Goal: Task Accomplishment & Management: Use online tool/utility

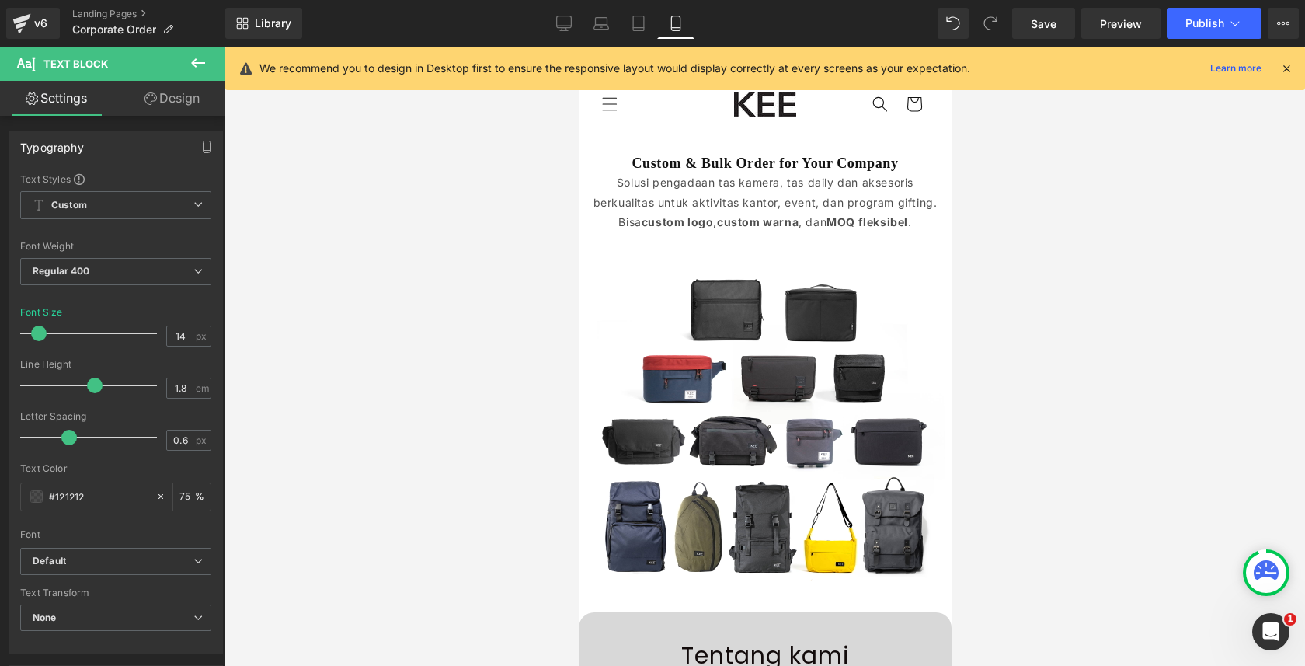
click at [197, 59] on icon at bounding box center [198, 63] width 19 height 19
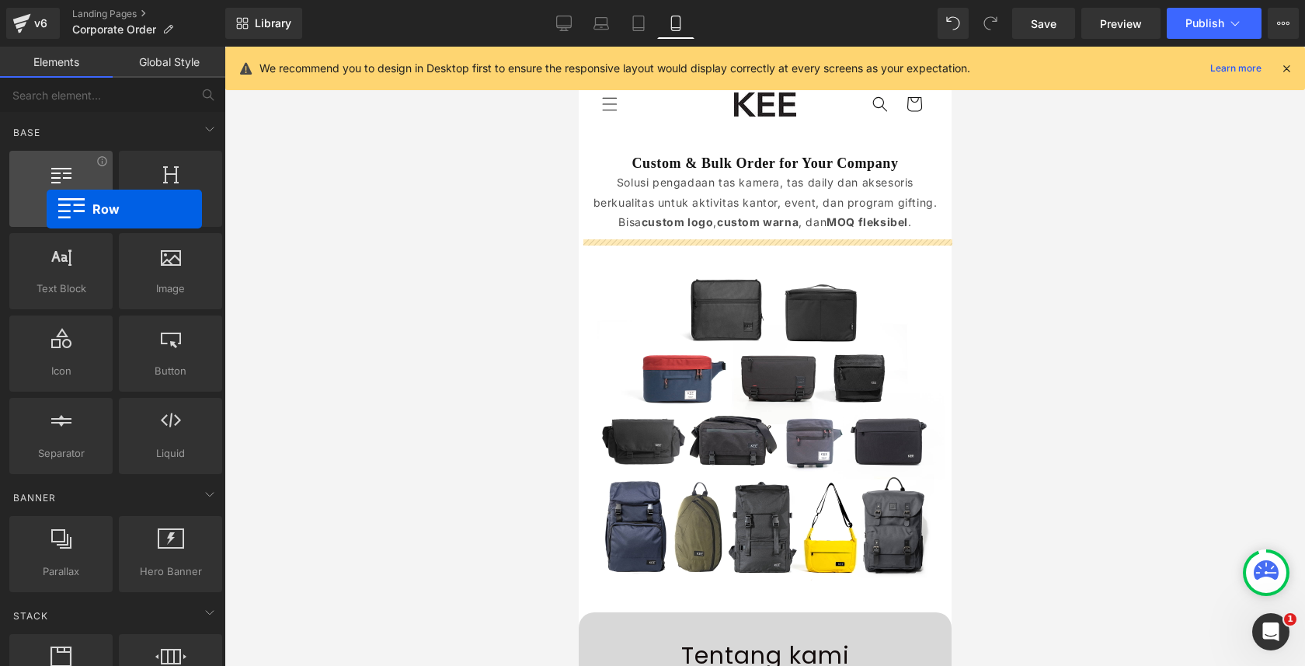
drag, startPoint x: 92, startPoint y: 185, endPoint x: 39, endPoint y: 204, distance: 57.0
click at [39, 204] on div "Row rows, columns, layouts, div" at bounding box center [60, 189] width 103 height 76
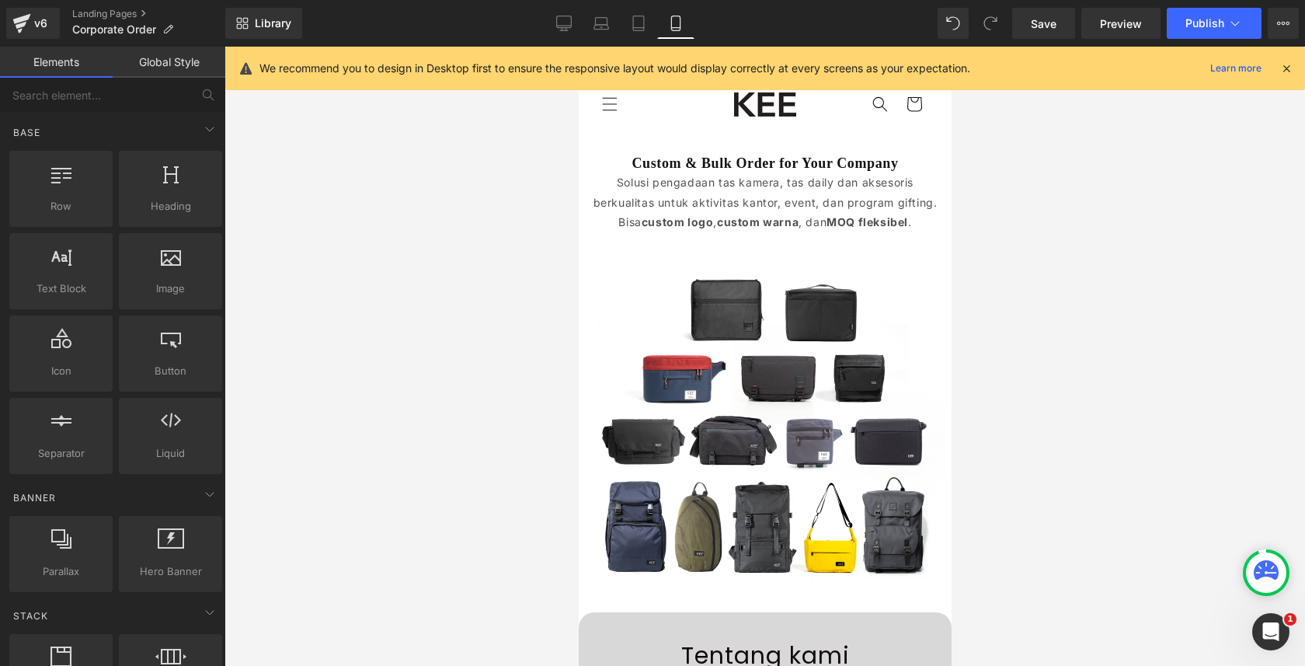
click at [543, 14] on div "Library Mobile Desktop Laptop Tablet Mobile Save Preview Publish Scheduled View…" at bounding box center [765, 23] width 1080 height 31
click at [556, 18] on link "Desktop" at bounding box center [563, 23] width 37 height 31
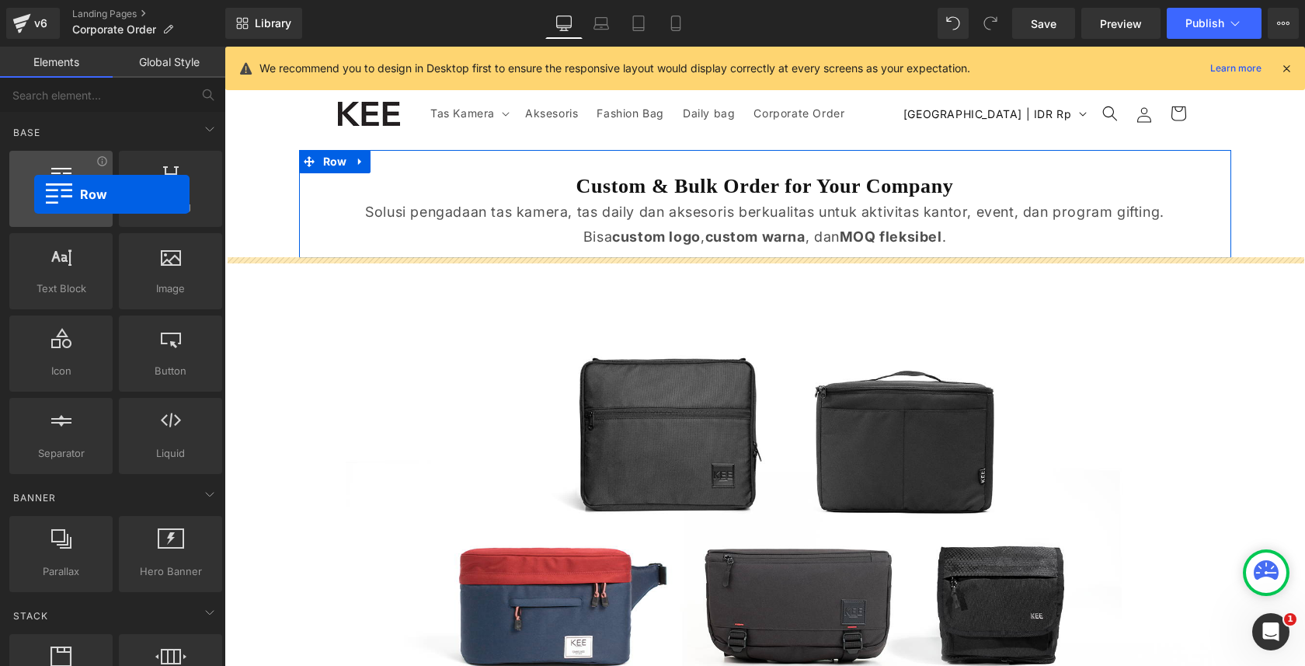
drag, startPoint x: 97, startPoint y: 188, endPoint x: 37, endPoint y: 193, distance: 60.8
click at [37, 193] on div at bounding box center [61, 180] width 94 height 35
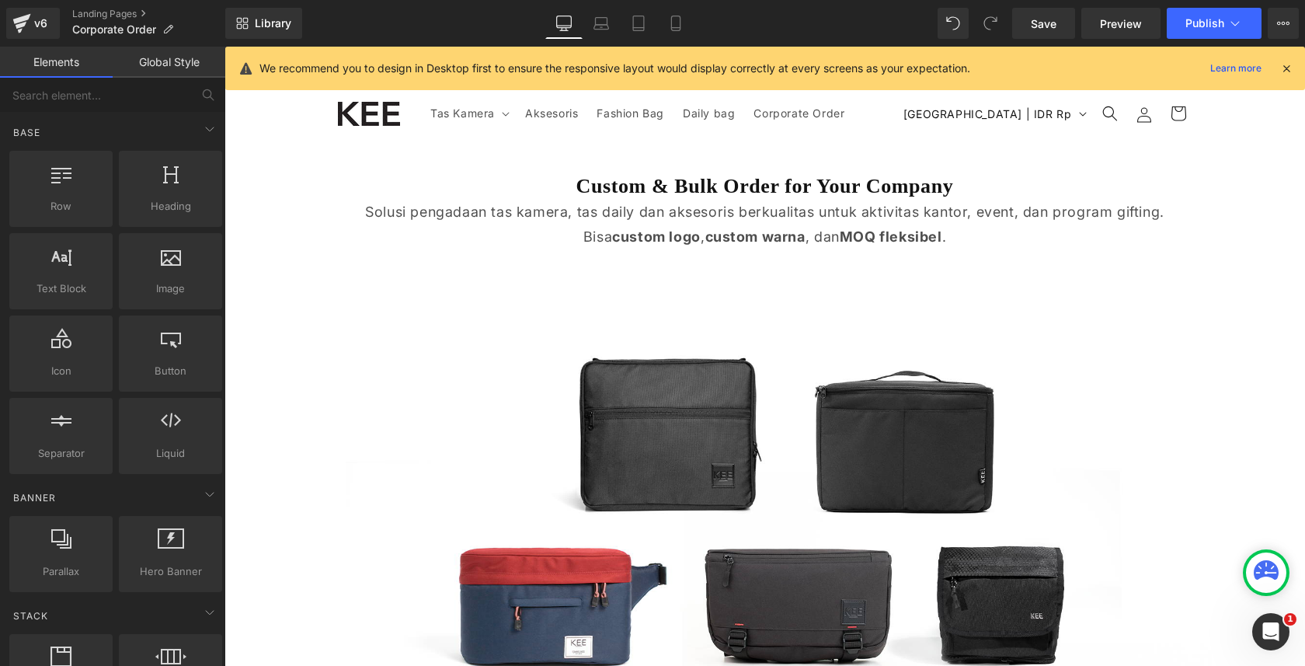
click at [340, 168] on span "Row" at bounding box center [335, 161] width 26 height 19
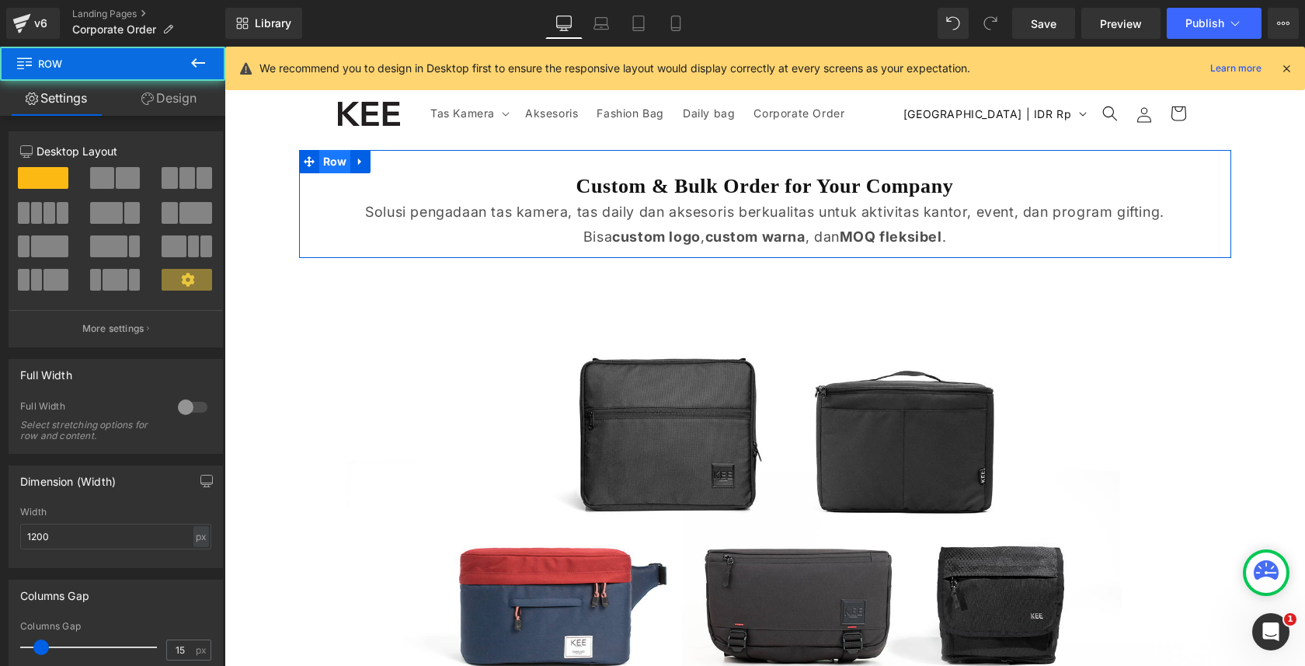
click at [333, 154] on span "Row" at bounding box center [335, 161] width 32 height 23
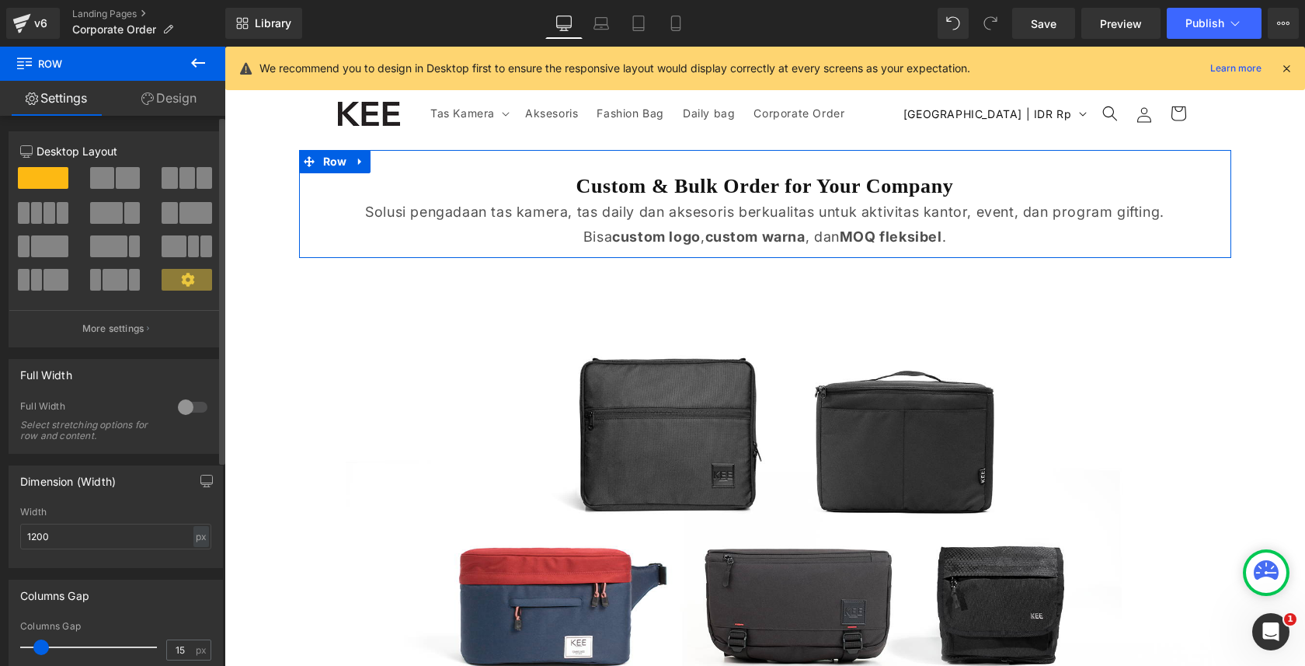
click at [133, 185] on span at bounding box center [128, 178] width 24 height 22
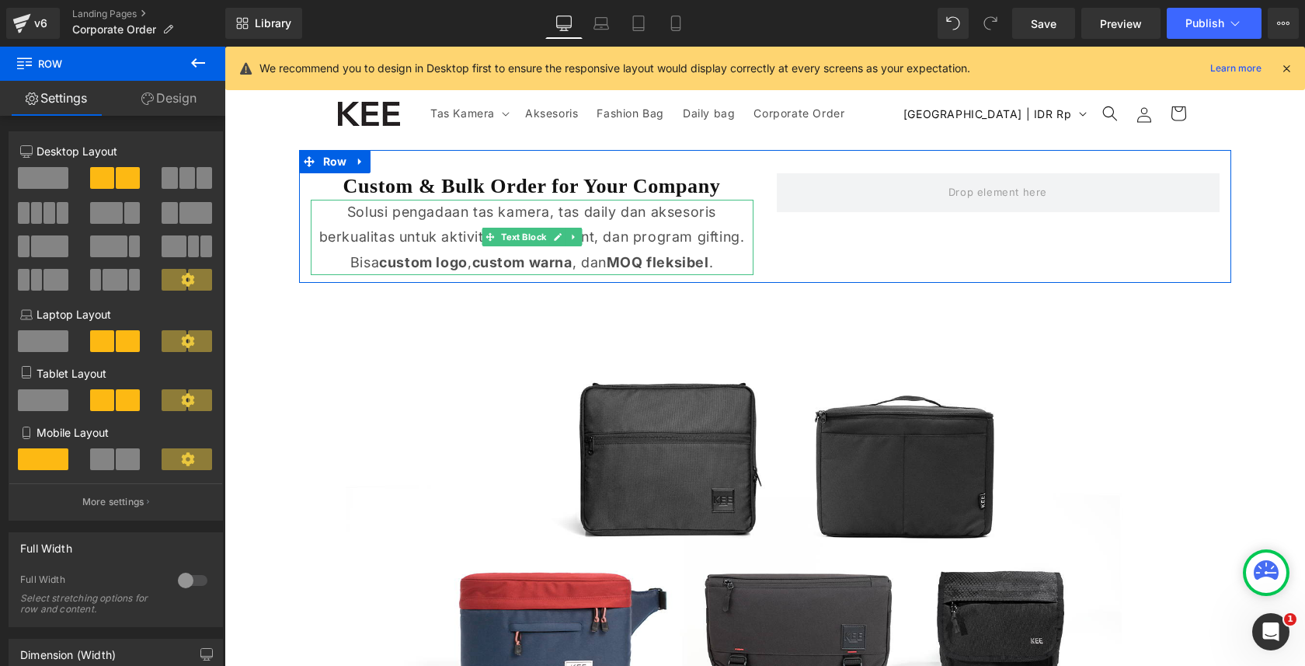
click at [490, 218] on p "Solusi pengadaan tas kamera, tas daily dan aksesoris berkualitas untuk aktivita…" at bounding box center [532, 225] width 443 height 51
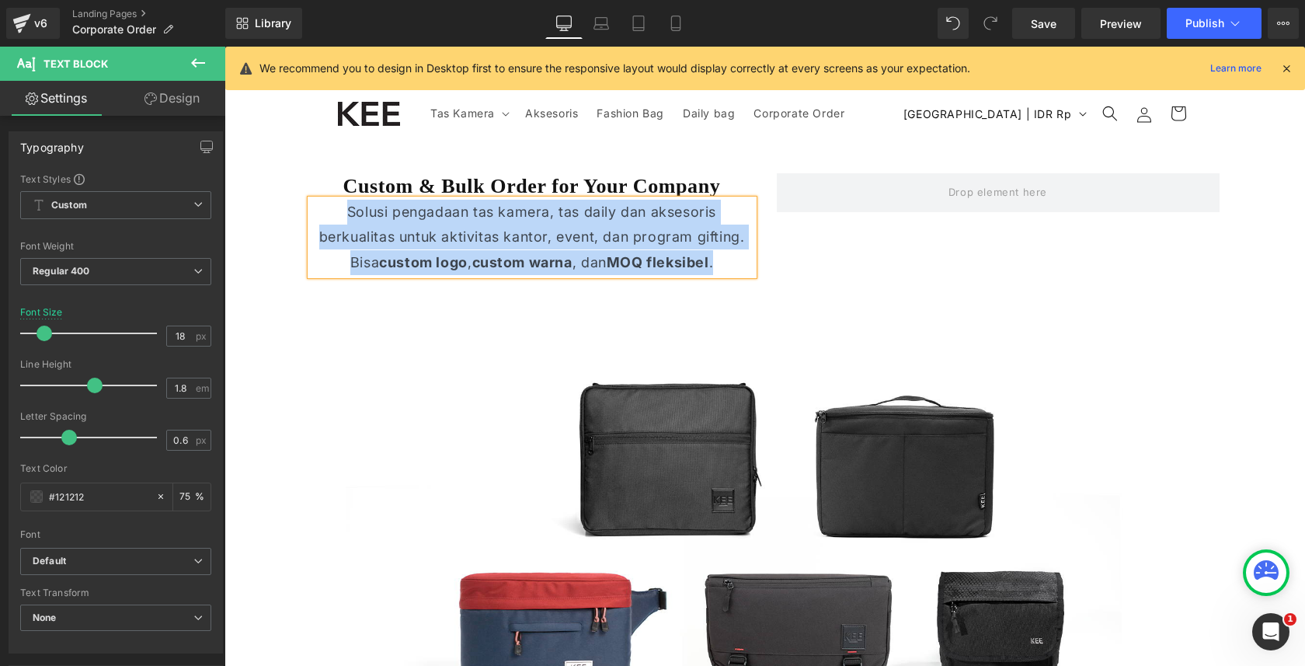
click at [461, 218] on p "Solusi pengadaan tas kamera, tas daily dan aksesoris berkualitas untuk aktivita…" at bounding box center [532, 225] width 443 height 51
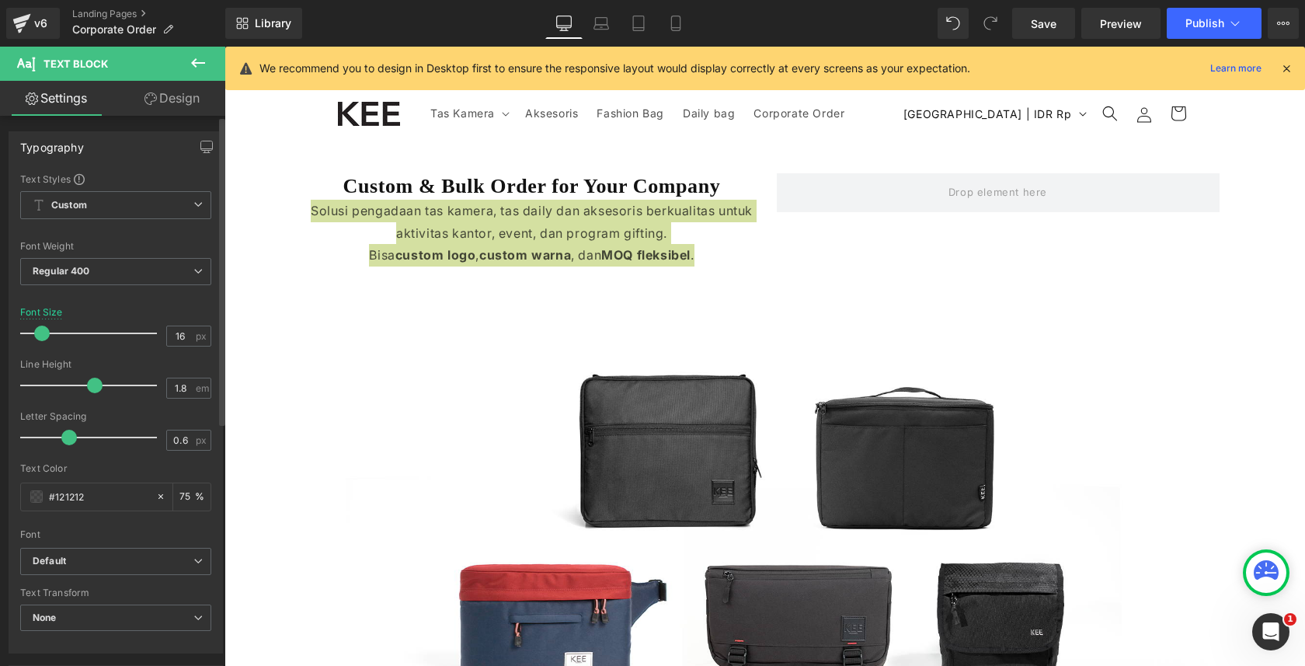
type input "15"
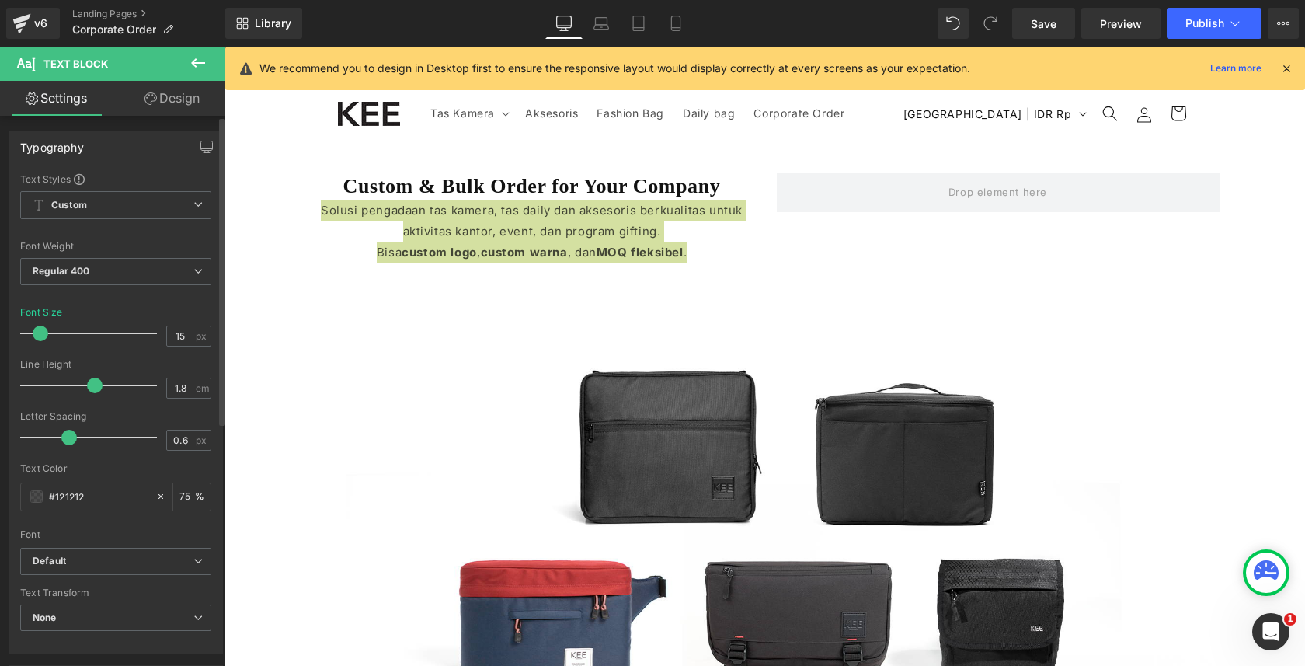
click at [44, 336] on span at bounding box center [41, 334] width 16 height 16
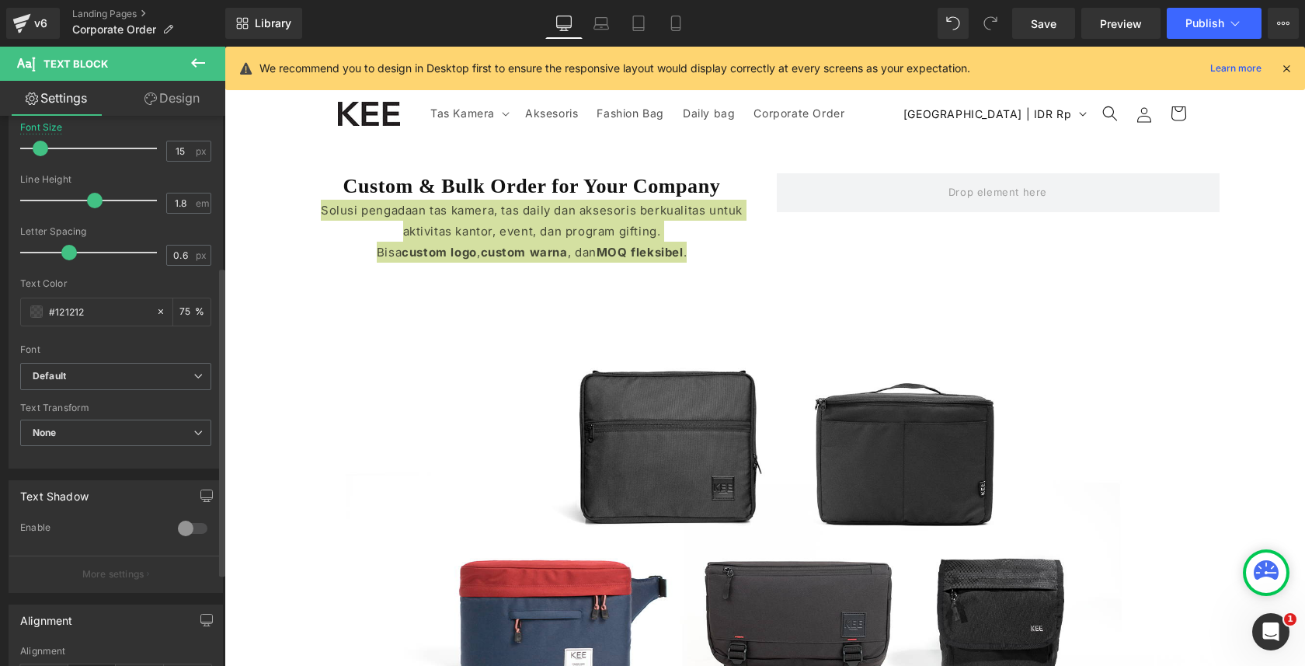
scroll to position [434, 0]
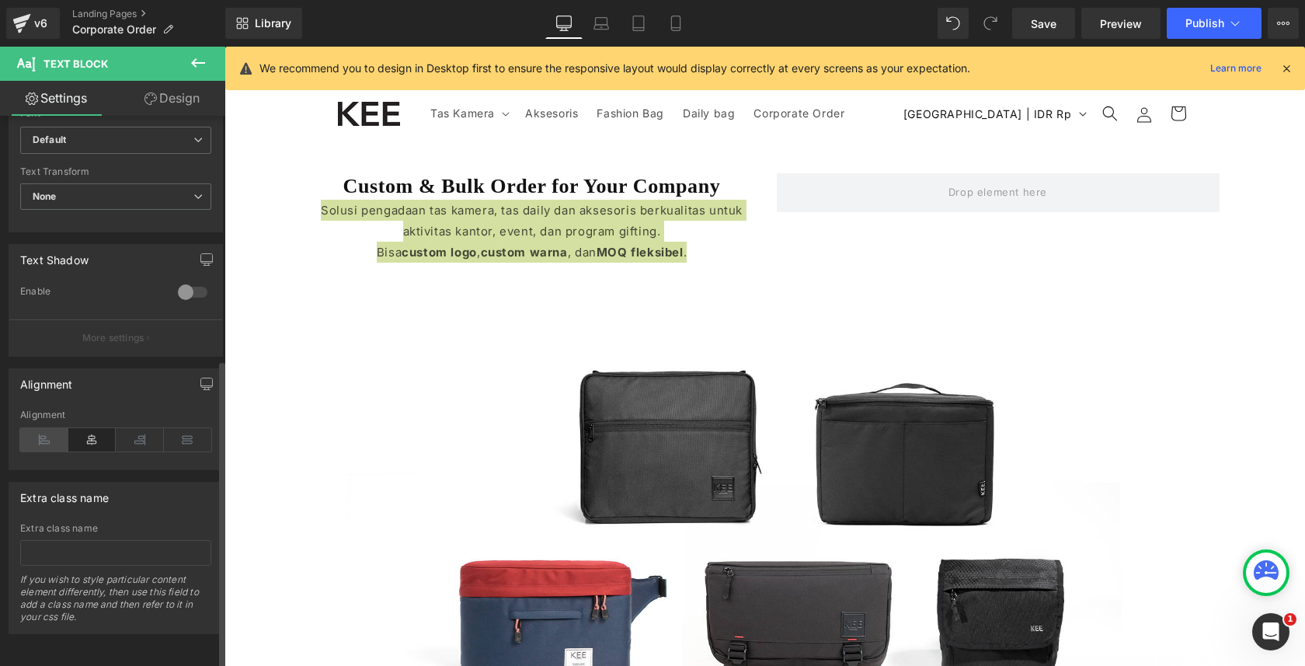
click at [61, 431] on icon at bounding box center [44, 439] width 48 height 23
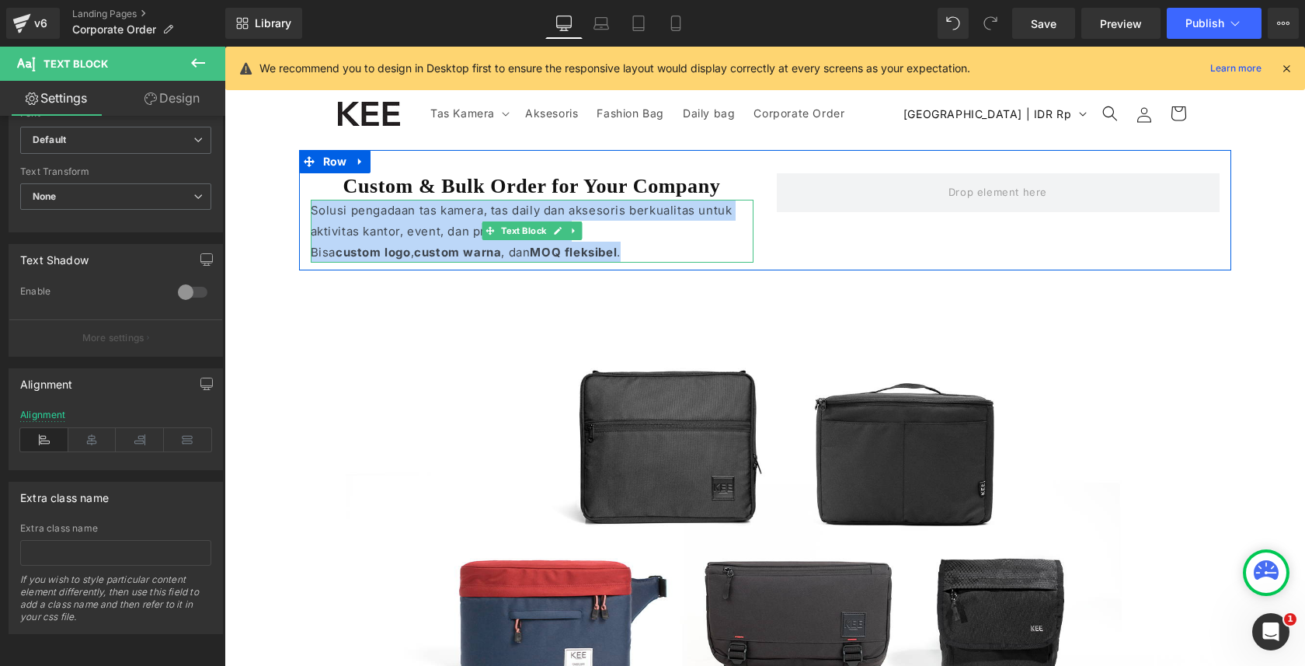
click at [688, 207] on p "Solusi pengadaan tas kamera, tas daily dan aksesoris berkualitas untuk aktivita…" at bounding box center [532, 221] width 443 height 42
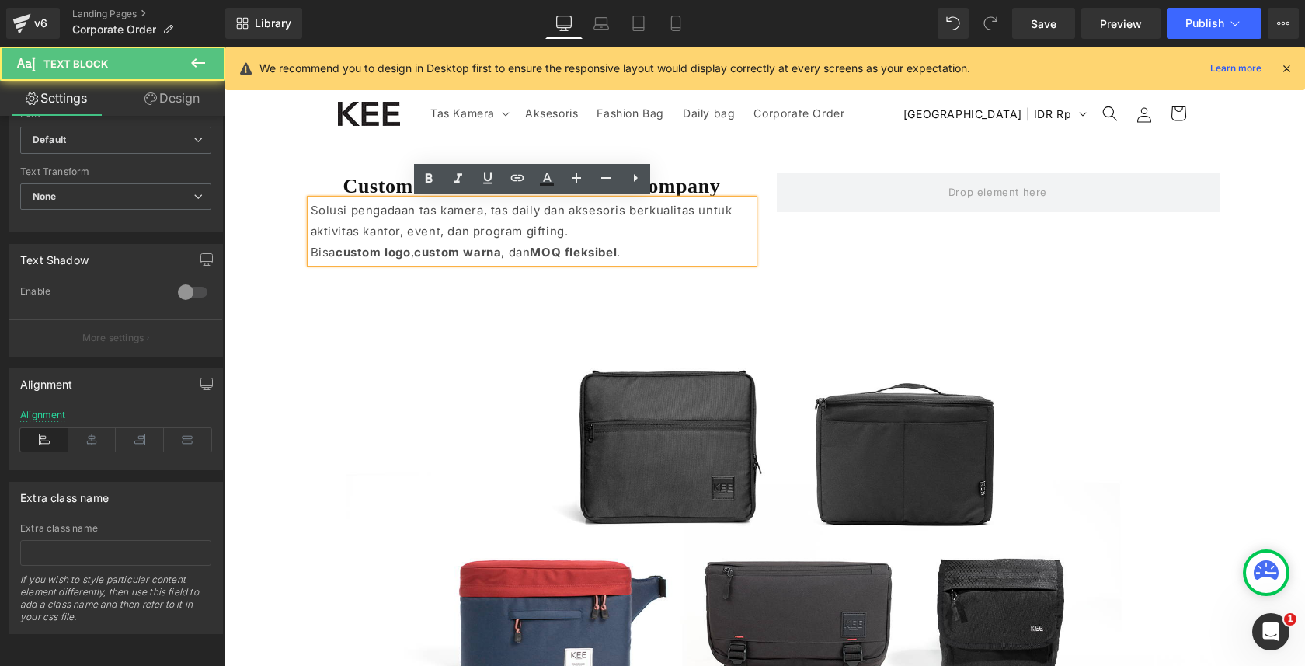
click at [458, 210] on p "Solusi pengadaan tas kamera, tas daily dan aksesoris berkualitas untuk aktivita…" at bounding box center [532, 221] width 443 height 42
click at [504, 212] on p "Solusi pengadaan tas kamera, tas daily dan aksesoris berkualitas untuk aktivita…" at bounding box center [532, 221] width 443 height 42
click at [561, 209] on p "Solusi pengadaan tas kamera, tas daily dan aksesoris berkualitas untuk aktivita…" at bounding box center [532, 221] width 443 height 42
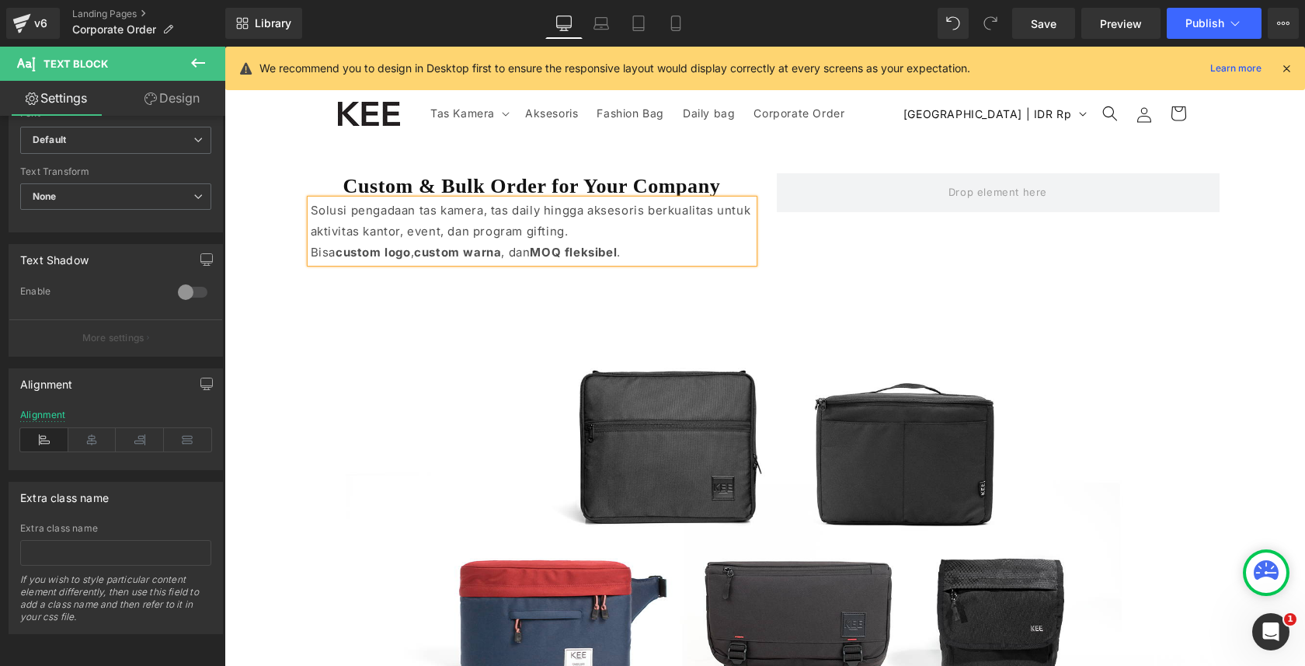
click at [648, 211] on p "Solusi pengadaan tas kamera, tas daily hingga aksesoris berkualitas untuk aktiv…" at bounding box center [532, 221] width 443 height 42
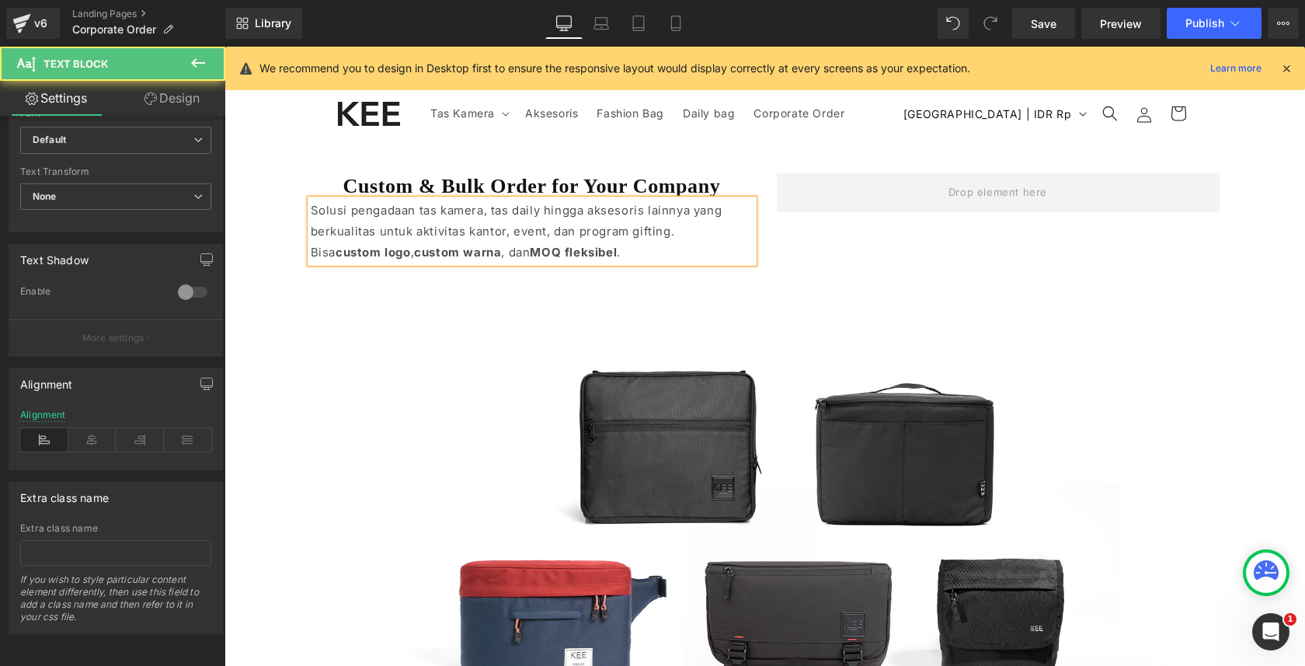
click at [346, 251] on strong "custom logo" at bounding box center [373, 252] width 75 height 15
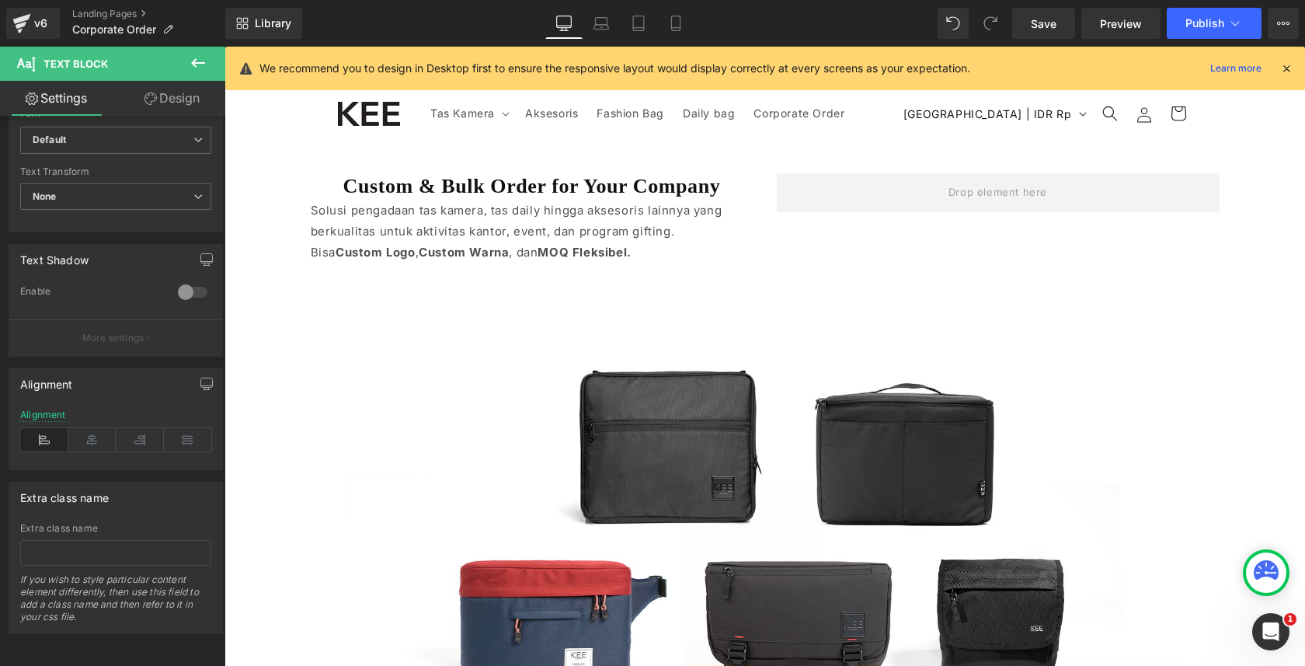
click at [195, 71] on icon at bounding box center [198, 63] width 19 height 19
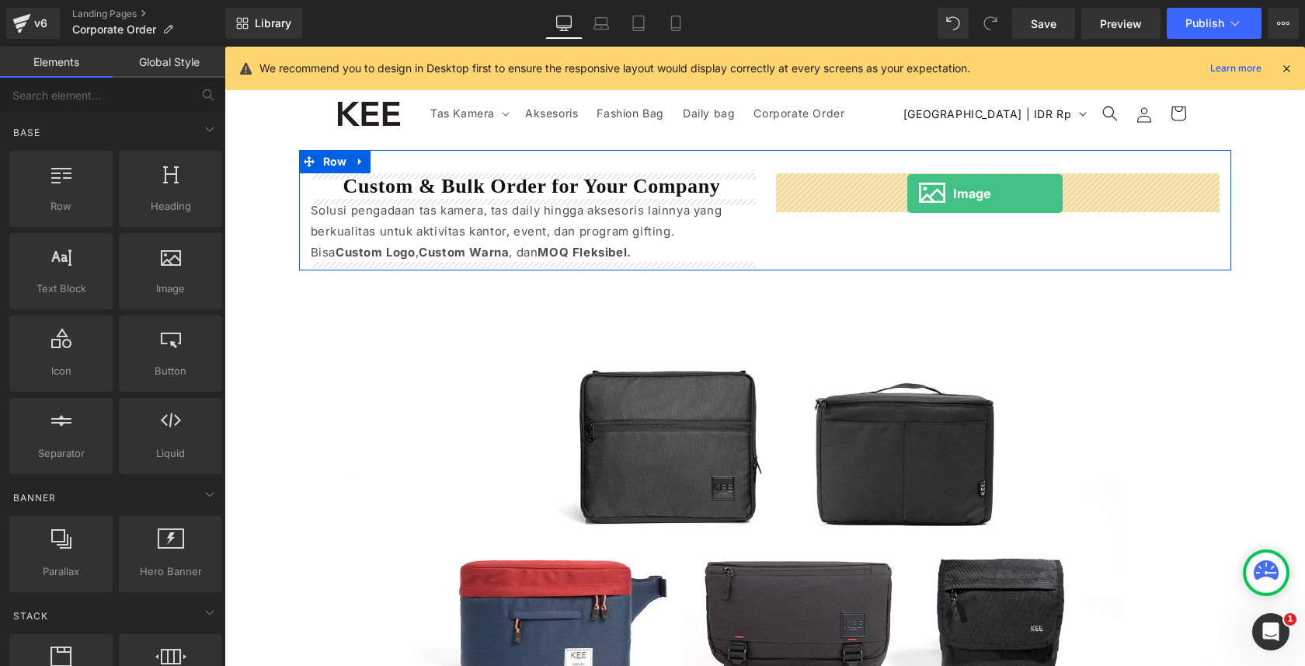
drag, startPoint x: 395, startPoint y: 329, endPoint x: 908, endPoint y: 193, distance: 530.4
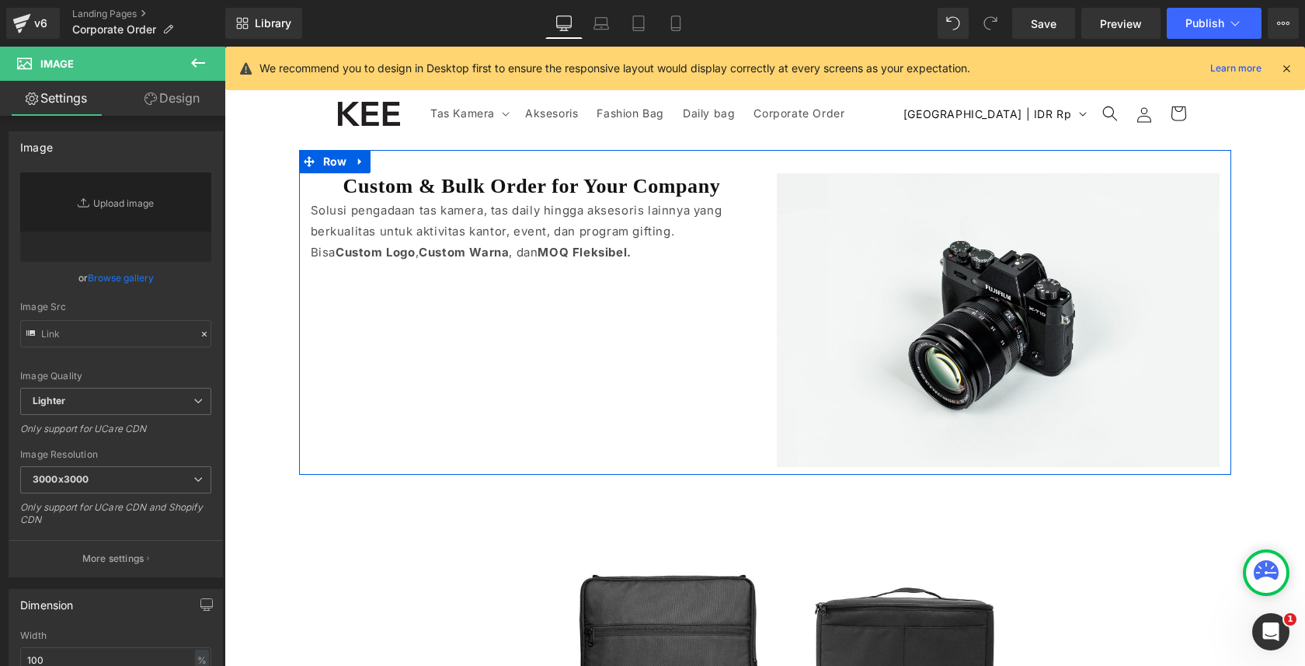
type input "//[DOMAIN_NAME][URL]"
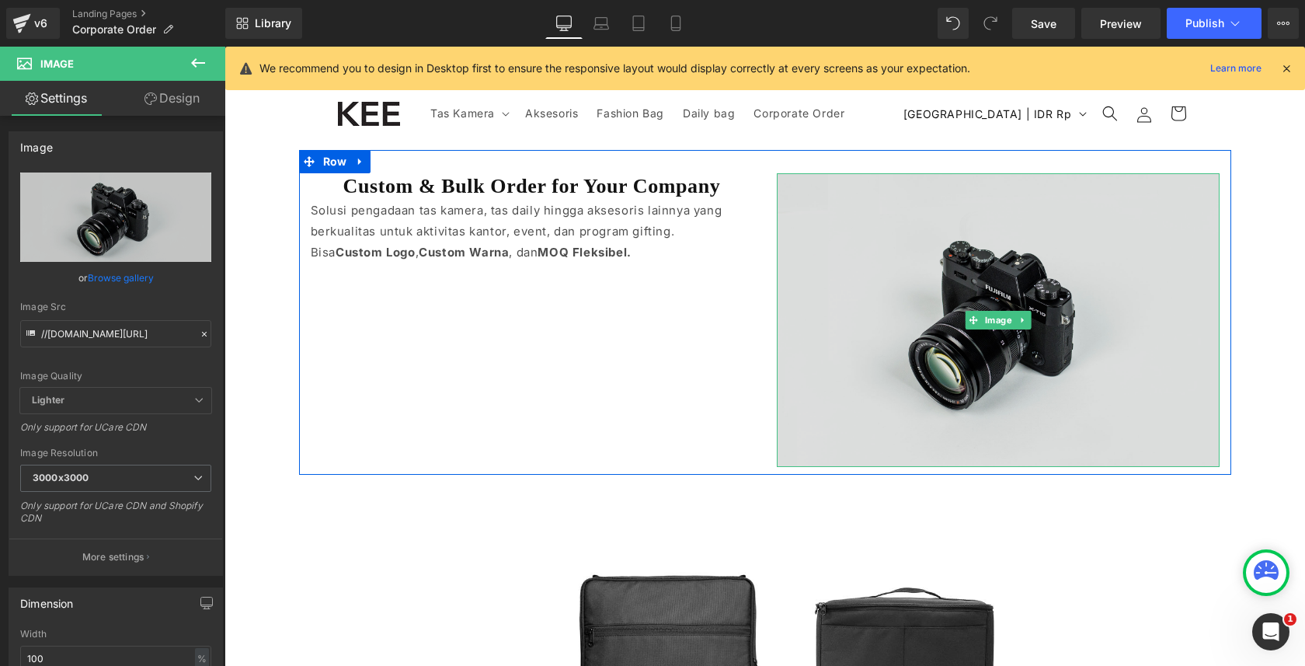
click at [880, 225] on img at bounding box center [998, 320] width 443 height 294
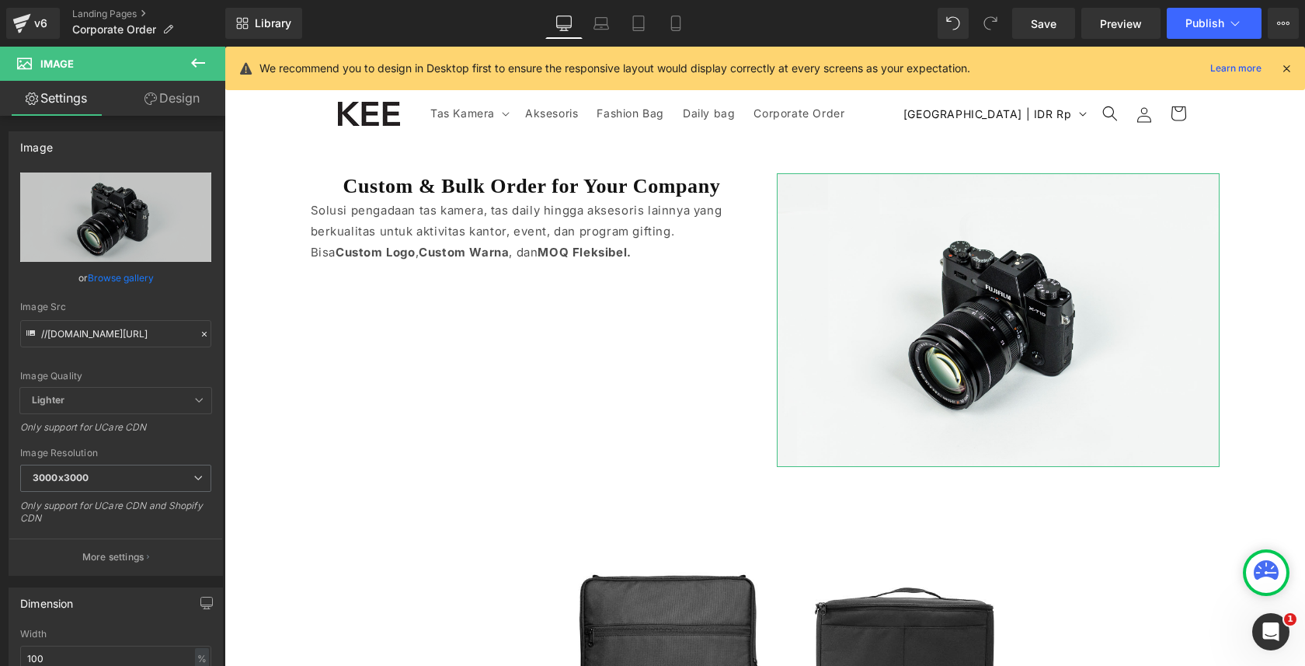
click at [166, 93] on link "Design" at bounding box center [172, 98] width 113 height 35
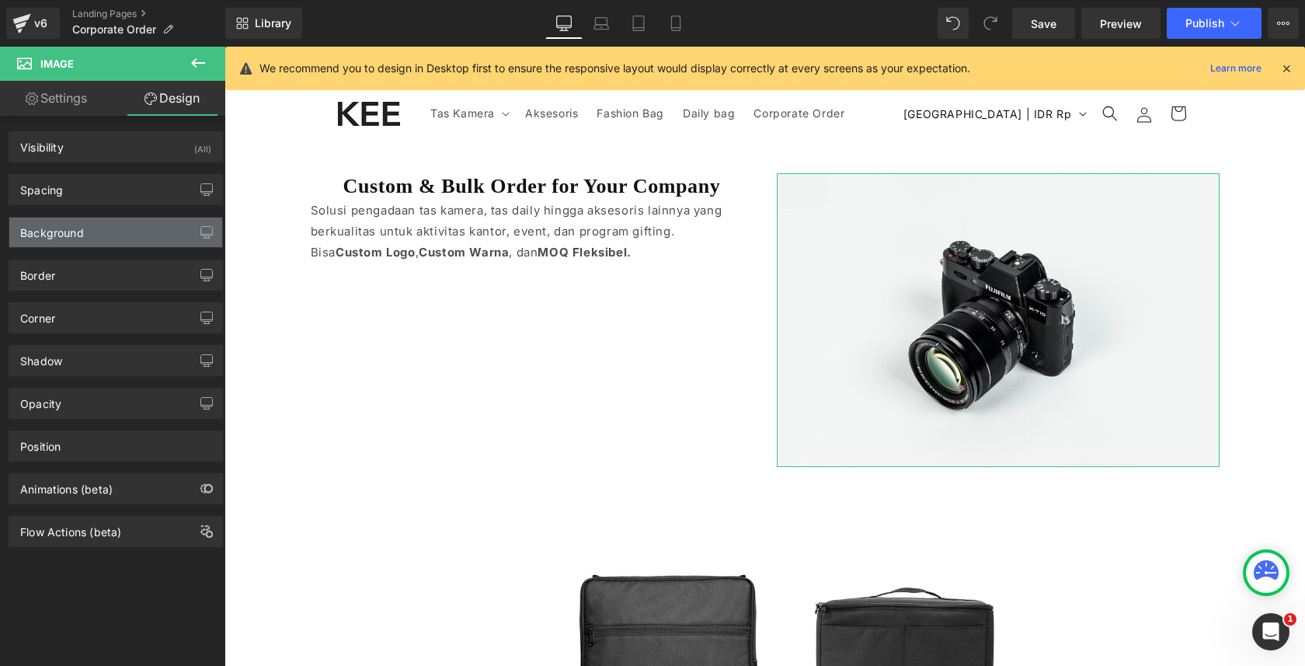
type input "#121212"
type input "75"
type input "0"
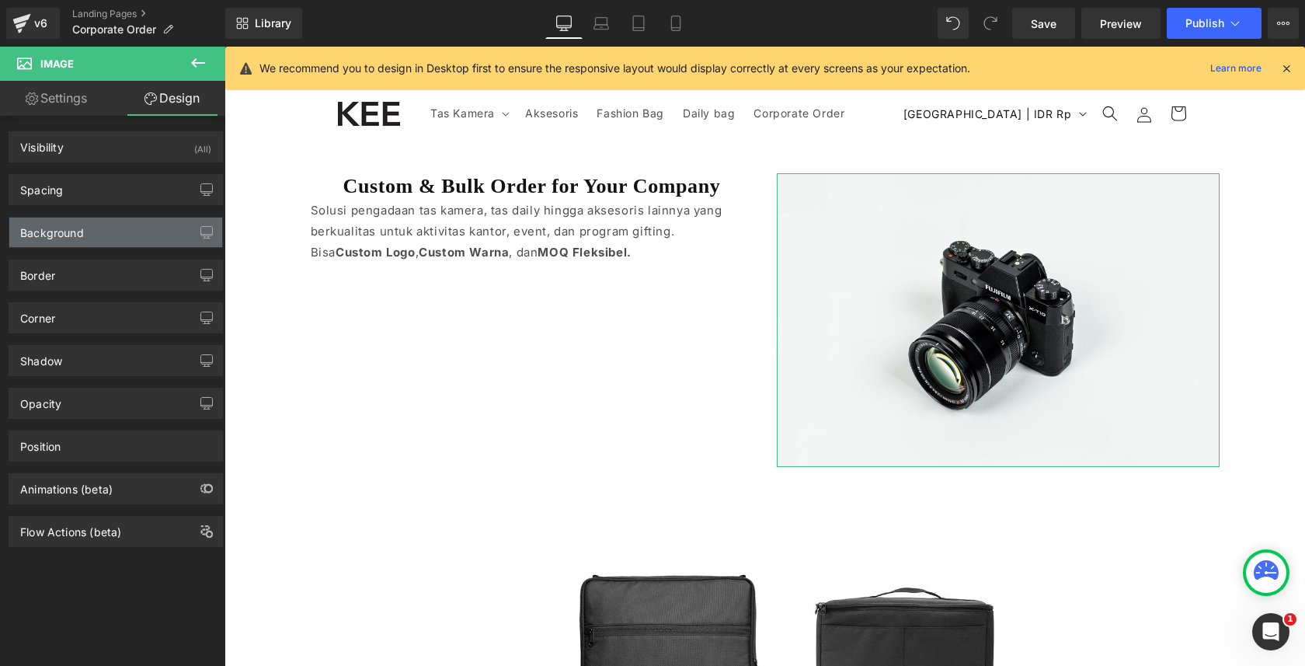
type input "0"
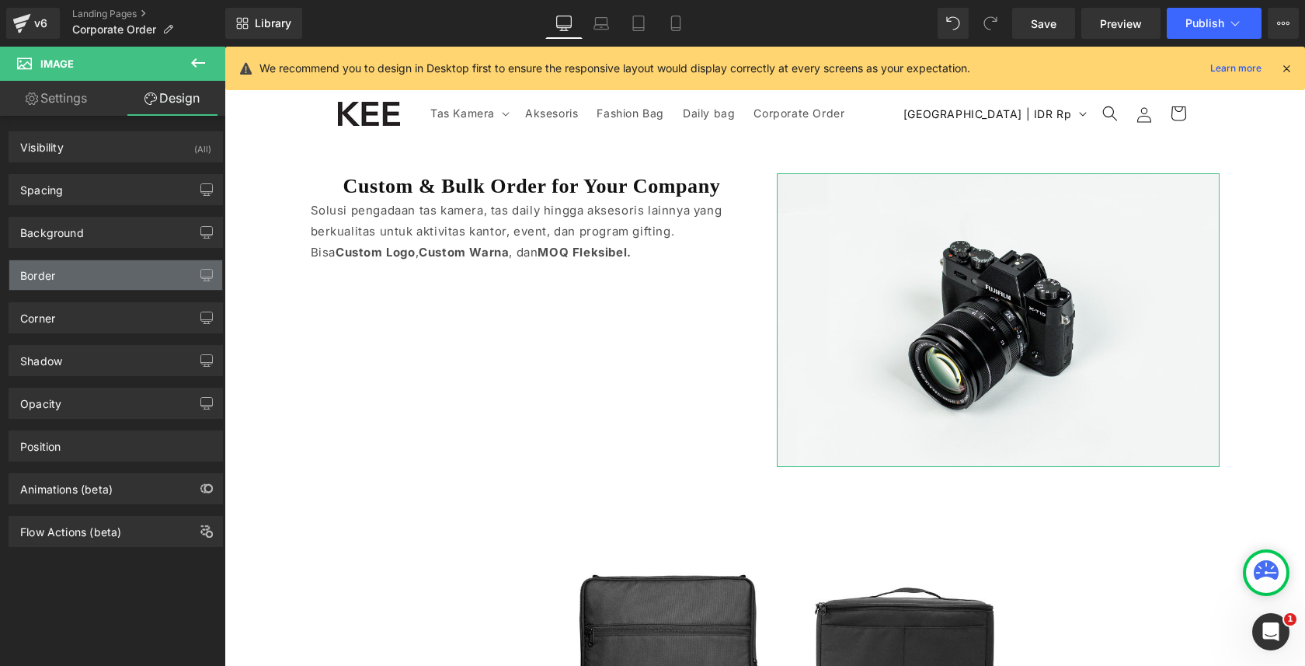
click at [106, 281] on div "Border" at bounding box center [115, 275] width 213 height 30
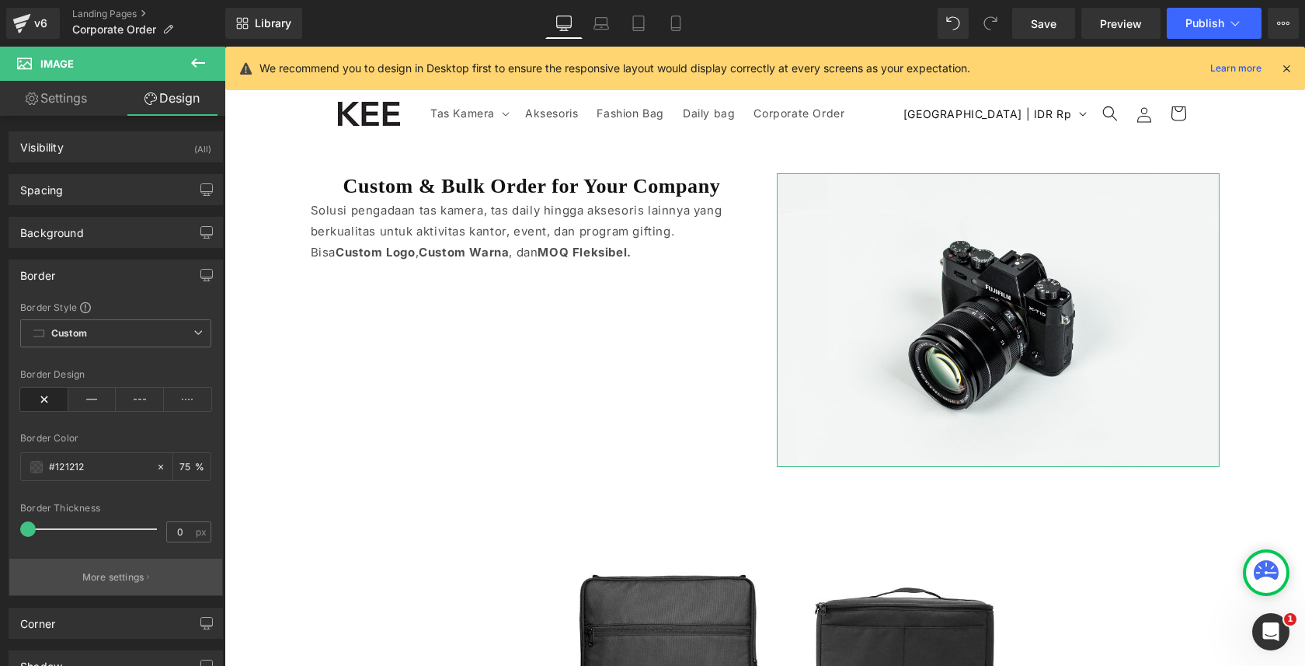
click at [88, 567] on button "More settings" at bounding box center [115, 577] width 213 height 37
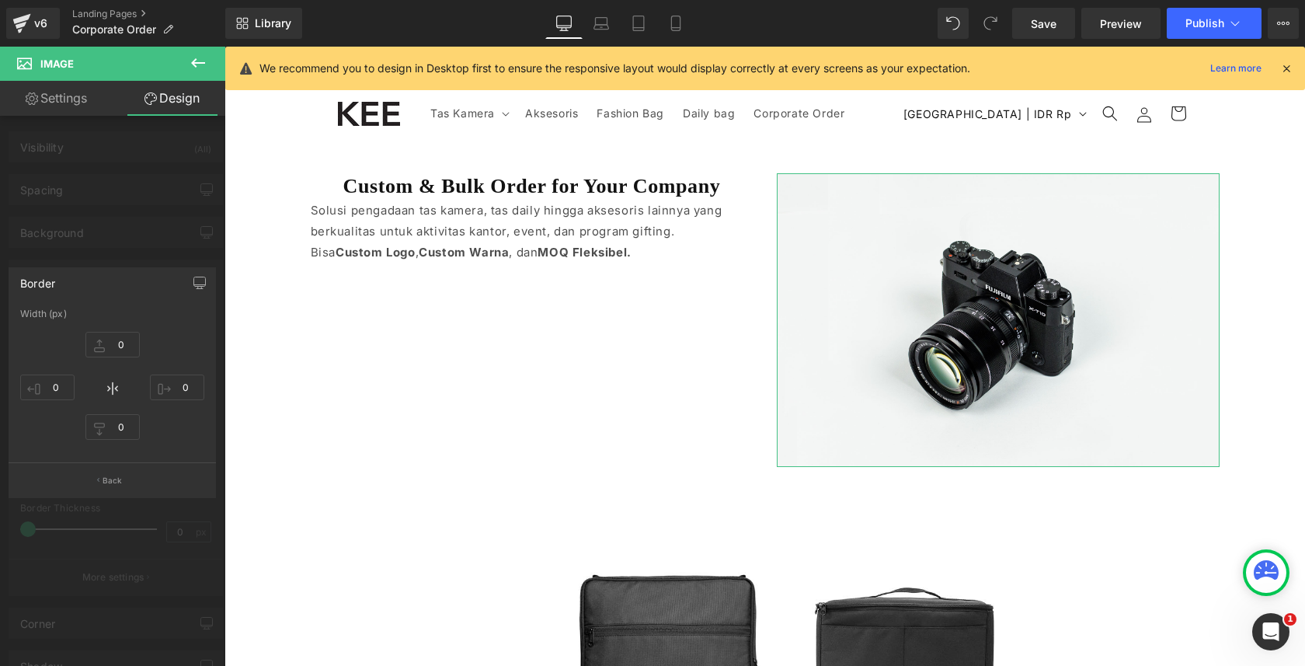
click at [58, 514] on div at bounding box center [112, 360] width 225 height 627
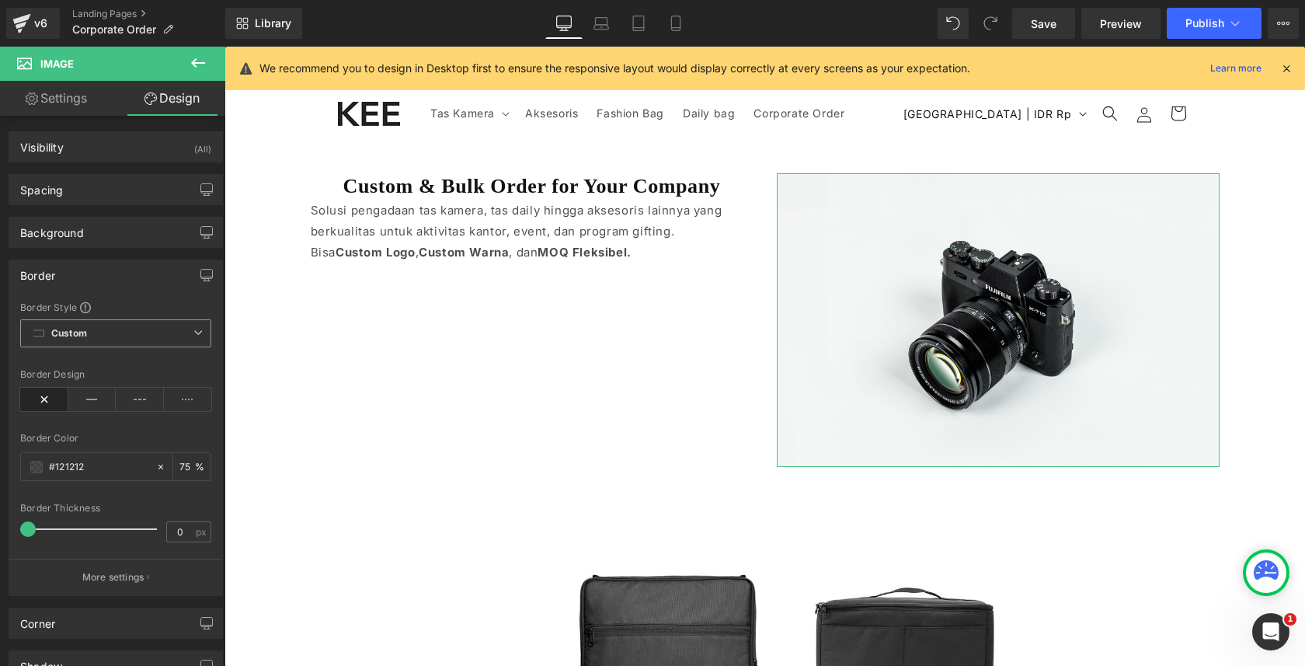
click at [105, 336] on span "Custom Setup Global Style" at bounding box center [115, 333] width 191 height 28
click at [120, 310] on div "Border Style" at bounding box center [115, 307] width 191 height 12
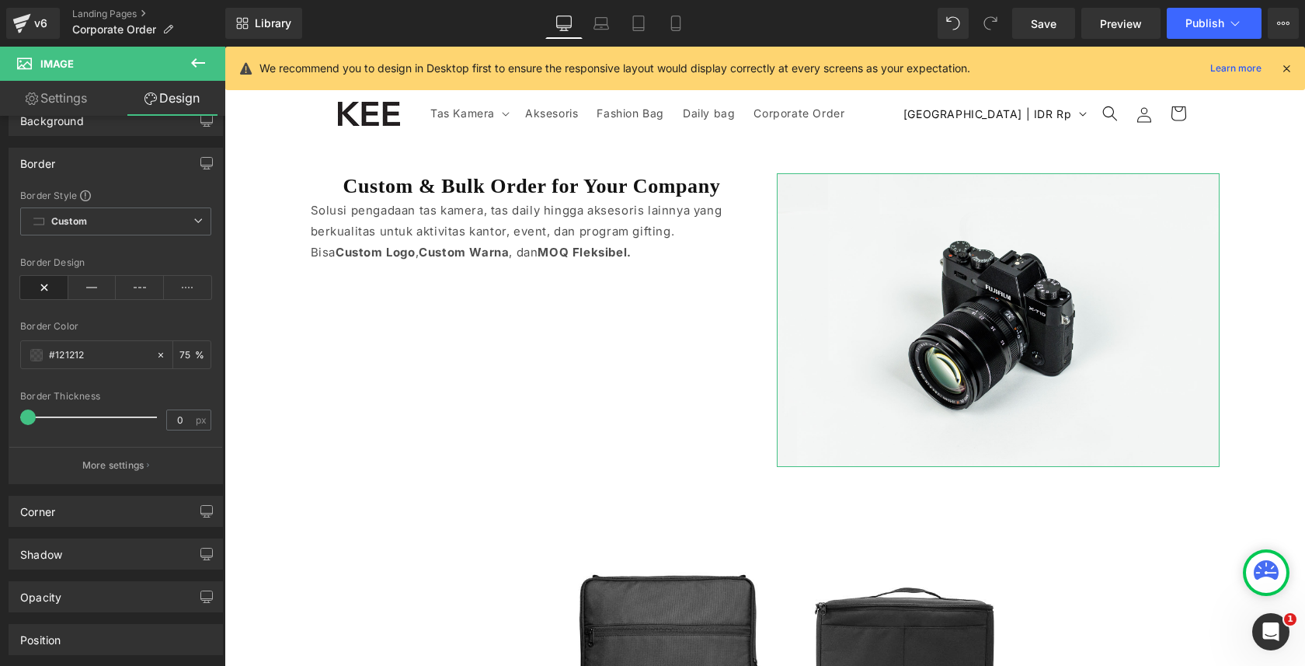
scroll to position [131, 0]
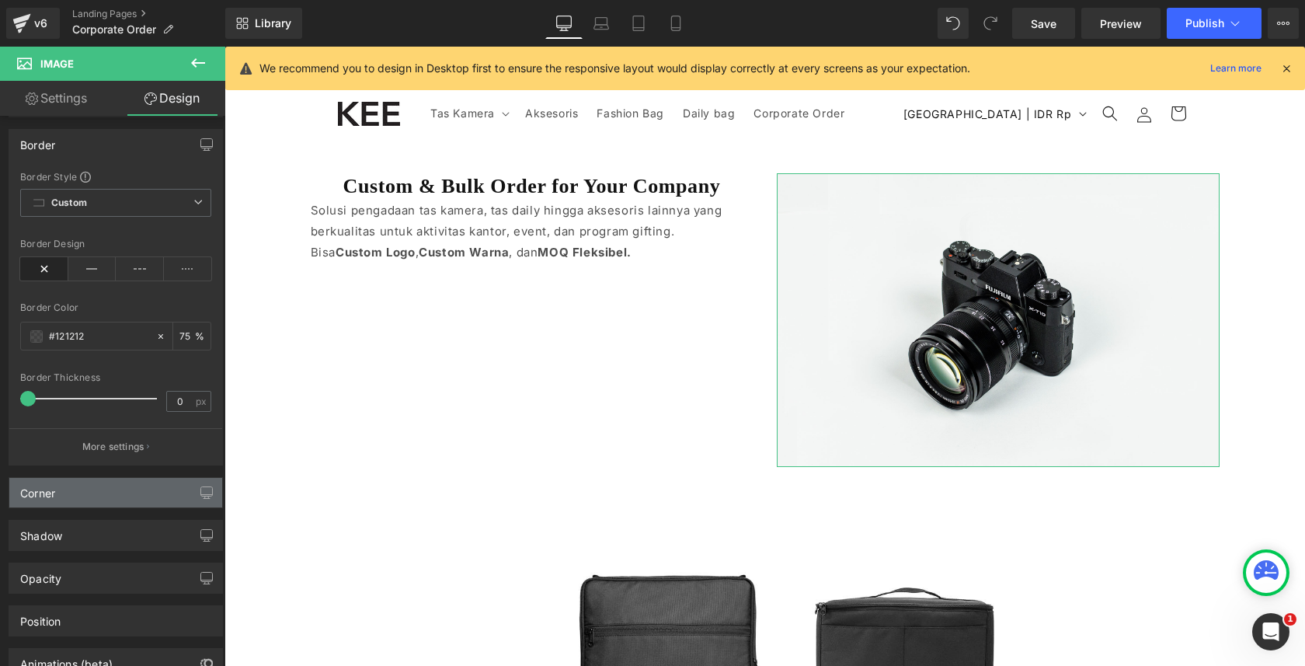
click at [96, 500] on div "Corner" at bounding box center [115, 493] width 213 height 30
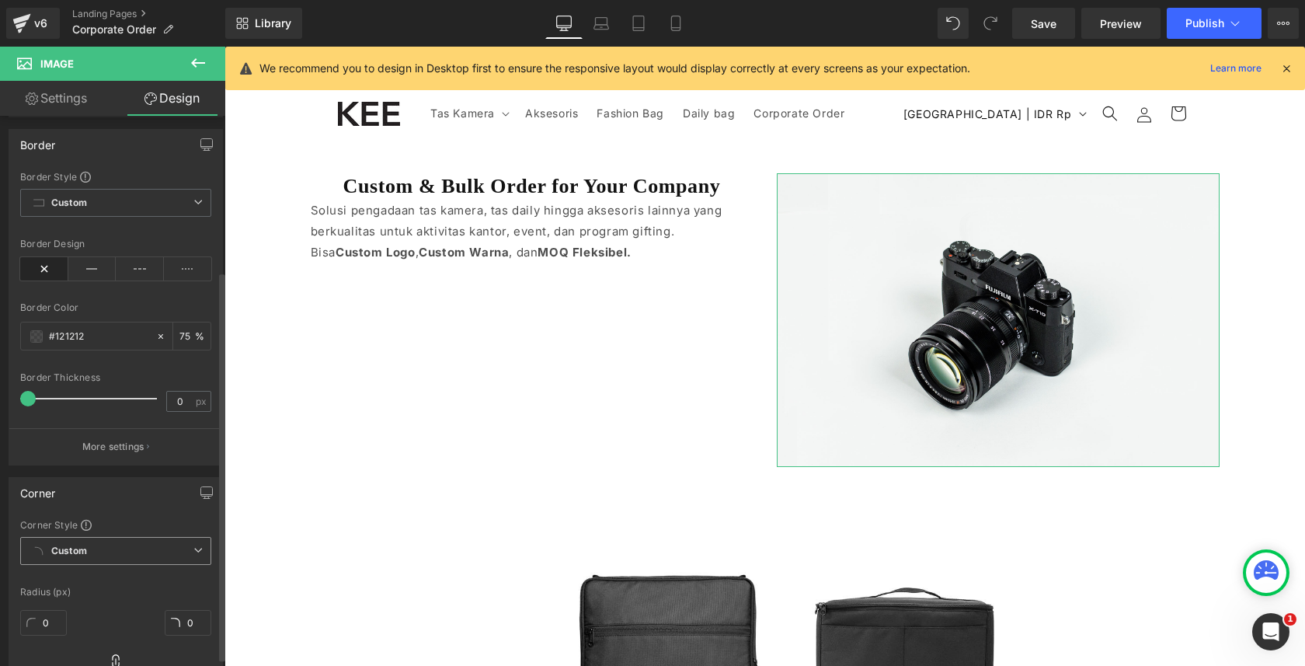
scroll to position [229, 0]
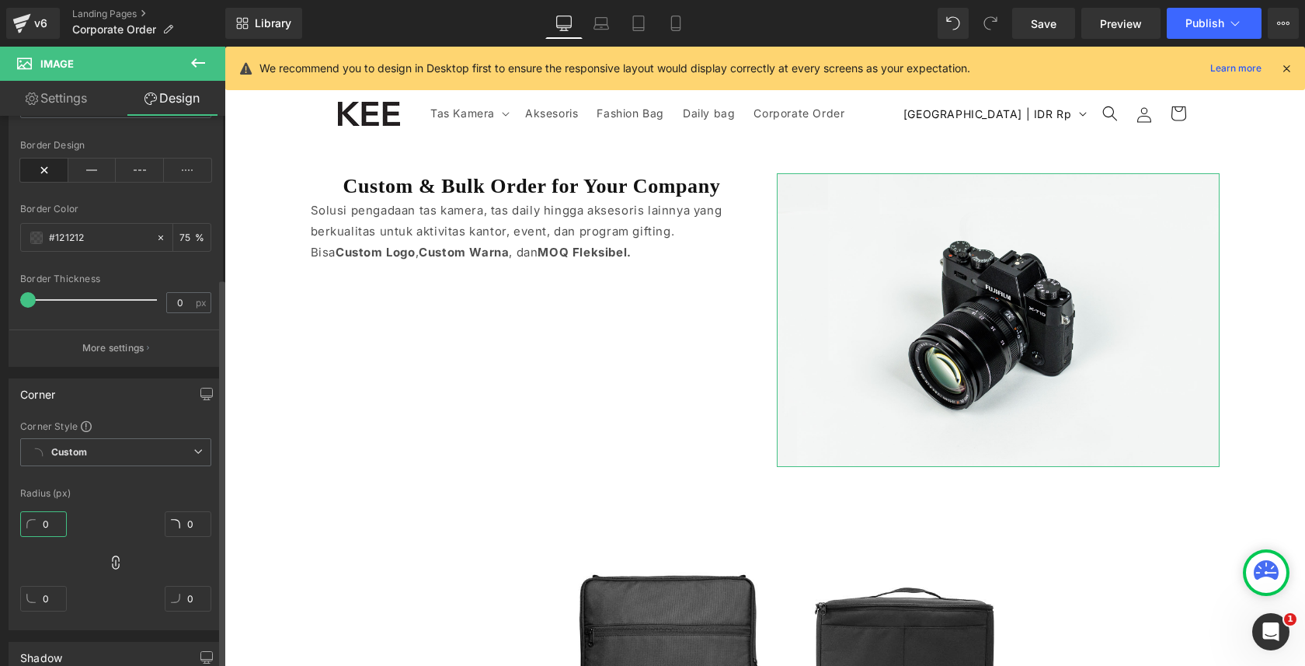
click at [39, 529] on input "0" at bounding box center [43, 524] width 47 height 26
type input "40"
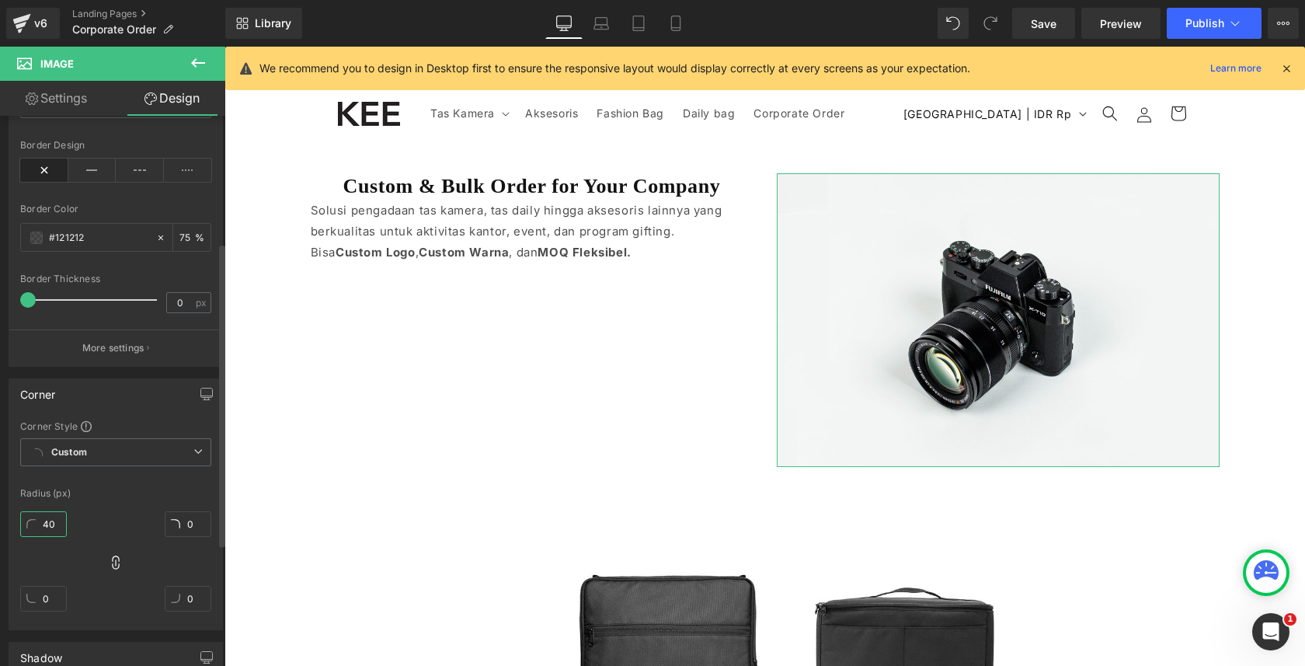
type input "40"
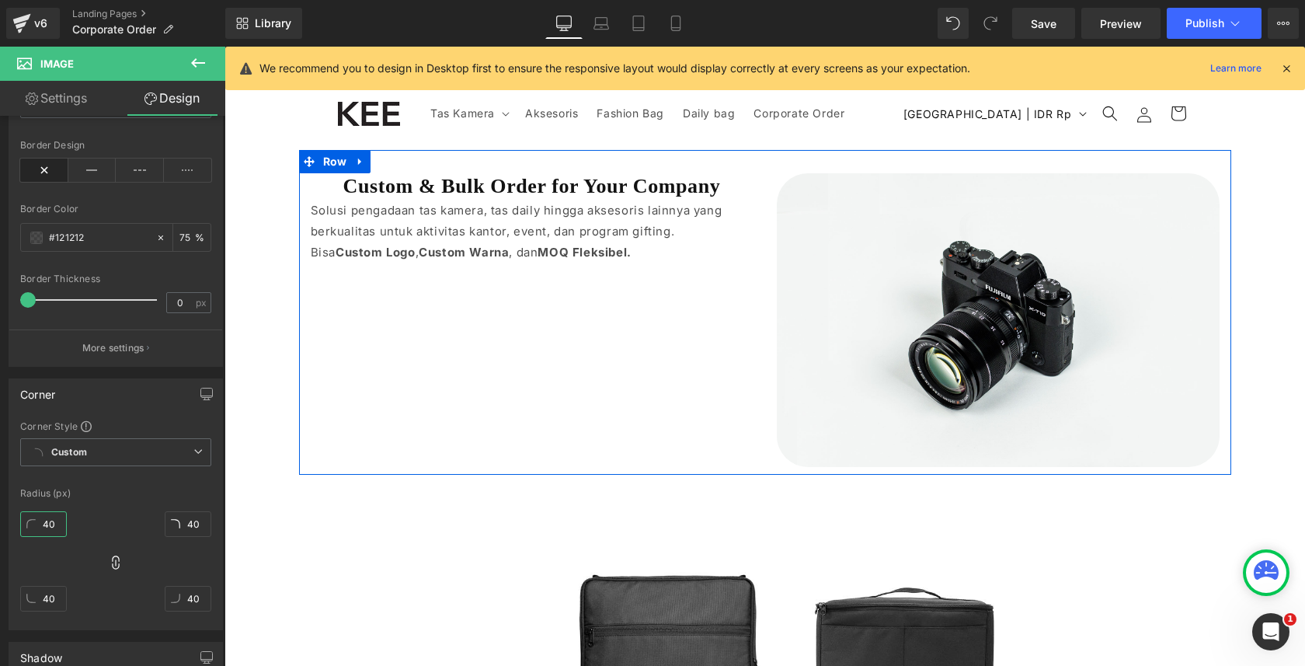
type input "40"
click at [528, 181] on span "Heading" at bounding box center [523, 186] width 43 height 19
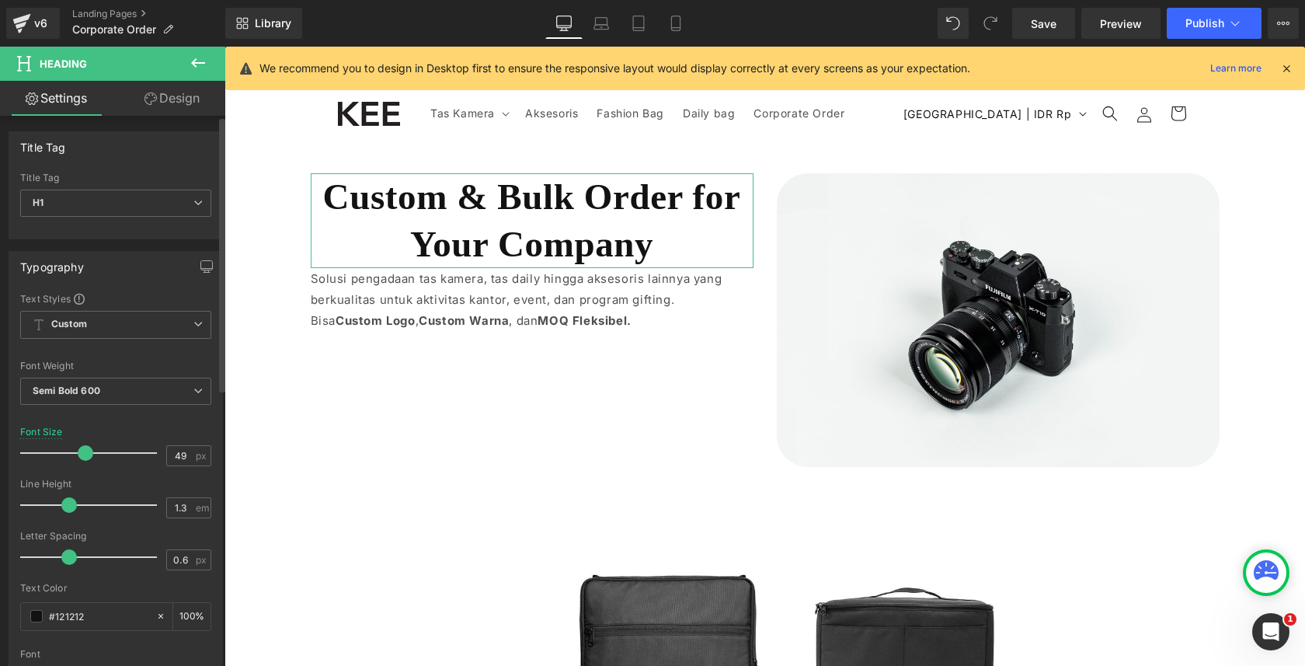
type input "52"
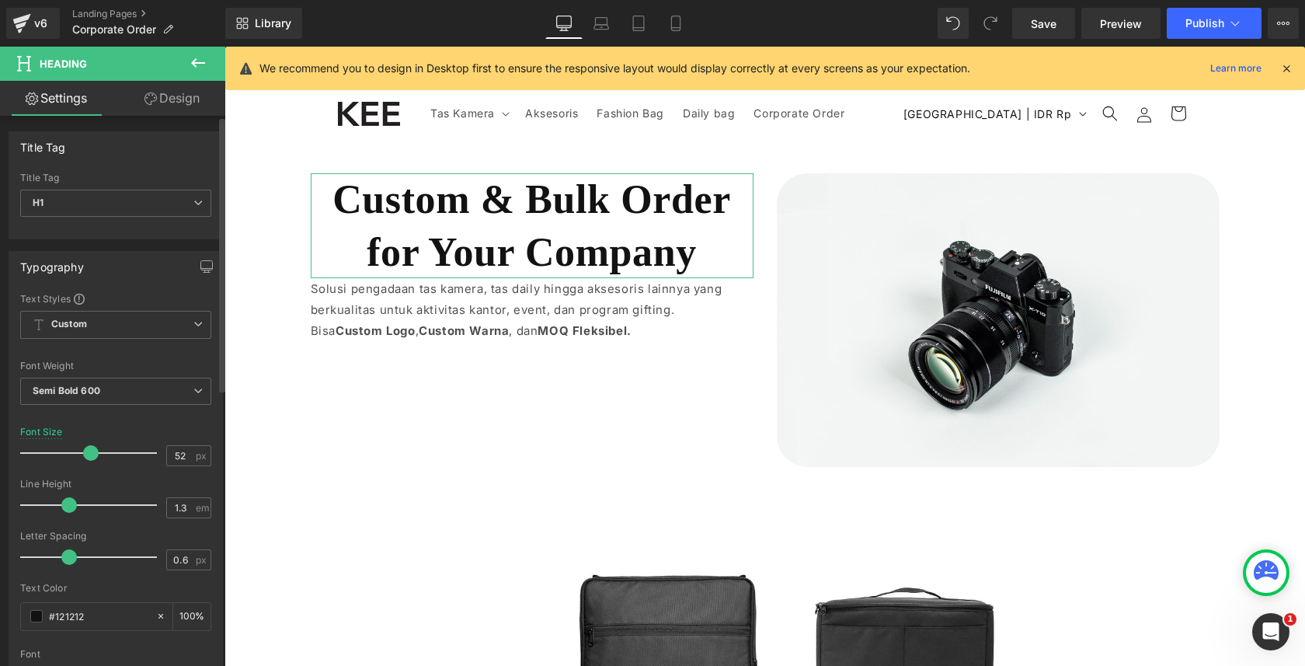
drag, startPoint x: 57, startPoint y: 445, endPoint x: 88, endPoint y: 446, distance: 31.1
click at [90, 447] on span at bounding box center [91, 453] width 16 height 16
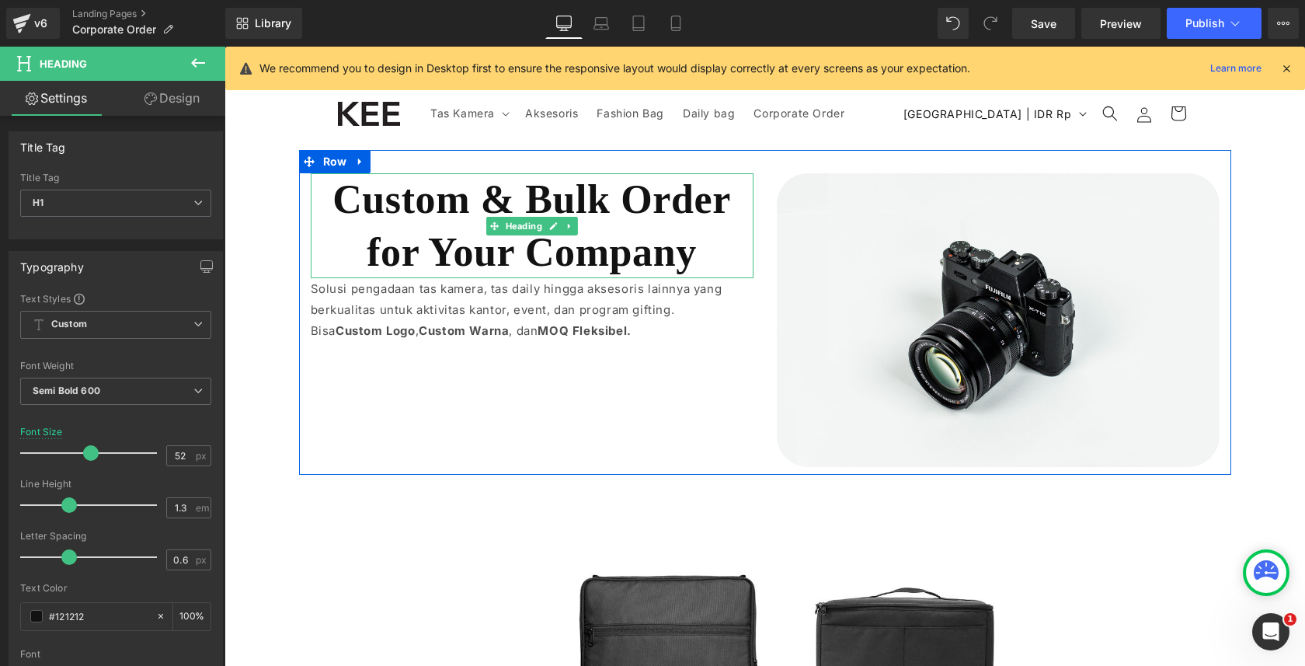
click at [557, 247] on h1 "Custom & Bulk Order for Your Company" at bounding box center [532, 225] width 443 height 105
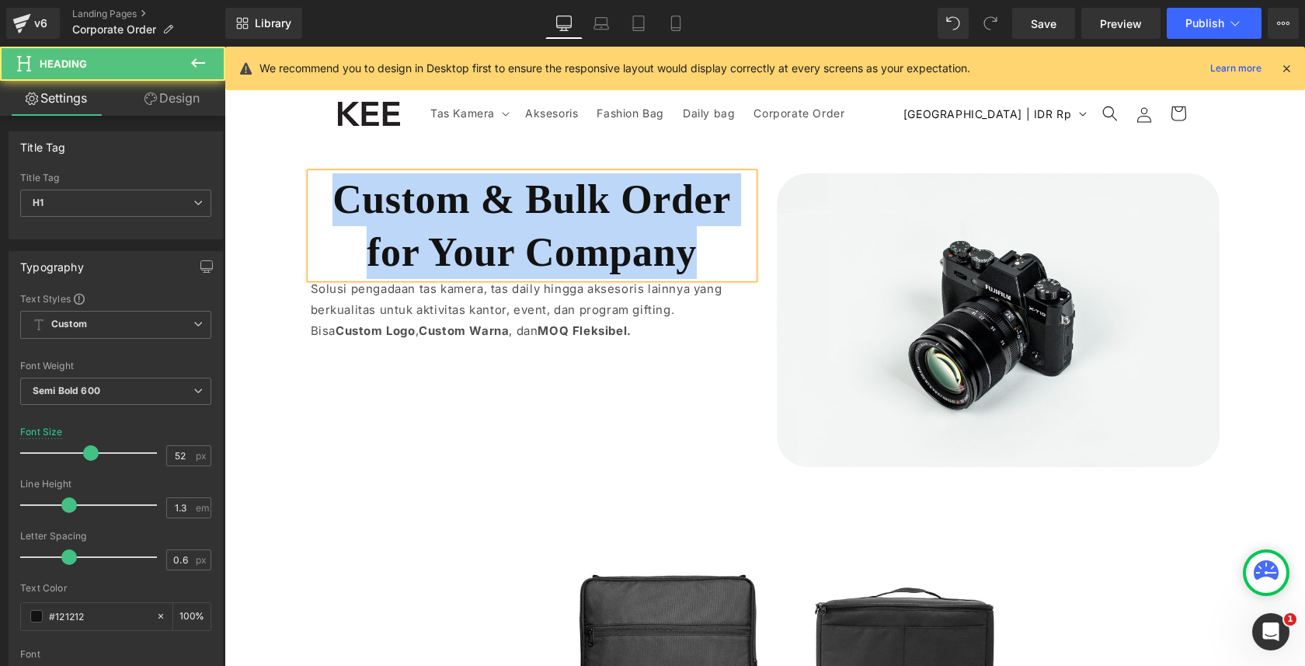
click at [535, 233] on h1 "Custom & Bulk Order for Your Company" at bounding box center [532, 225] width 443 height 105
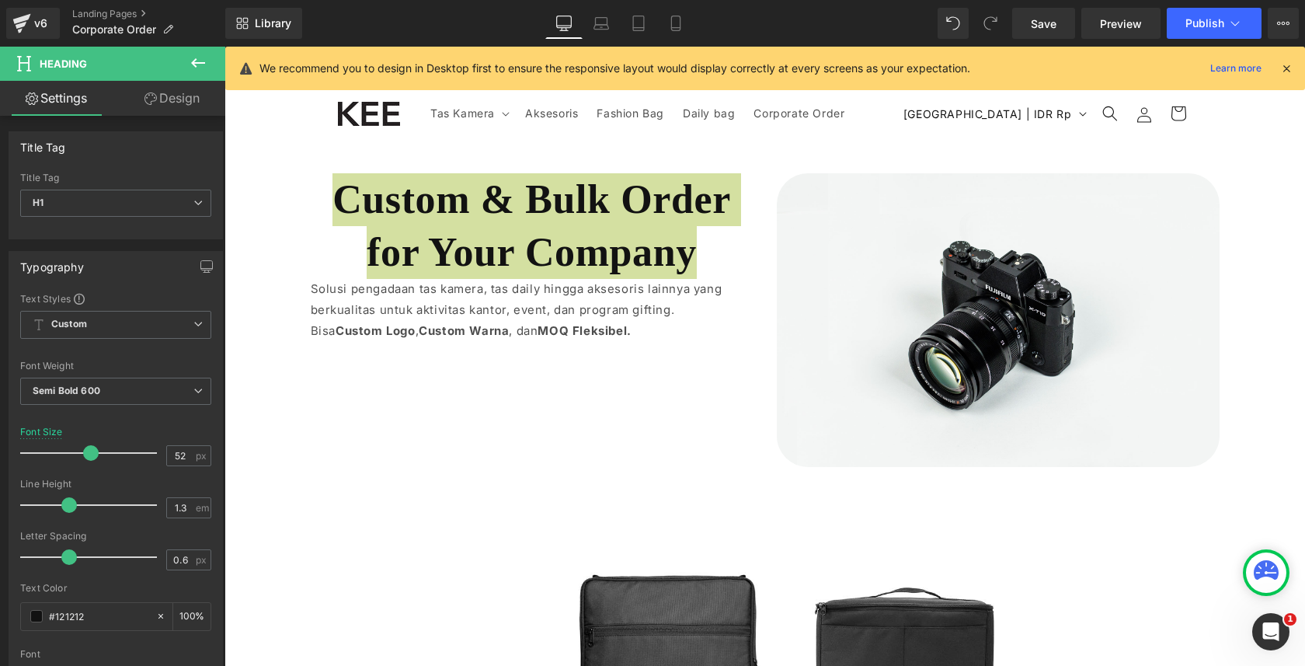
click at [194, 62] on icon at bounding box center [198, 62] width 14 height 9
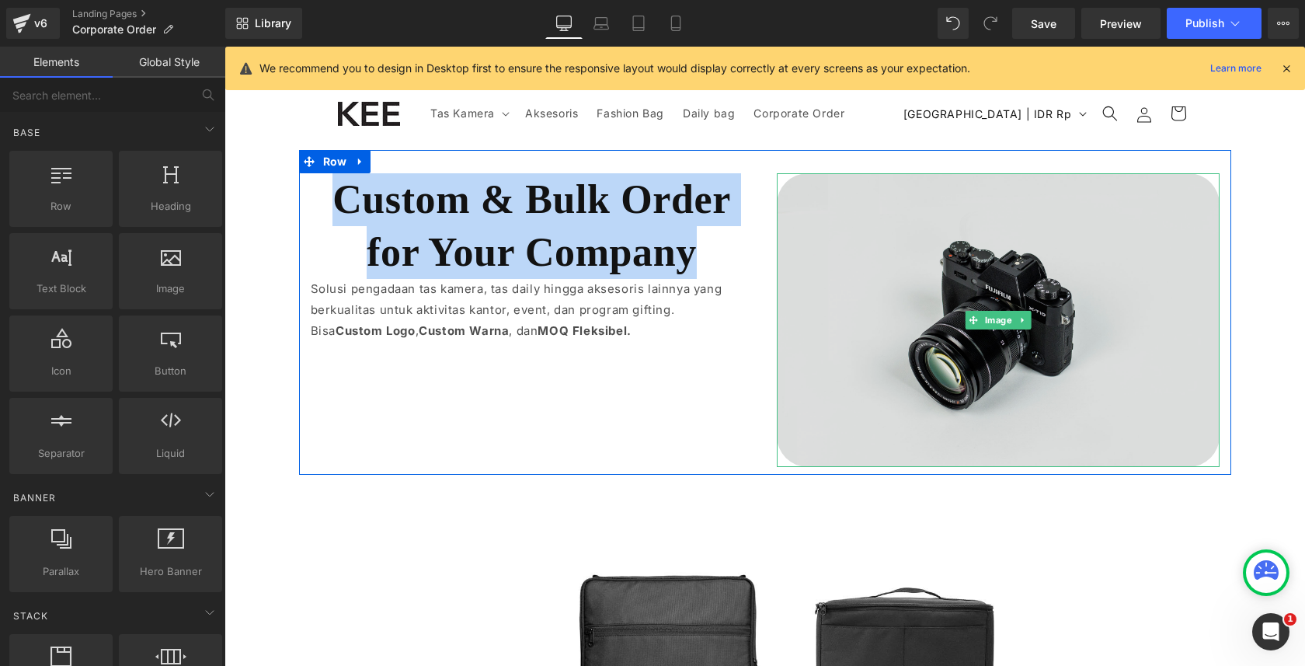
click at [887, 244] on img at bounding box center [998, 320] width 443 height 294
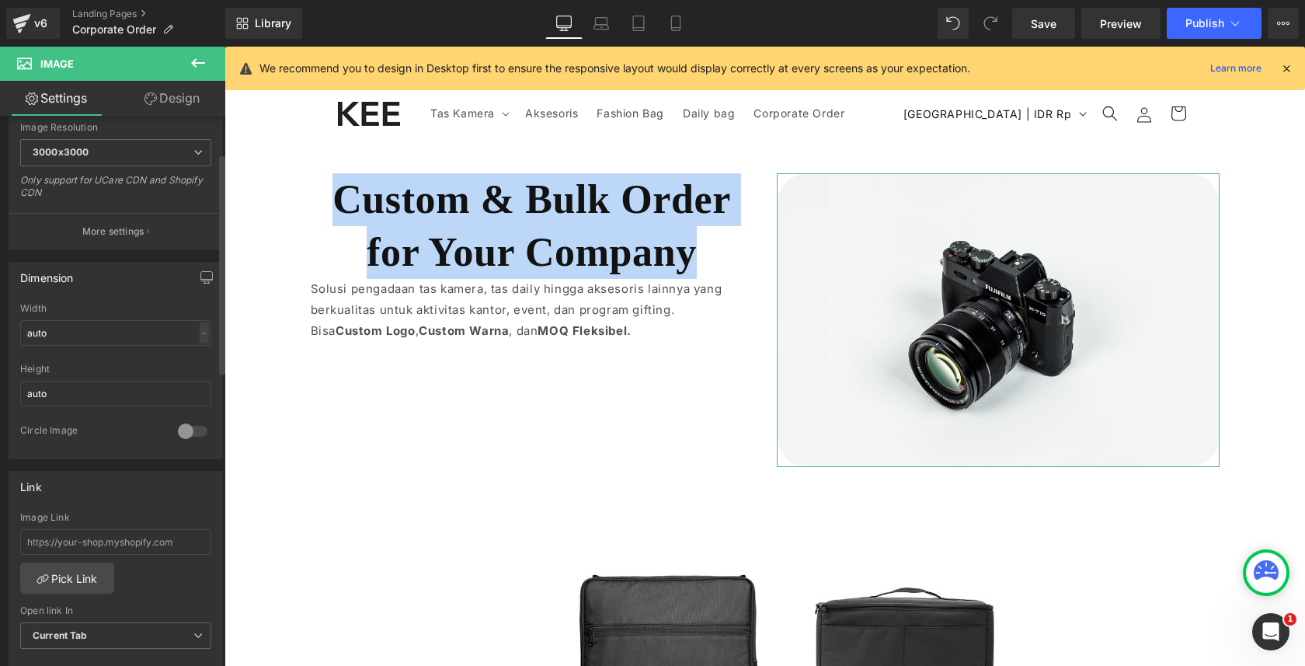
scroll to position [362, 0]
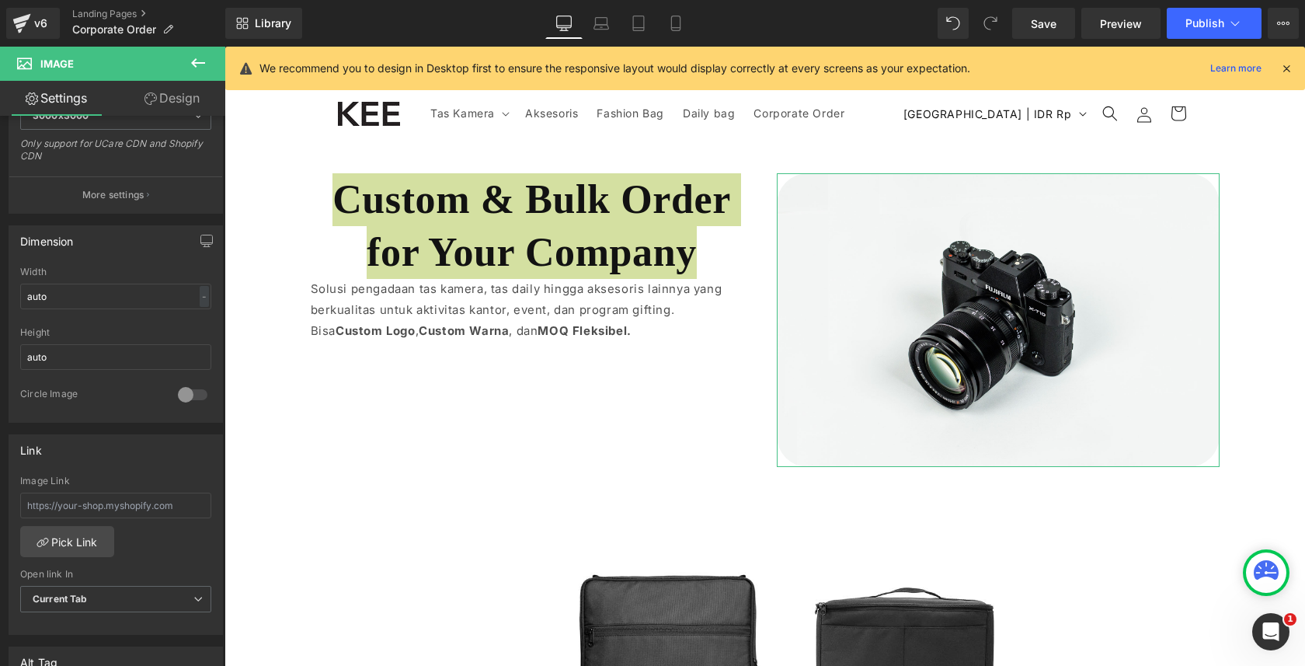
click at [172, 110] on link "Design" at bounding box center [172, 98] width 113 height 35
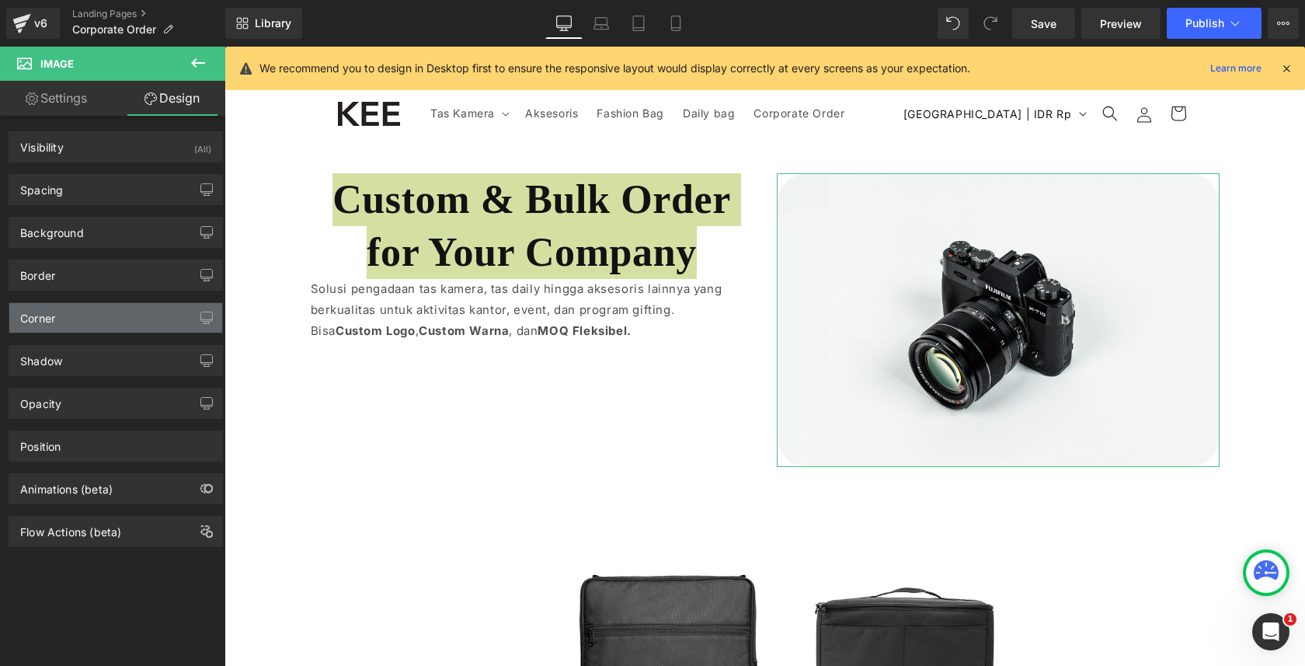
type input "40"
click at [70, 325] on div "Corner" at bounding box center [115, 318] width 213 height 30
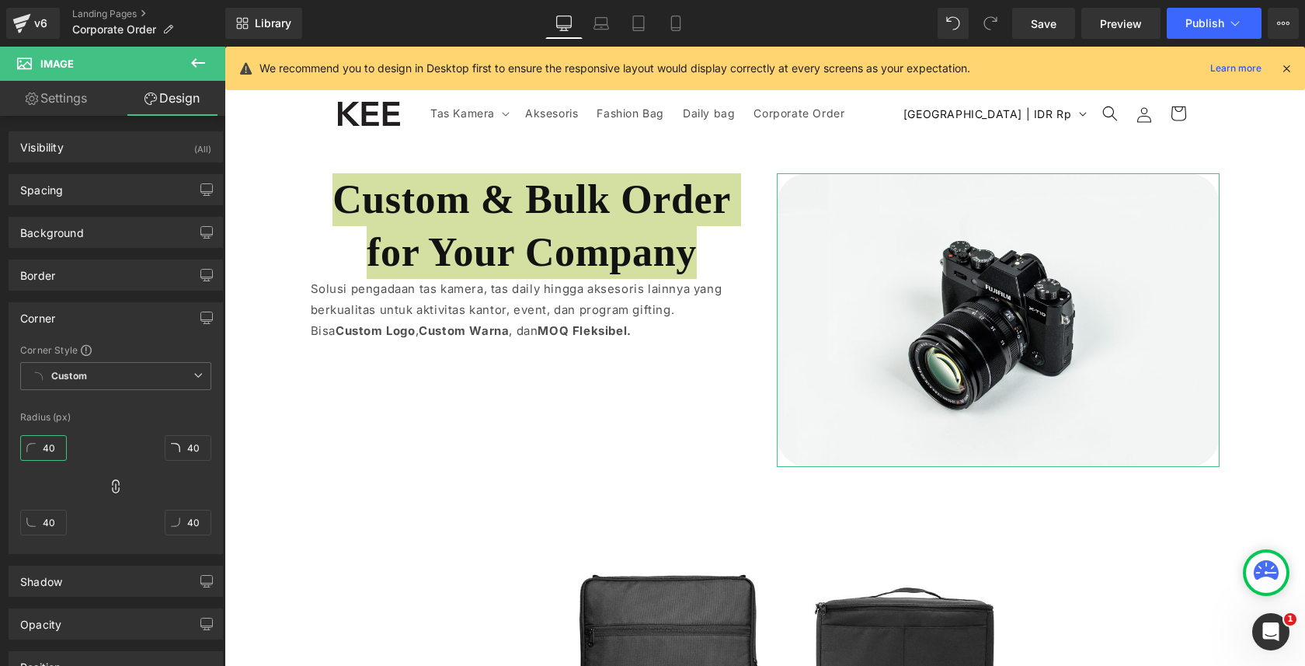
click at [54, 441] on input "40" at bounding box center [43, 448] width 47 height 26
type input "2"
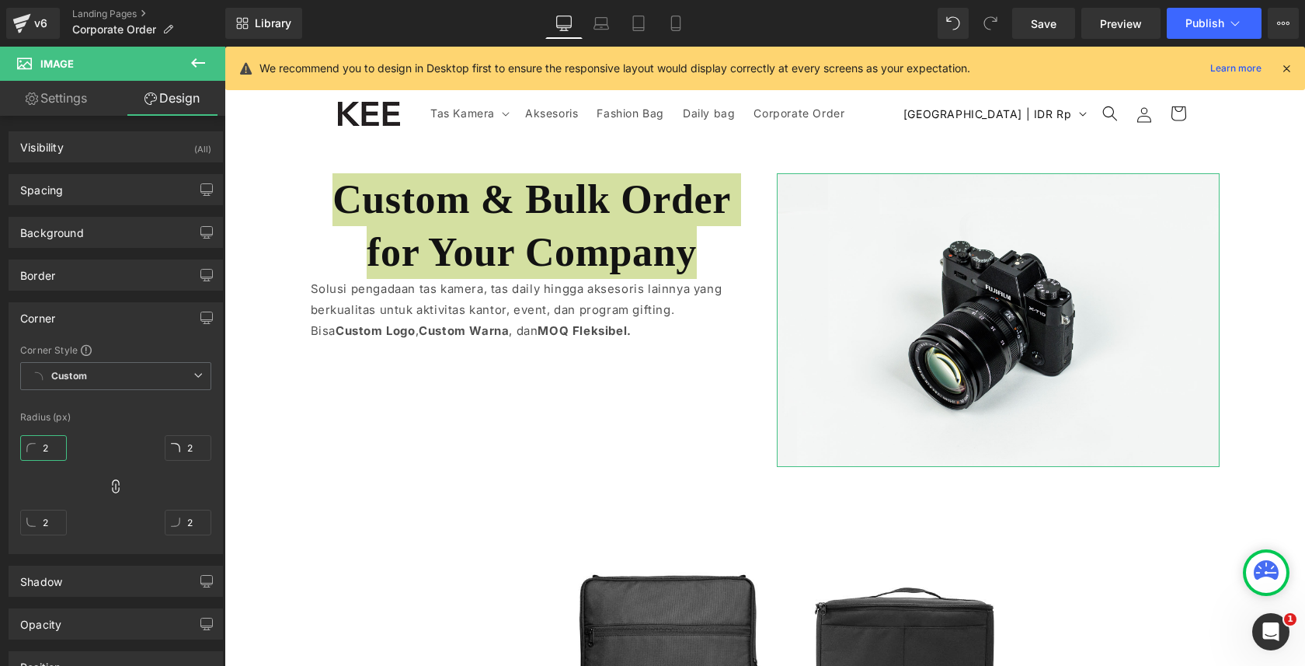
type input "20"
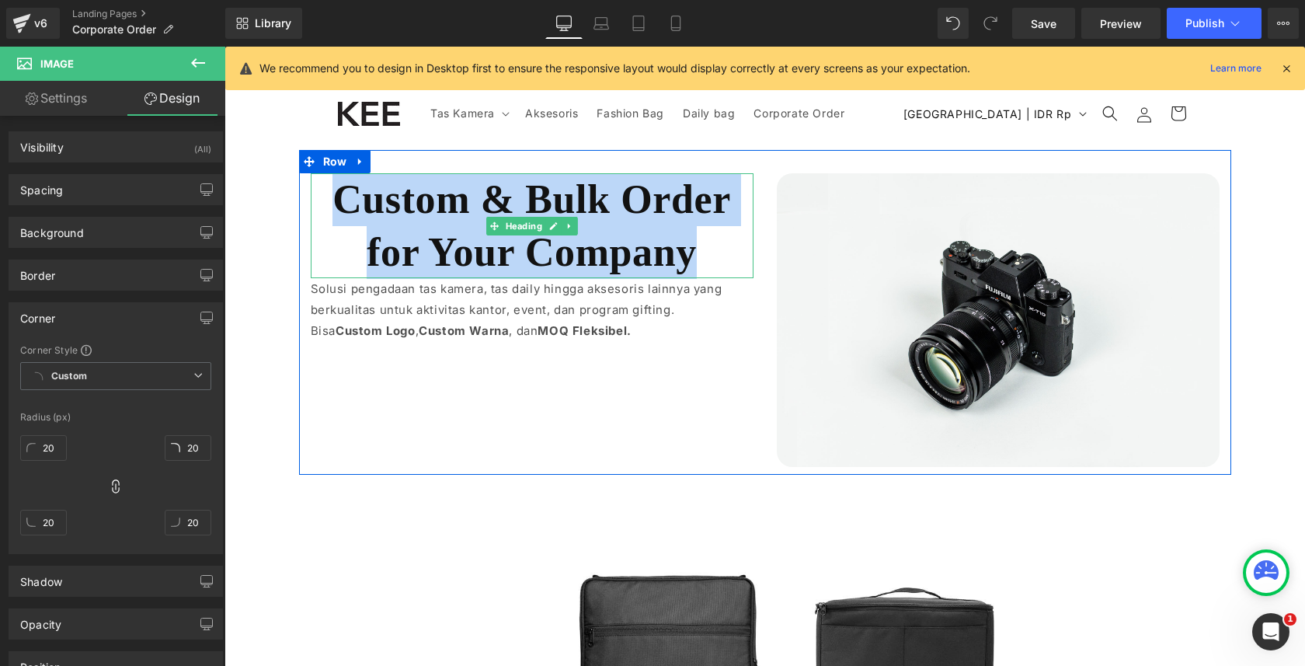
click at [386, 224] on h1 "Custom & Bulk Order for Your Company" at bounding box center [532, 225] width 443 height 105
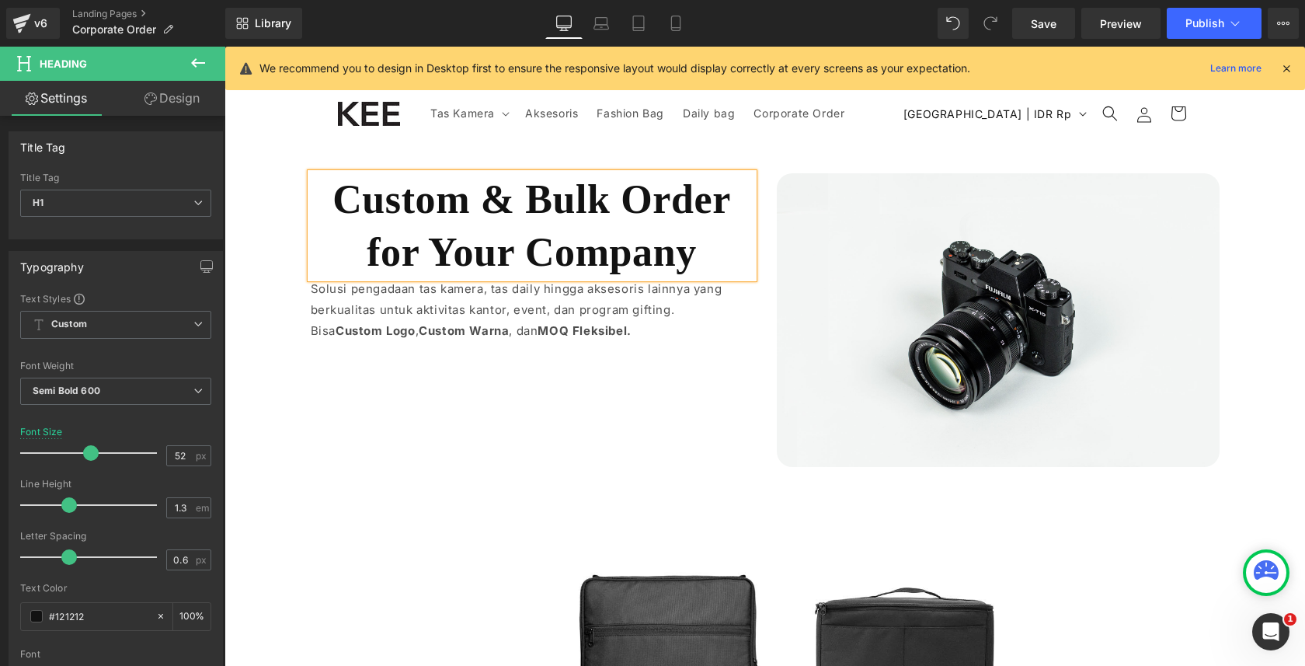
click at [419, 199] on h1 "Custom & Bulk Order for Your Company" at bounding box center [532, 225] width 443 height 105
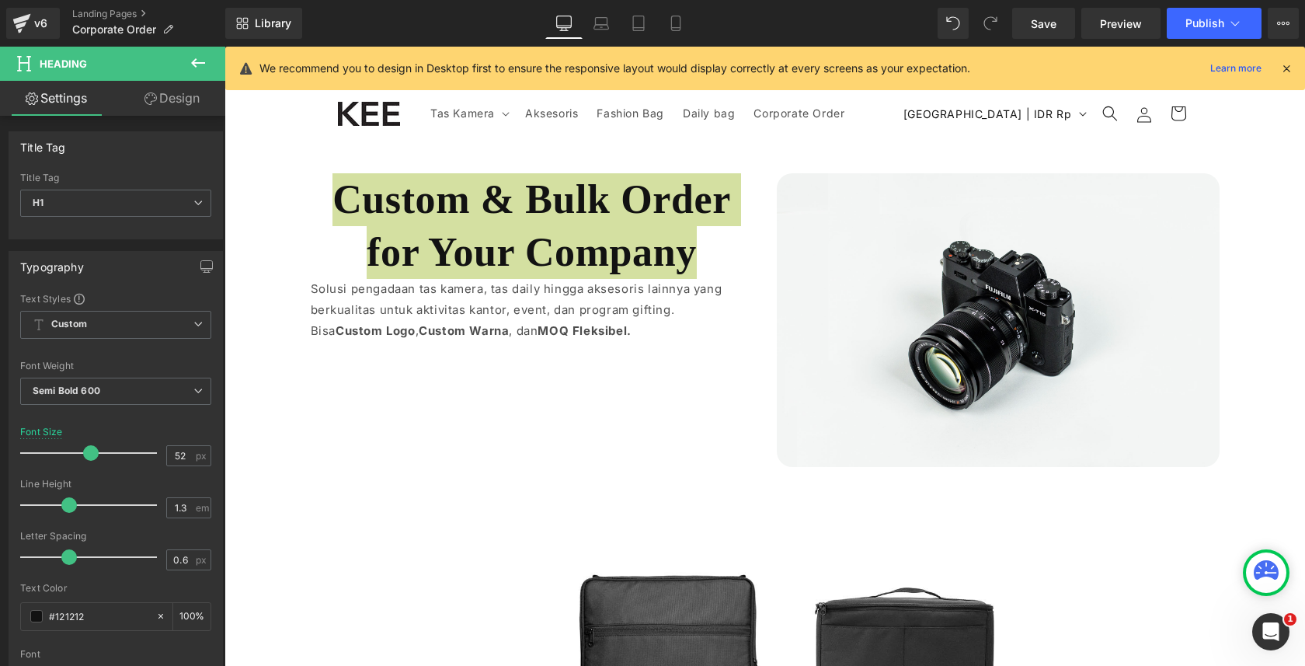
click at [160, 95] on link "Design" at bounding box center [172, 98] width 113 height 35
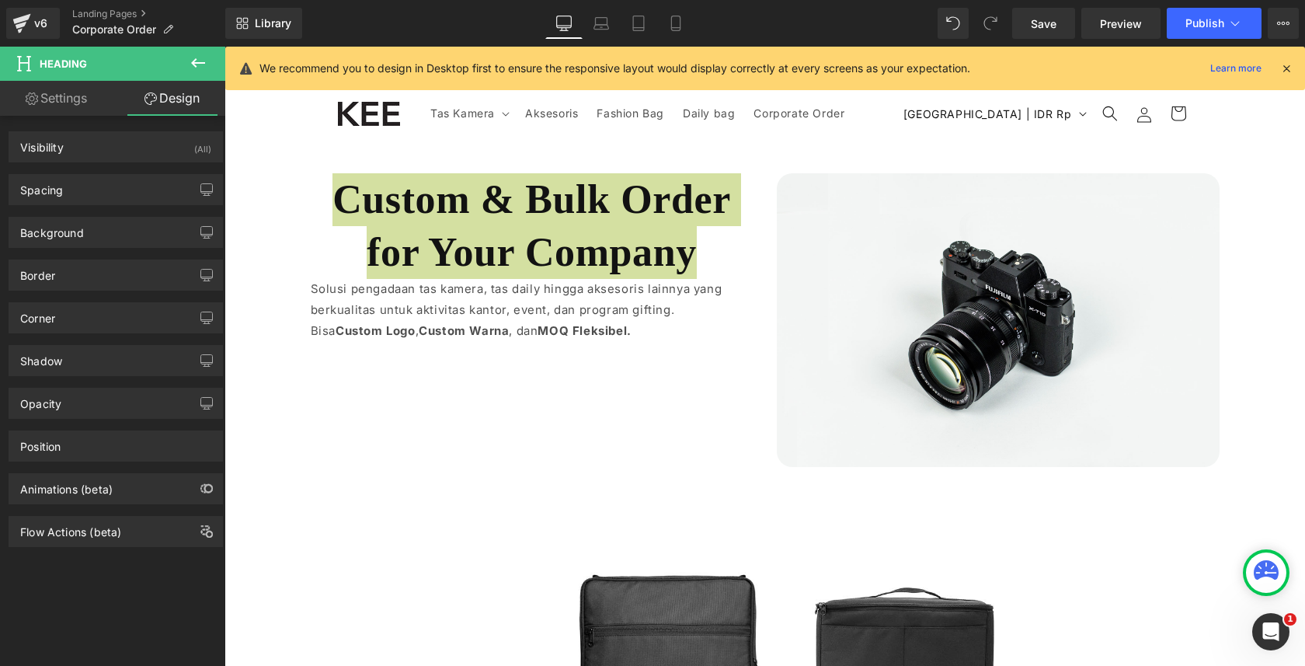
click at [71, 105] on link "Settings" at bounding box center [56, 98] width 113 height 35
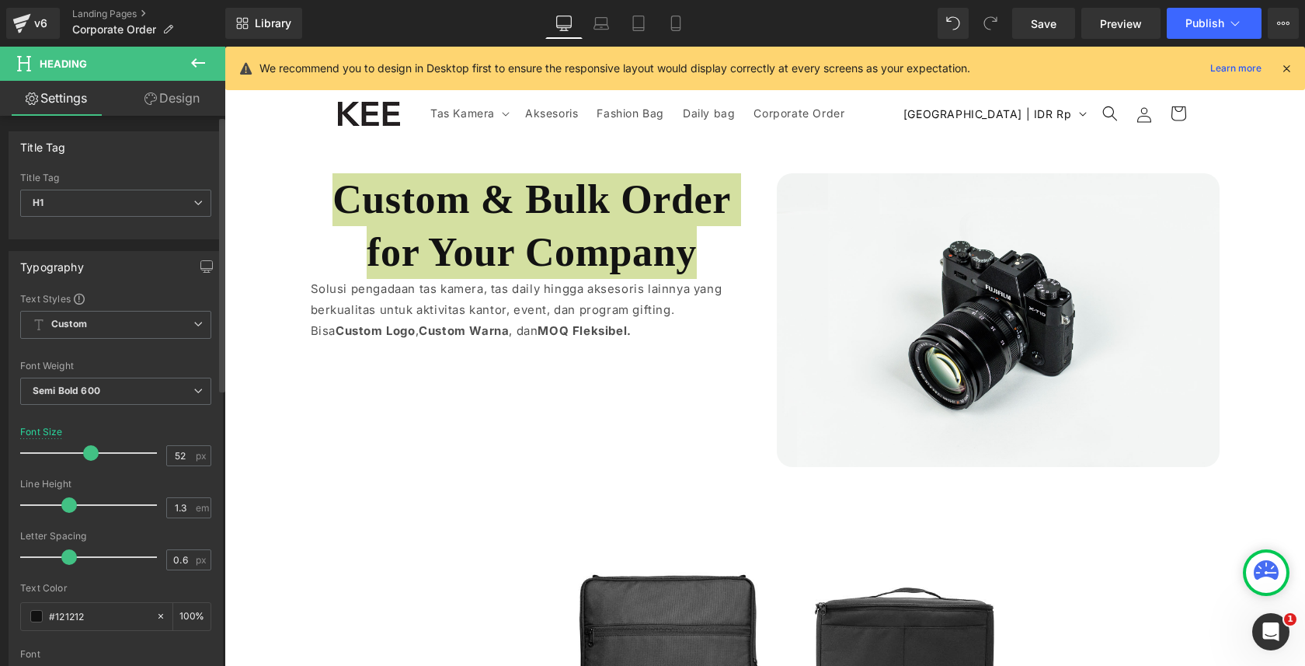
type input "100"
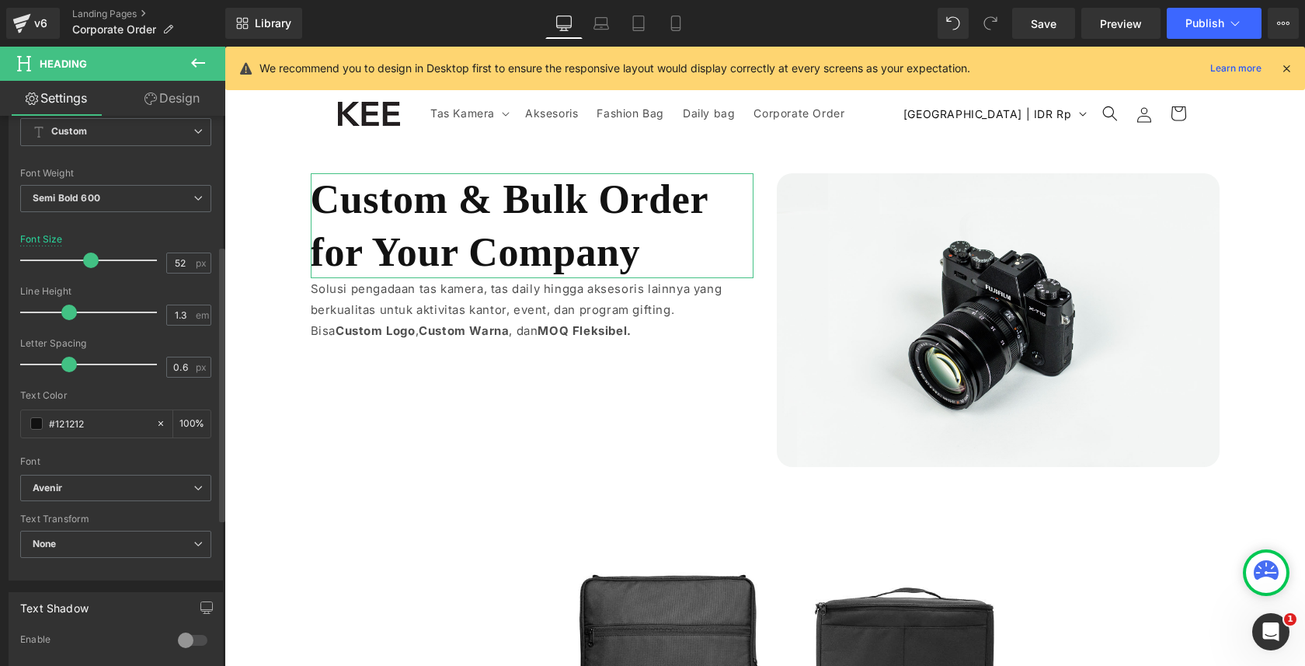
scroll to position [120, 0]
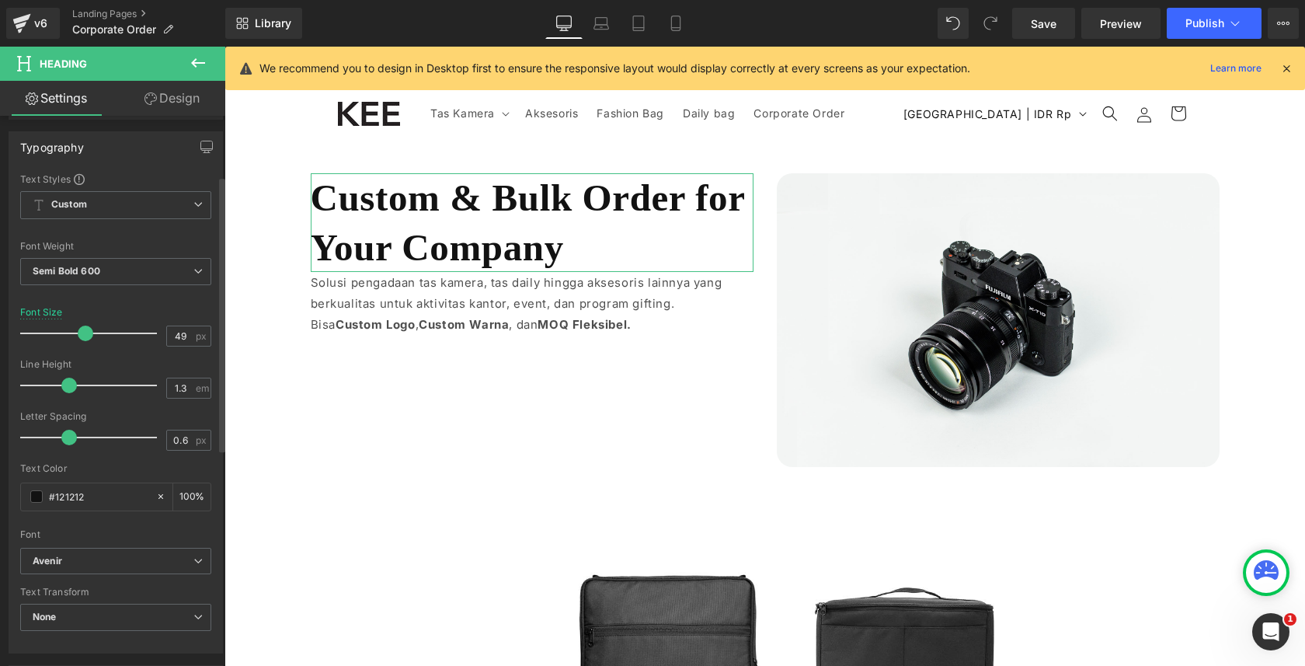
type input "48"
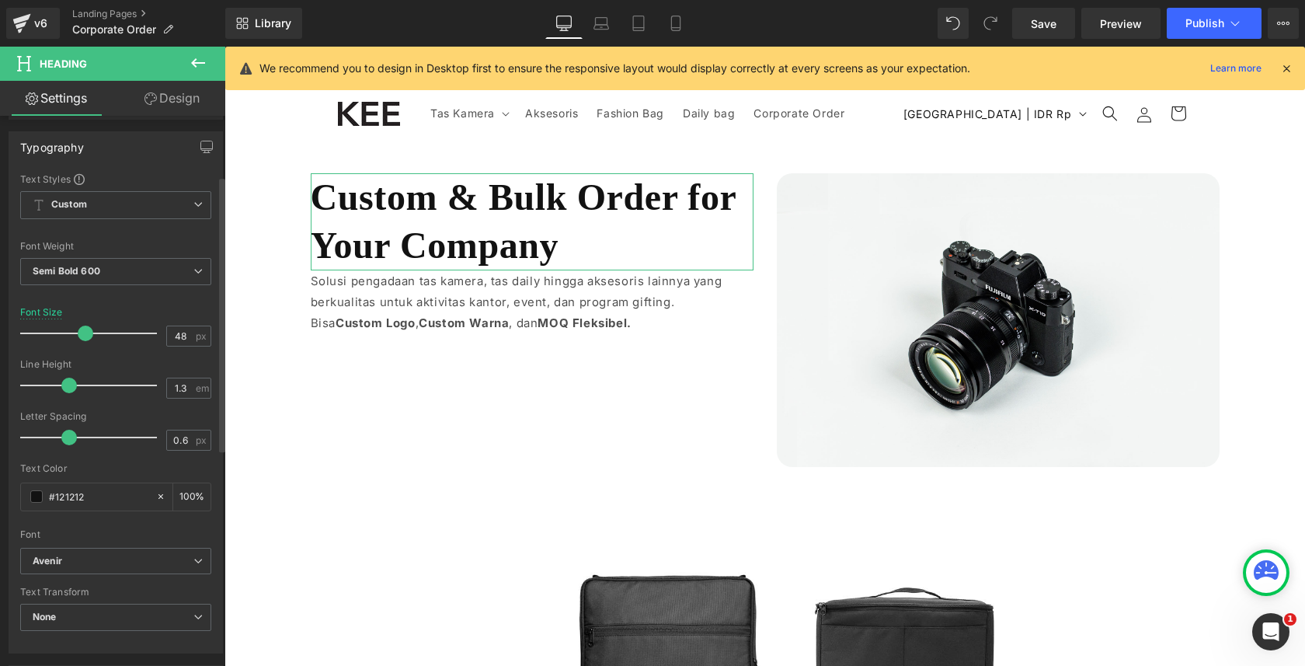
click at [82, 329] on span at bounding box center [86, 334] width 16 height 16
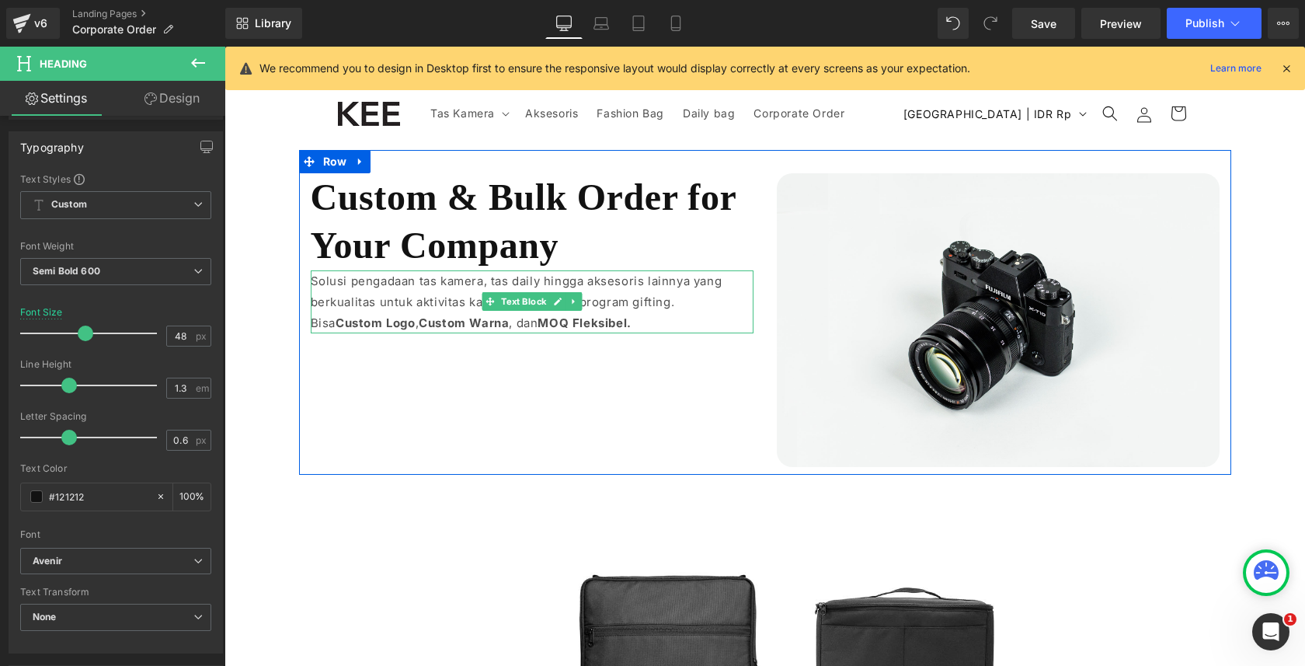
click at [325, 278] on p "Solusi pengadaan tas kamera, tas daily hingga aksesoris lainnya yang berkualita…" at bounding box center [532, 291] width 443 height 42
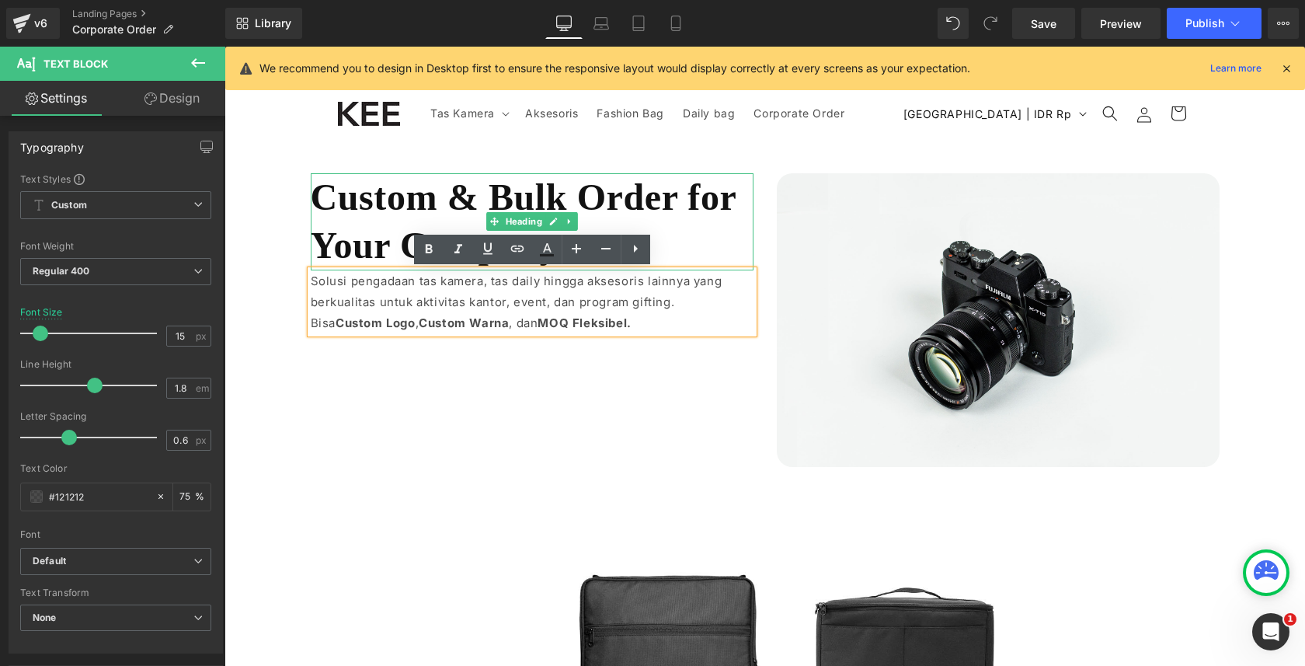
click at [319, 243] on h1 "Custom & Bulk Order for Your Company" at bounding box center [532, 221] width 443 height 97
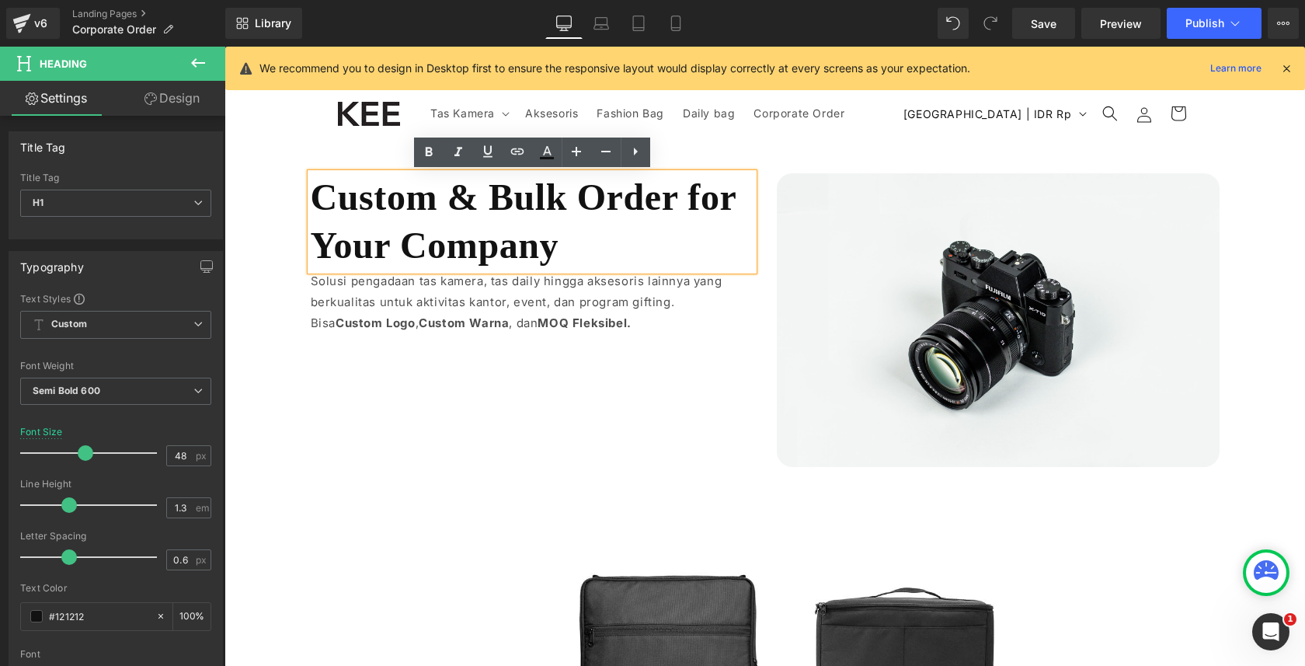
click at [442, 200] on h1 "Custom & Bulk Order for Your Company" at bounding box center [532, 221] width 443 height 97
click at [490, 195] on h1 "Custom & Bulk Order for Your Company" at bounding box center [532, 221] width 443 height 97
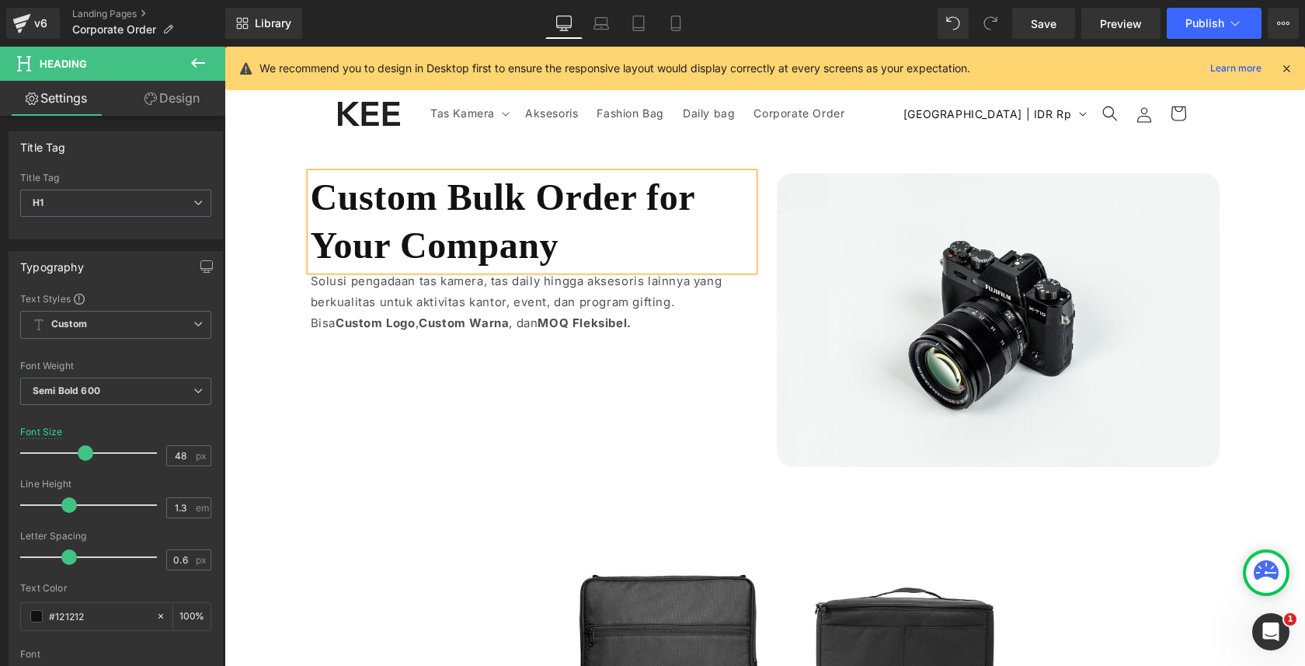
click at [453, 193] on h1 "Custom Bulk Order for Your Company" at bounding box center [532, 221] width 443 height 97
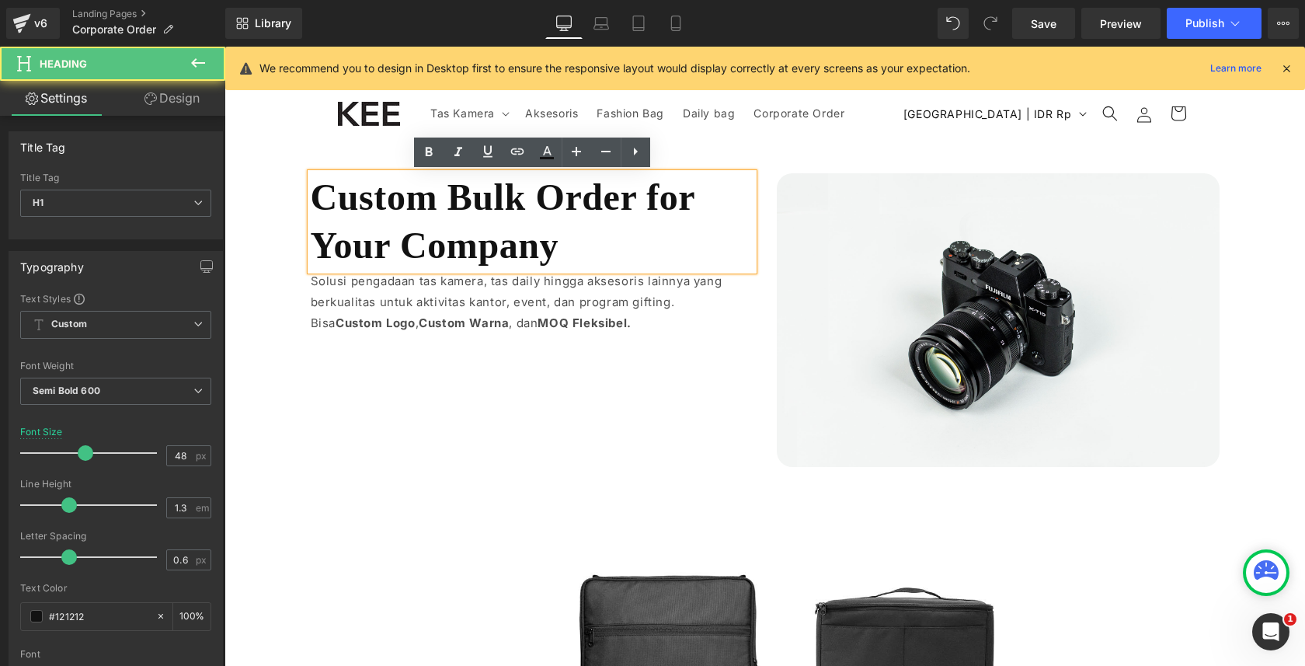
click at [441, 194] on h1 "Custom Bulk Order for Your Company" at bounding box center [532, 221] width 443 height 97
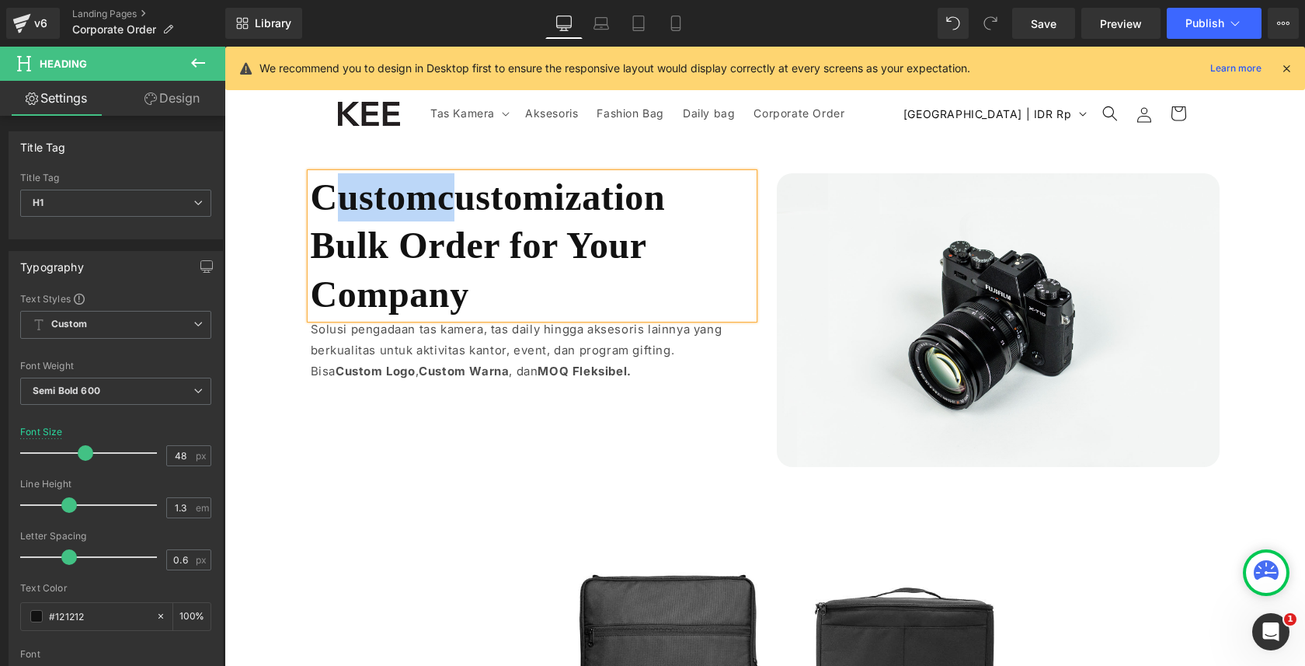
drag, startPoint x: 462, startPoint y: 195, endPoint x: 344, endPoint y: 194, distance: 117.3
click at [344, 194] on h1 "Customcustomization Bulk Order for Your Company" at bounding box center [532, 245] width 443 height 145
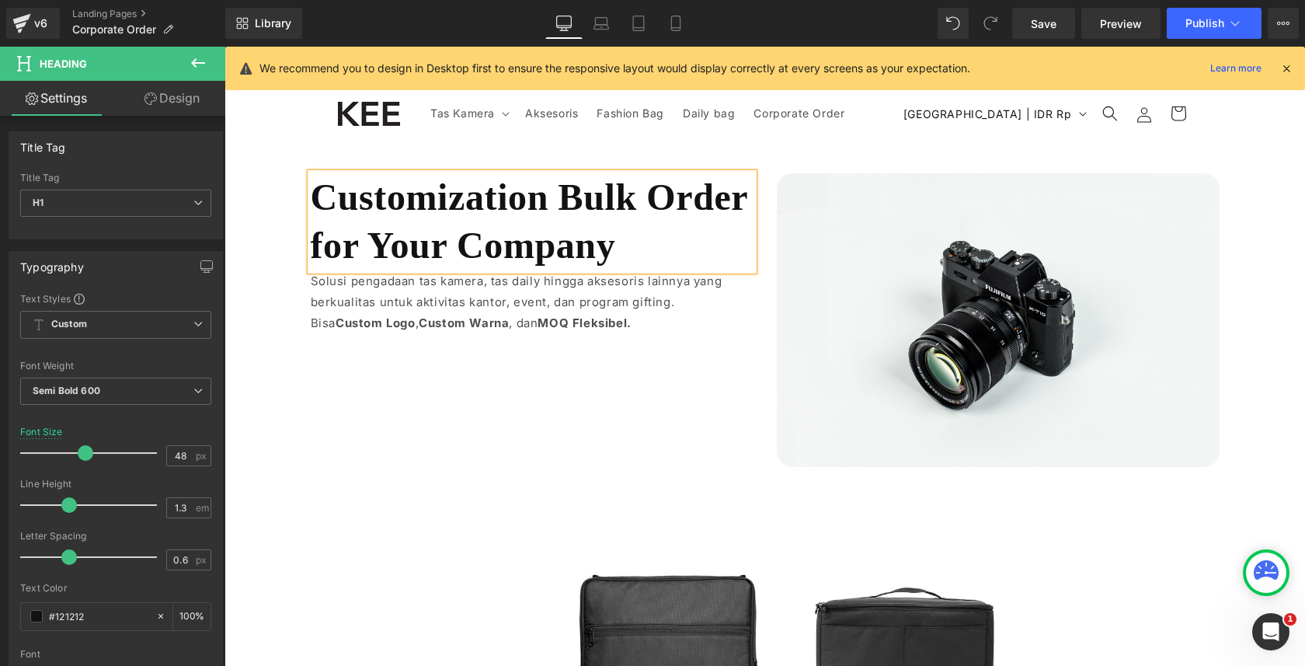
click at [546, 194] on h1 "Customization Bulk Order for Your Company" at bounding box center [532, 221] width 443 height 97
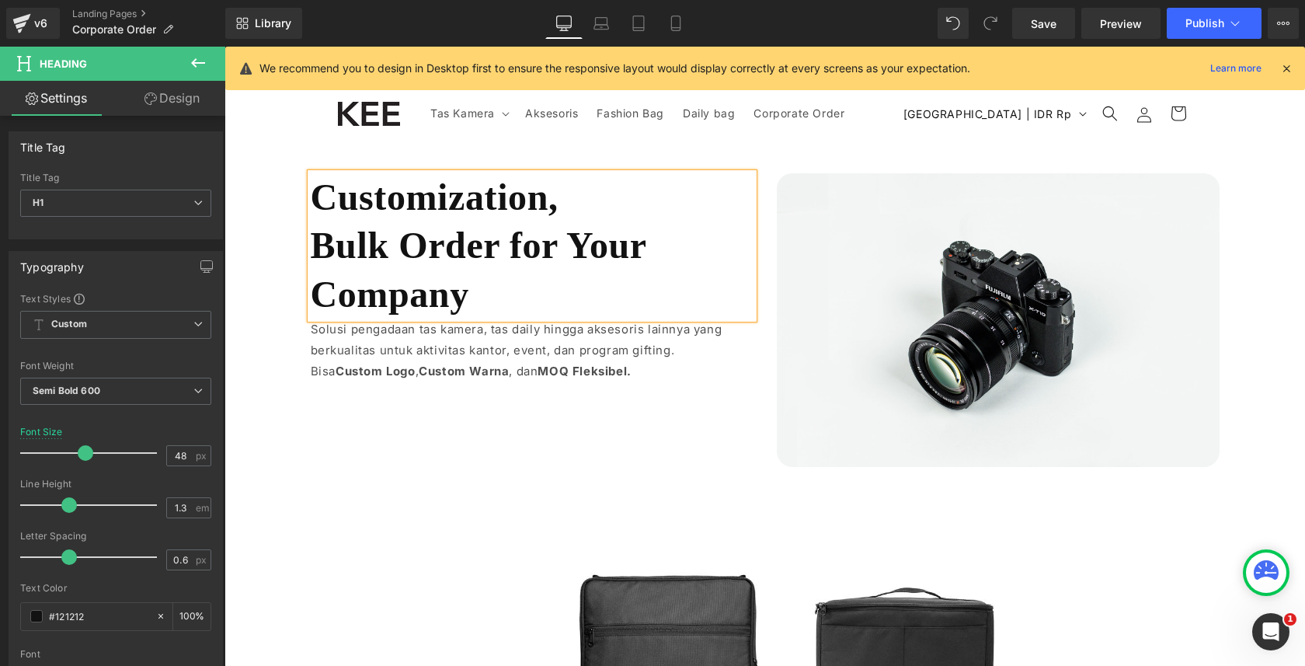
click at [626, 169] on div "Customization, Bulk Order for Your Company Heading Solusi pengadaan tas kamera,…" at bounding box center [765, 312] width 932 height 325
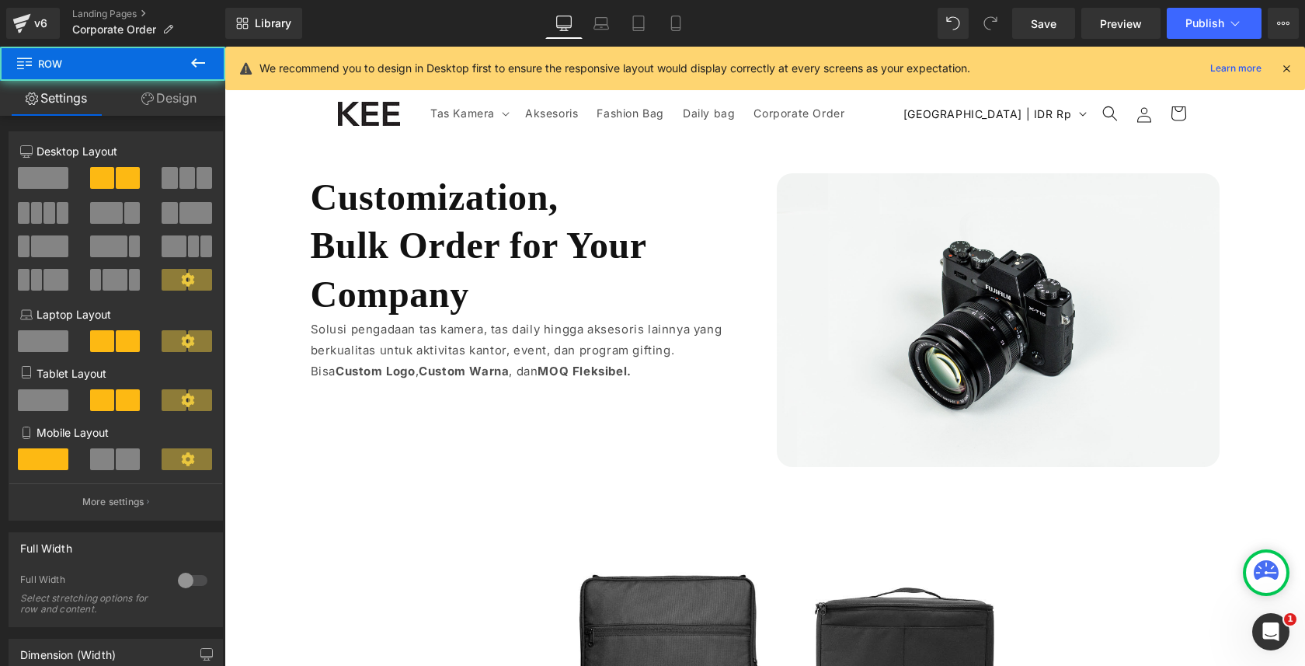
click at [610, 191] on h1 "Customization," at bounding box center [532, 197] width 443 height 48
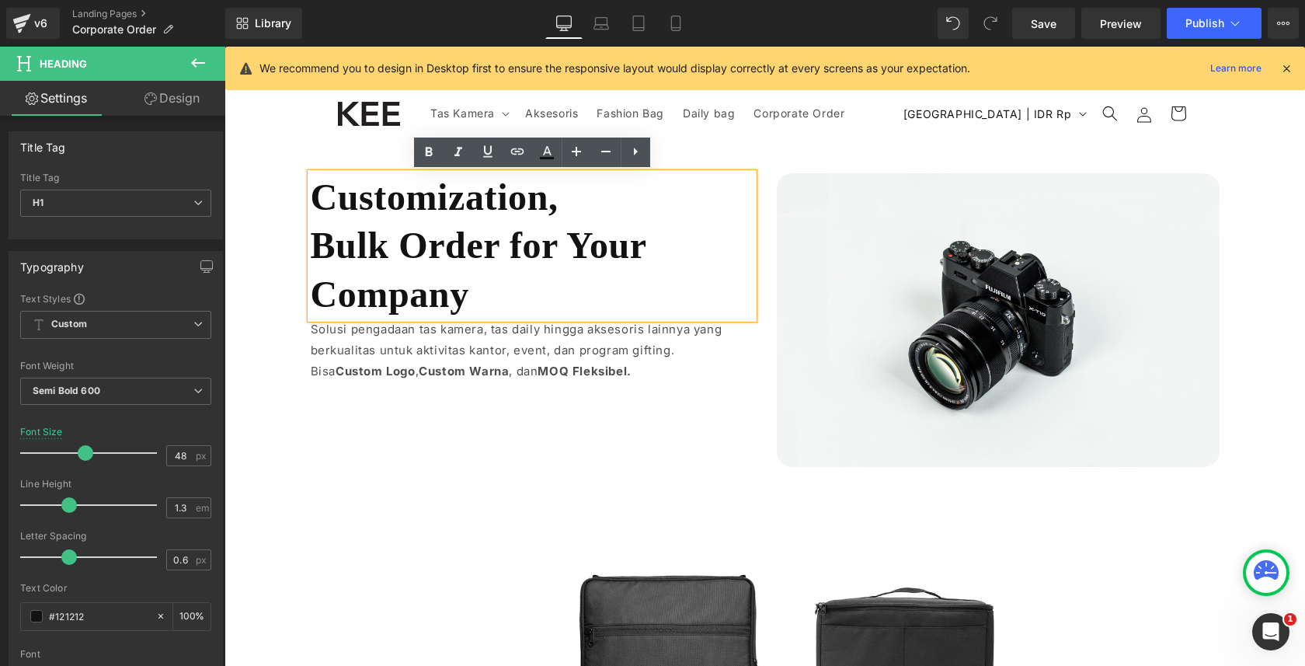
click at [587, 198] on h1 "Customization," at bounding box center [532, 197] width 443 height 48
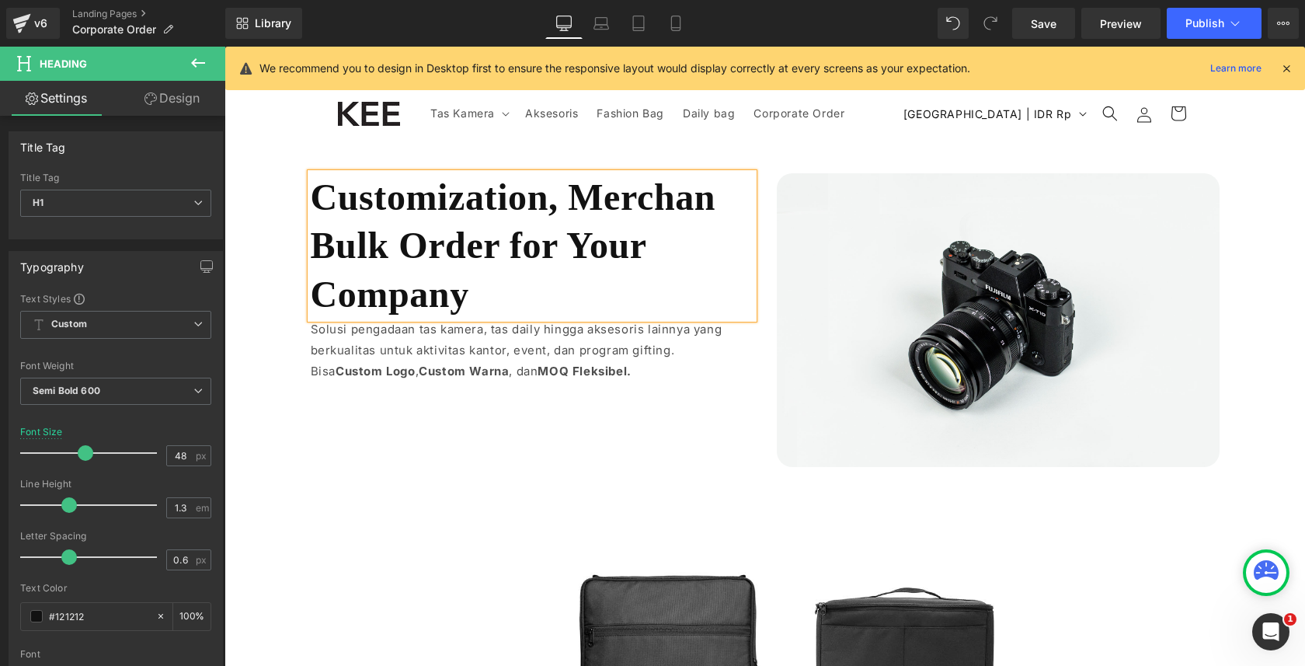
click at [643, 183] on h1 "Customization, Merchan" at bounding box center [532, 197] width 443 height 48
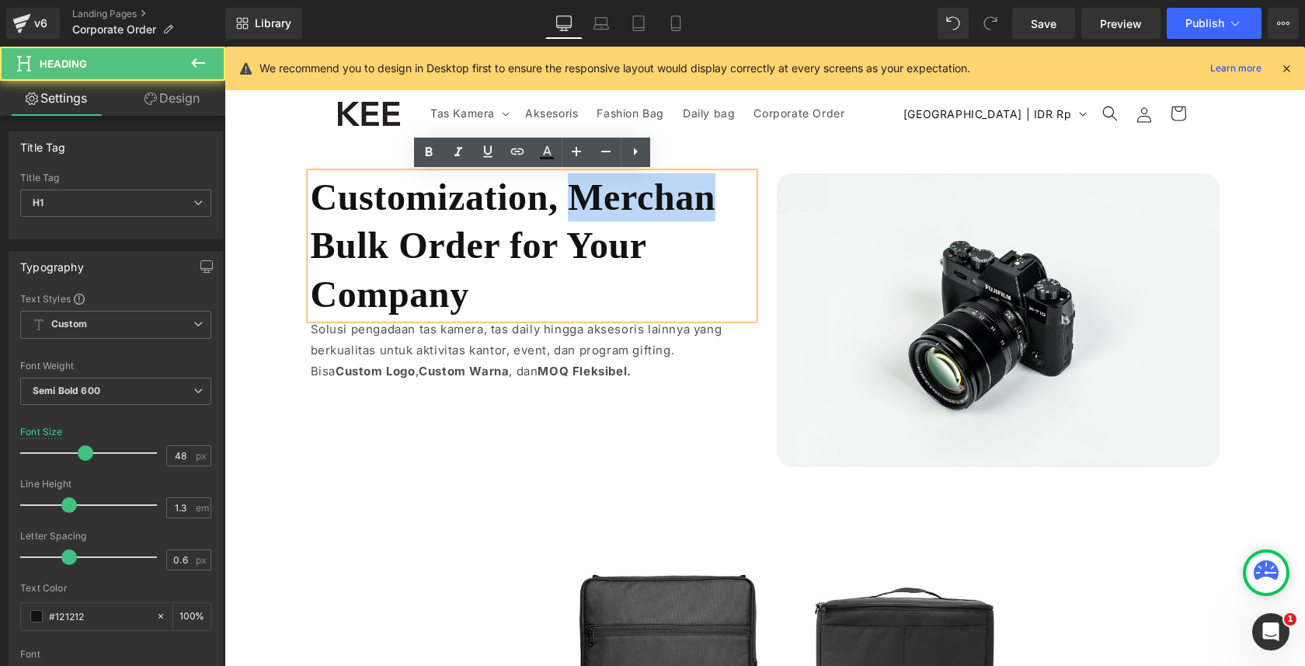
click at [643, 183] on h1 "Customization, Merchan" at bounding box center [532, 197] width 443 height 48
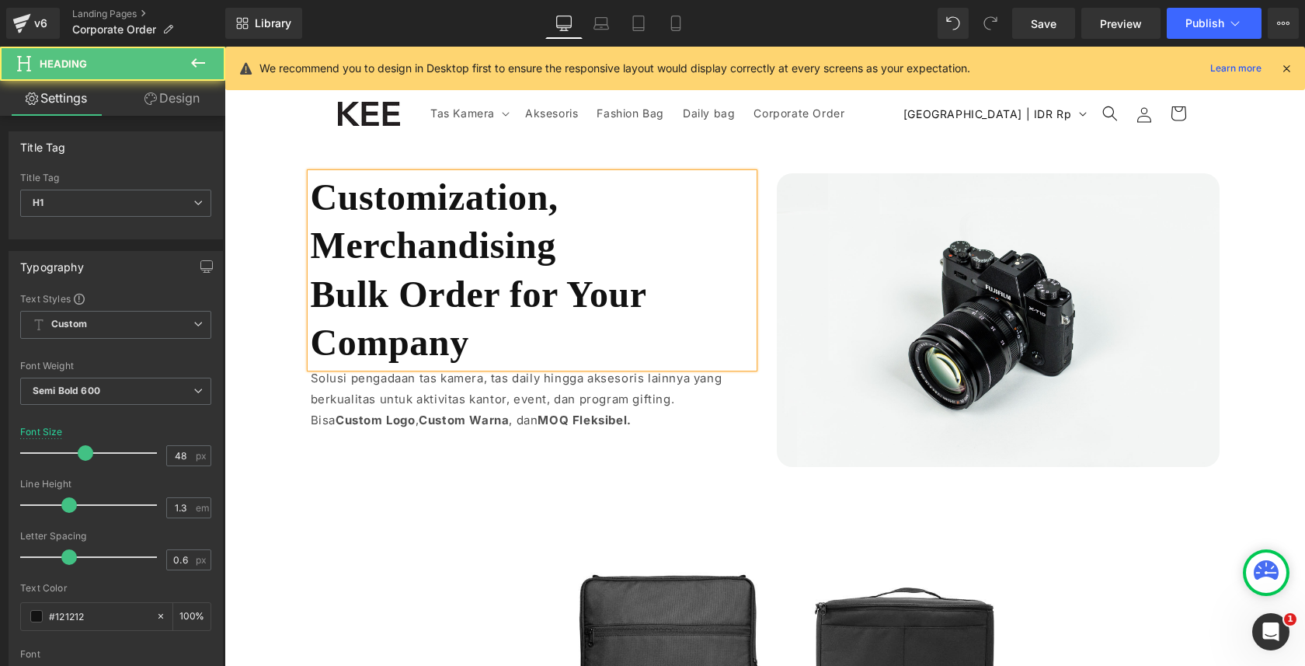
click at [510, 248] on h1 "Customization, Merchandising" at bounding box center [532, 221] width 443 height 97
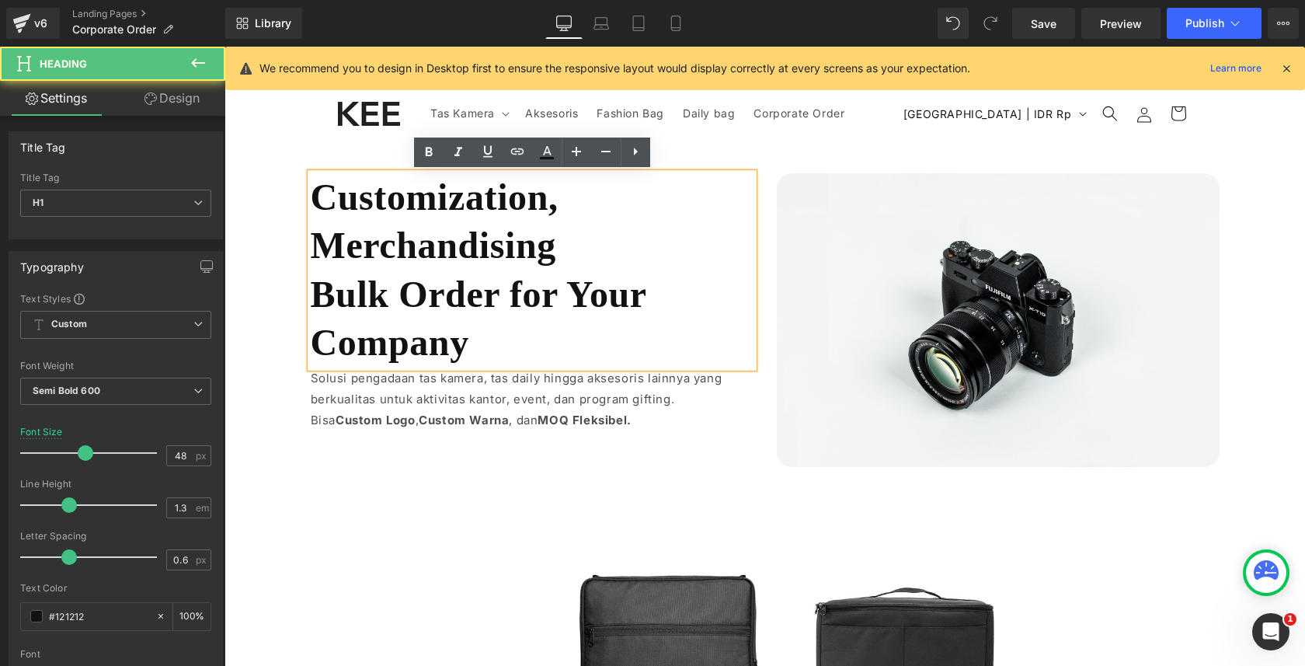
click at [477, 198] on h1 "Customization, Merchandising" at bounding box center [532, 221] width 443 height 97
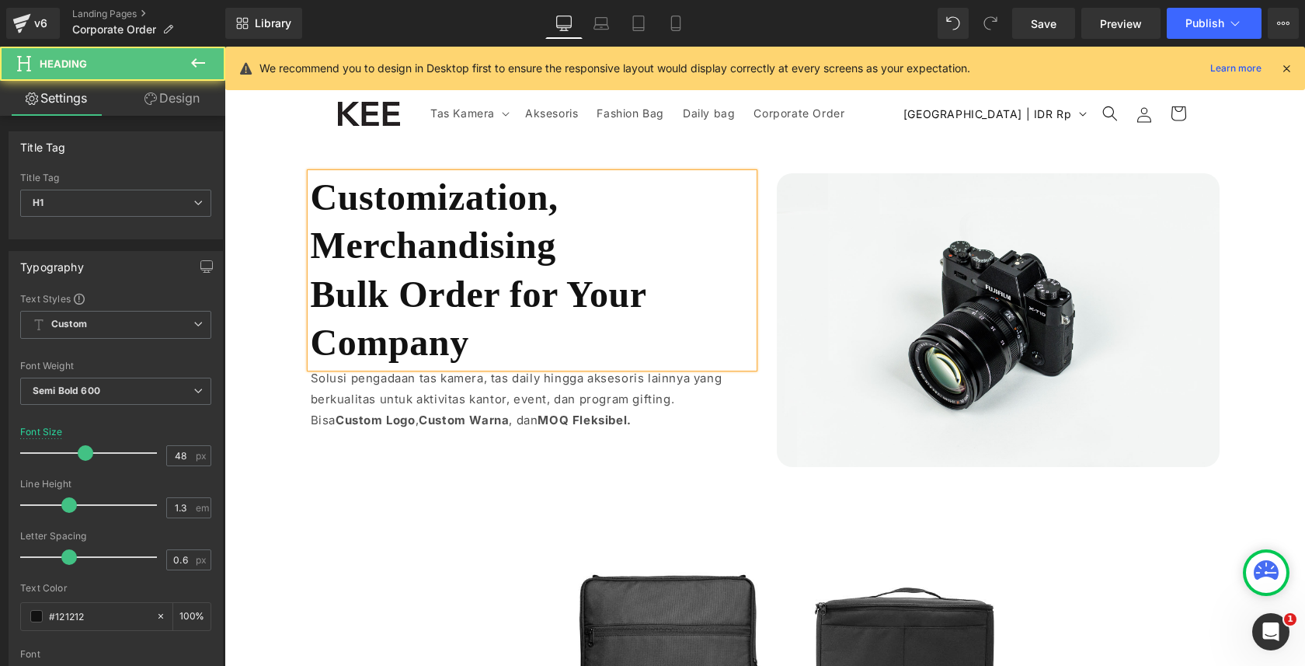
click at [571, 247] on h1 "Customization, Merchandising" at bounding box center [532, 221] width 443 height 97
click at [519, 286] on span "Bulk Order for Your Company" at bounding box center [479, 318] width 336 height 89
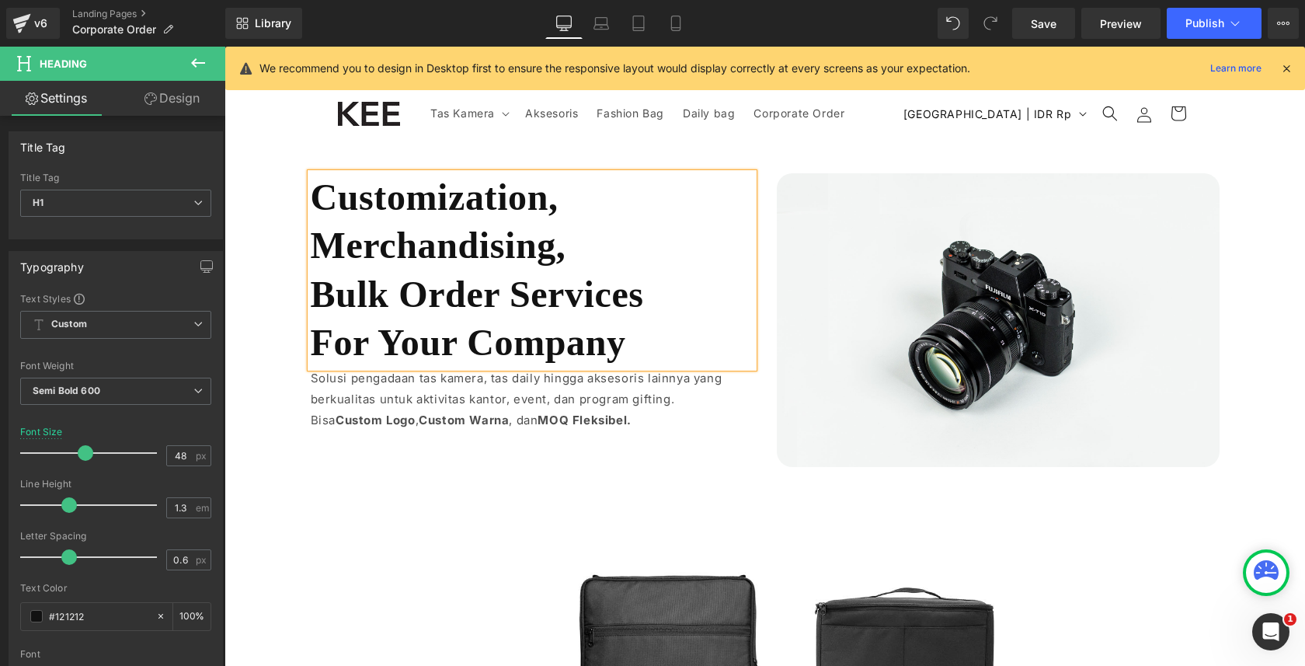
click at [495, 293] on span "Bulk Order Services" at bounding box center [477, 294] width 333 height 41
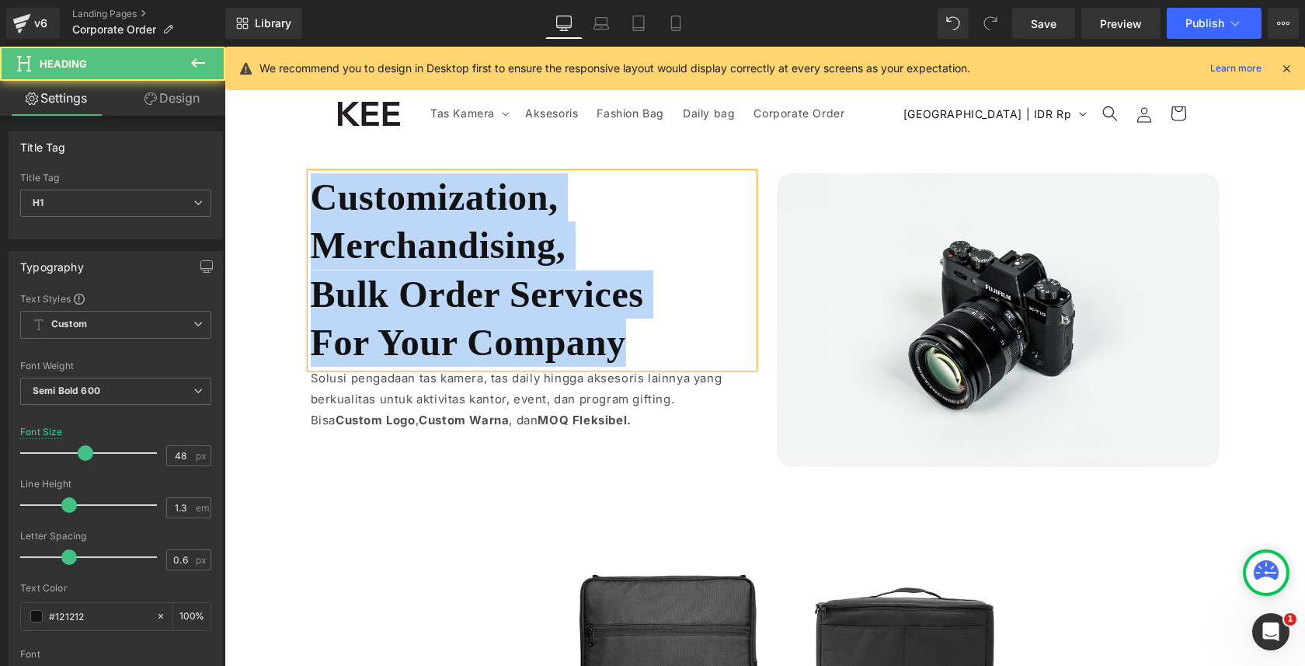
copy div "Customization, Merchandising, Bulk Order Services For Your Company"
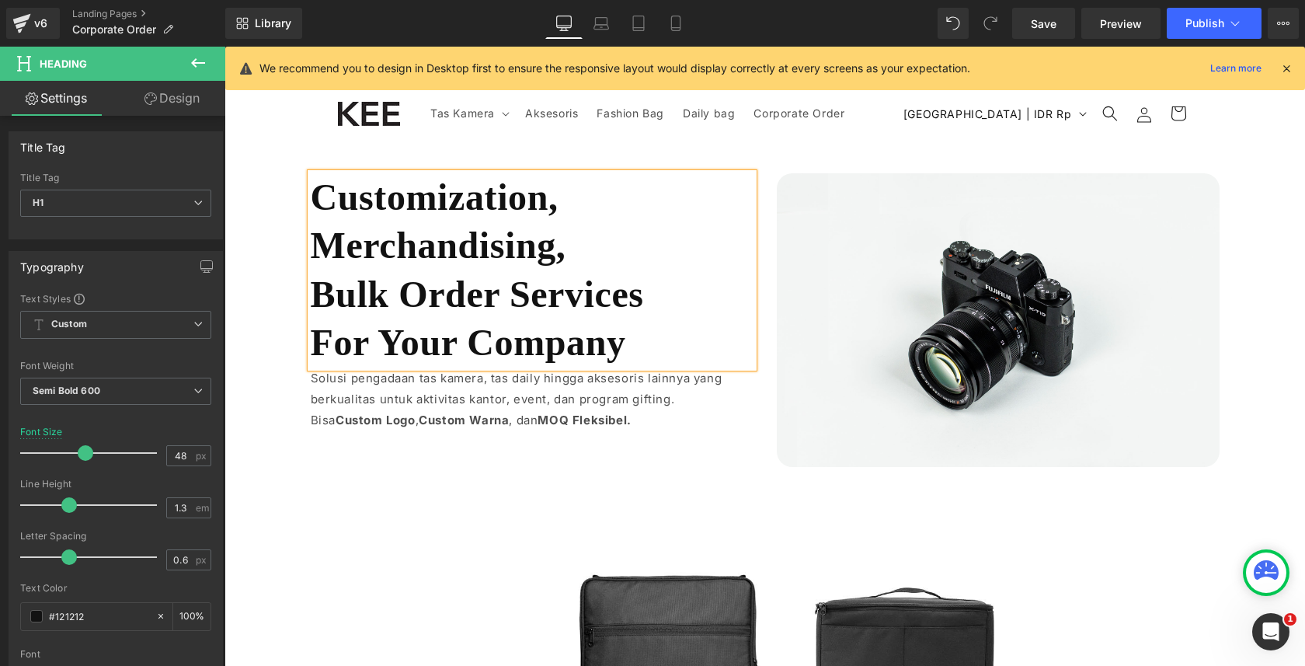
click at [501, 291] on span "Bulk Order Services" at bounding box center [477, 294] width 333 height 41
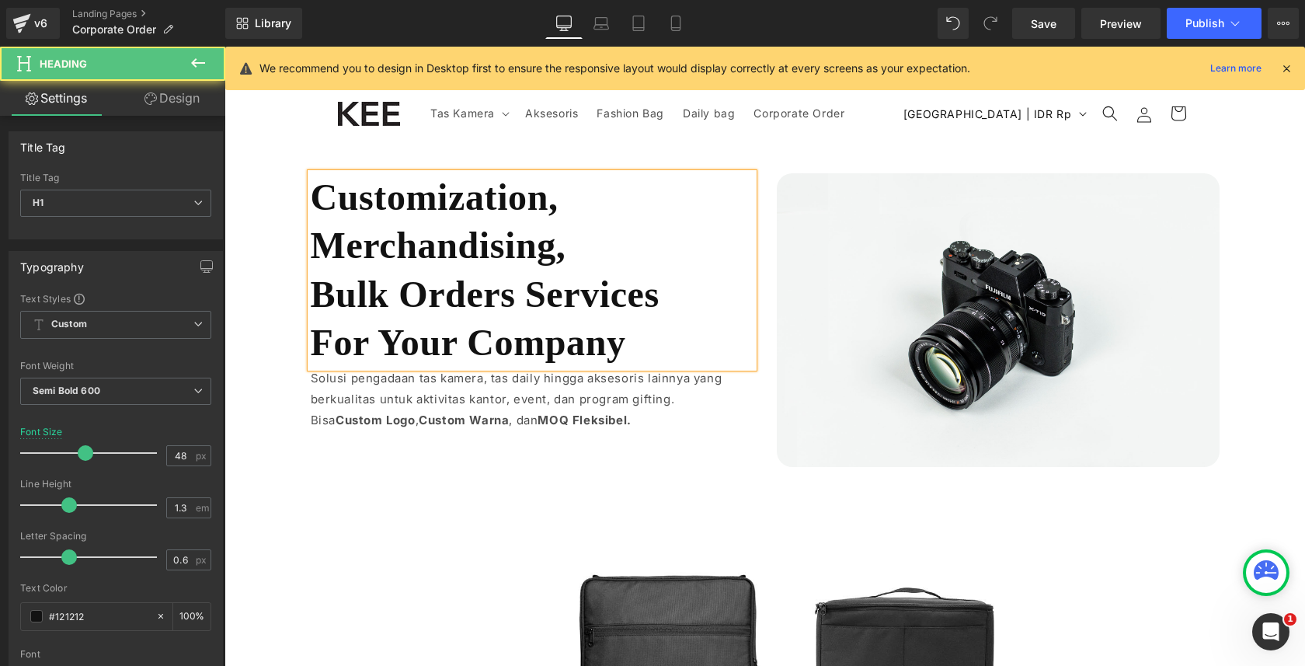
click at [532, 294] on span "Bulk Orders Services" at bounding box center [485, 294] width 349 height 41
click at [602, 327] on span "For Your Company" at bounding box center [468, 342] width 315 height 41
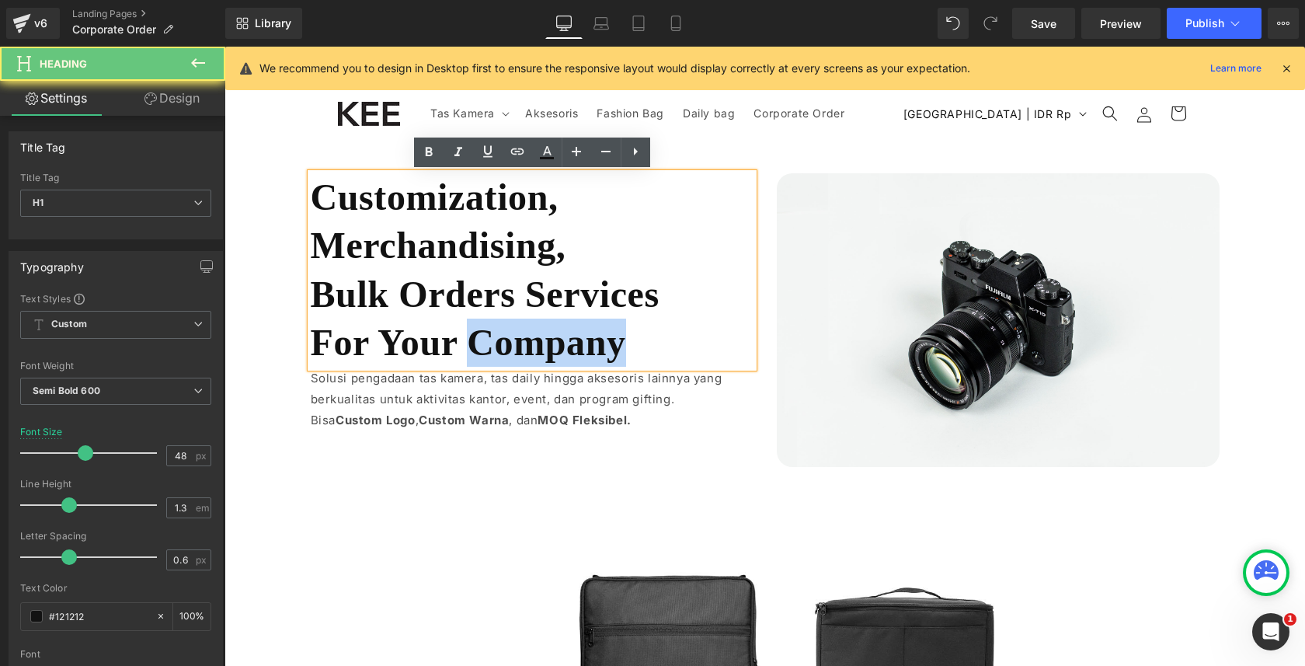
click at [602, 327] on span "For Your Company" at bounding box center [468, 342] width 315 height 41
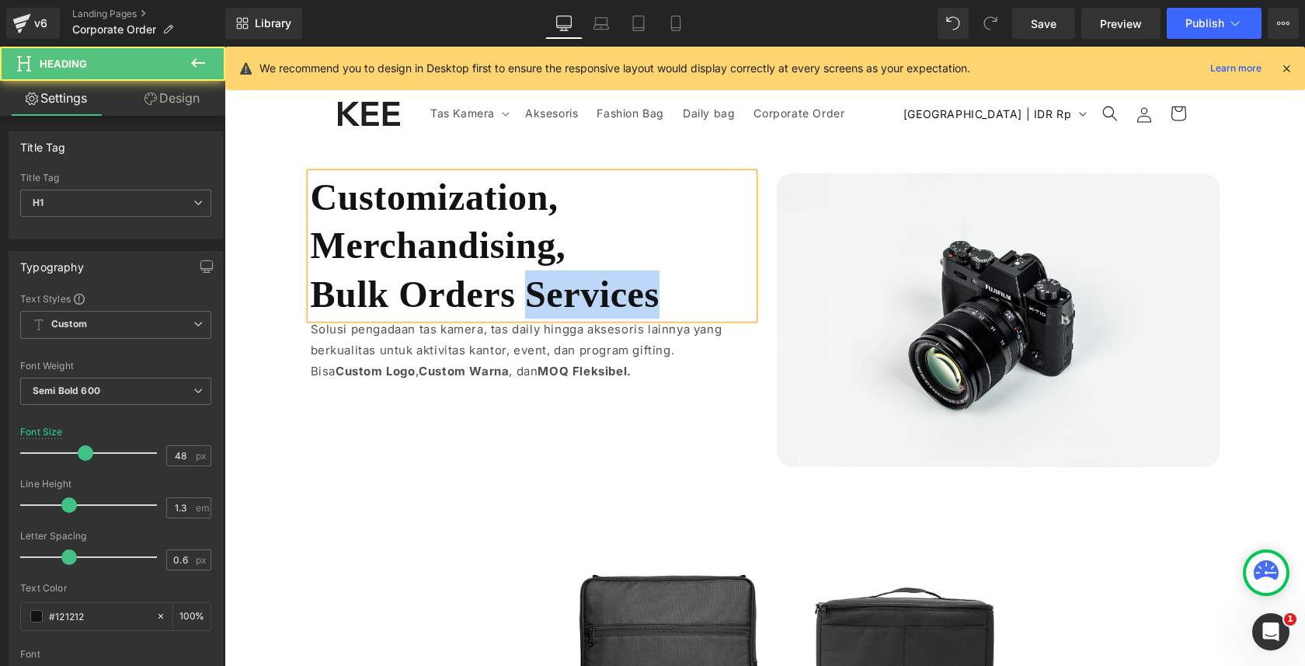
drag, startPoint x: 535, startPoint y: 294, endPoint x: 682, endPoint y: 289, distance: 146.9
click at [682, 289] on h1 "Bulk Orders Services" at bounding box center [532, 294] width 443 height 48
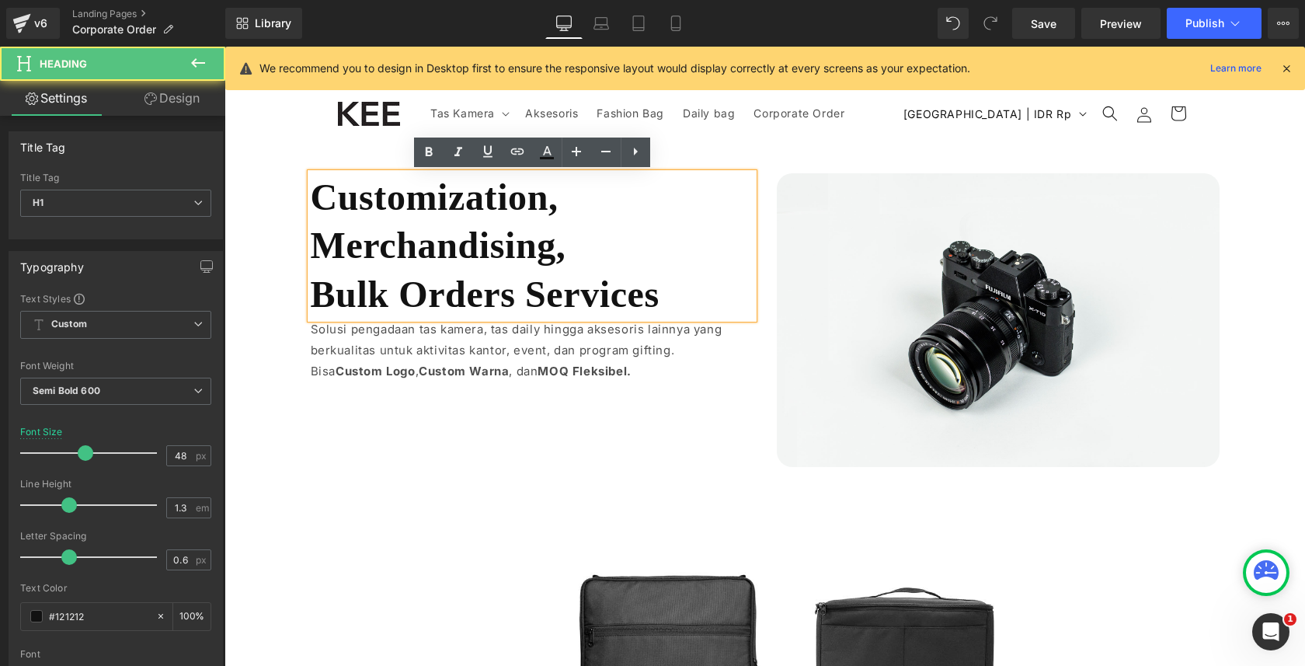
click at [324, 291] on span "Bulk Orders Services" at bounding box center [485, 294] width 349 height 41
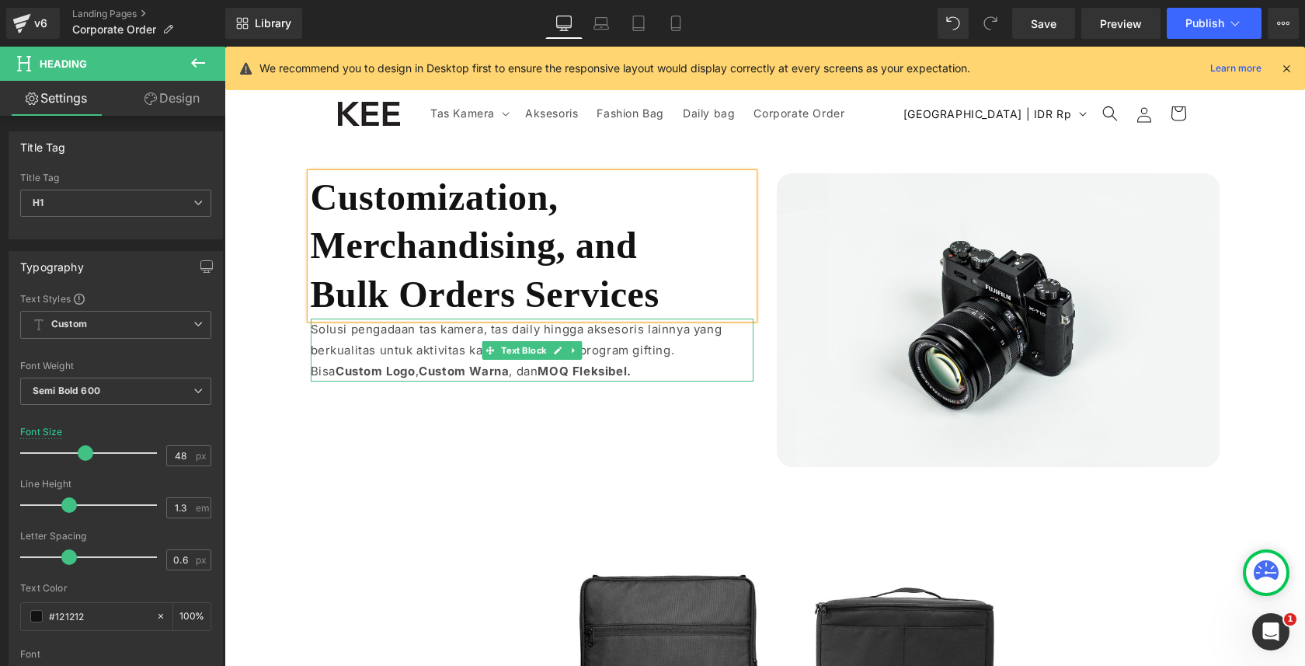
click at [357, 362] on p "Bisa Custom Logo , Custom Warna , dan MOQ Fleksibel." at bounding box center [532, 371] width 443 height 21
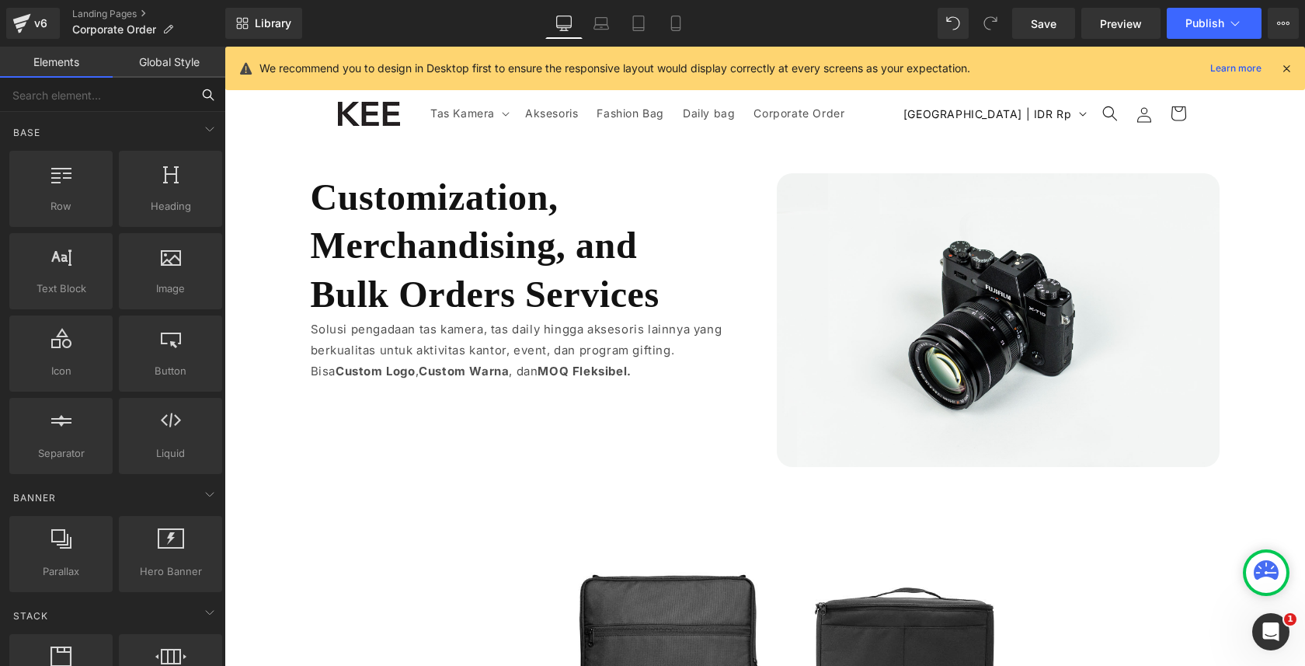
click at [173, 103] on input "text" at bounding box center [95, 95] width 191 height 34
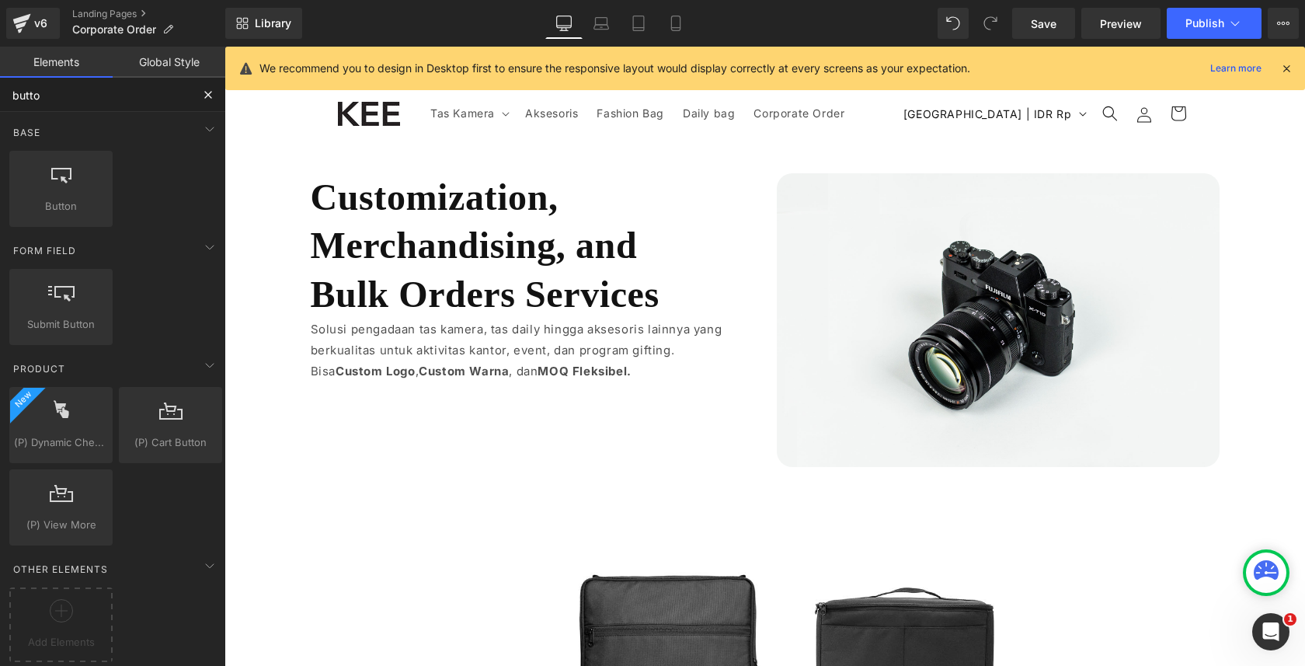
type input "button"
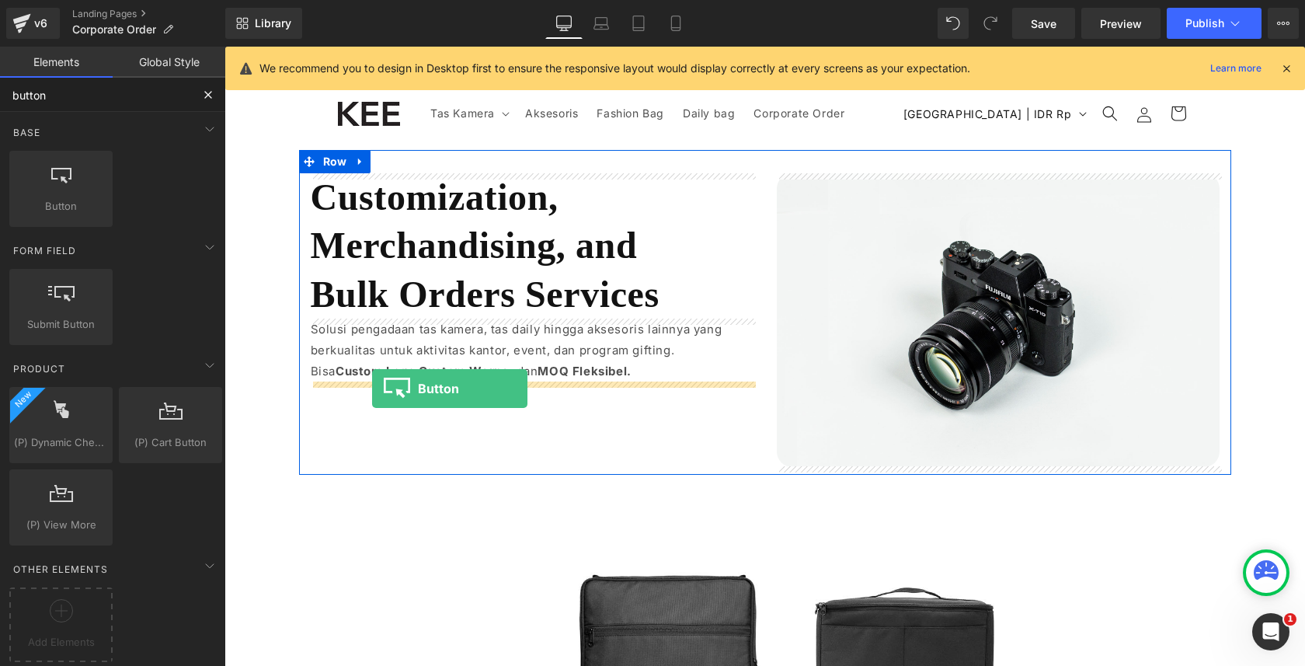
drag, startPoint x: 302, startPoint y: 253, endPoint x: 372, endPoint y: 389, distance: 152.9
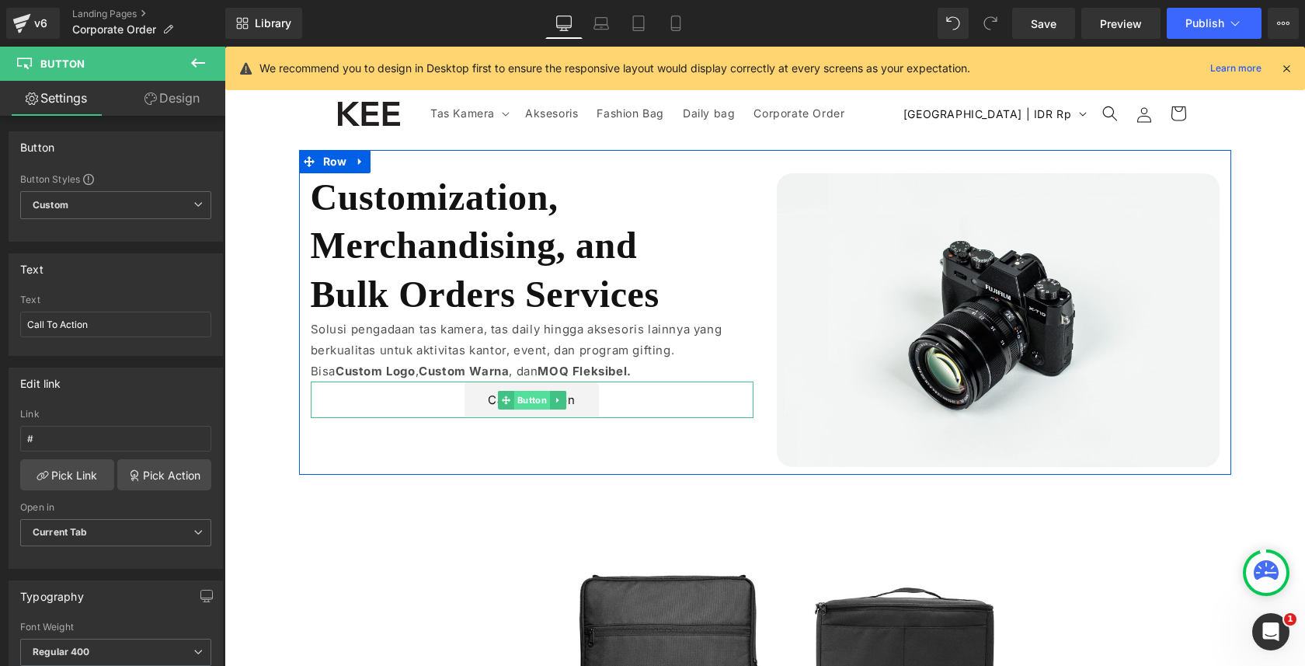
click at [534, 401] on span "Button" at bounding box center [532, 400] width 36 height 19
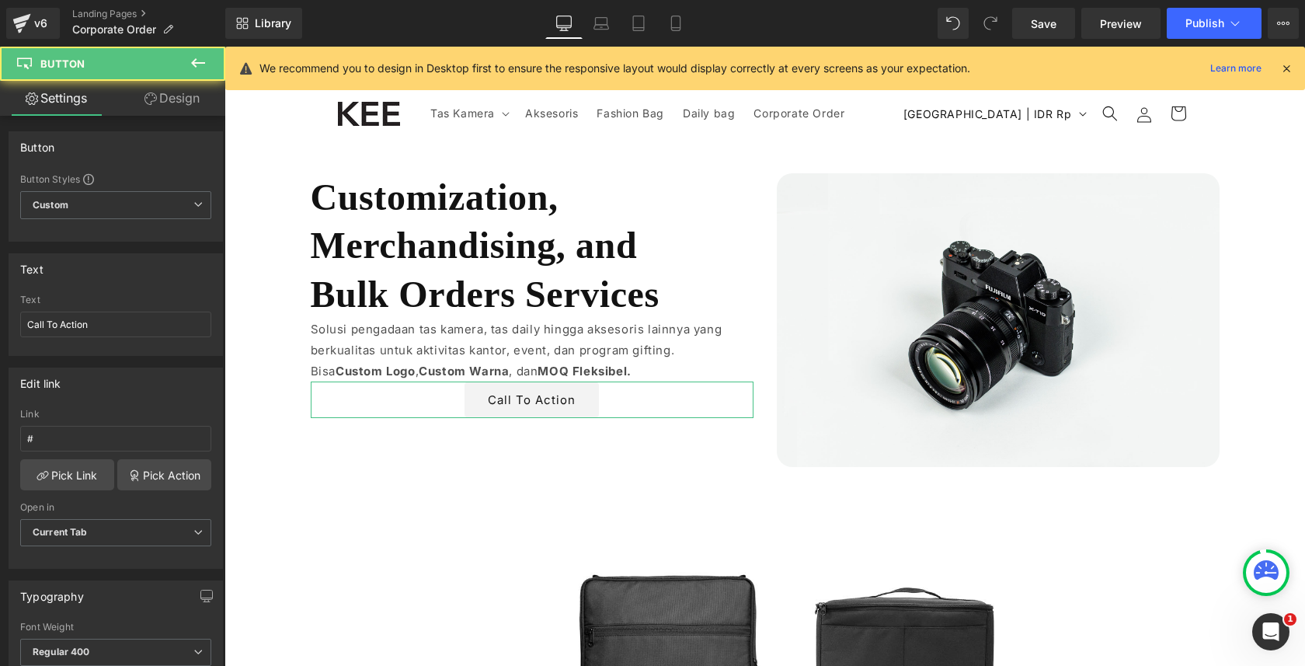
click at [173, 86] on link "Design" at bounding box center [172, 98] width 113 height 35
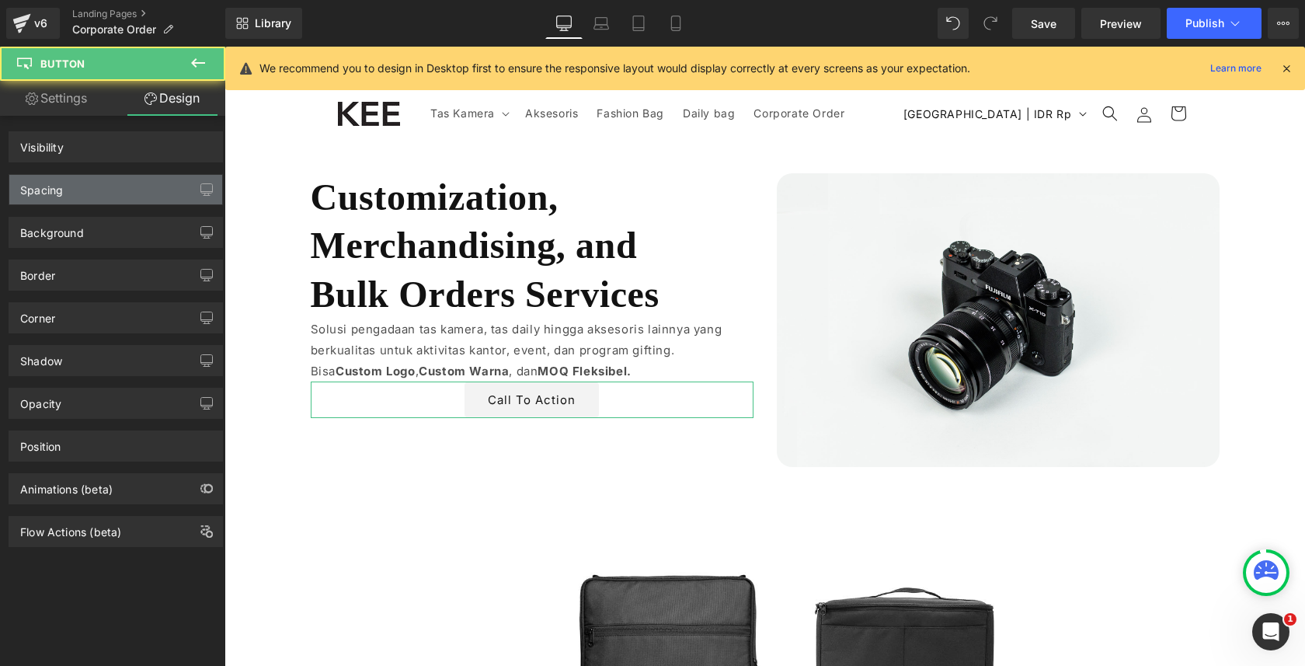
click at [129, 182] on div "Spacing" at bounding box center [115, 190] width 213 height 30
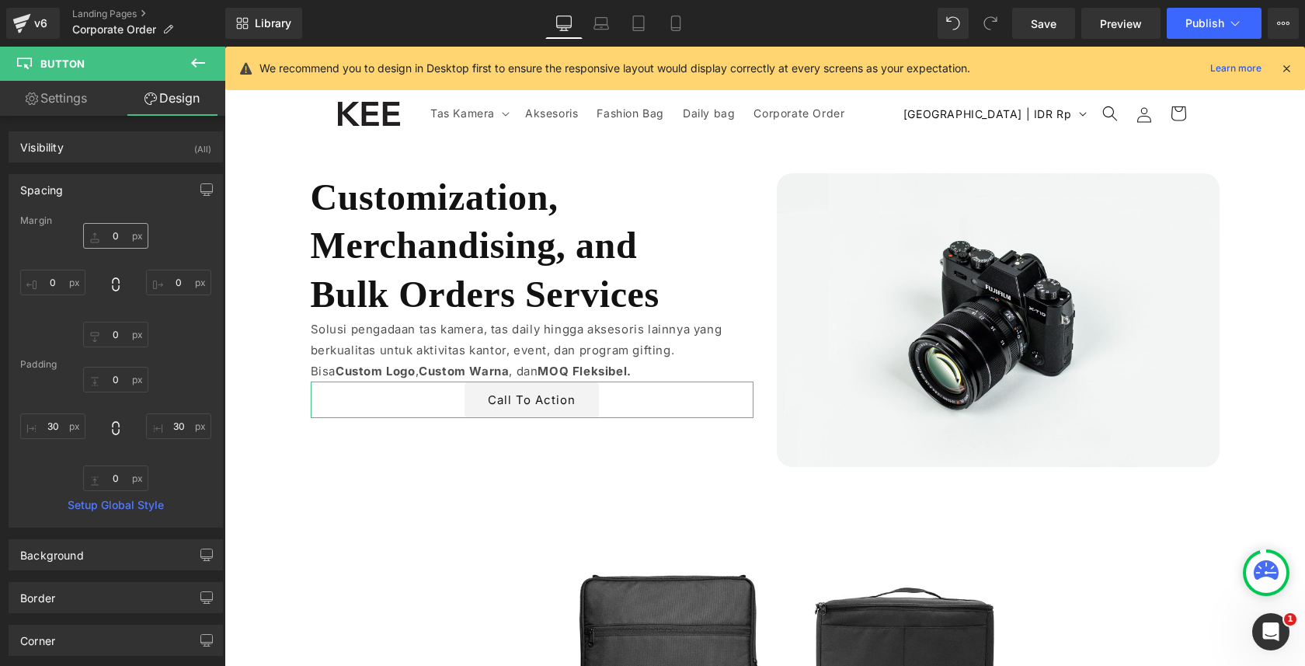
type input "0"
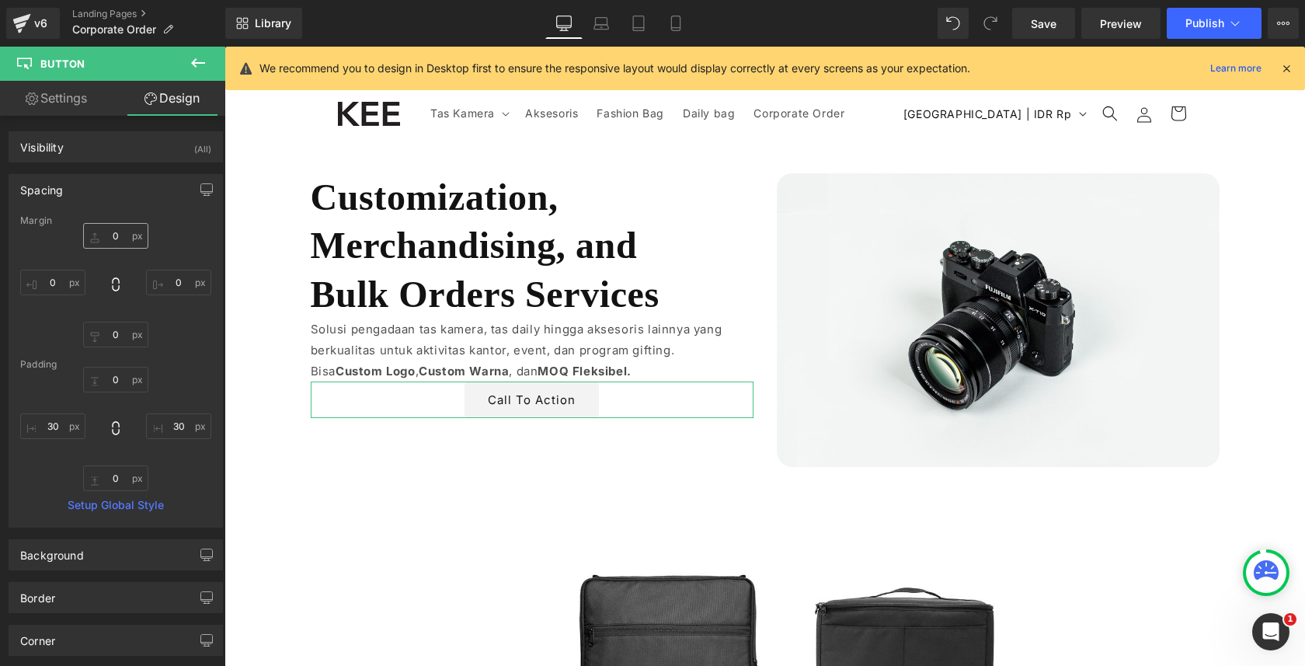
type input "30"
type input "0"
type input "30"
click at [127, 235] on input "0" at bounding box center [115, 236] width 65 height 26
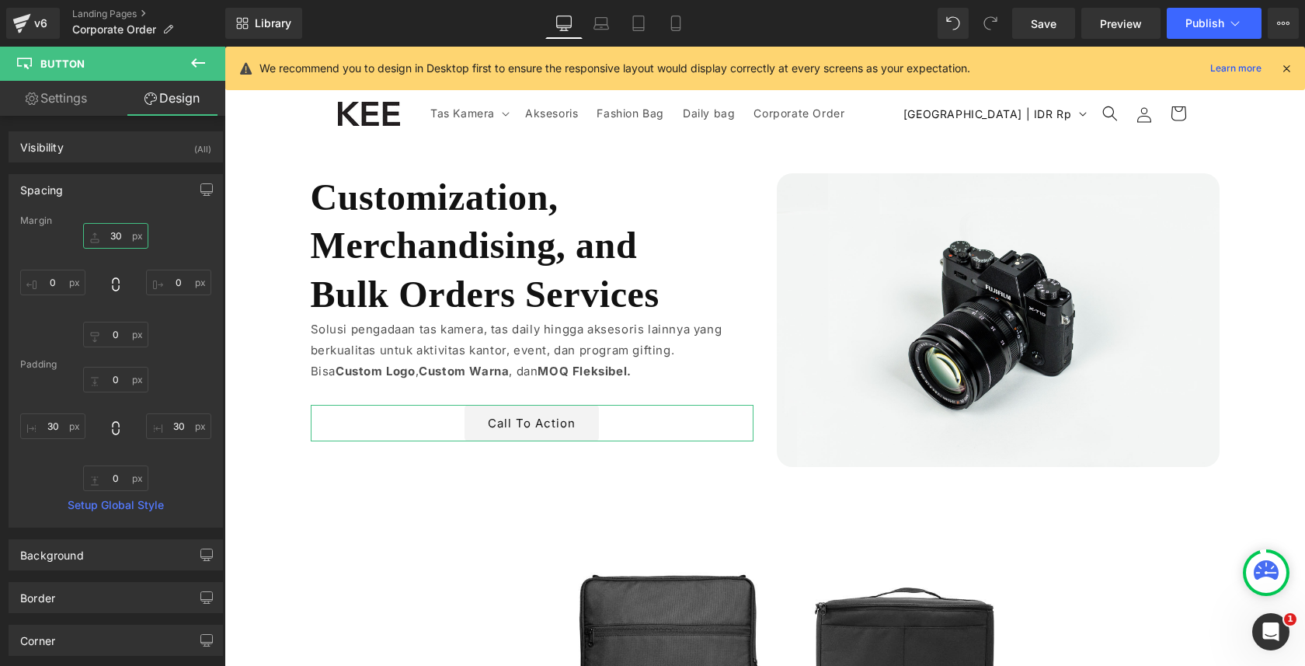
type input "3"
type input "2"
type input "16"
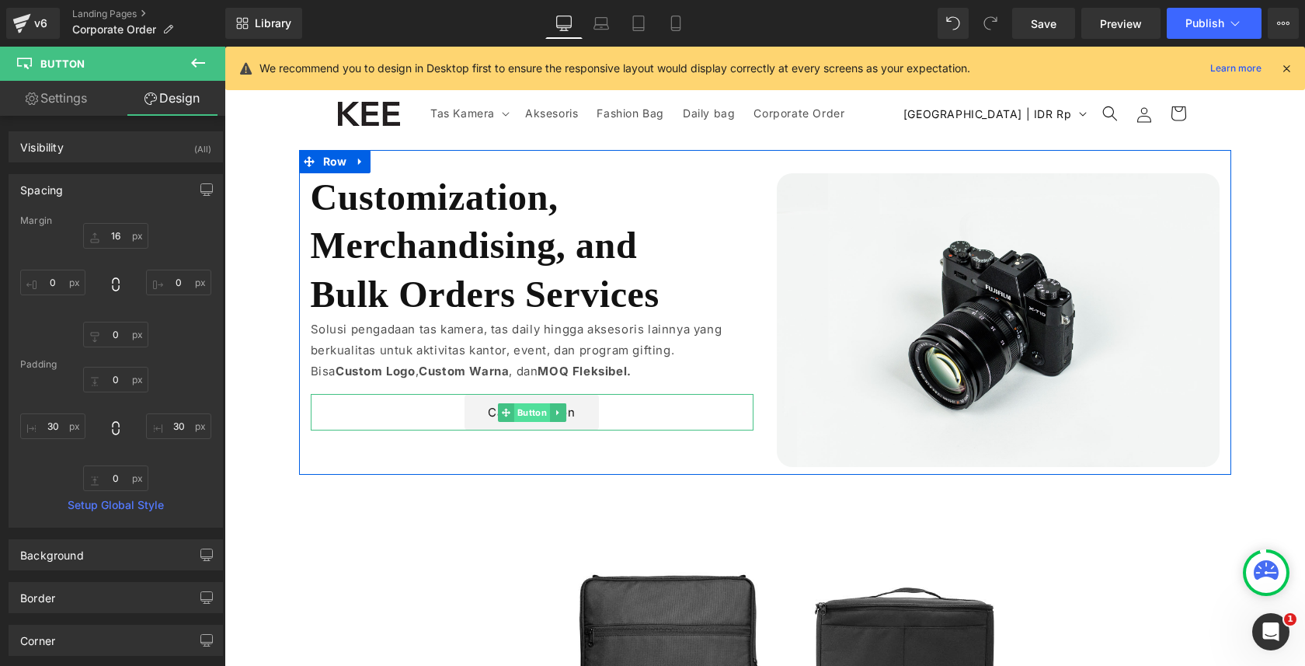
click at [538, 413] on span "Button" at bounding box center [532, 412] width 36 height 19
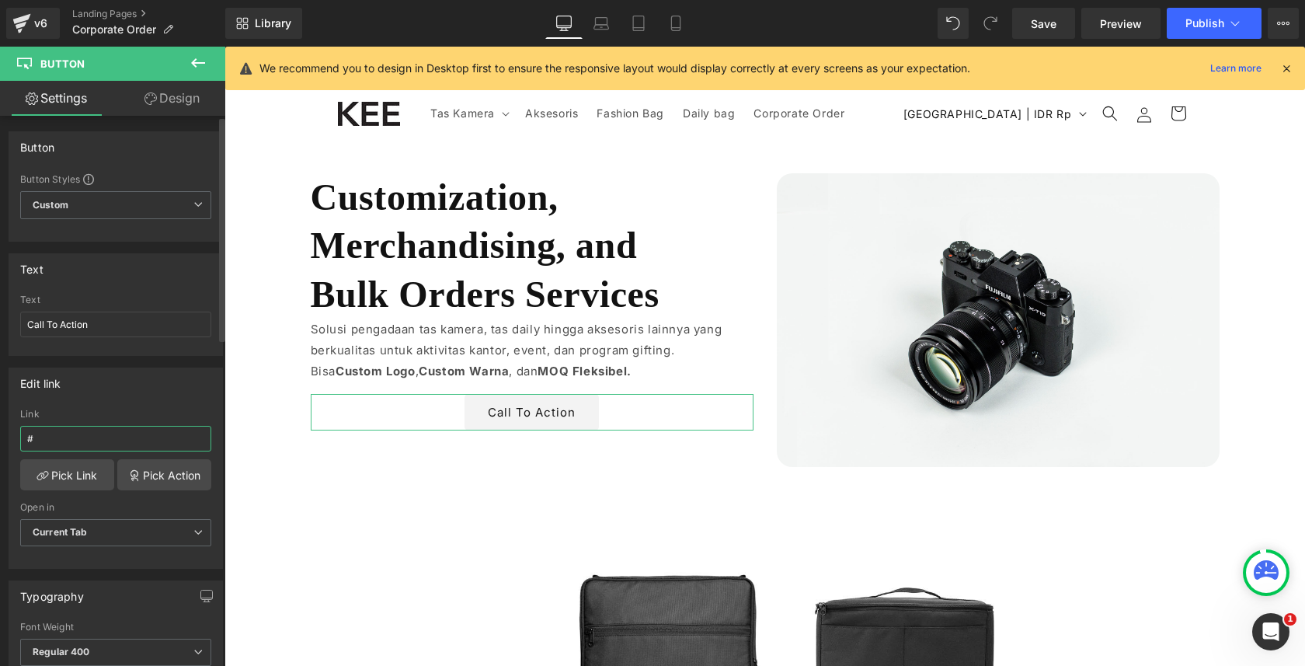
click at [109, 441] on input "#" at bounding box center [115, 439] width 191 height 26
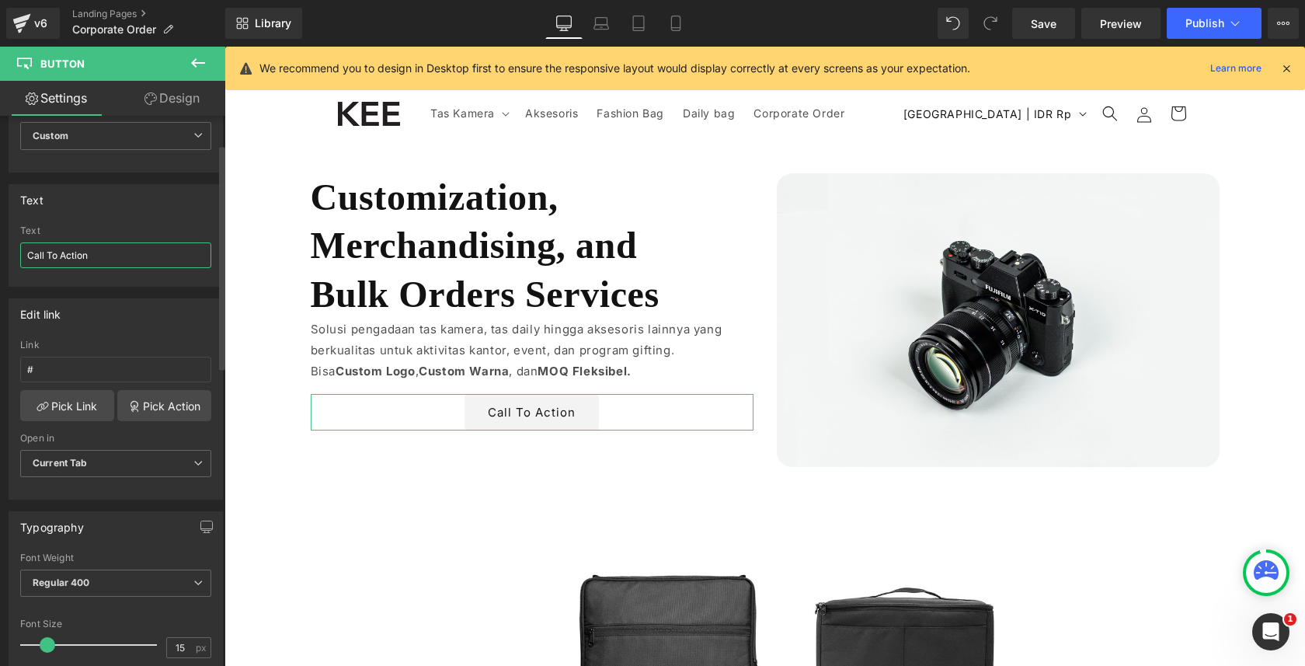
click at [100, 246] on input "Call To Action" at bounding box center [115, 255] width 191 height 26
type input "Chat WhatsApp"
click at [78, 584] on b "Regular 400" at bounding box center [62, 583] width 58 height 12
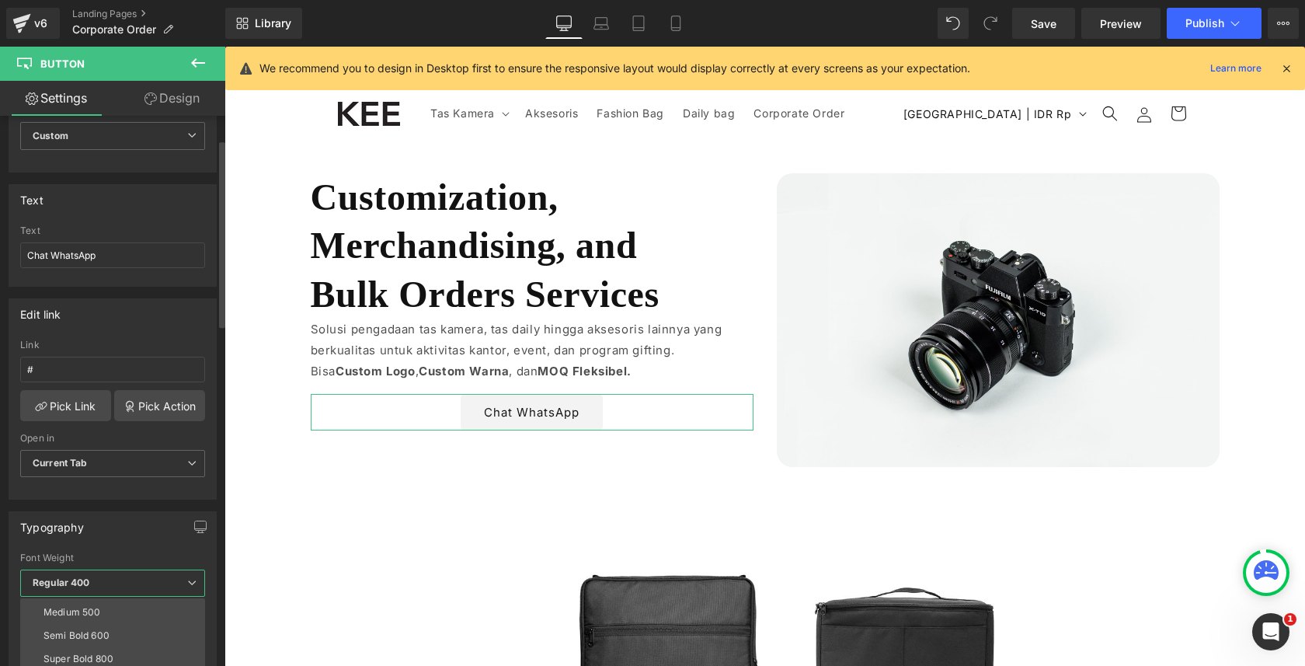
scroll to position [84, 0]
click at [106, 634] on li "Semi Bold 600" at bounding box center [116, 642] width 192 height 23
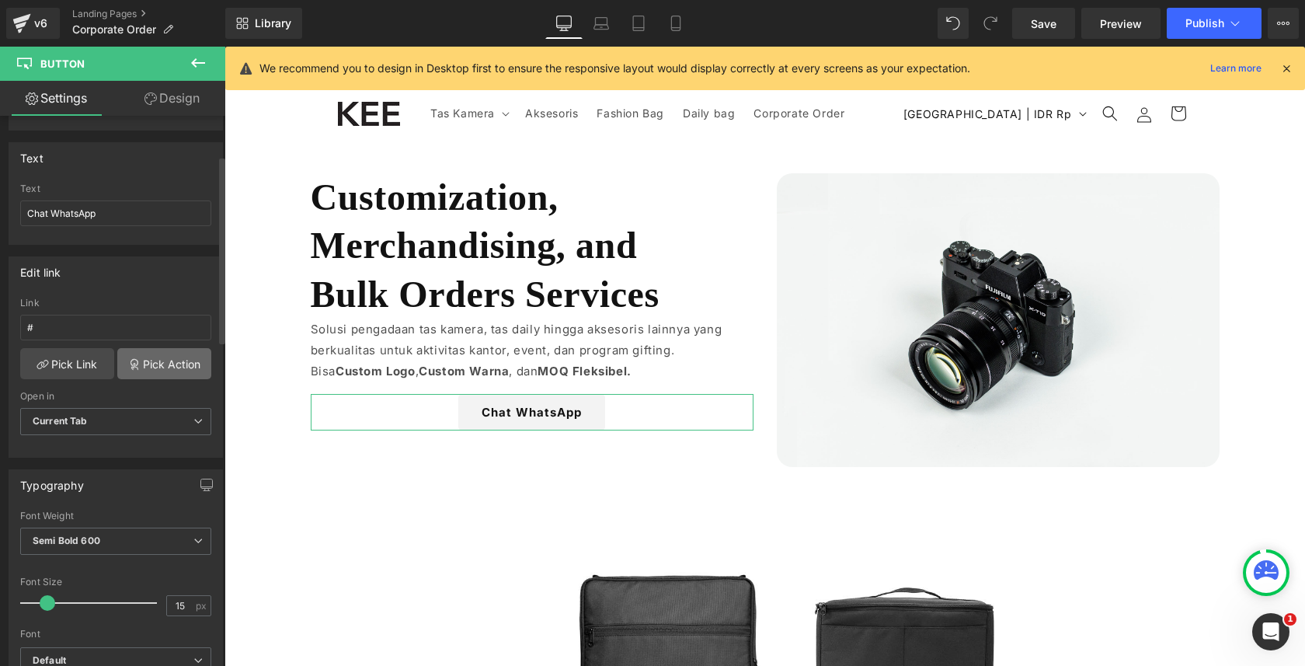
scroll to position [117, 0]
click at [116, 329] on input "#" at bounding box center [115, 322] width 191 height 26
paste input "[URL][DOMAIN_NAME][PHONE_NUMBER]"
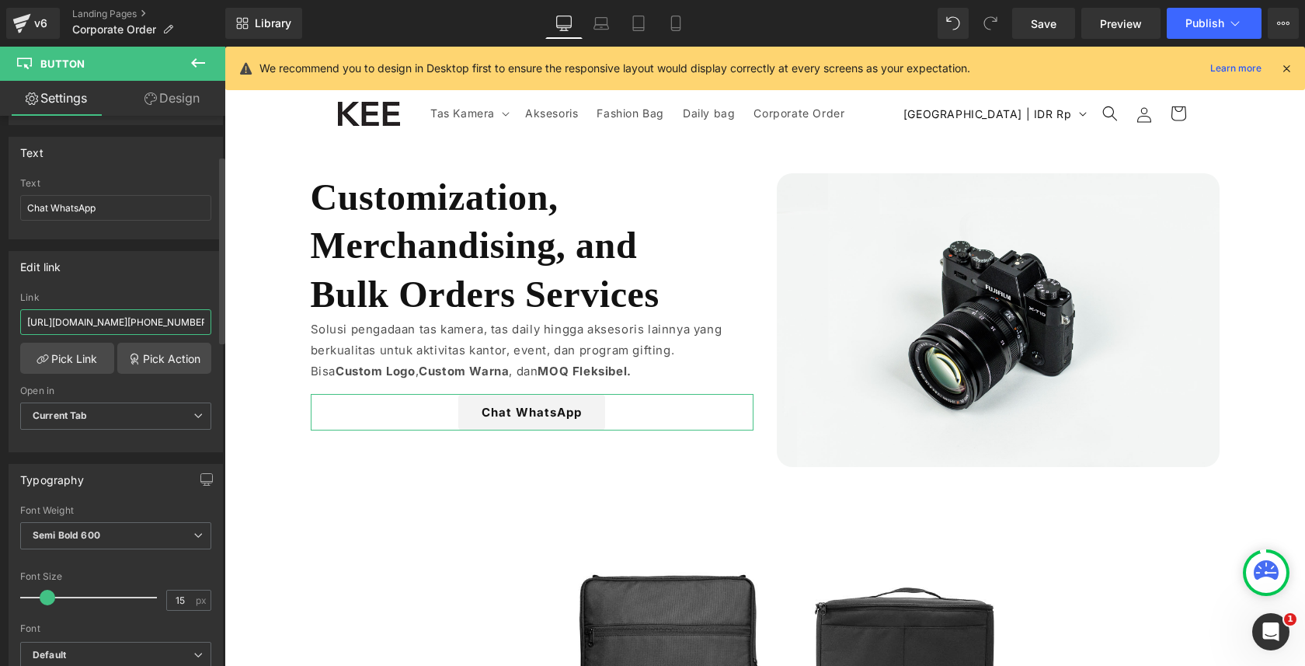
scroll to position [0, 465]
type input "[URL][DOMAIN_NAME][PHONE_NUMBER]"
click at [124, 285] on div "Edit link [URL][DOMAIN_NAME][PHONE_NUMBER] Link [URL][DOMAIN_NAME][PHONE_NUMBER…" at bounding box center [116, 351] width 214 height 201
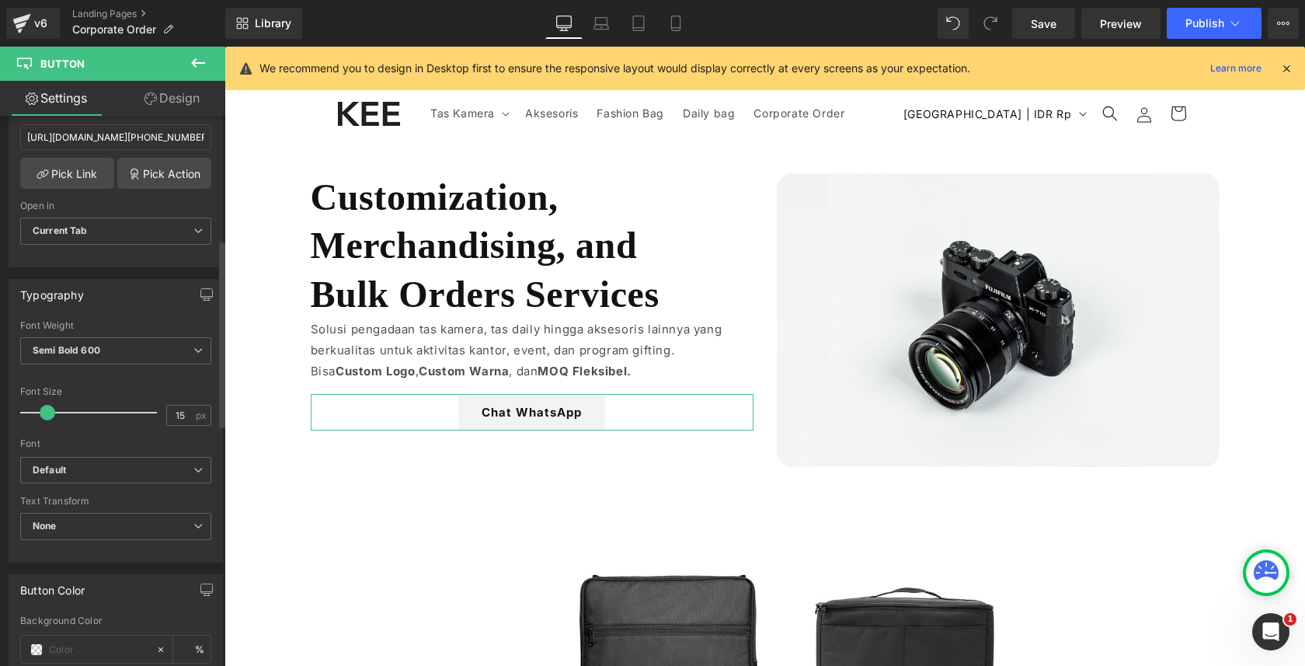
scroll to position [522, 0]
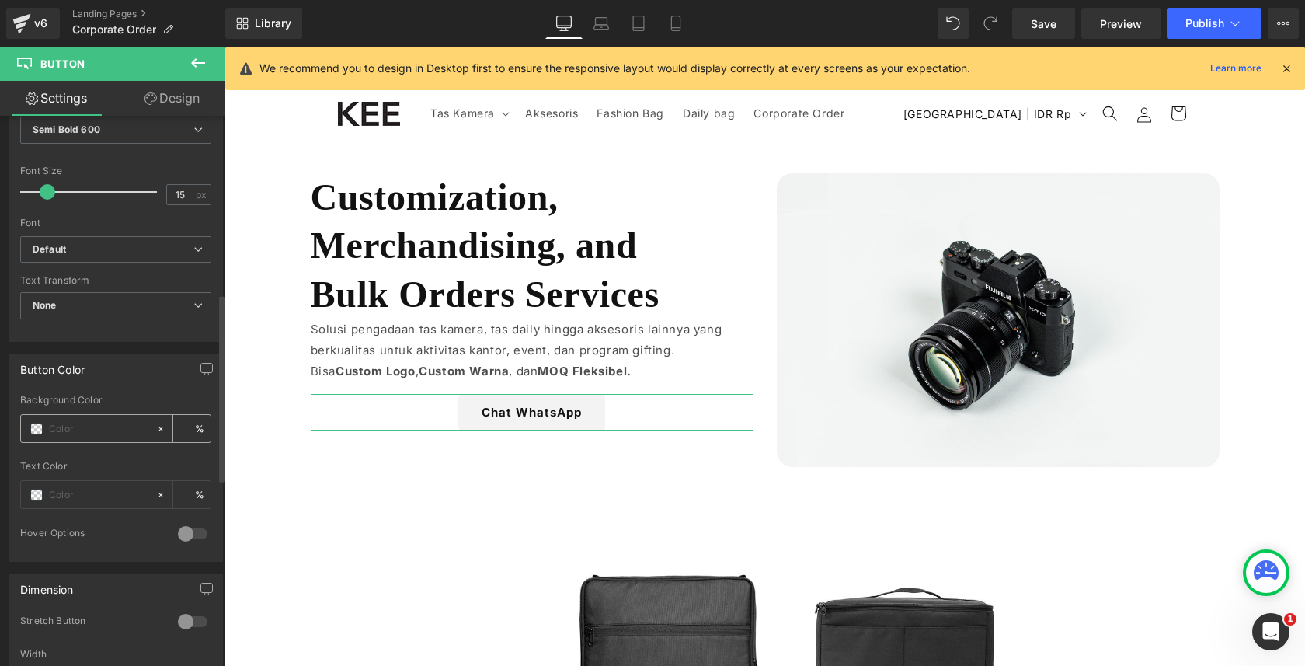
click at [37, 423] on span at bounding box center [36, 429] width 12 height 12
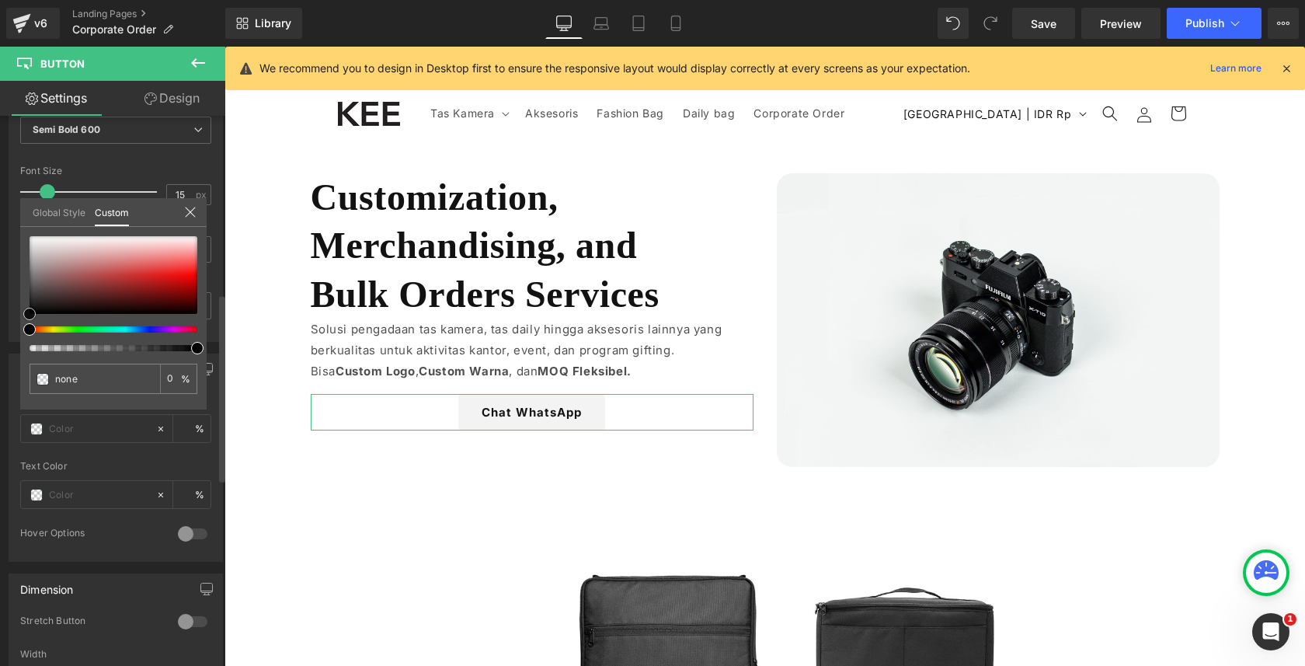
type input "#614141"
type input "100"
type input "#614141"
type input "100"
type input "#0f0f0f"
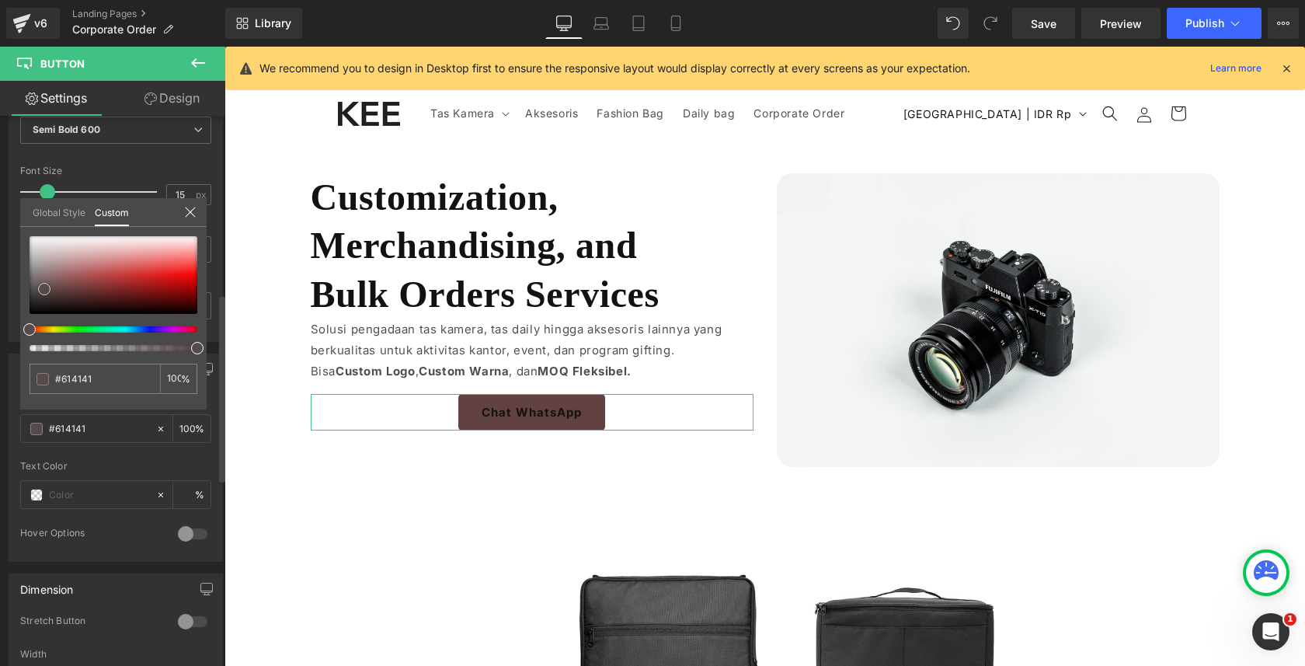
type input "#0f0f0f"
type input "#050505"
type input "#000000"
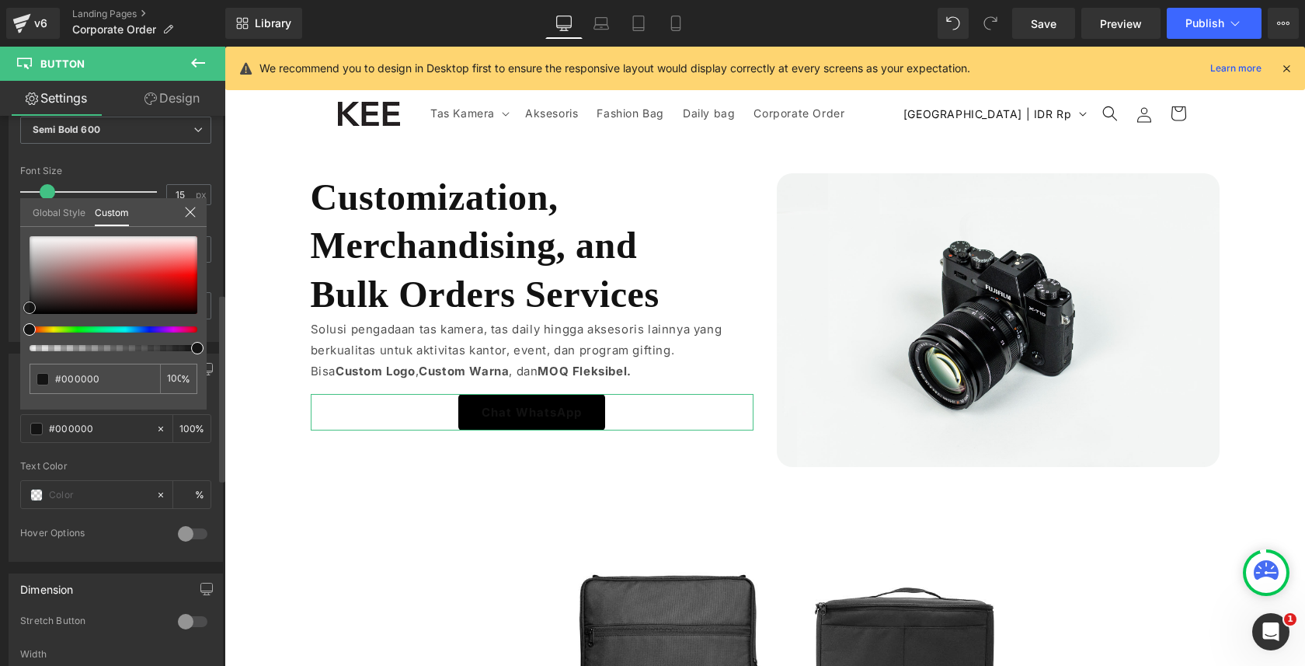
type input "#0f0f0f"
type input "#212121"
type input "#3f3f3f"
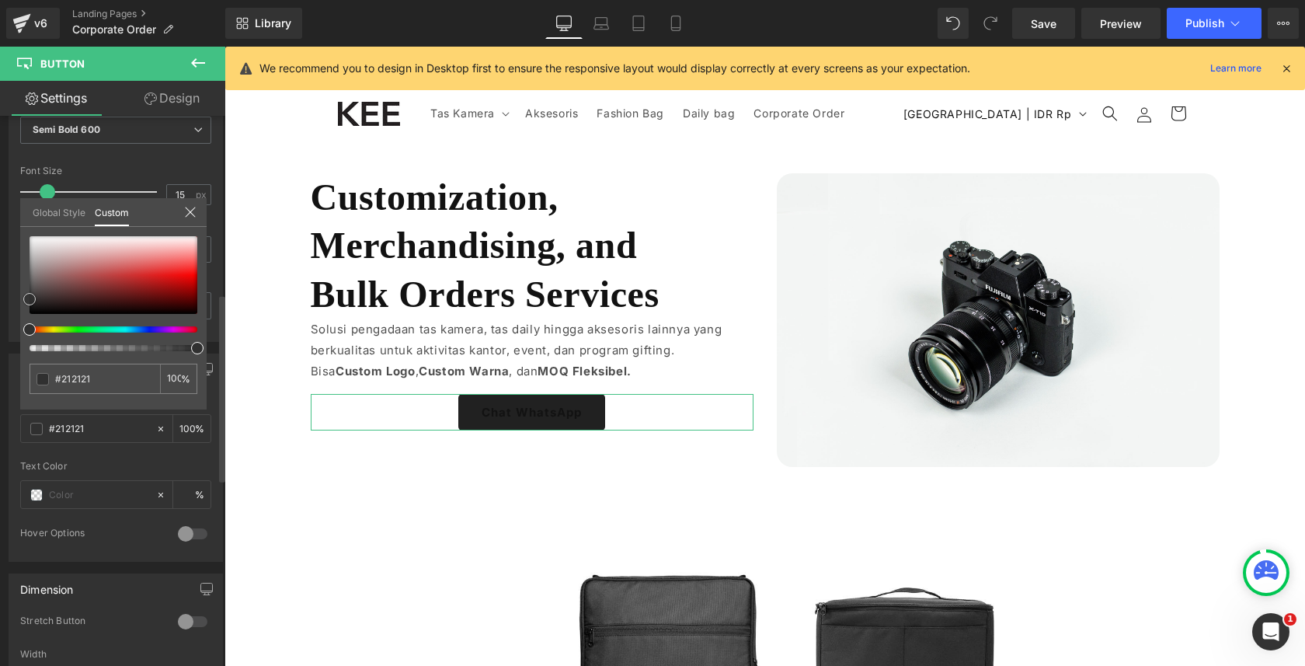
type input "#3f3f3f"
type input "#515151"
drag, startPoint x: 59, startPoint y: 289, endPoint x: 0, endPoint y: 288, distance: 59.1
click at [0, 342] on div "Button Color rgba(81, 81, 81, 1) Background Color #515151 100 % Text Color % 0 …" at bounding box center [116, 452] width 232 height 220
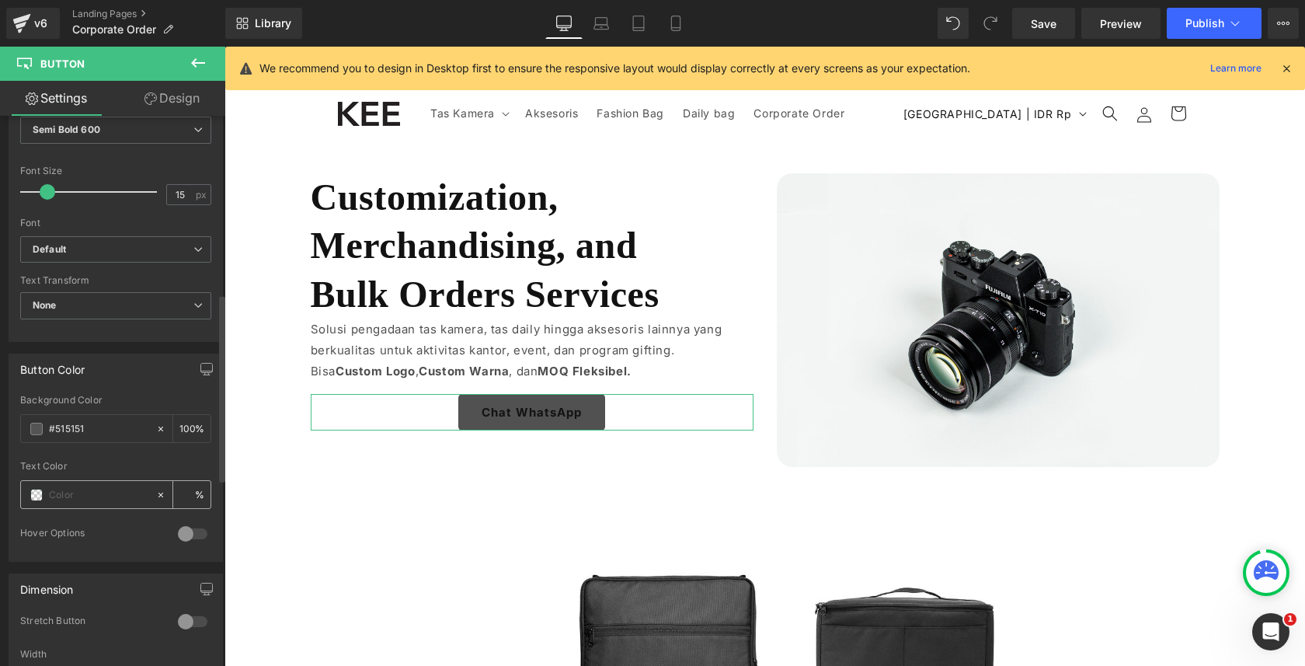
click at [38, 493] on span at bounding box center [36, 495] width 12 height 12
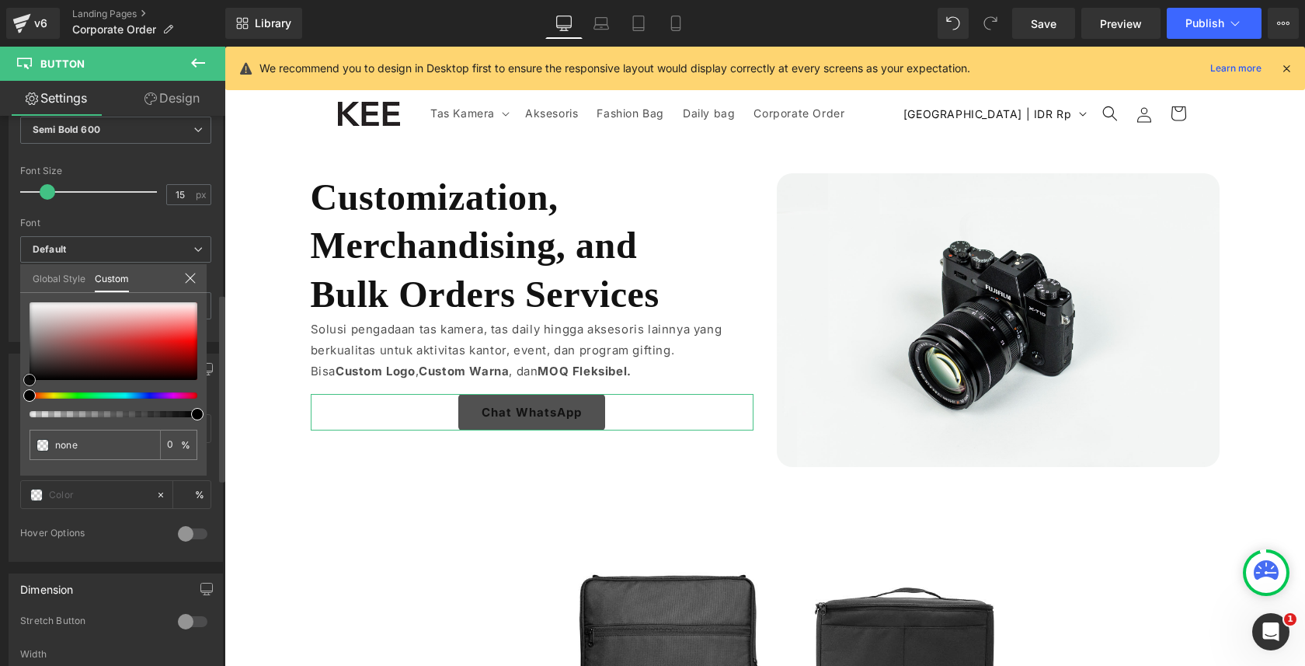
type input "#c89c9c"
type input "100"
type input "#c89c9c"
type input "100"
type input "#d5c2c2"
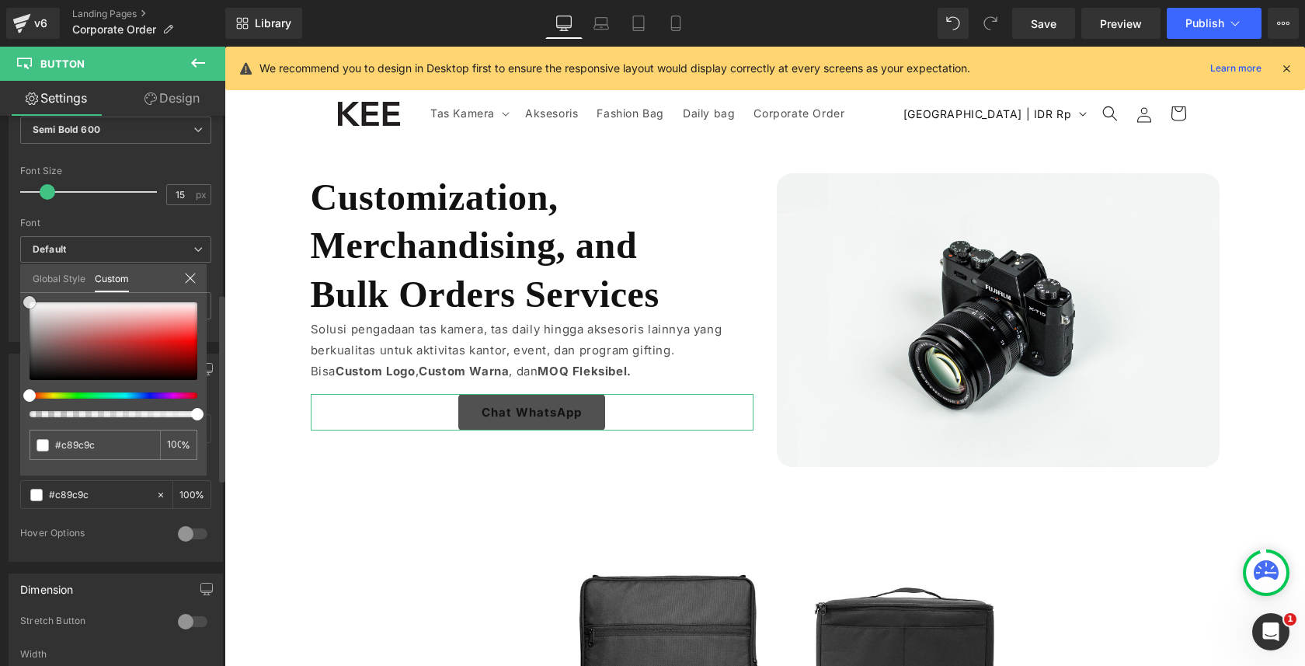
type input "#d5c2c2"
type input "#ffffff"
drag, startPoint x: 78, startPoint y: 326, endPoint x: 1, endPoint y: 262, distance: 100.5
click at [1, 342] on div "Button Color rgba(81, 81, 81, 1) Background Color #515151 100 % rgba(255, 255, …" at bounding box center [116, 452] width 232 height 220
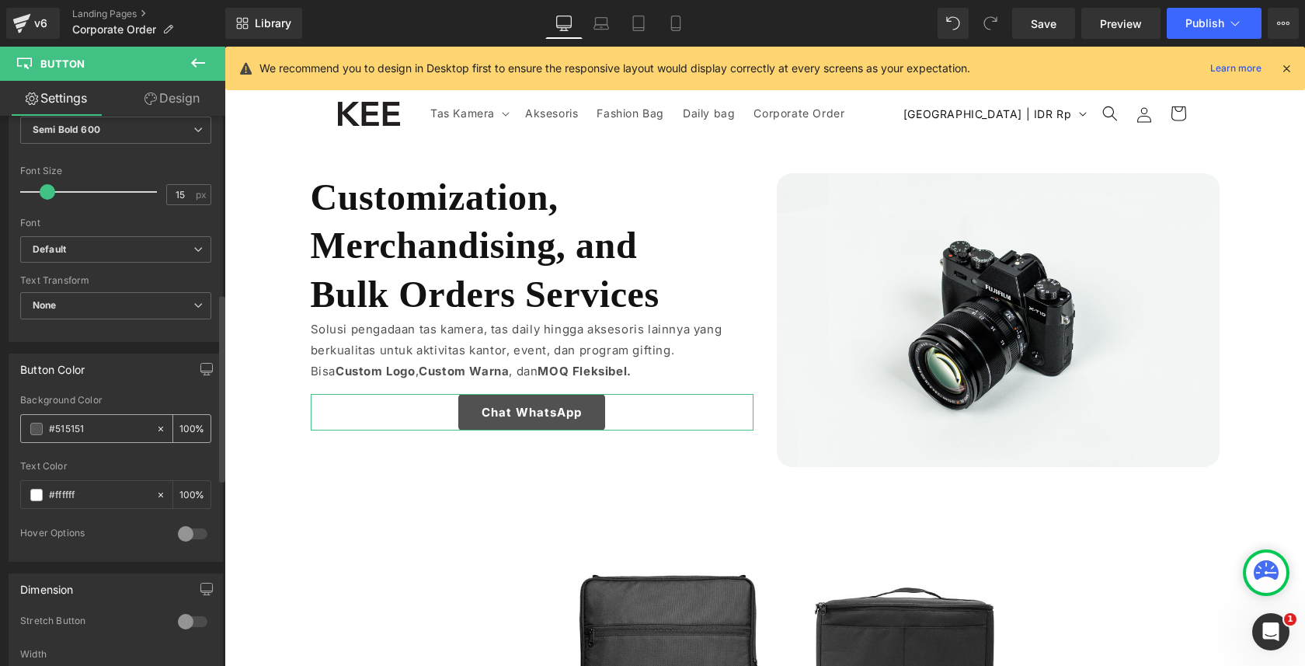
click at [36, 428] on span at bounding box center [36, 429] width 12 height 12
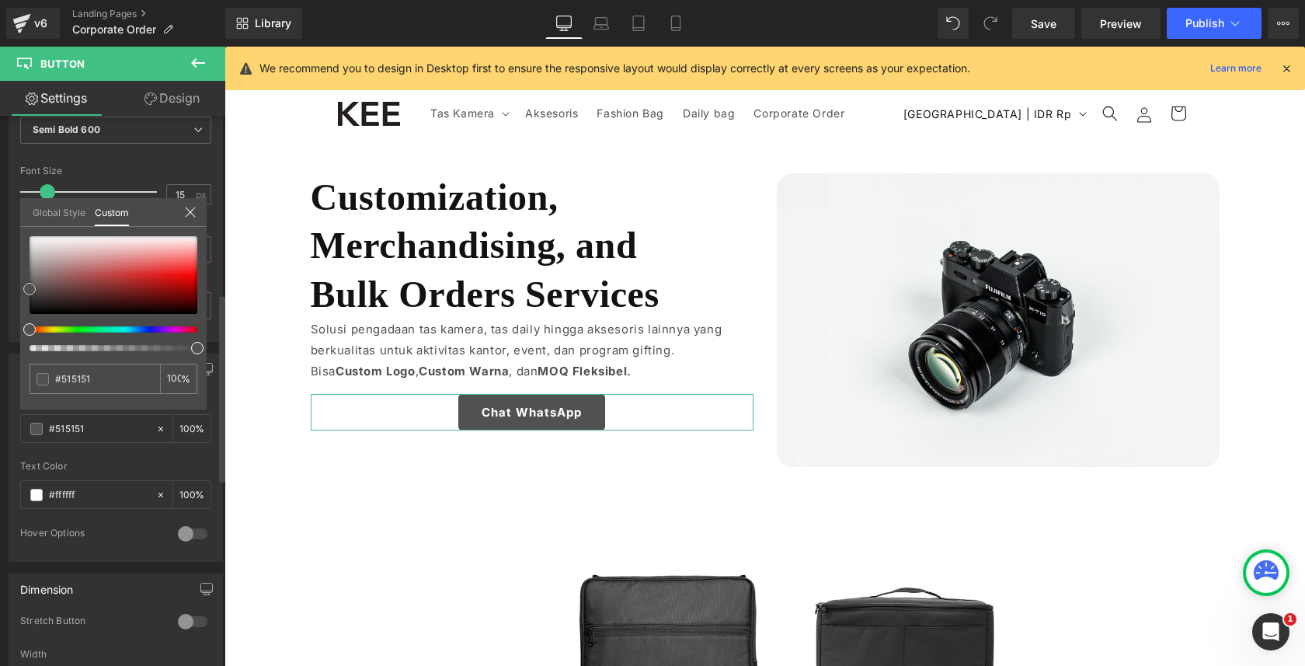
type input "#3a3030"
type input "#1b1717"
drag, startPoint x: 45, startPoint y: 298, endPoint x: 0, endPoint y: 427, distance: 136.6
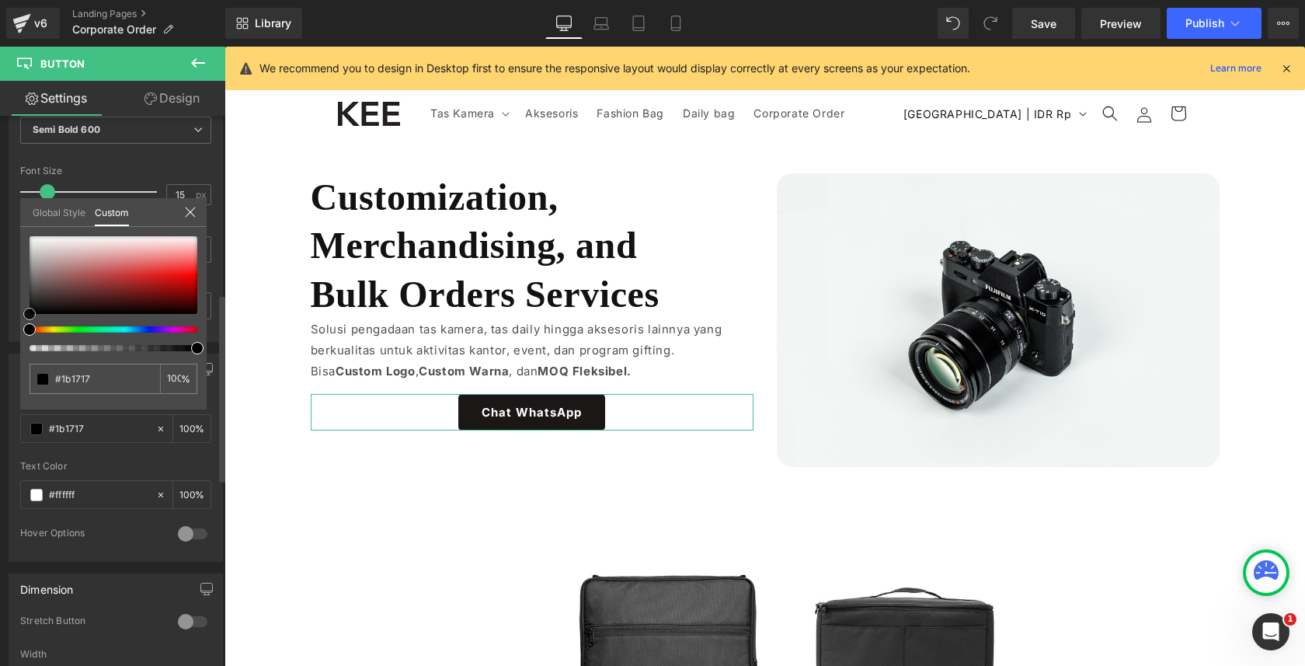
click at [0, 422] on div "Button Color rgba(27, 23, 23, 1) Background Color #1b1717 100 % rgba(255, 255, …" at bounding box center [116, 452] width 232 height 220
type input "#000000"
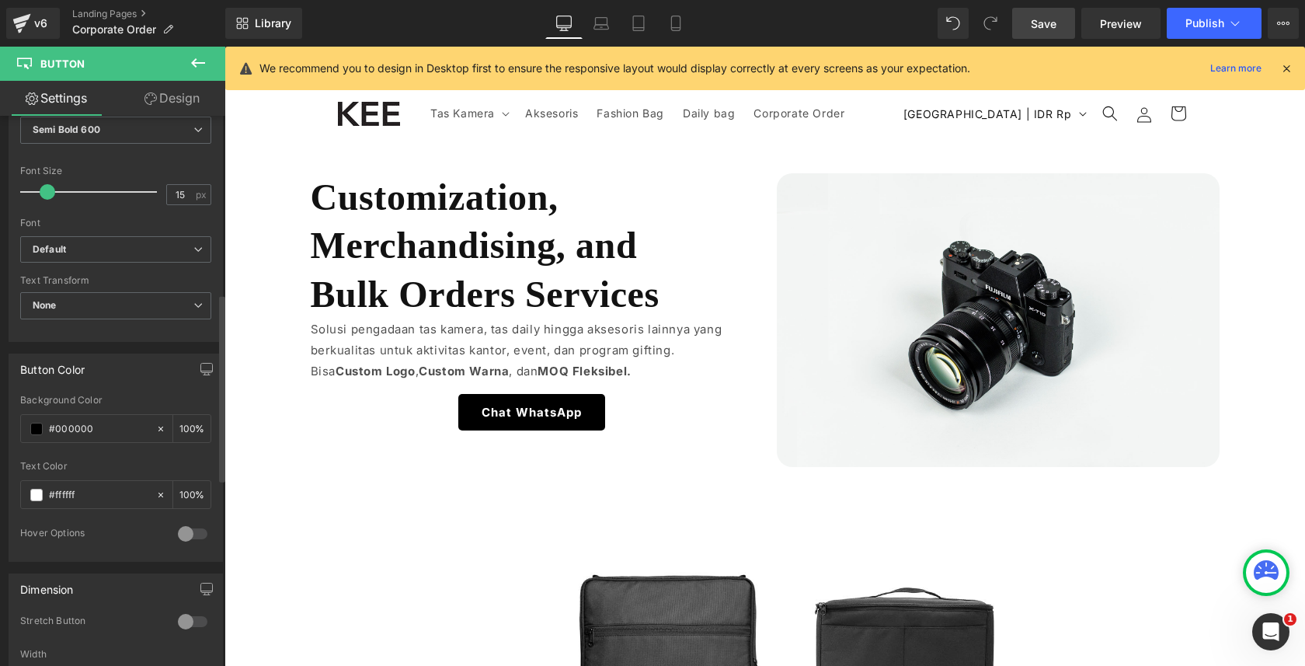
click at [1061, 35] on link "Save" at bounding box center [1043, 23] width 63 height 31
click at [810, 83] on div "Data saved Successfully." at bounding box center [694, 83] width 274 height 48
click at [1283, 71] on icon at bounding box center [1287, 68] width 14 height 14
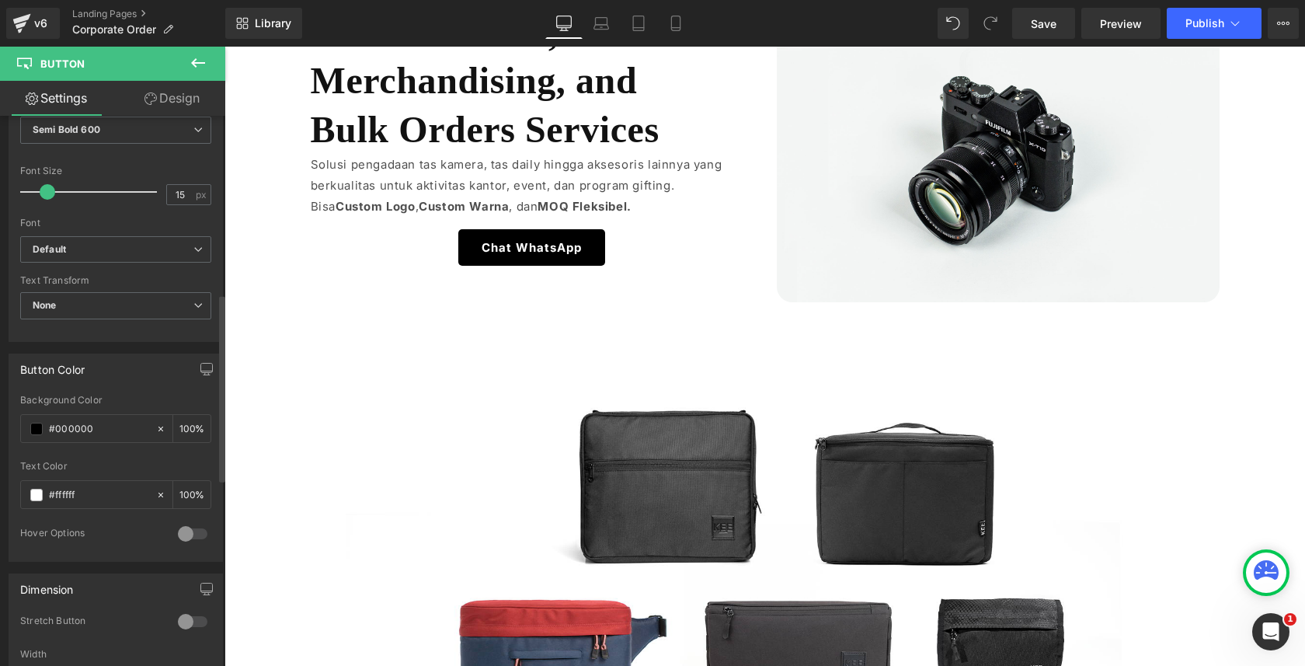
scroll to position [195, 0]
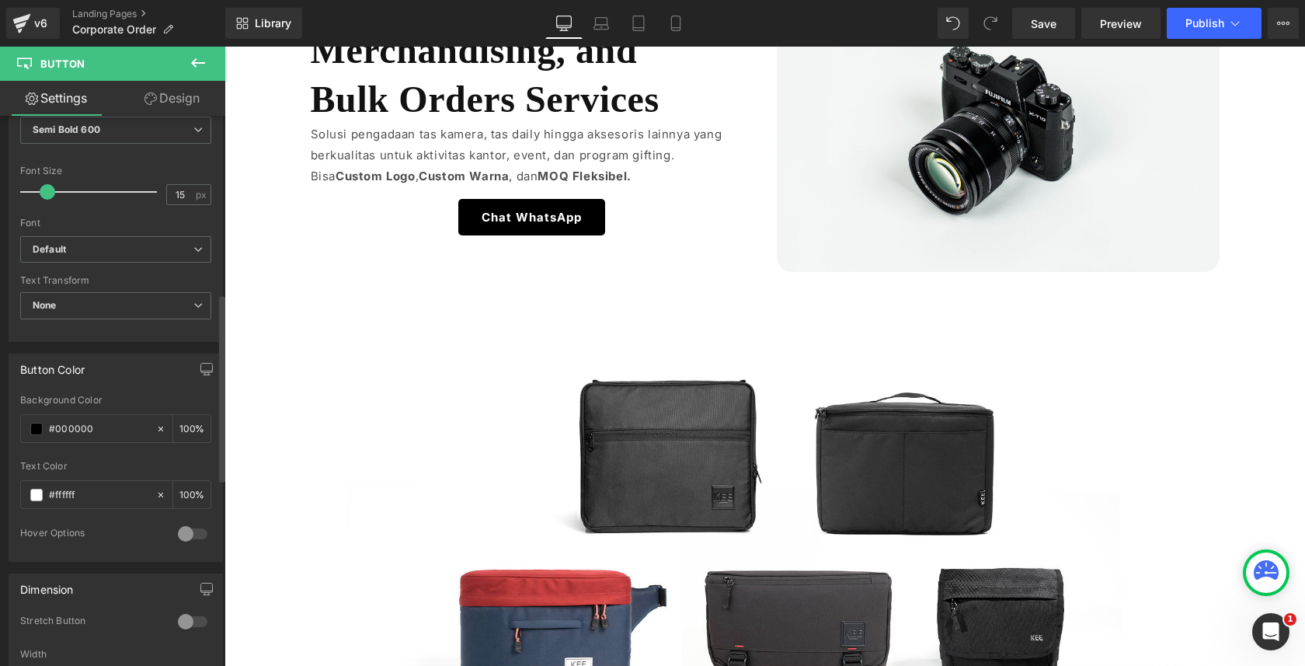
click at [202, 62] on icon at bounding box center [198, 62] width 14 height 9
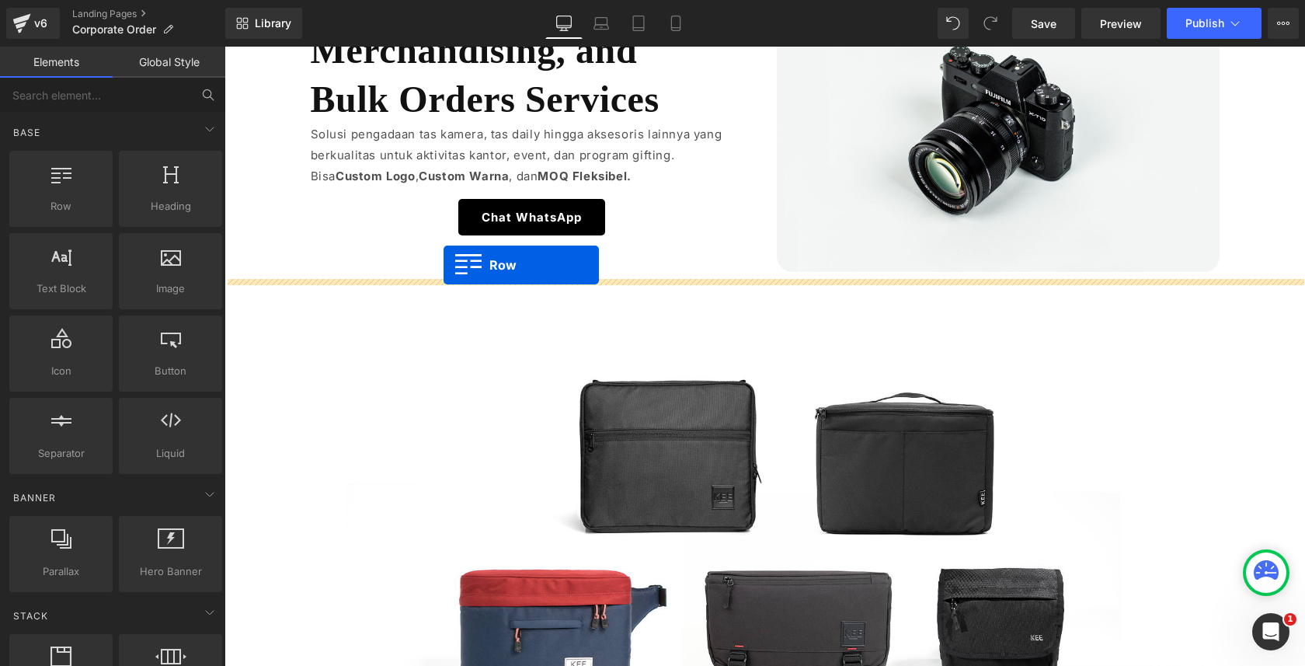
drag, startPoint x: 322, startPoint y: 223, endPoint x: 444, endPoint y: 265, distance: 128.3
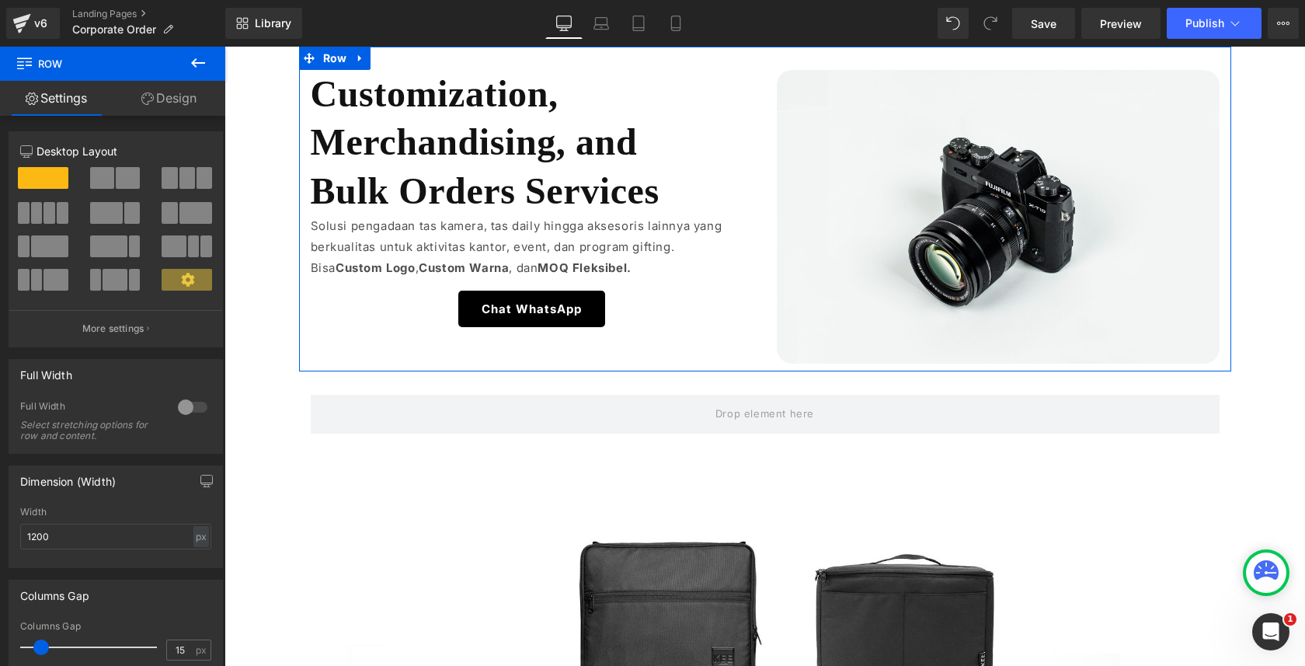
scroll to position [83, 0]
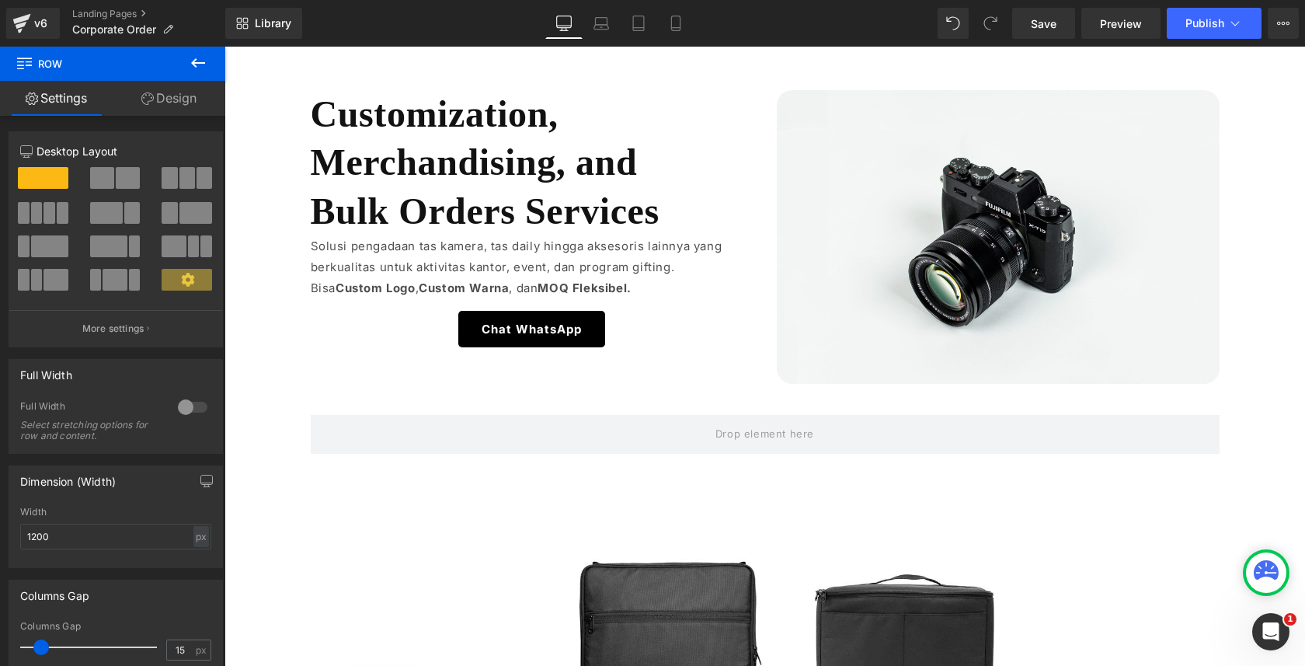
click at [205, 65] on icon at bounding box center [198, 63] width 19 height 19
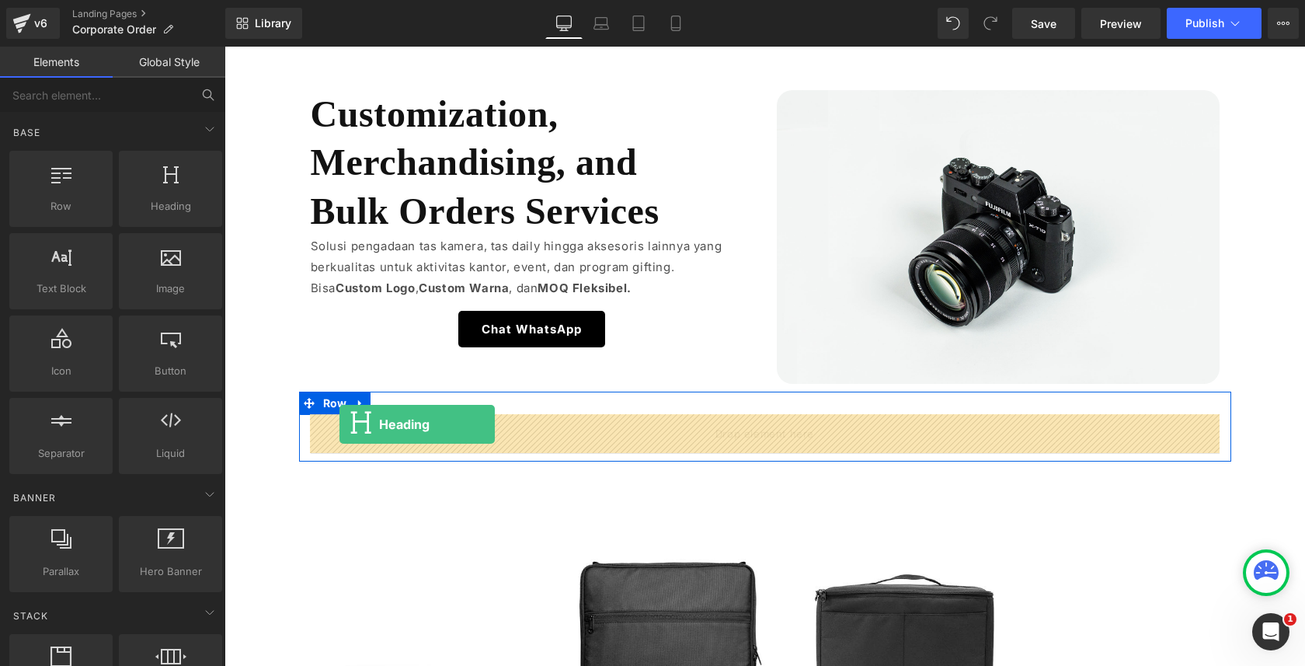
drag, startPoint x: 388, startPoint y: 252, endPoint x: 340, endPoint y: 424, distance: 179.1
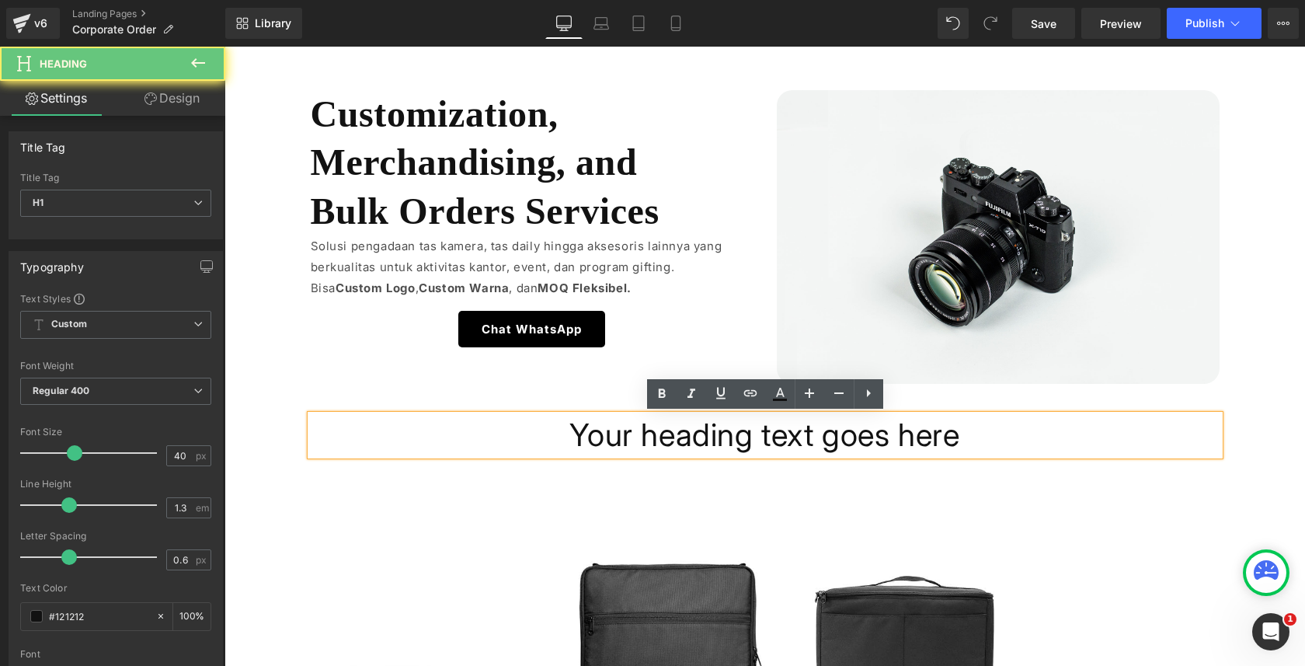
click at [463, 433] on h1 "Your heading text goes here" at bounding box center [765, 435] width 909 height 40
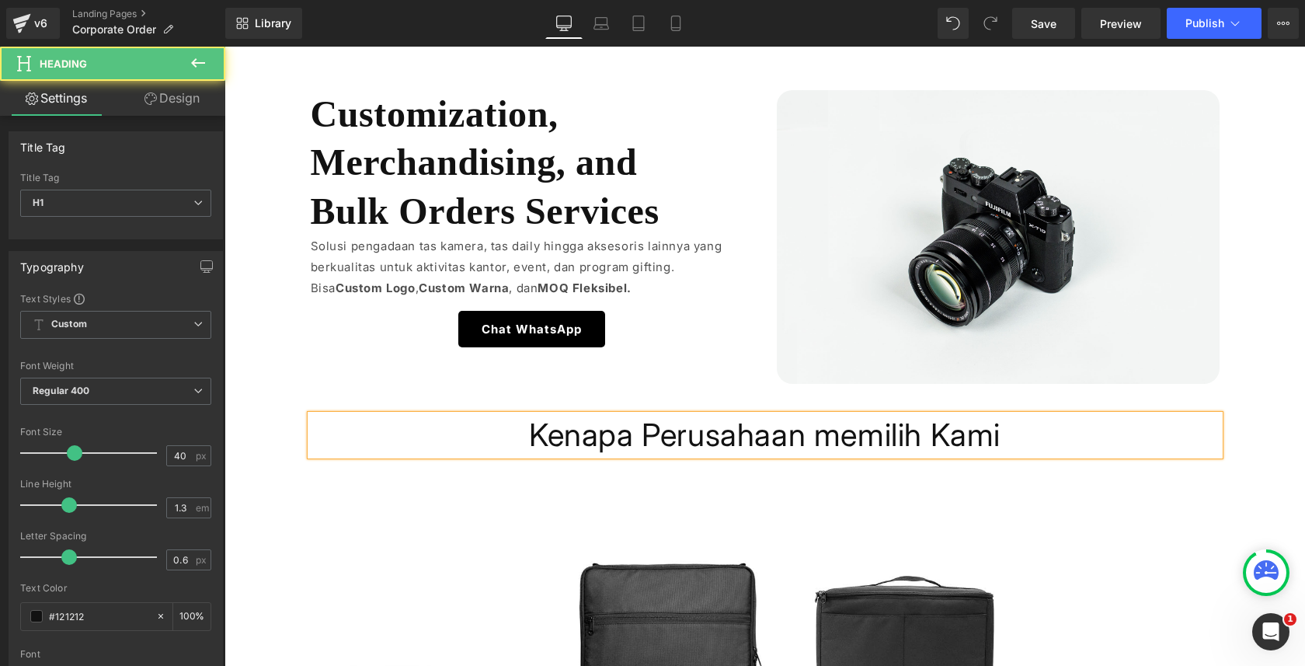
click at [835, 430] on h1 "Kenapa Perusahaan memilih Kami" at bounding box center [765, 435] width 909 height 40
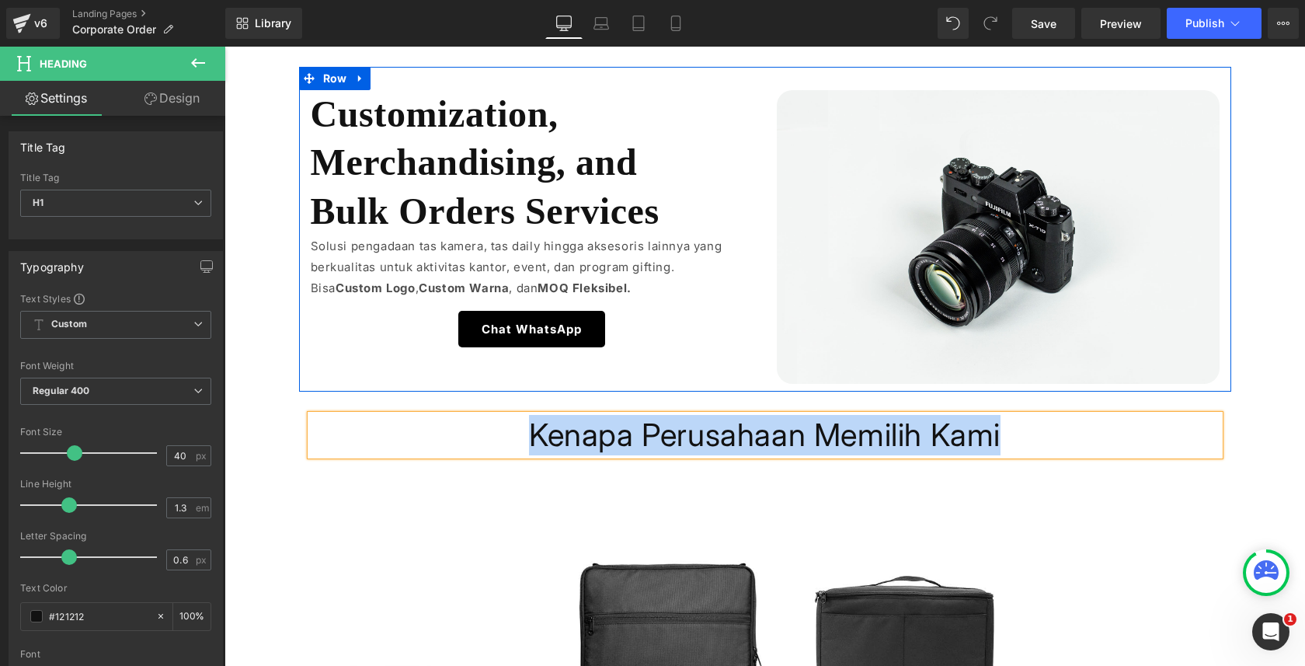
click at [499, 200] on span "Bulk Orders Services" at bounding box center [485, 210] width 349 height 41
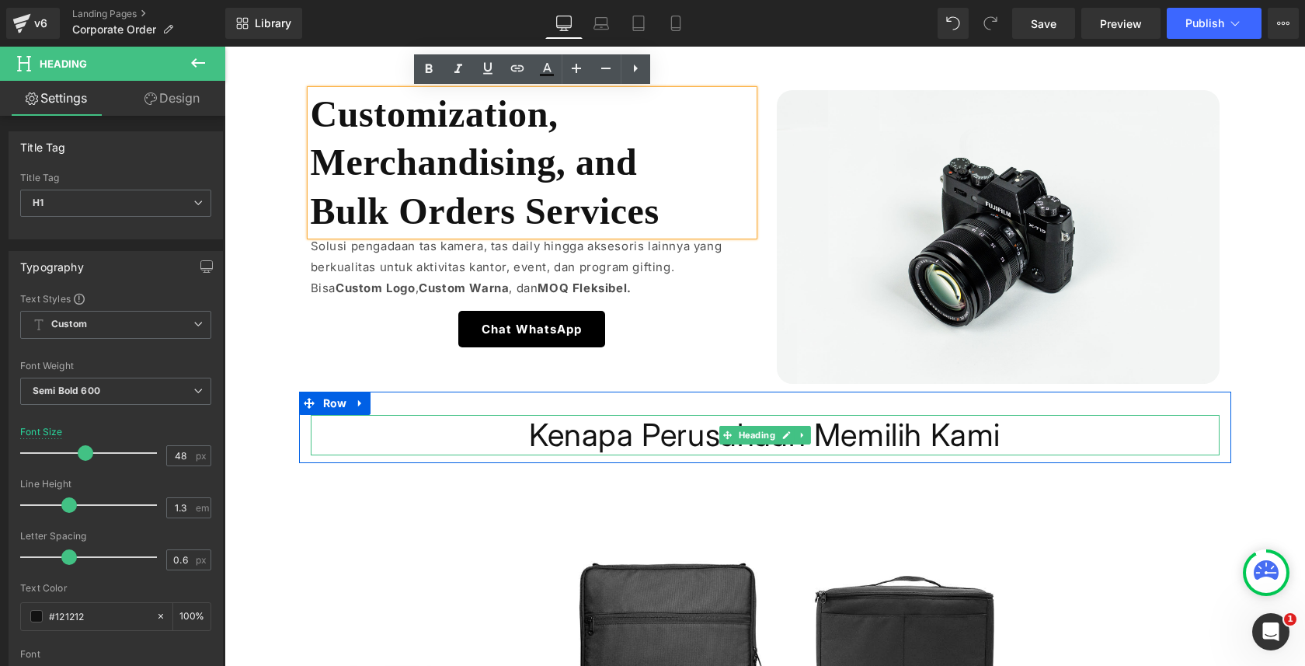
click at [535, 431] on h1 "Kenapa Perusahaan Memilih Kami" at bounding box center [765, 435] width 909 height 40
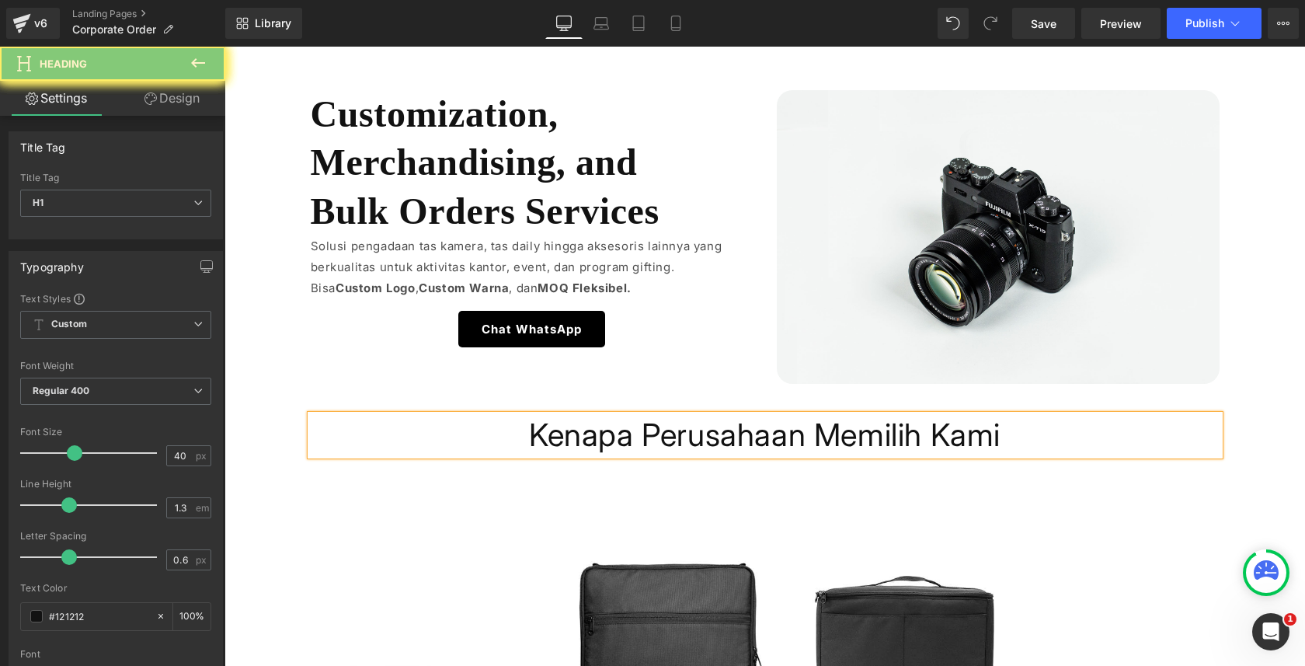
click at [164, 384] on span "Regular 400" at bounding box center [115, 391] width 191 height 27
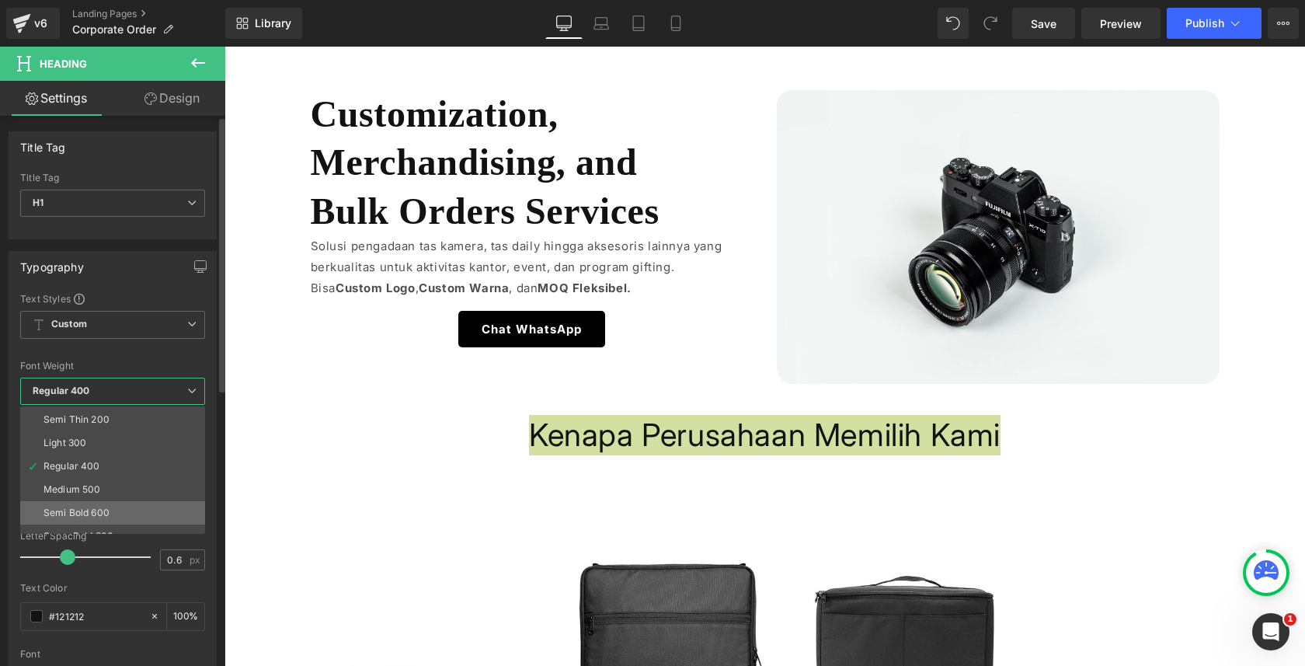
scroll to position [22, 0]
click at [113, 504] on li "Semi Bold 600" at bounding box center [116, 512] width 192 height 23
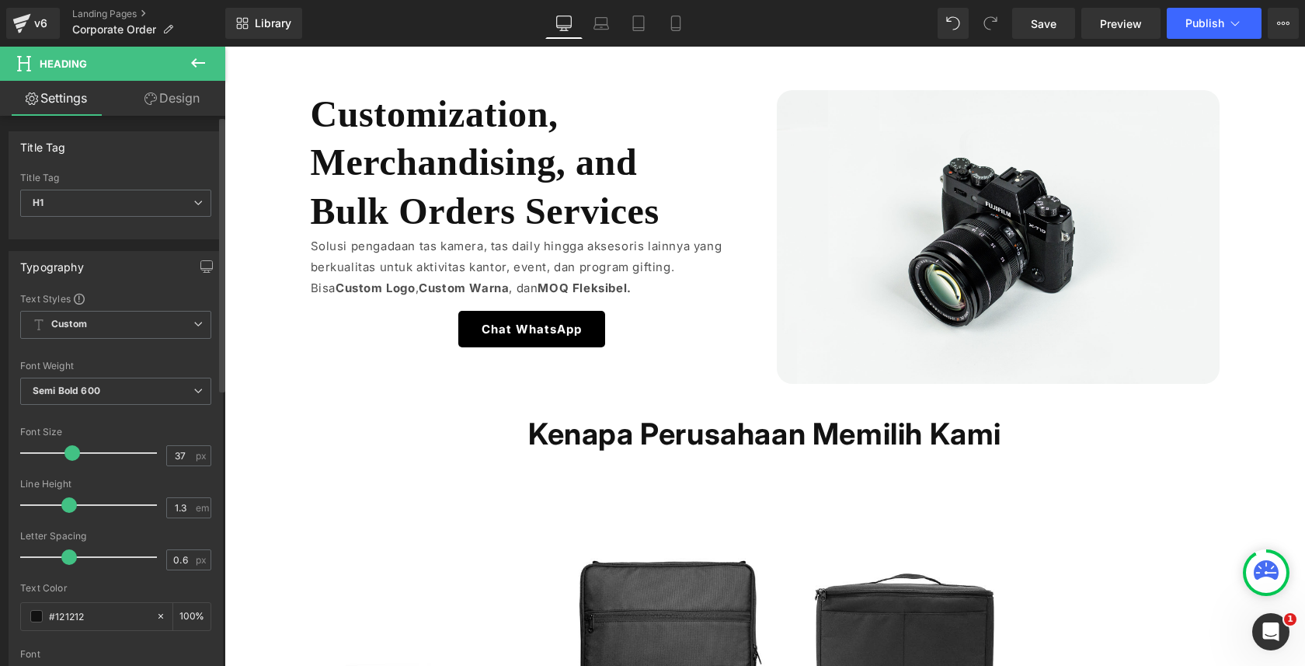
type input "36"
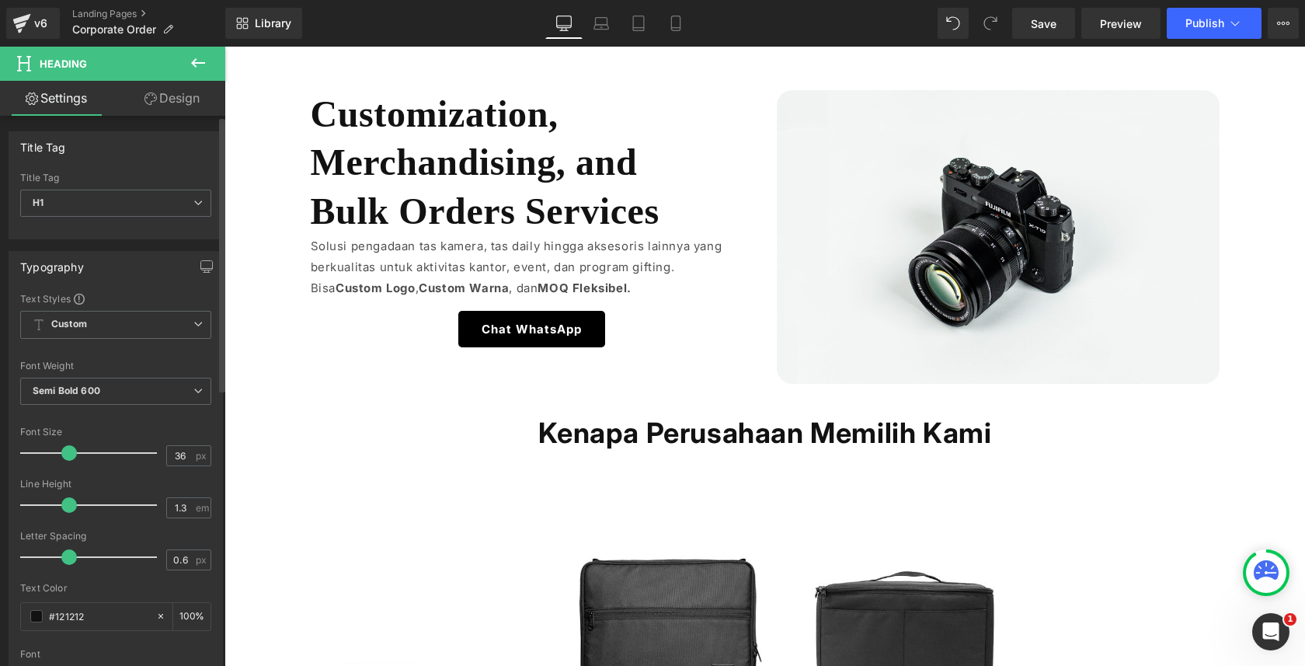
click at [67, 455] on span at bounding box center [69, 453] width 16 height 16
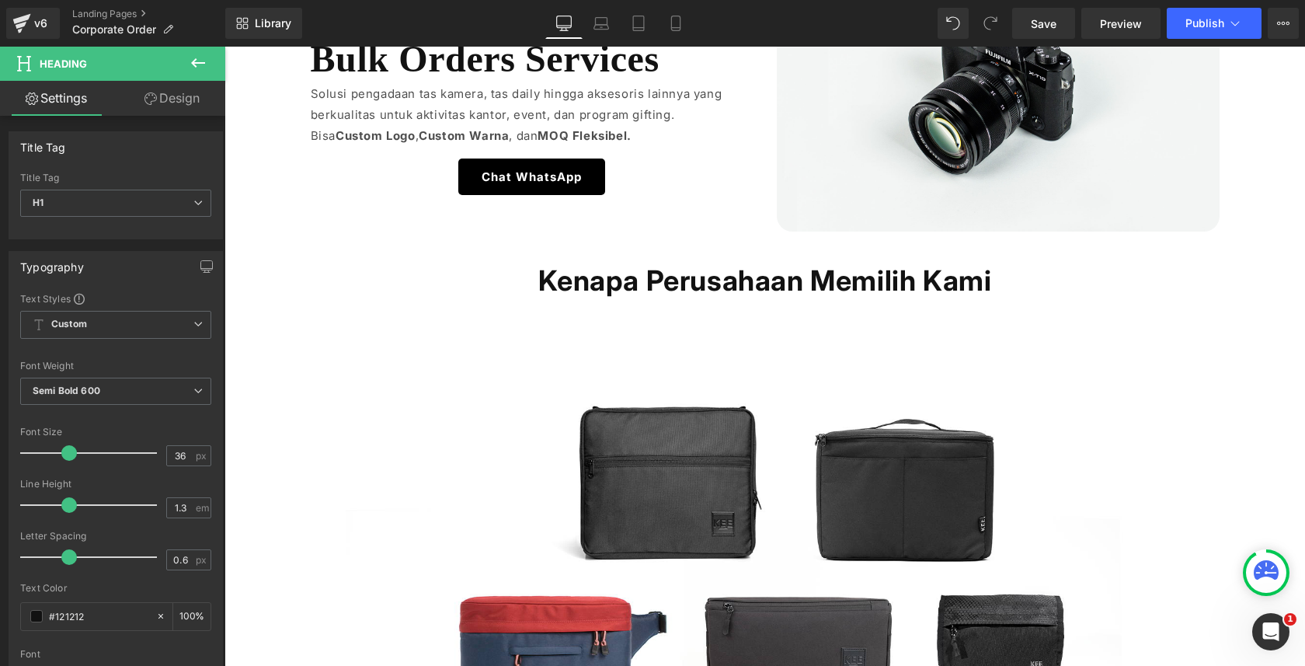
scroll to position [256, 0]
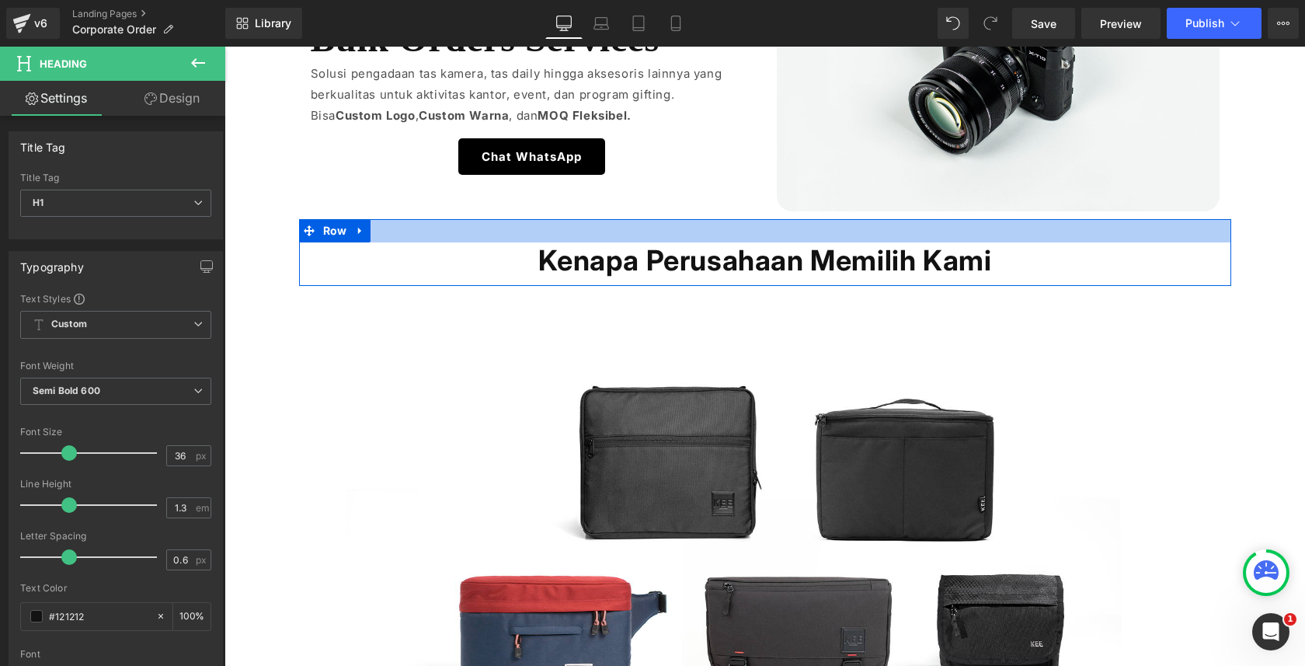
click at [696, 221] on div at bounding box center [765, 230] width 932 height 23
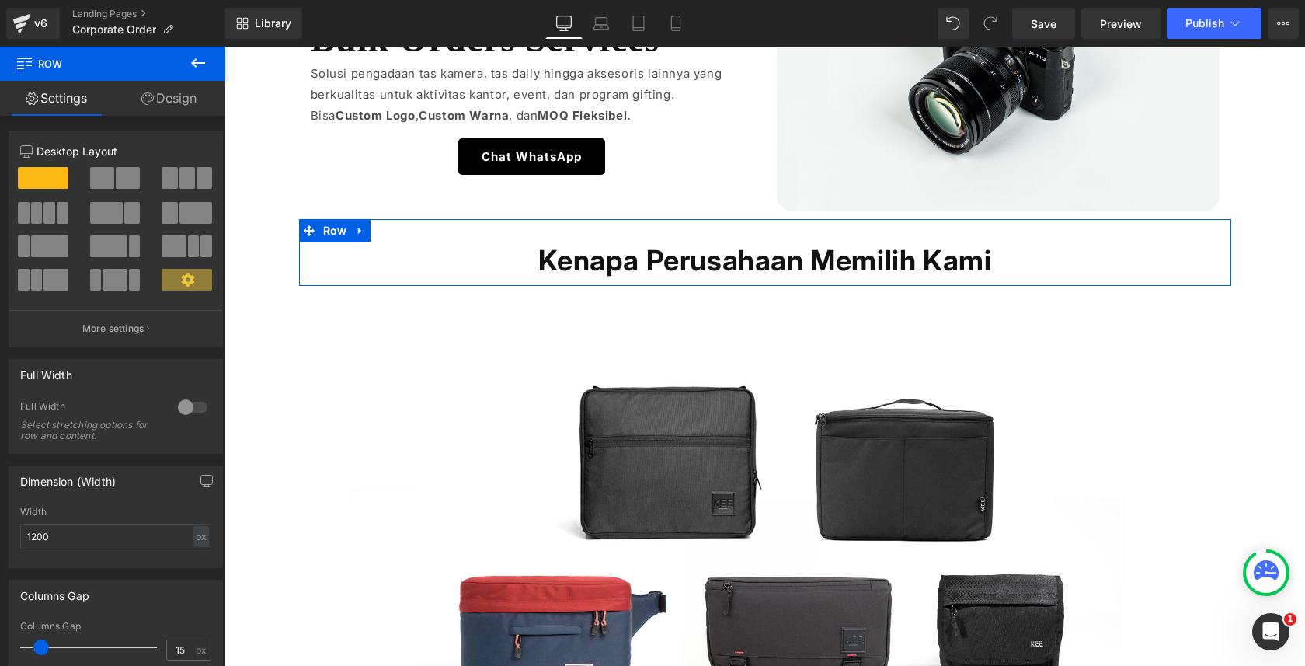
drag, startPoint x: 138, startPoint y: 89, endPoint x: 108, endPoint y: 138, distance: 58.2
click at [138, 89] on link "Design" at bounding box center [169, 98] width 113 height 35
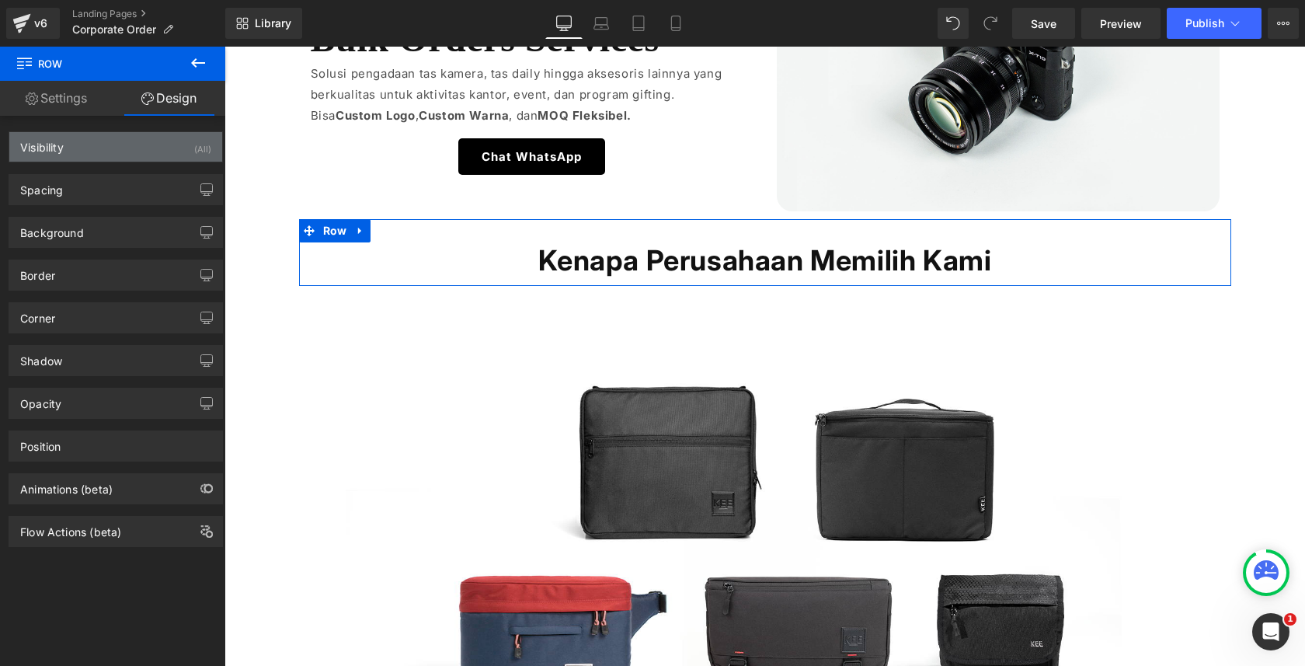
click at [108, 138] on div "Visibility (All)" at bounding box center [115, 147] width 213 height 30
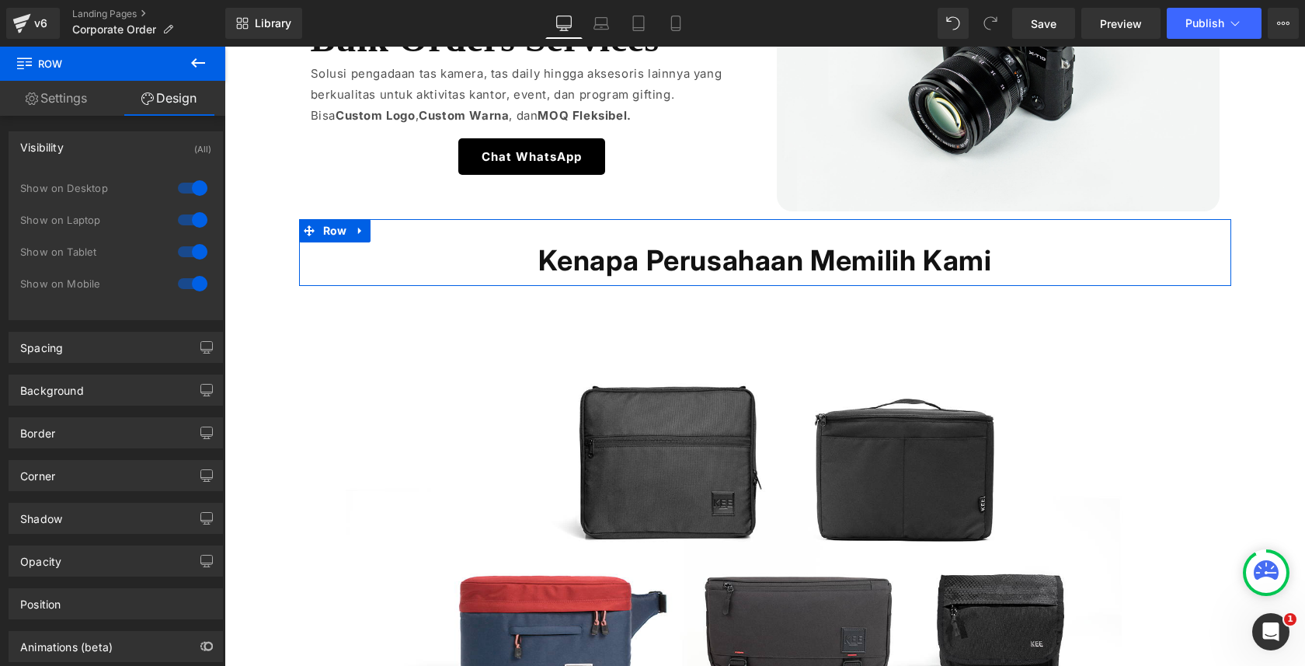
click at [113, 141] on div "Visibility (All)" at bounding box center [115, 147] width 213 height 30
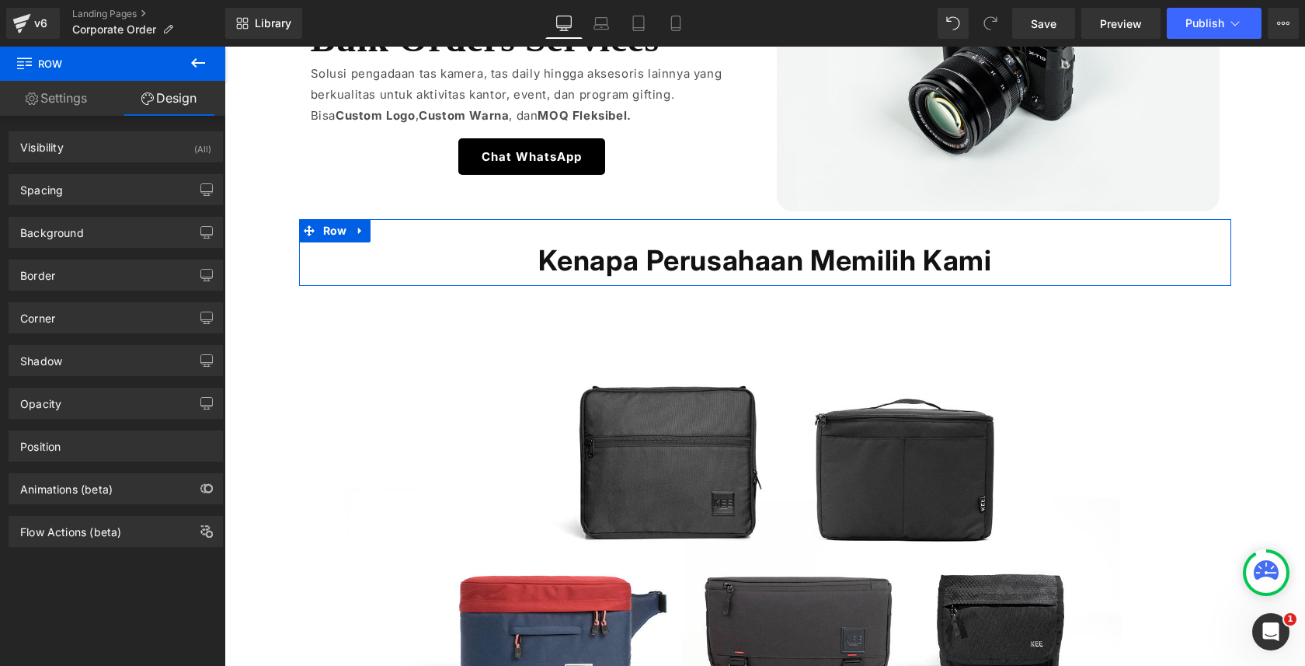
click at [93, 103] on link "Settings" at bounding box center [56, 98] width 113 height 35
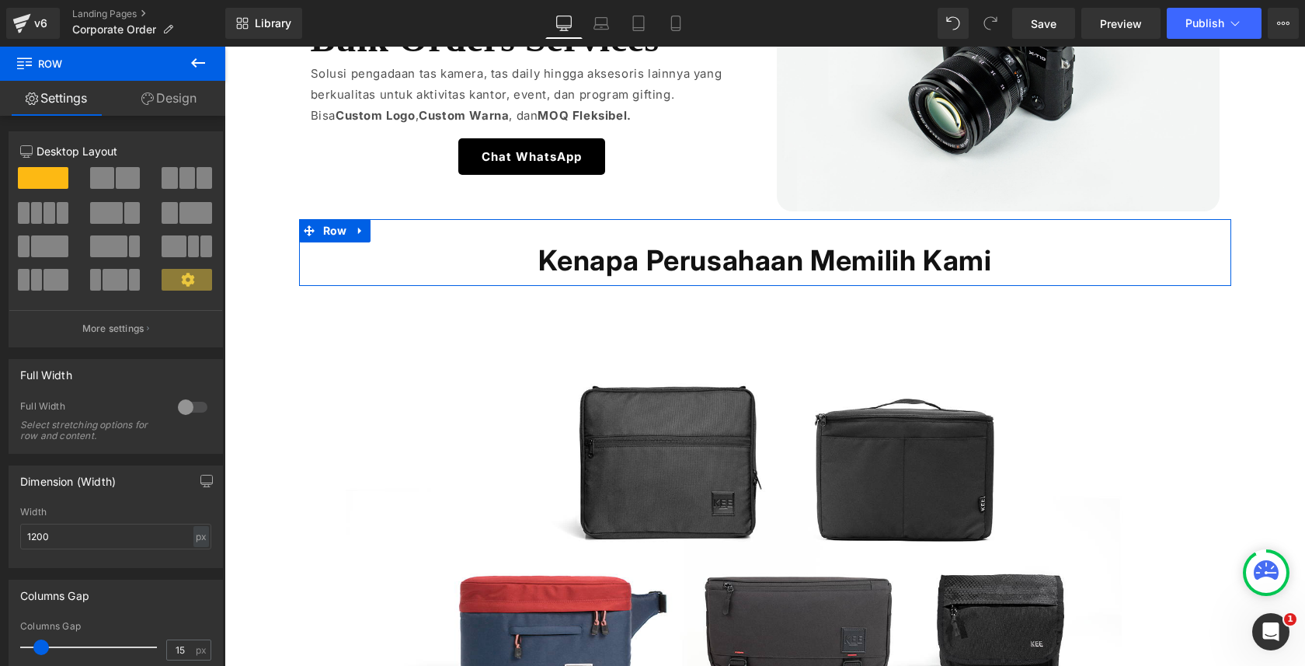
click at [156, 99] on link "Design" at bounding box center [169, 98] width 113 height 35
type input "0"
type input "30"
type input "0"
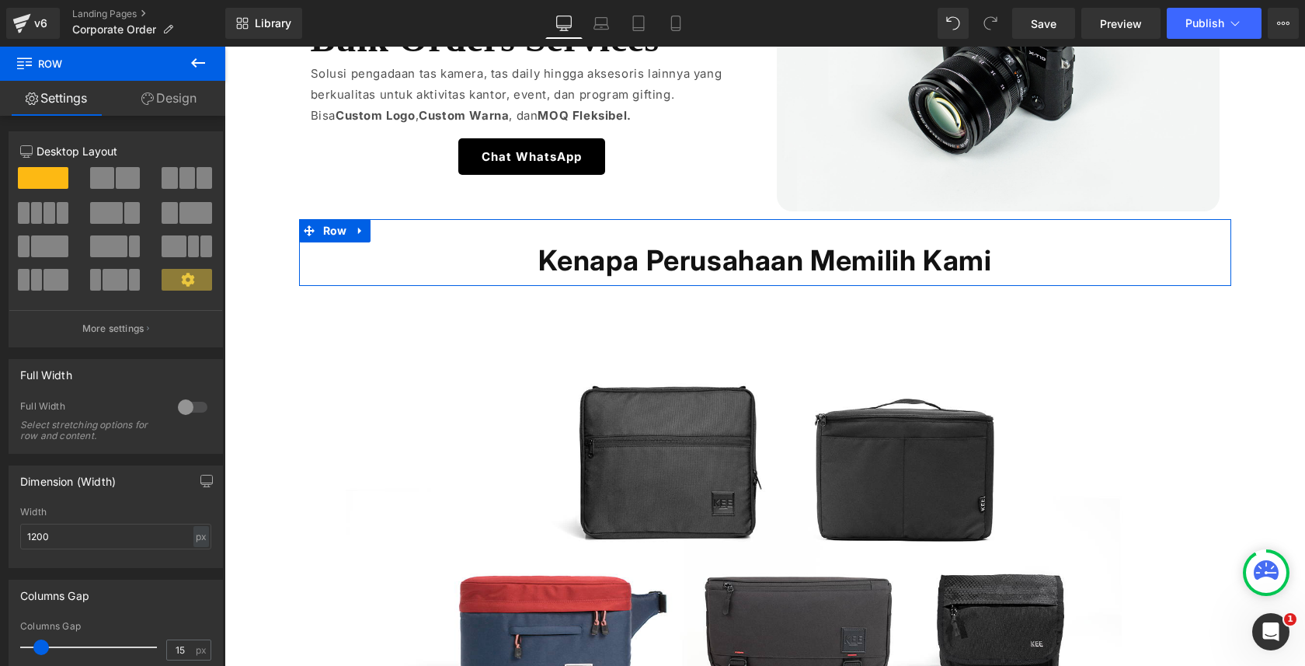
type input "10"
type input "0"
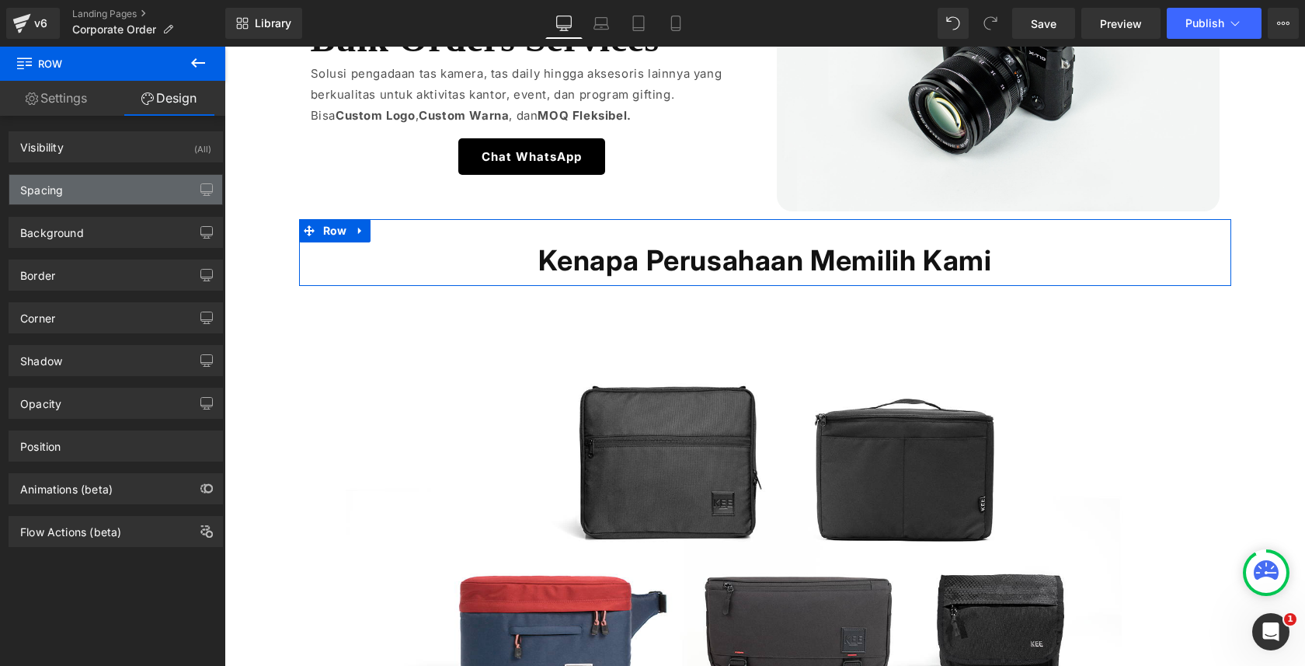
click at [96, 192] on div "Spacing" at bounding box center [115, 190] width 213 height 30
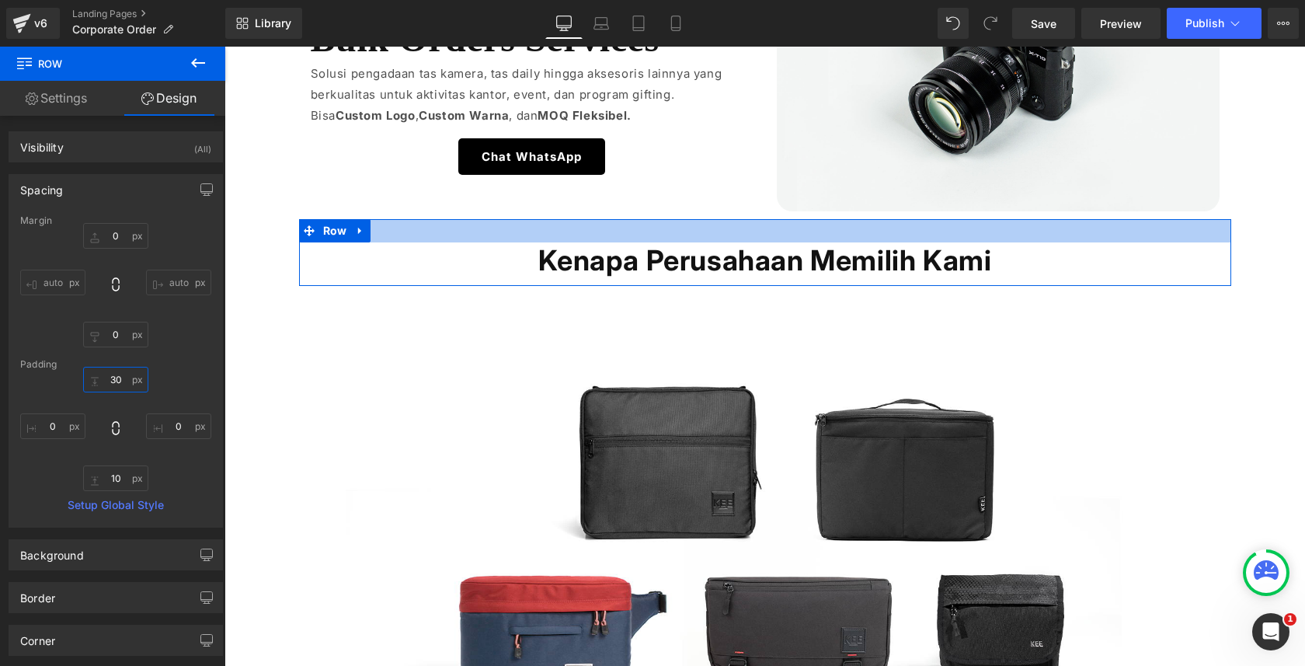
click at [115, 375] on input "30" at bounding box center [115, 380] width 65 height 26
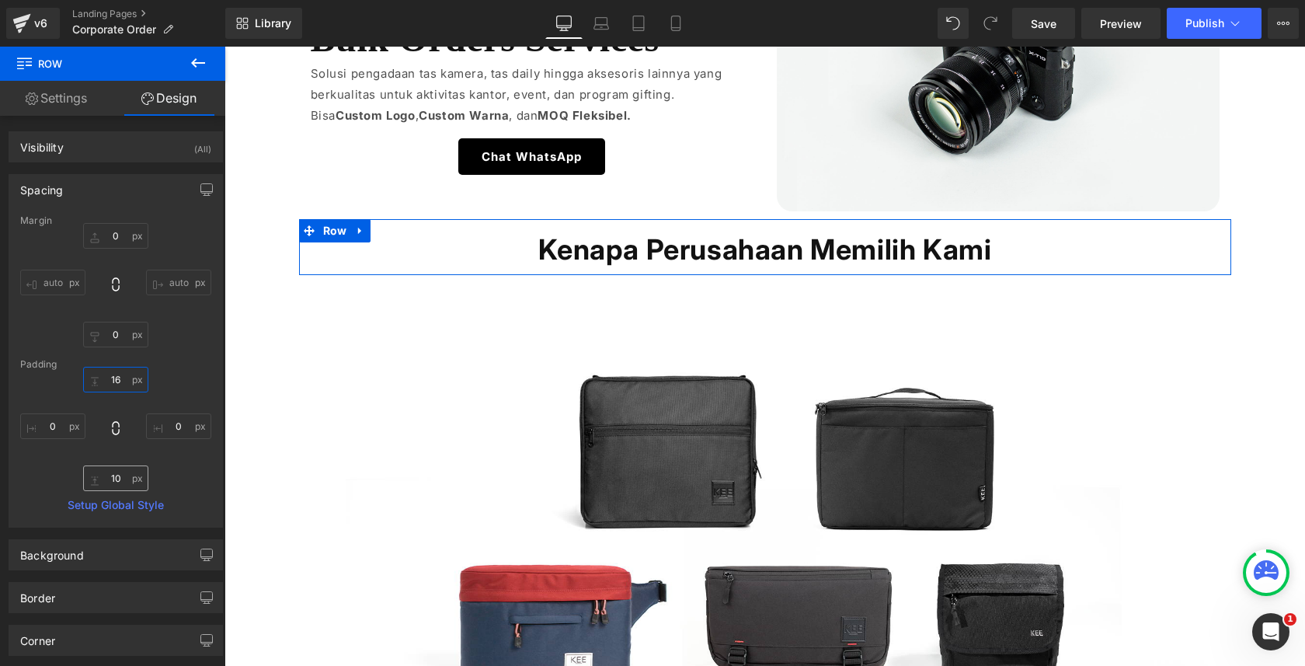
type input "16"
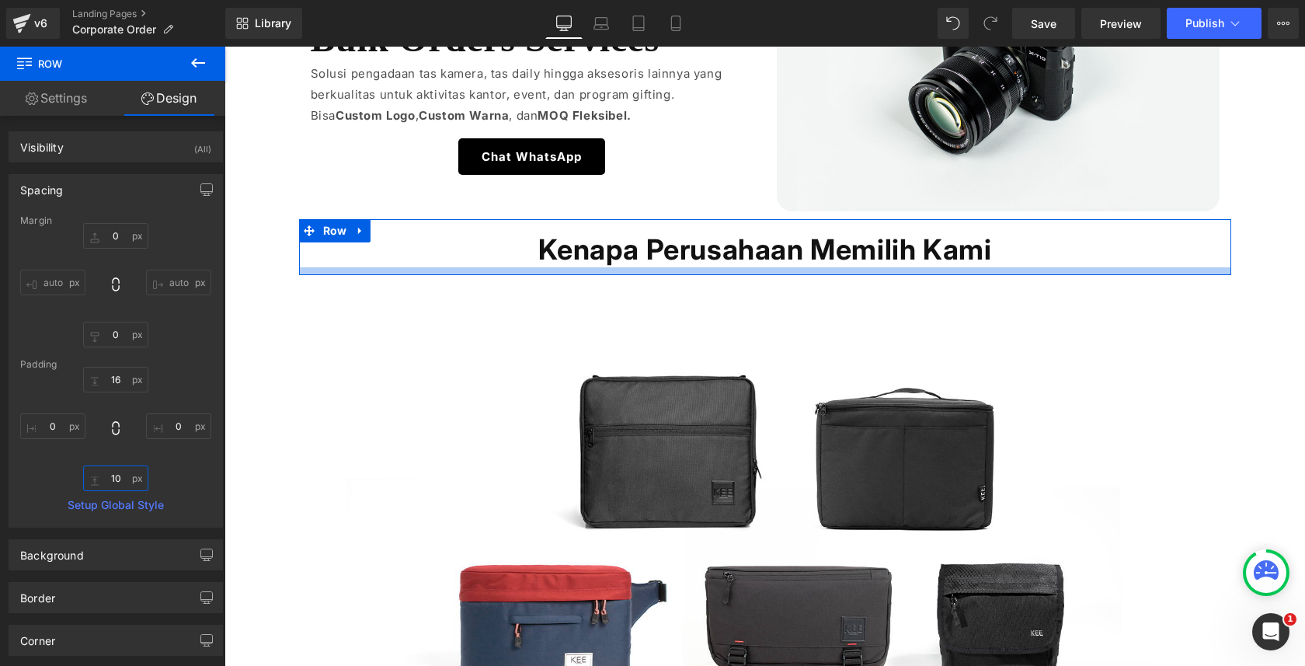
click at [100, 472] on input "10" at bounding box center [115, 478] width 65 height 26
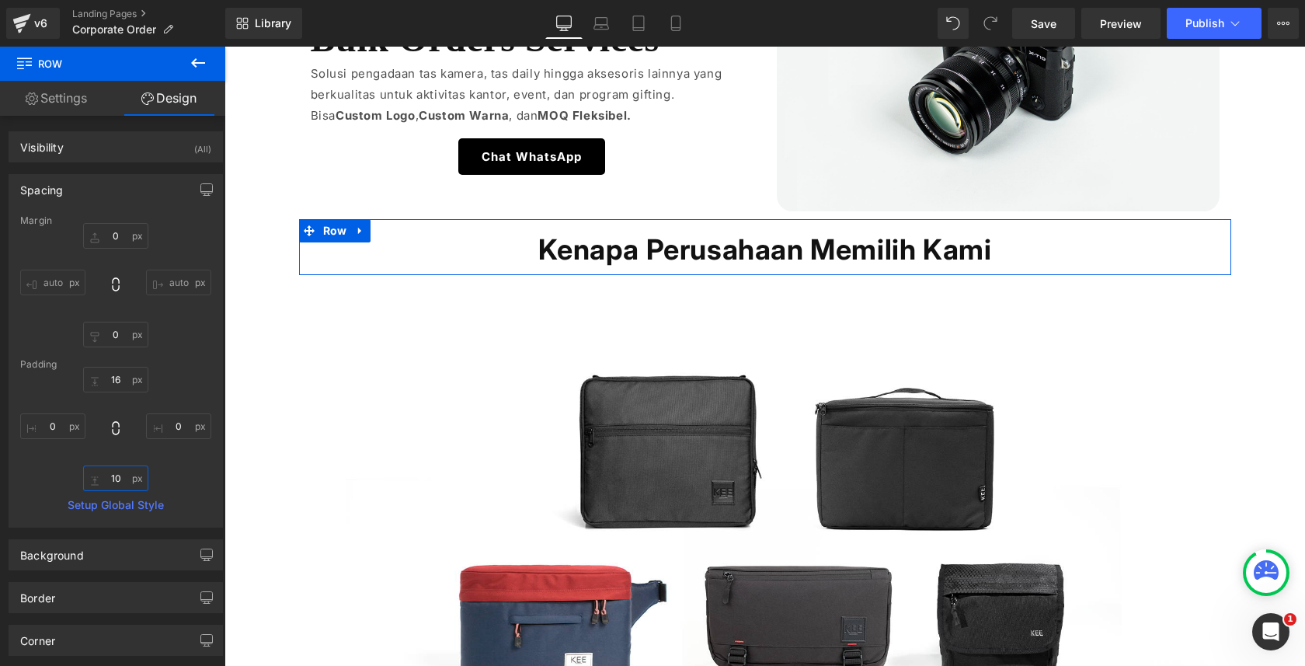
paste input "6"
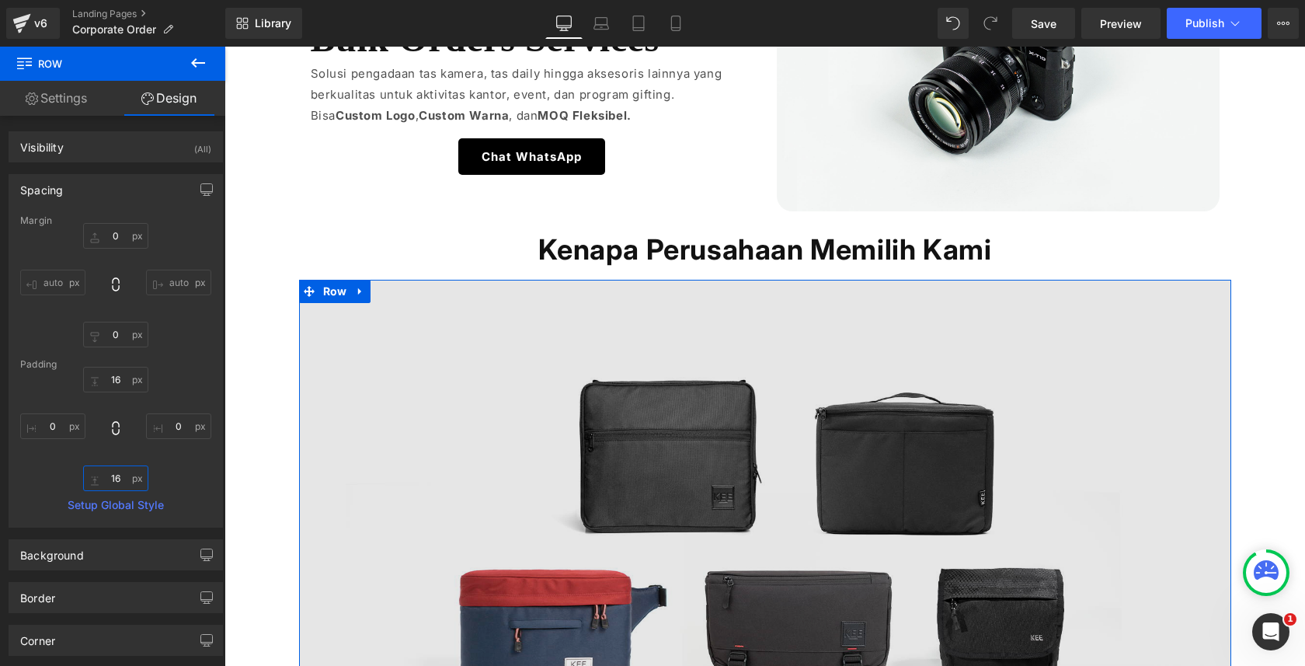
type input "16"
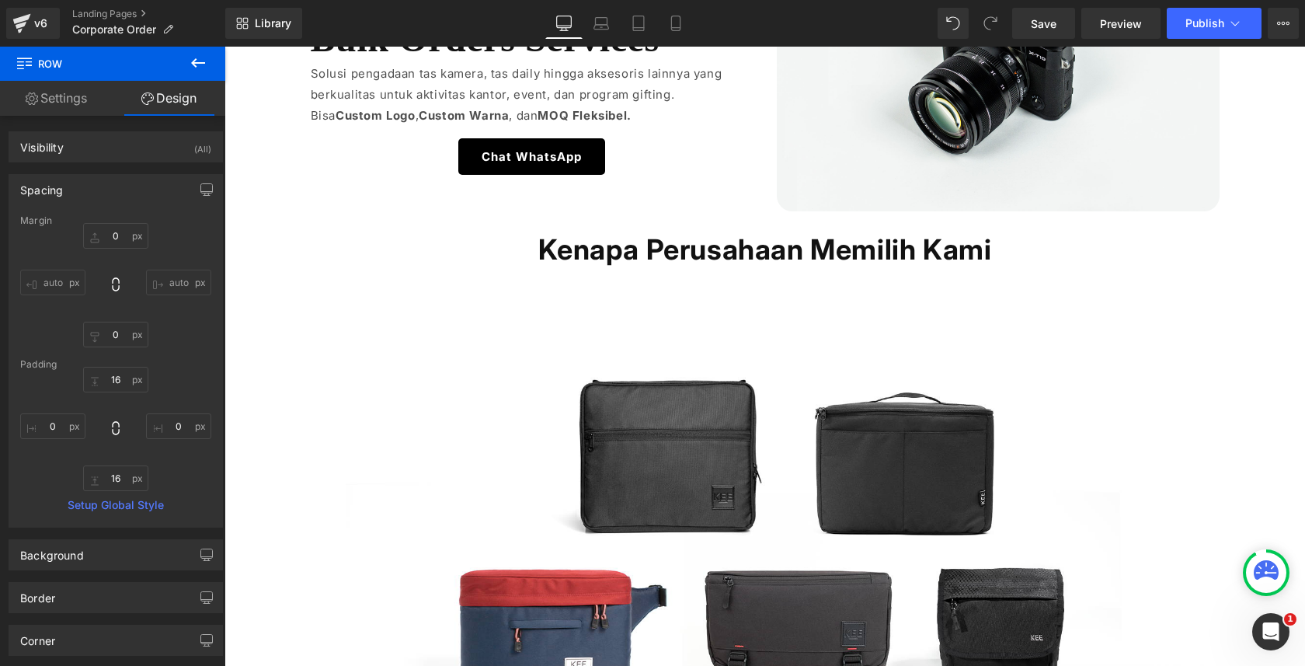
click at [194, 73] on button at bounding box center [198, 64] width 54 height 34
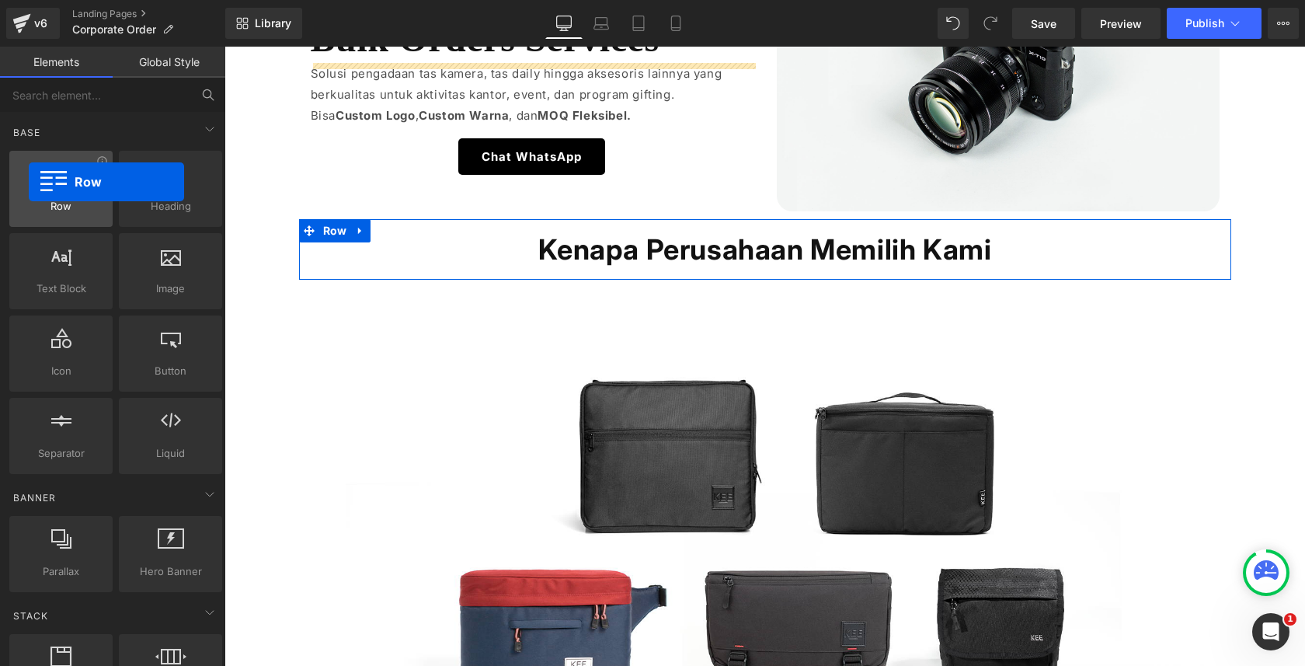
drag, startPoint x: 76, startPoint y: 190, endPoint x: 30, endPoint y: 183, distance: 47.3
click at [30, 183] on div at bounding box center [61, 180] width 94 height 35
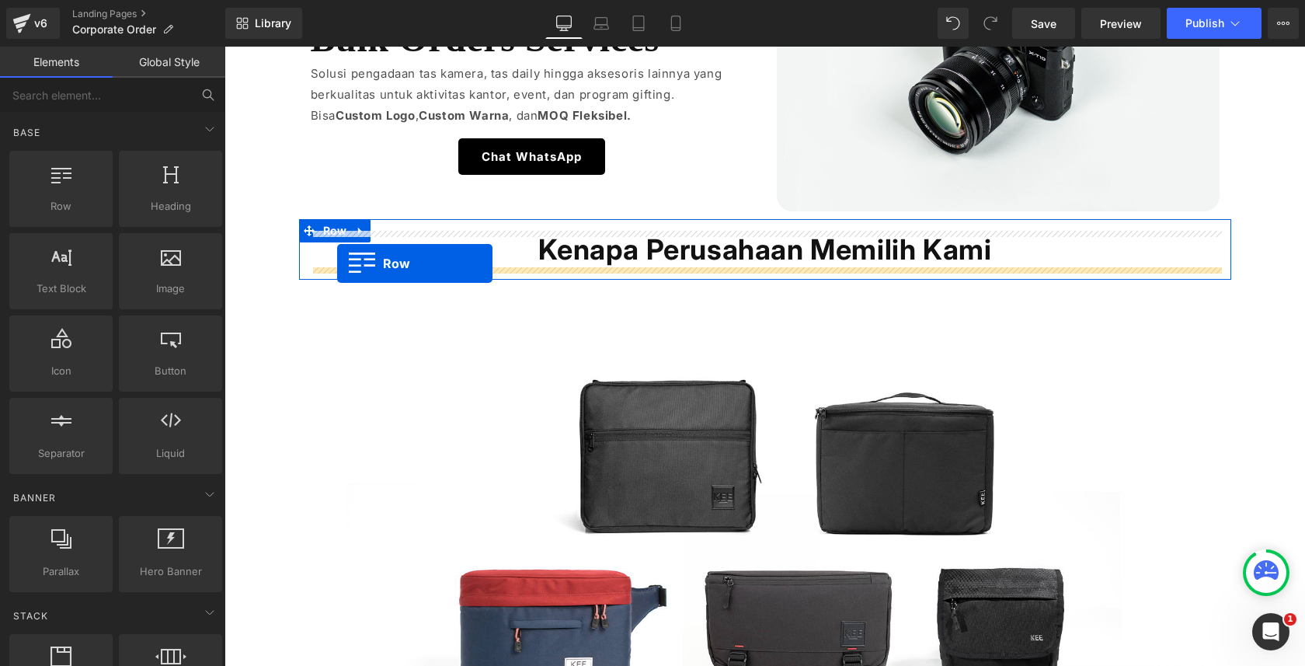
drag, startPoint x: 284, startPoint y: 249, endPoint x: 337, endPoint y: 263, distance: 54.7
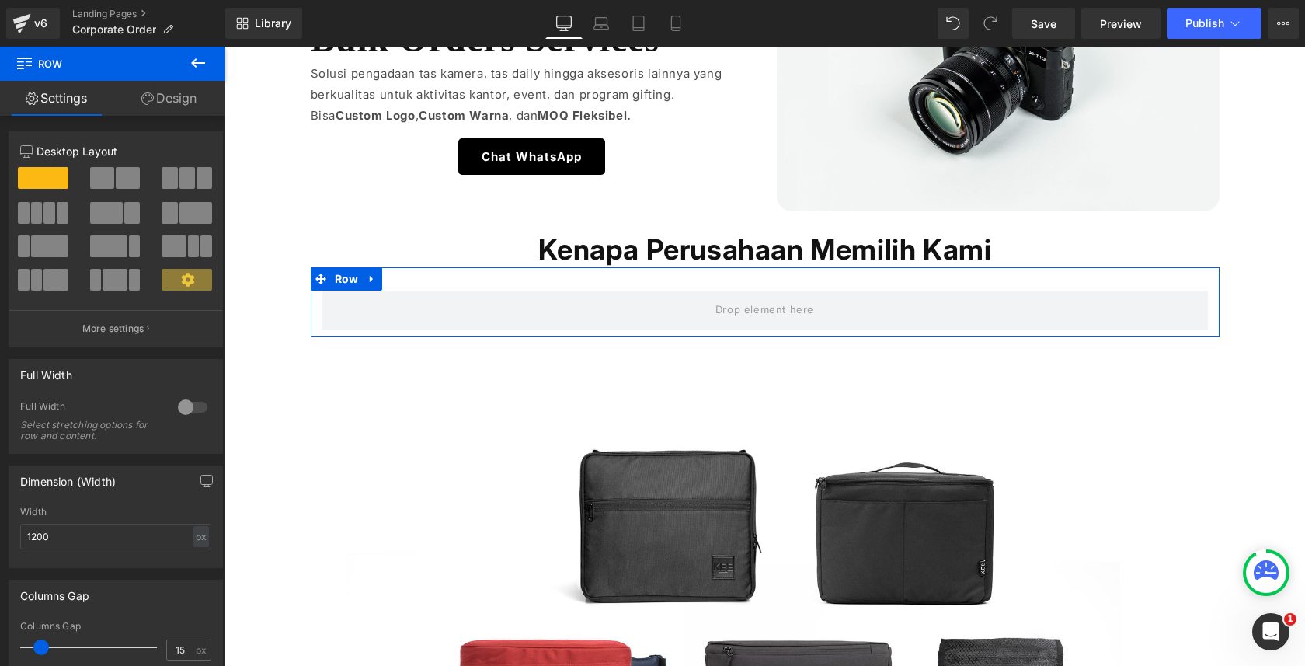
drag, startPoint x: 45, startPoint y: 218, endPoint x: 114, endPoint y: 372, distance: 168.7
click at [45, 218] on span at bounding box center [50, 213] width 12 height 22
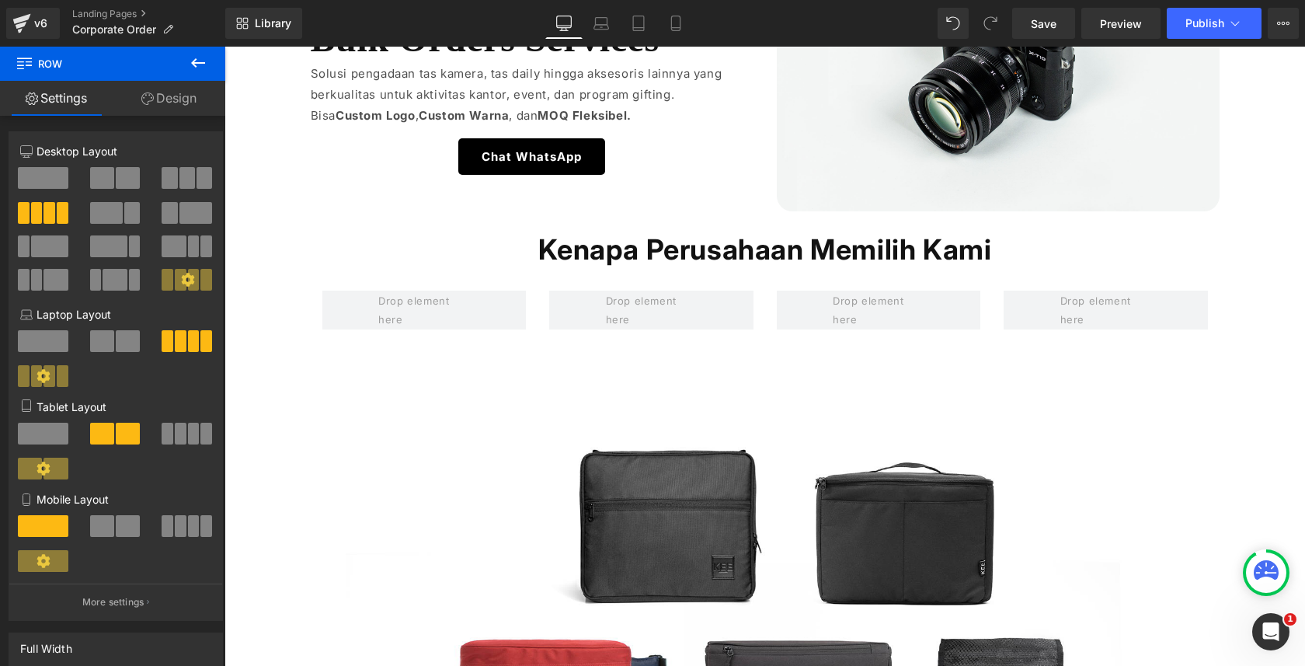
click at [197, 65] on icon at bounding box center [198, 63] width 19 height 19
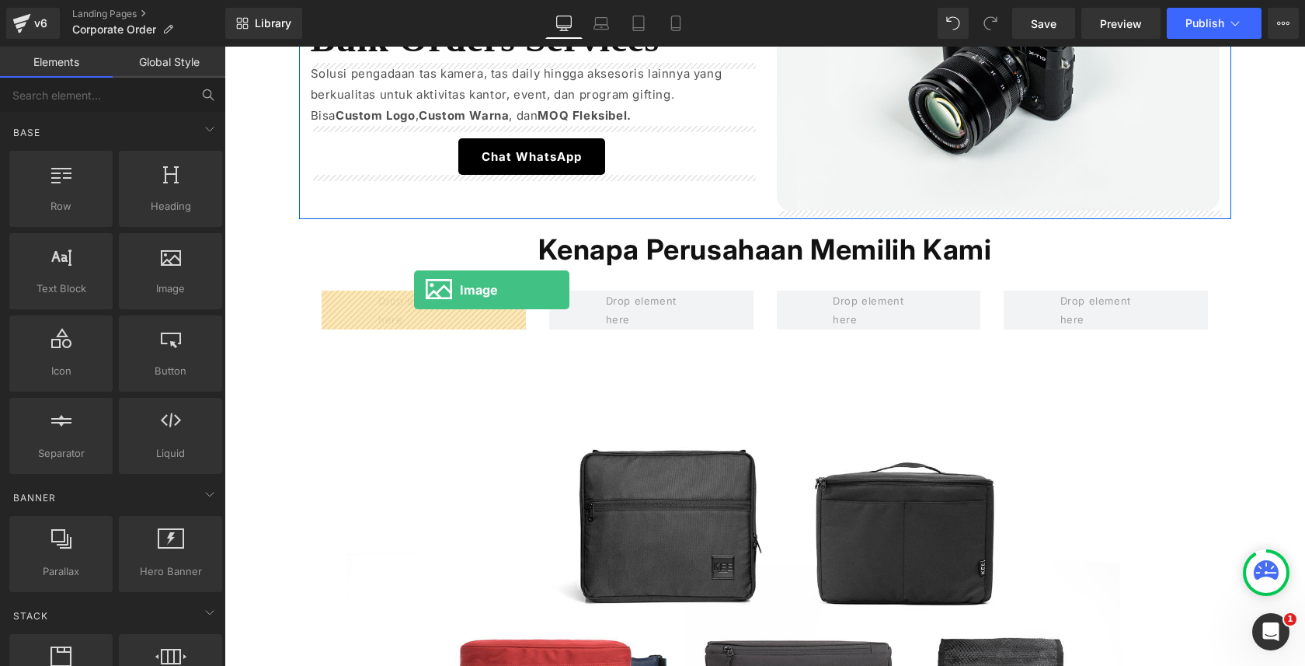
drag, startPoint x: 394, startPoint y: 295, endPoint x: 414, endPoint y: 290, distance: 20.9
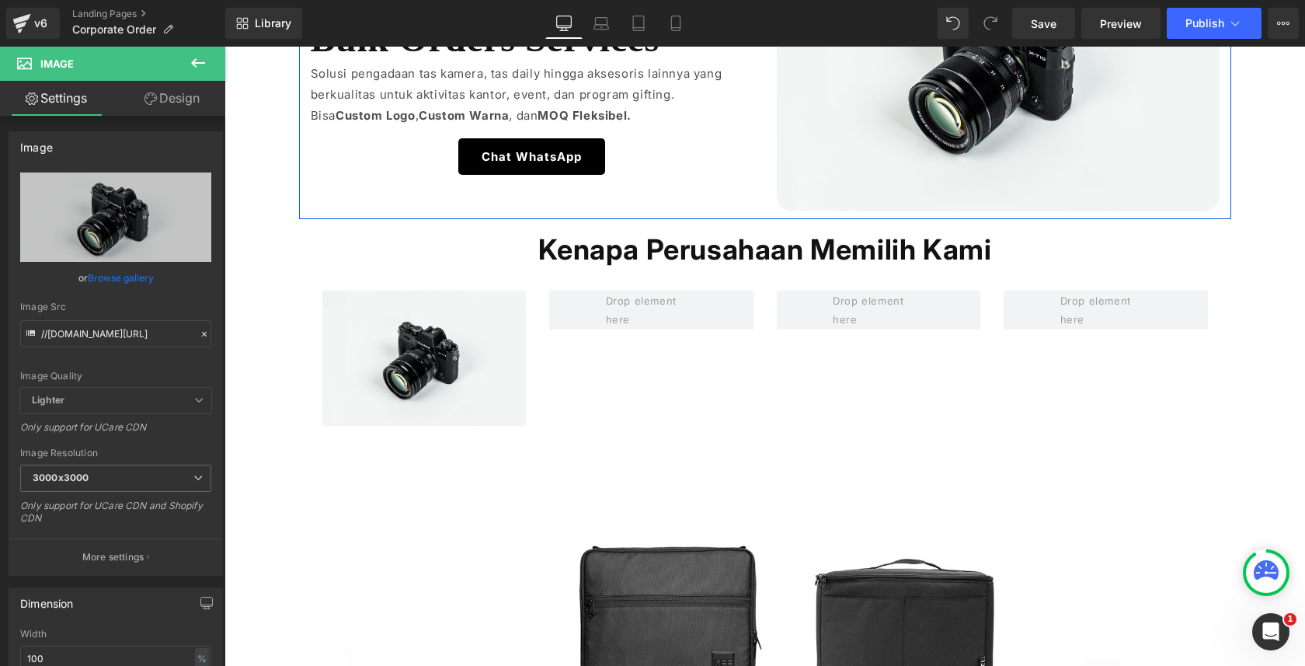
click at [200, 72] on button at bounding box center [198, 64] width 54 height 34
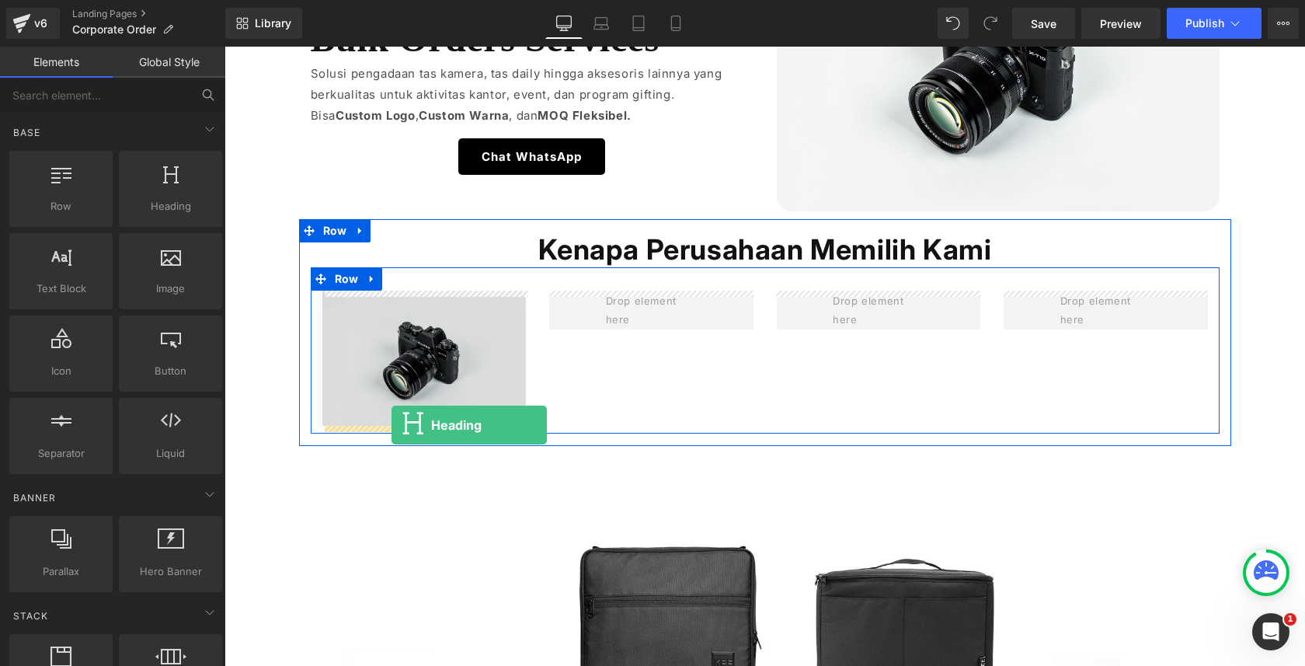
drag, startPoint x: 371, startPoint y: 263, endPoint x: 392, endPoint y: 425, distance: 163.8
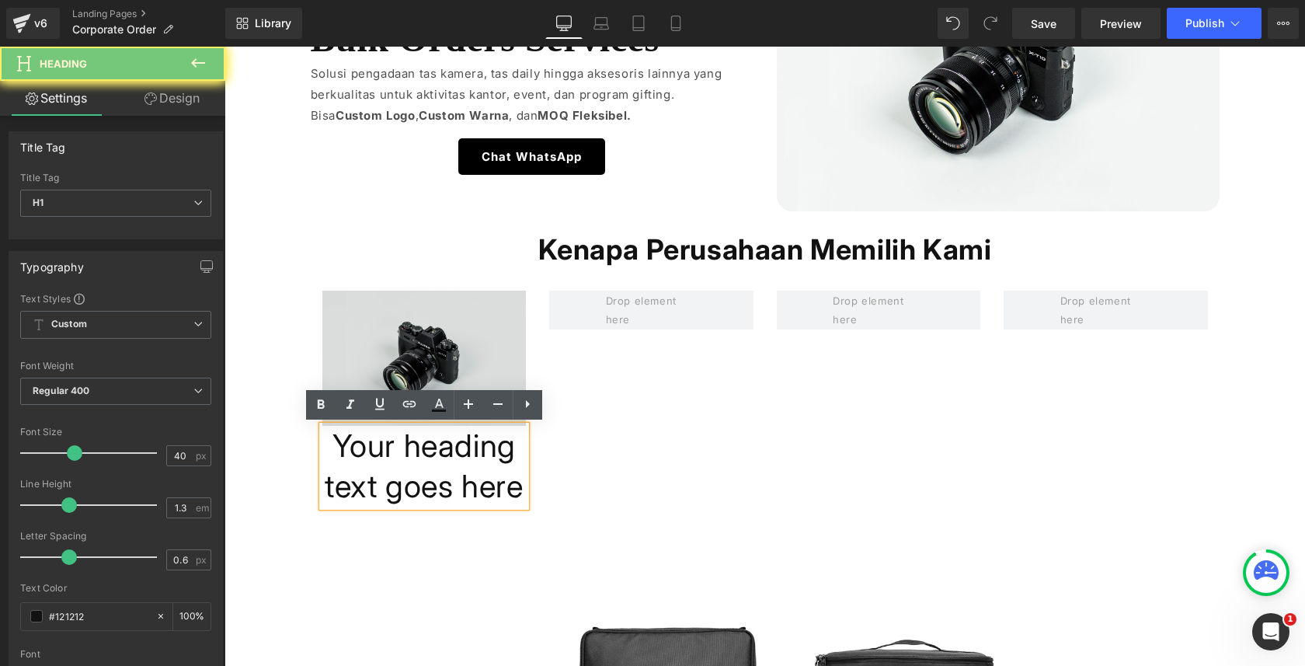
click at [389, 442] on h1 "Your heading text goes here" at bounding box center [424, 466] width 204 height 81
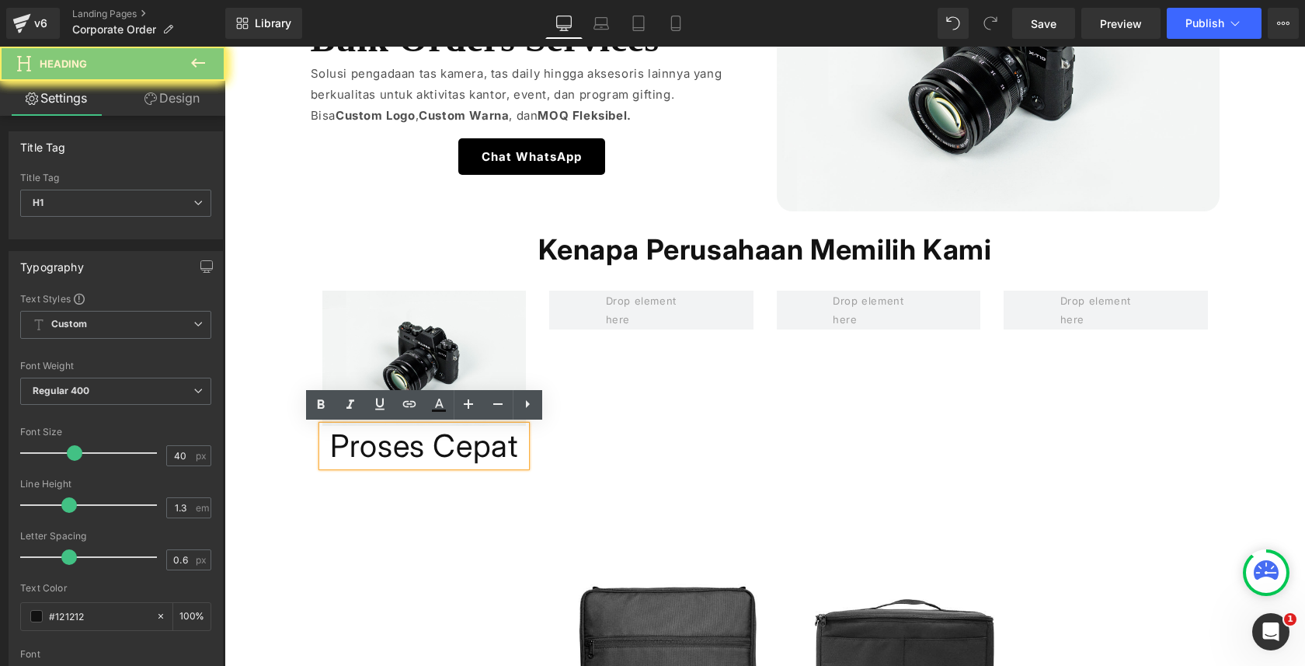
click at [409, 80] on p "Solusi pengadaan tas kamera, tas daily hingga aksesoris lainnya yang berkualita…" at bounding box center [532, 84] width 443 height 42
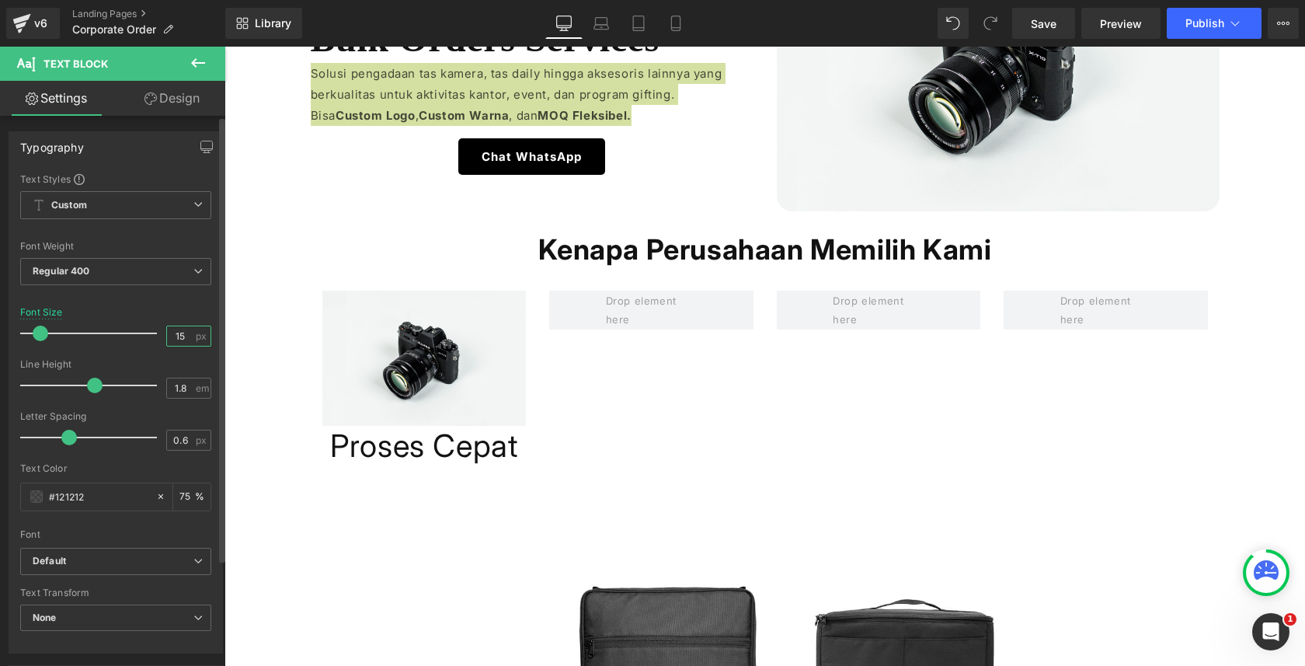
click at [177, 338] on input "15" at bounding box center [180, 335] width 27 height 19
type input "16"
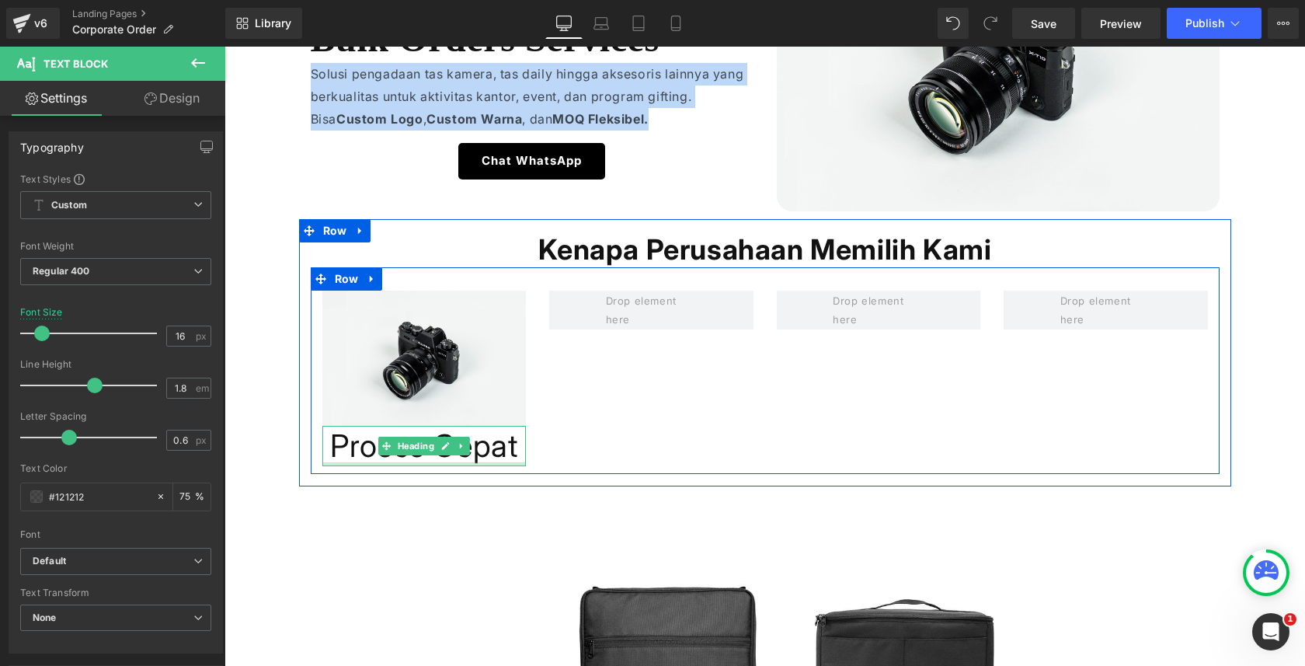
click at [374, 450] on h1 "Proses Cepat" at bounding box center [424, 446] width 204 height 40
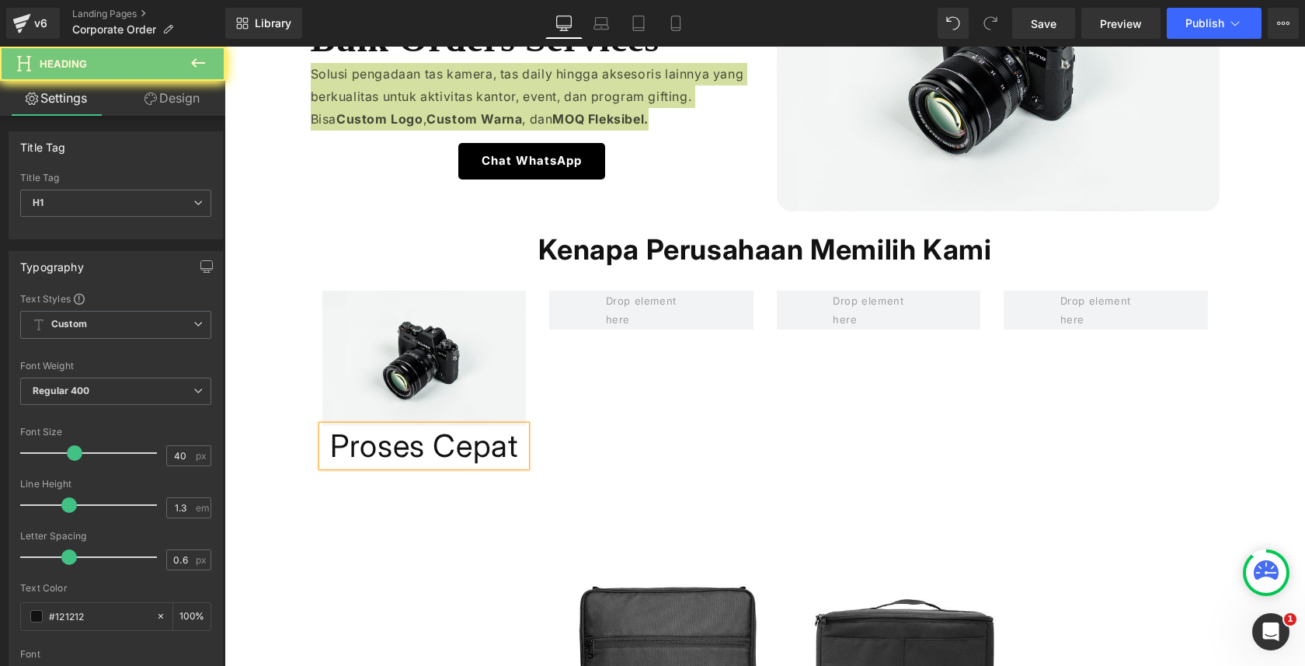
click at [177, 446] on input "40" at bounding box center [180, 455] width 27 height 19
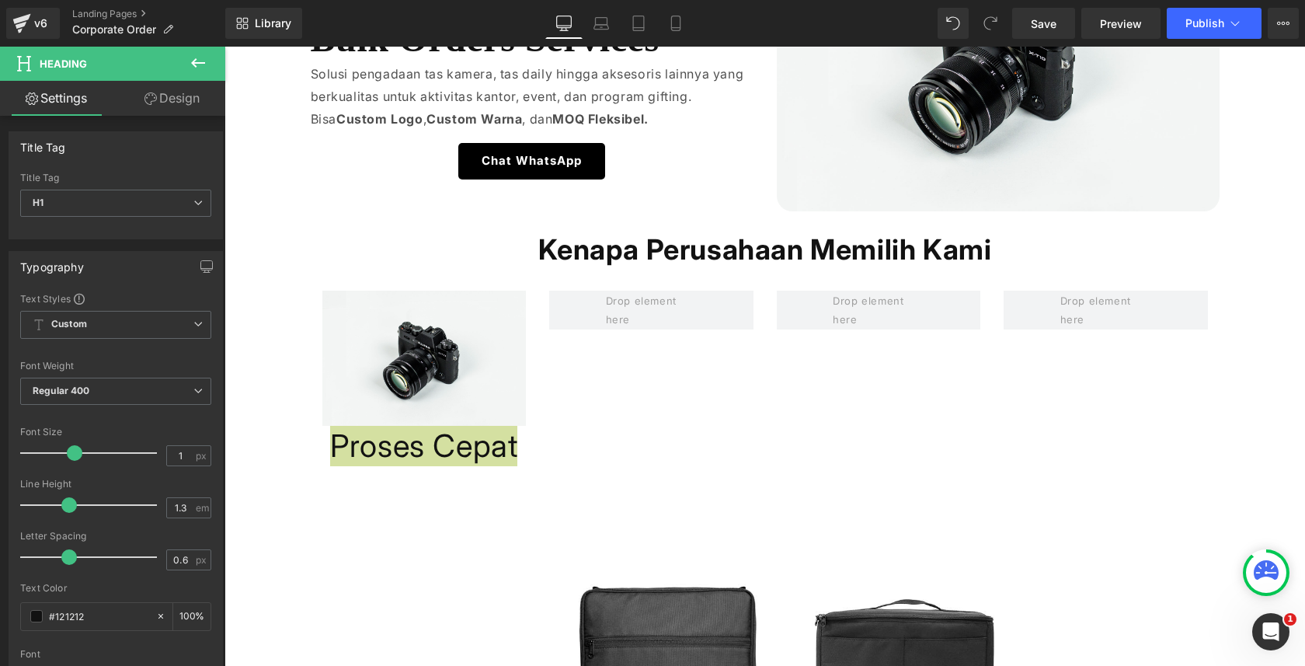
type input "6"
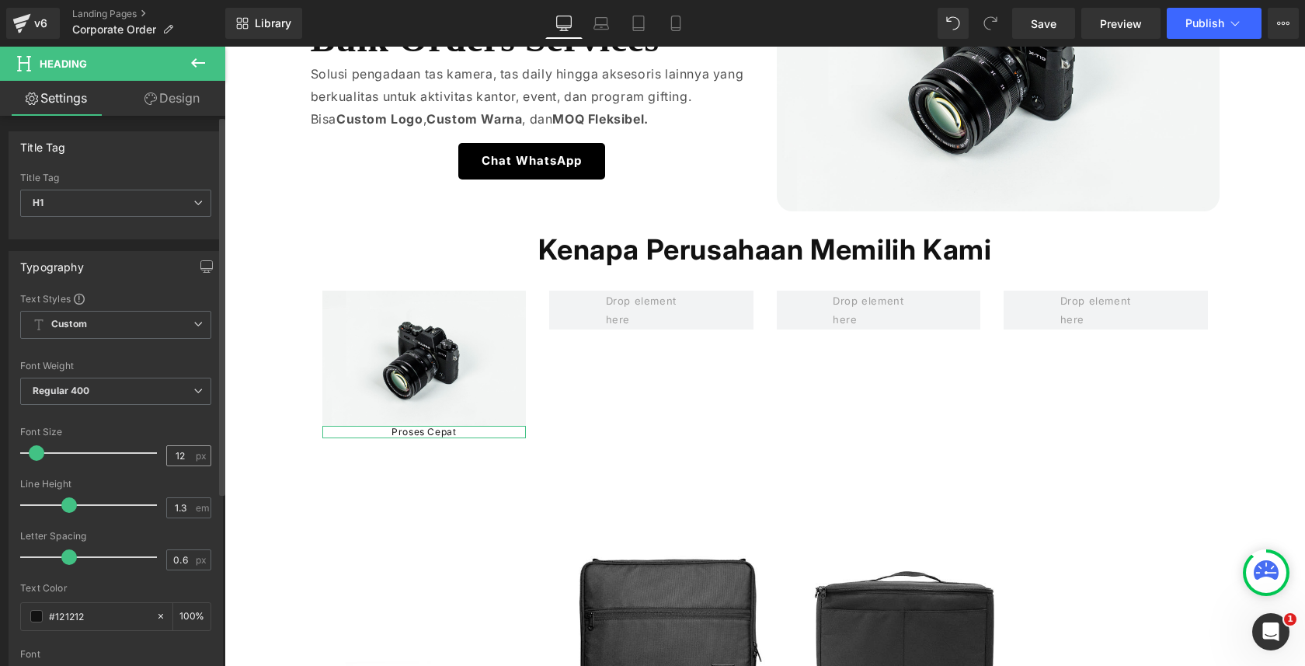
click at [176, 453] on input "12" at bounding box center [180, 455] width 27 height 19
click at [167, 451] on input "12" at bounding box center [180, 455] width 27 height 19
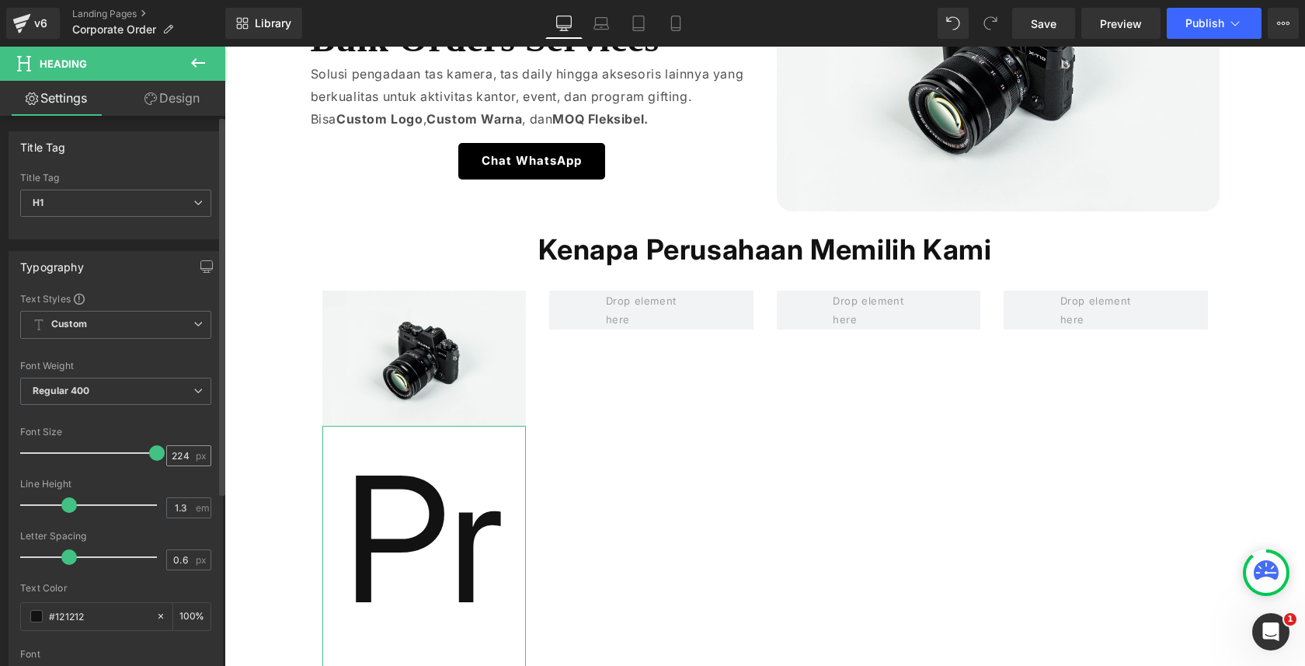
click at [166, 457] on div "224 px" at bounding box center [188, 455] width 45 height 21
click at [179, 457] on input "224" at bounding box center [180, 455] width 27 height 19
type input "24"
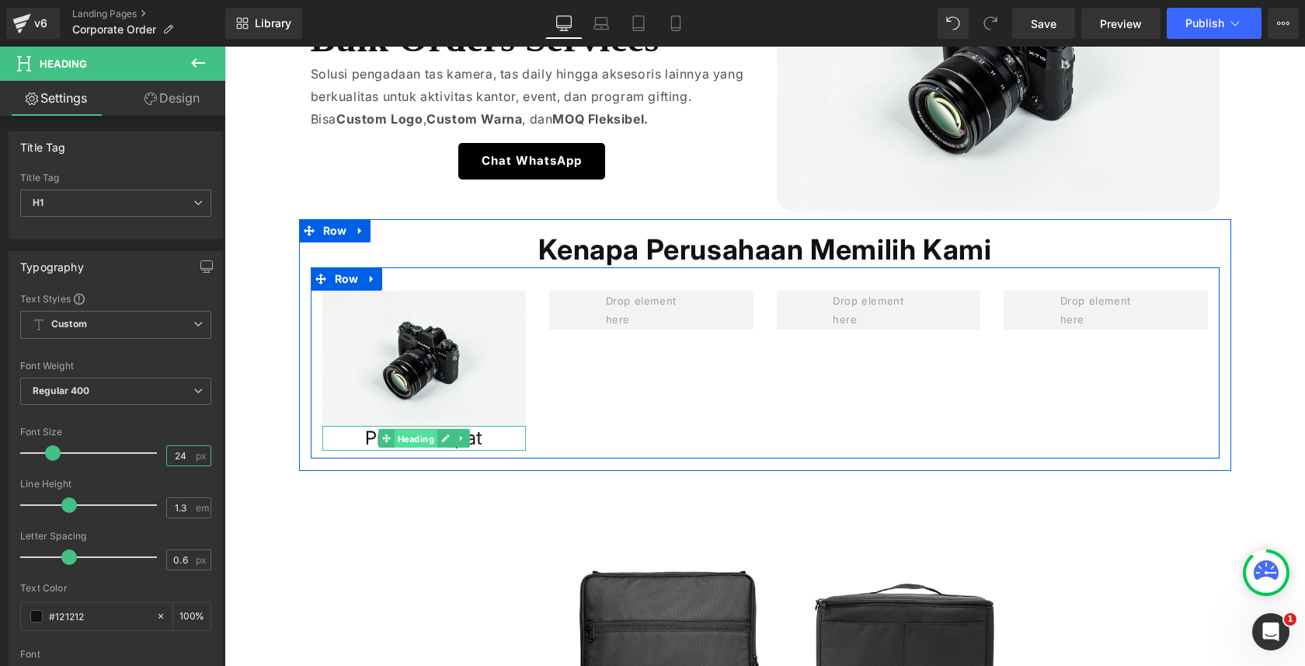
click at [409, 437] on span "Heading" at bounding box center [416, 439] width 43 height 19
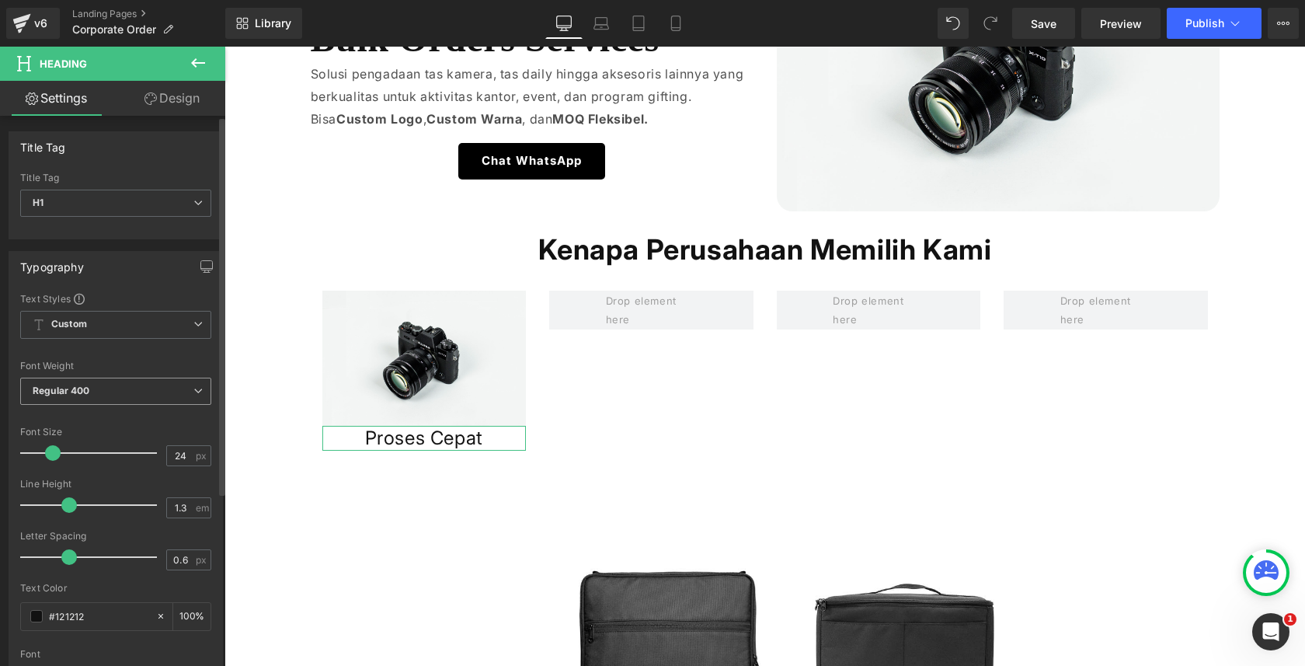
click at [118, 381] on span "Regular 400" at bounding box center [115, 391] width 191 height 27
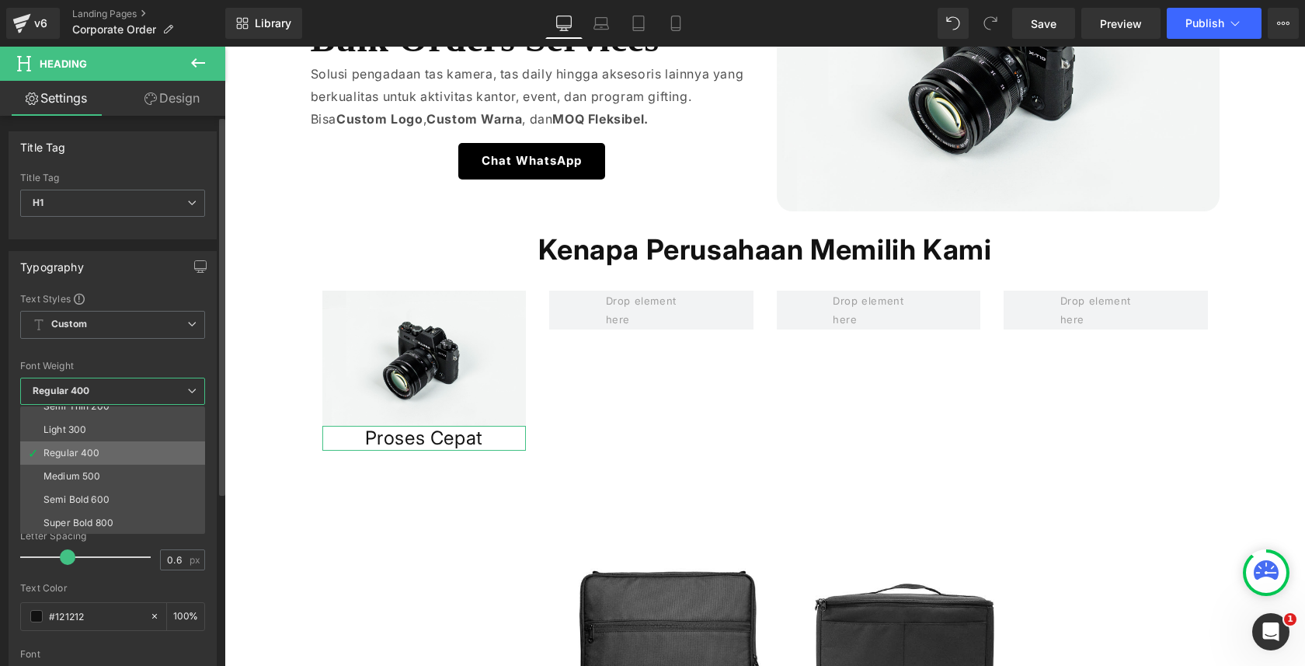
scroll to position [39, 0]
click at [105, 493] on div "Semi Bold 600" at bounding box center [77, 495] width 66 height 11
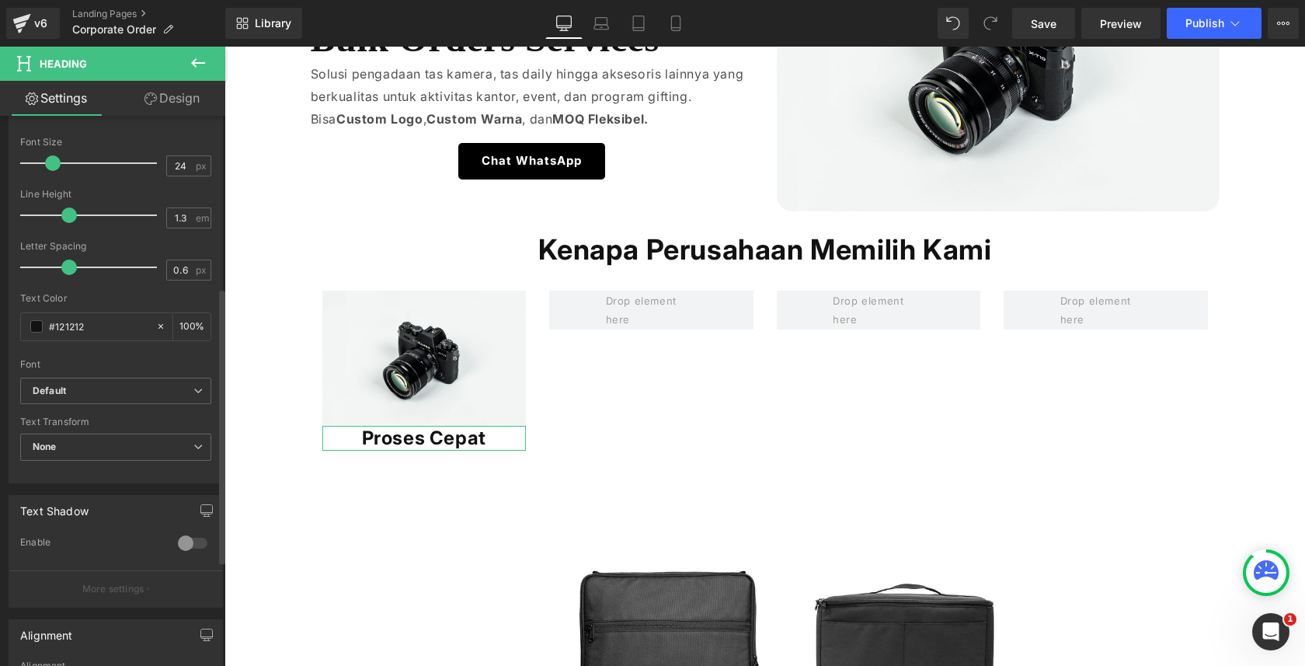
scroll to position [422, 0]
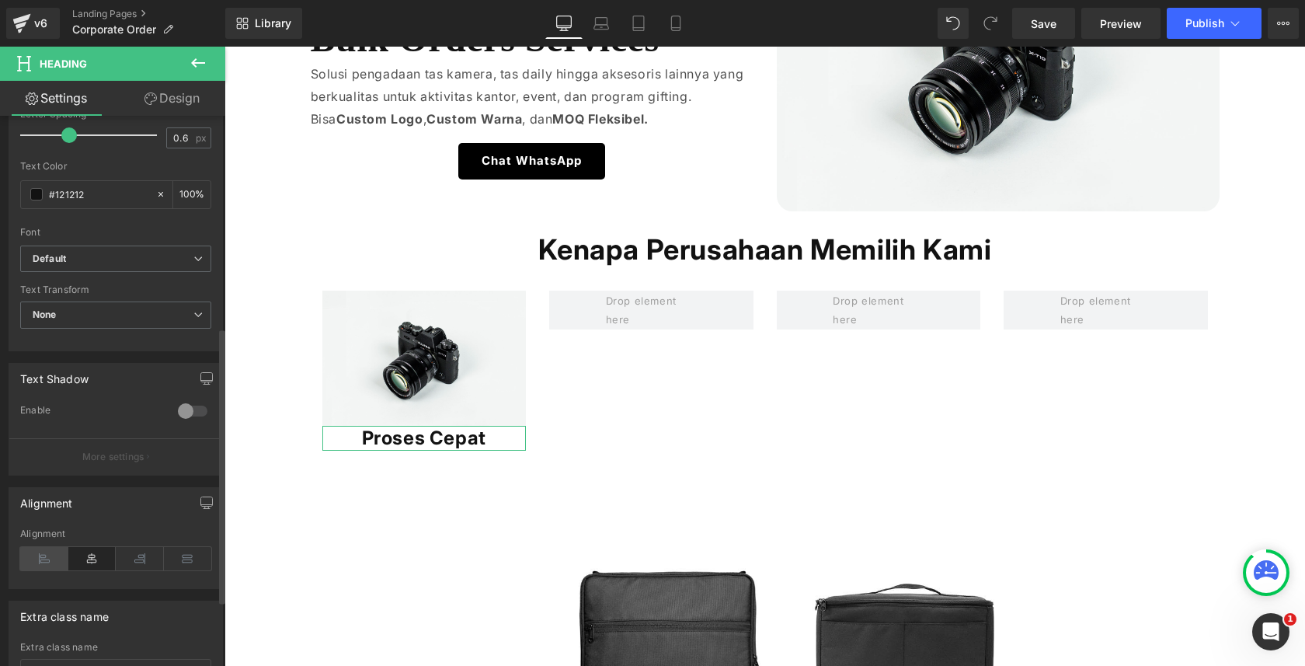
click at [47, 551] on icon at bounding box center [44, 558] width 48 height 23
click at [204, 60] on icon at bounding box center [198, 63] width 19 height 19
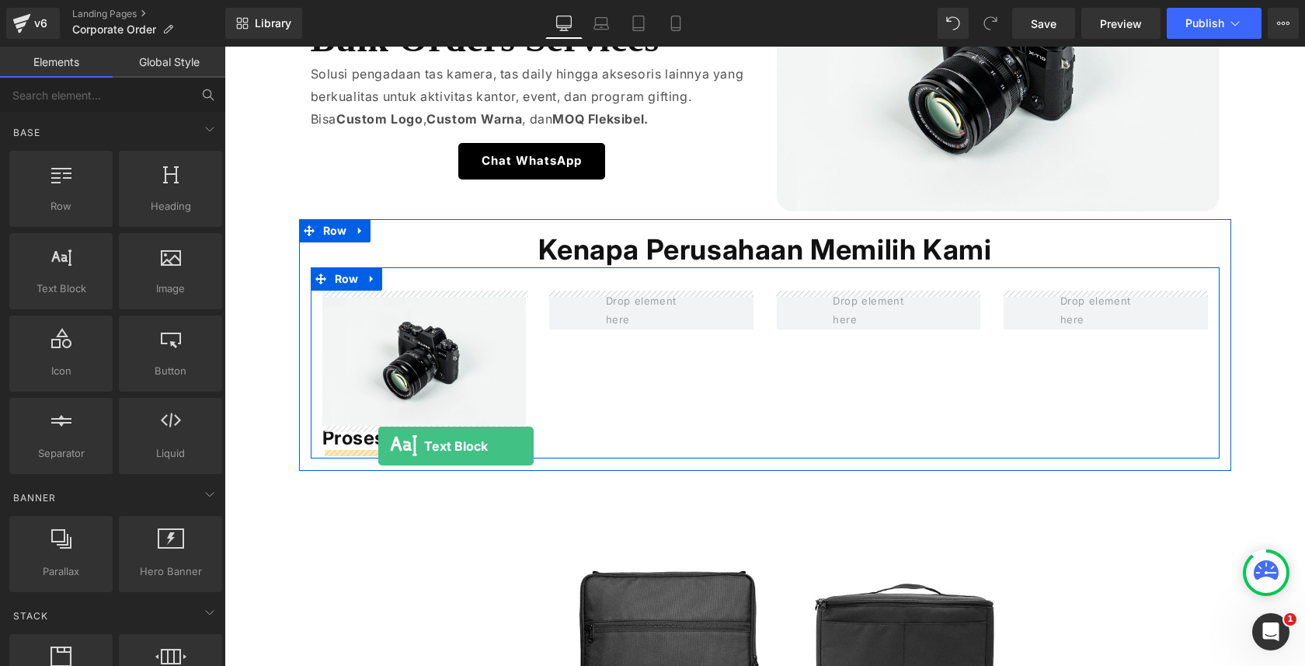
drag, startPoint x: 315, startPoint y: 304, endPoint x: 378, endPoint y: 446, distance: 155.8
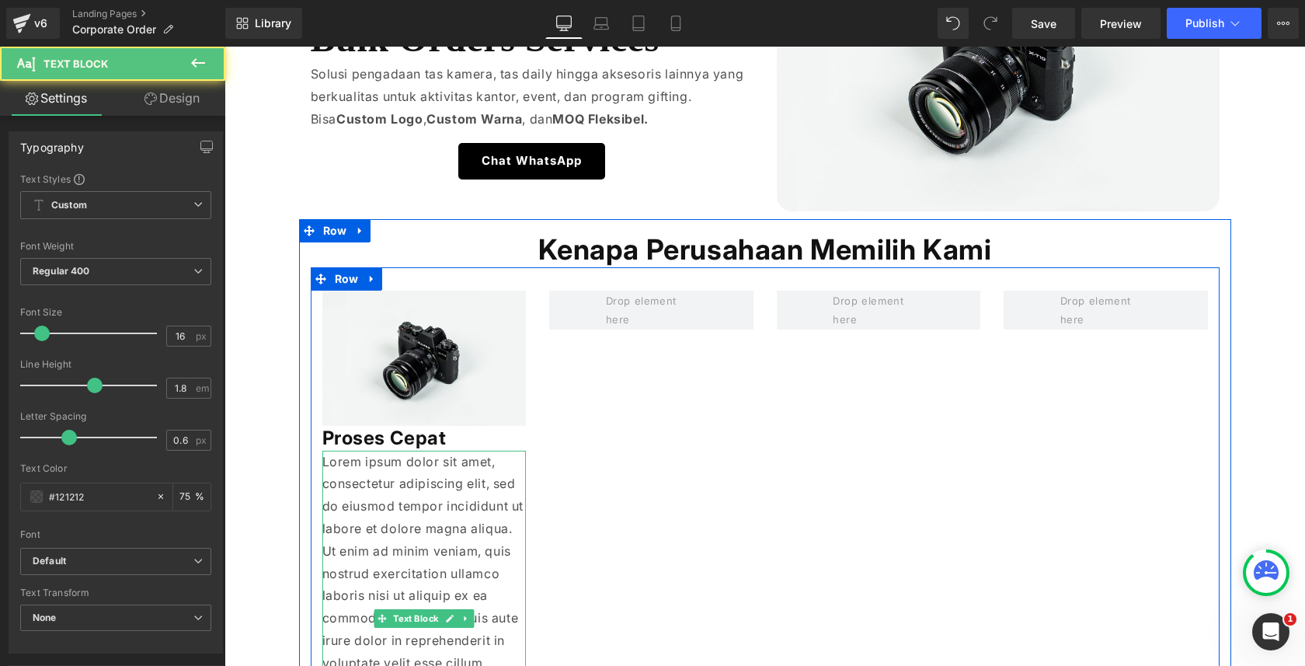
click at [369, 472] on p "Lorem ipsum dolor sit amet, consectetur adipiscing elit, sed do eiusmod tempor …" at bounding box center [424, 619] width 204 height 336
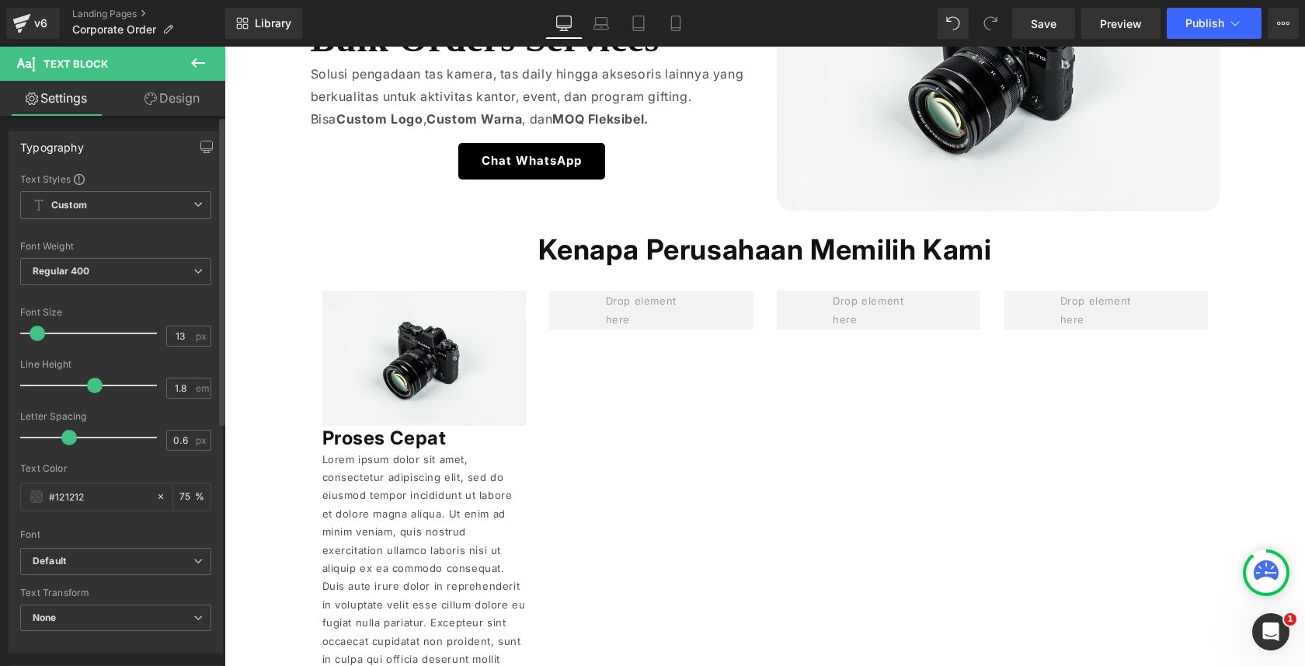
type input "12"
click at [38, 332] on span at bounding box center [37, 334] width 16 height 16
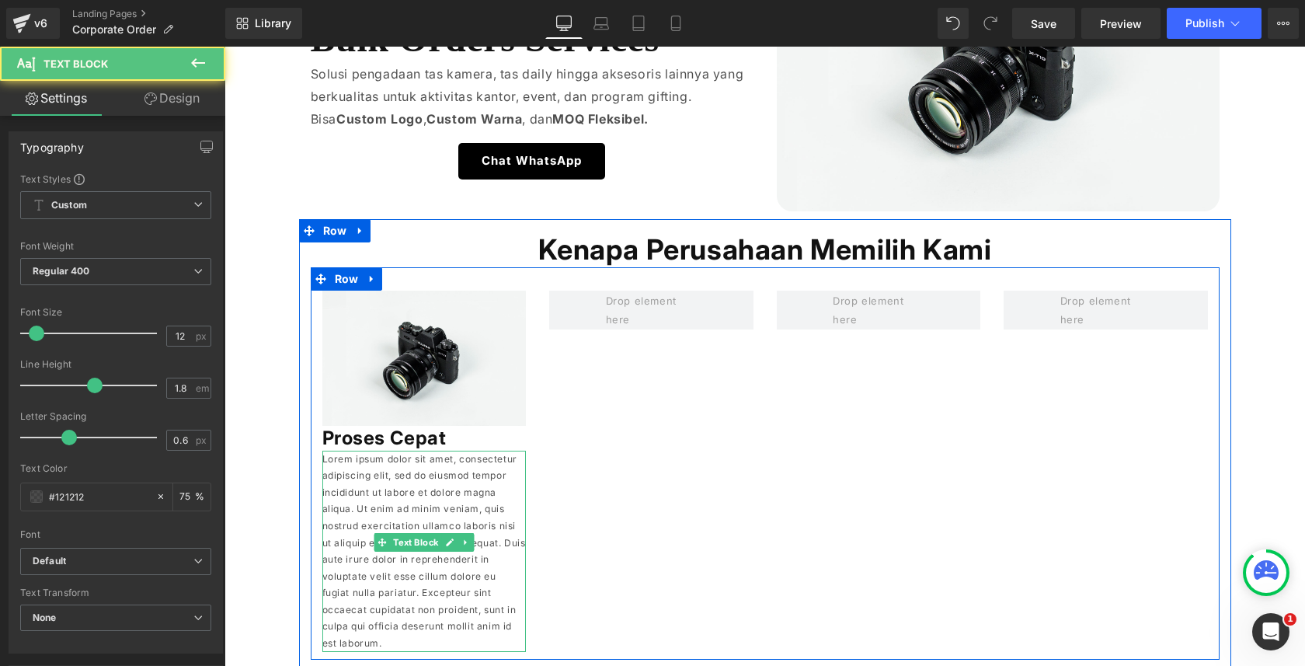
click at [446, 503] on p "Lorem ipsum dolor sit amet, consectetur adipiscing elit, sed do eiusmod tempor …" at bounding box center [424, 551] width 204 height 201
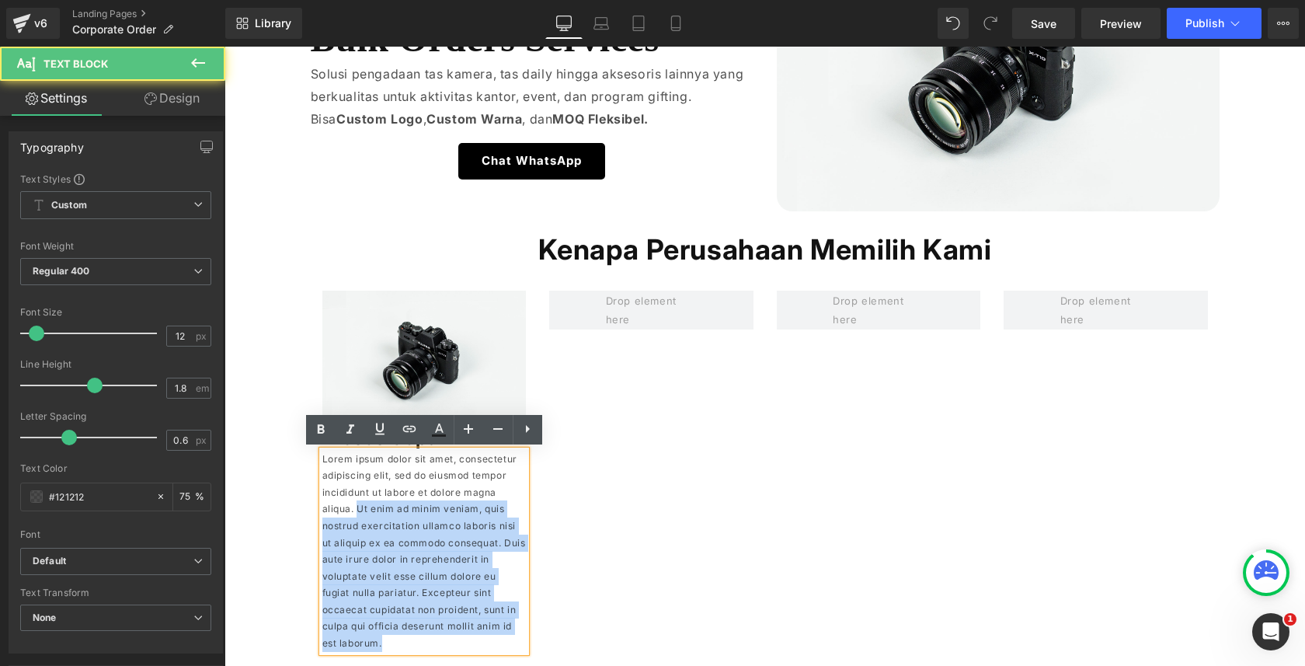
drag, startPoint x: 323, startPoint y: 505, endPoint x: 455, endPoint y: 621, distance: 175.1
click at [455, 621] on p "Lorem ipsum dolor sit amet, consectetur adipiscing elit, sed do eiusmod tempor …" at bounding box center [424, 551] width 204 height 201
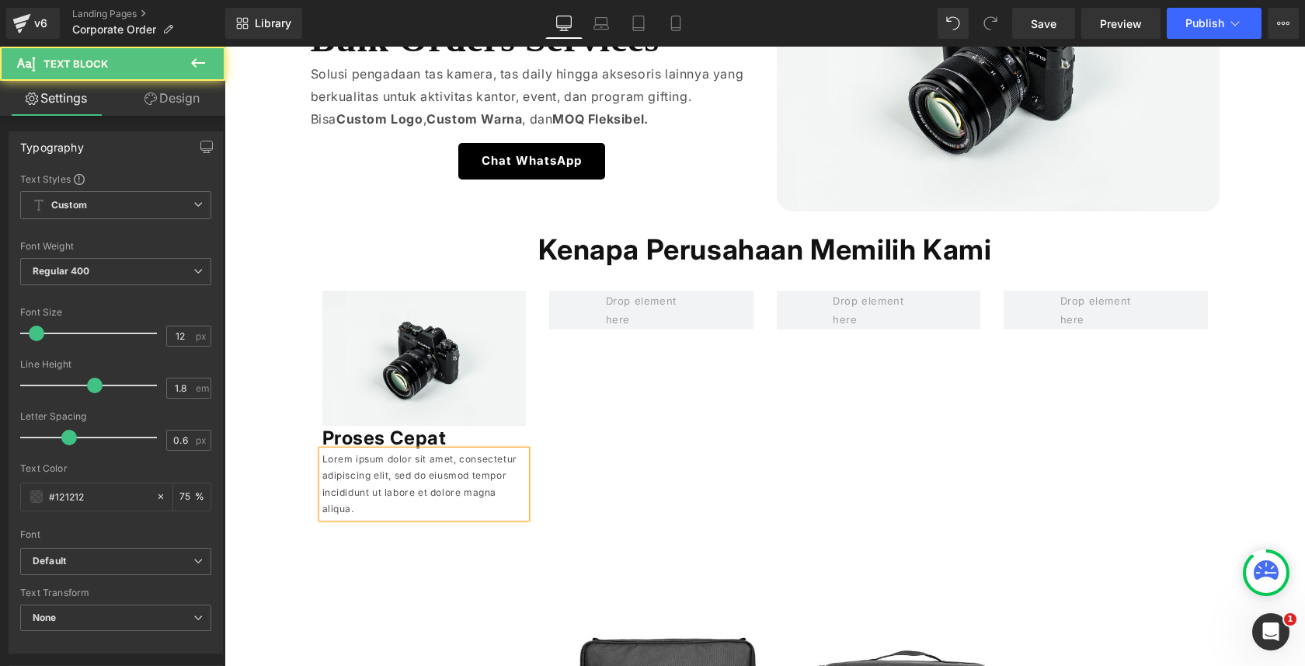
click at [410, 476] on p "Lorem ipsum dolor sit amet, consectetur adipiscing elit, sed do eiusmod tempor …" at bounding box center [424, 484] width 204 height 67
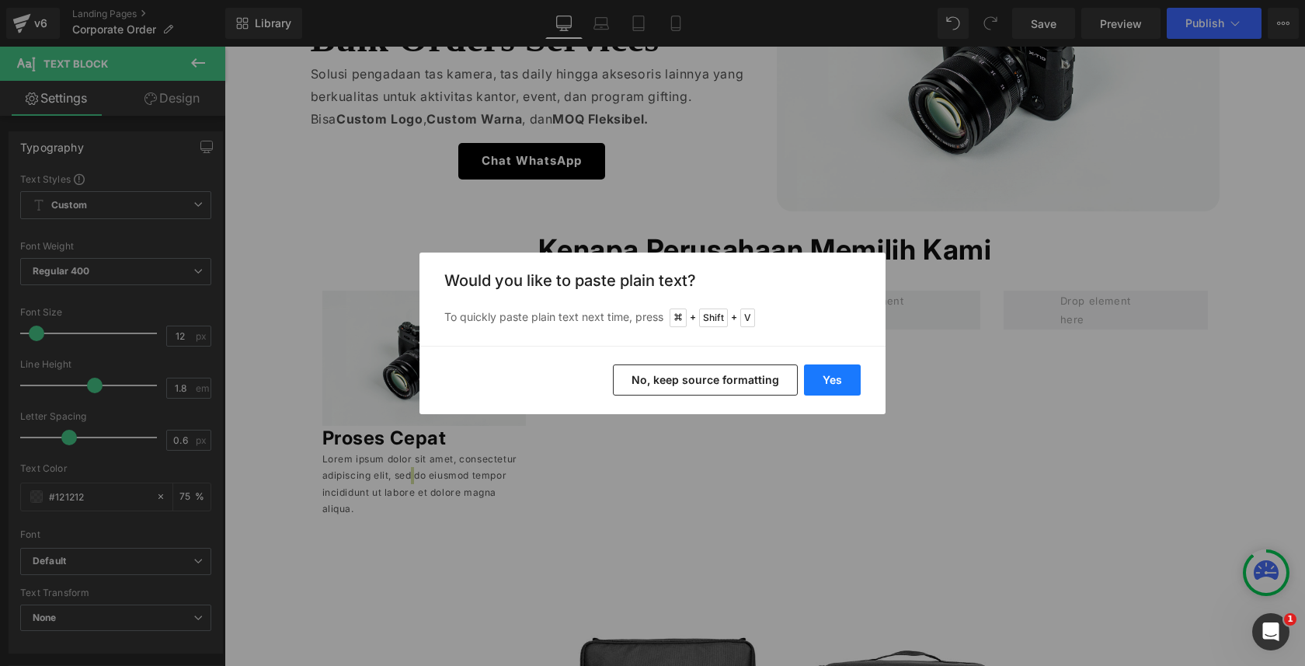
click at [816, 378] on button "Yes" at bounding box center [832, 379] width 57 height 31
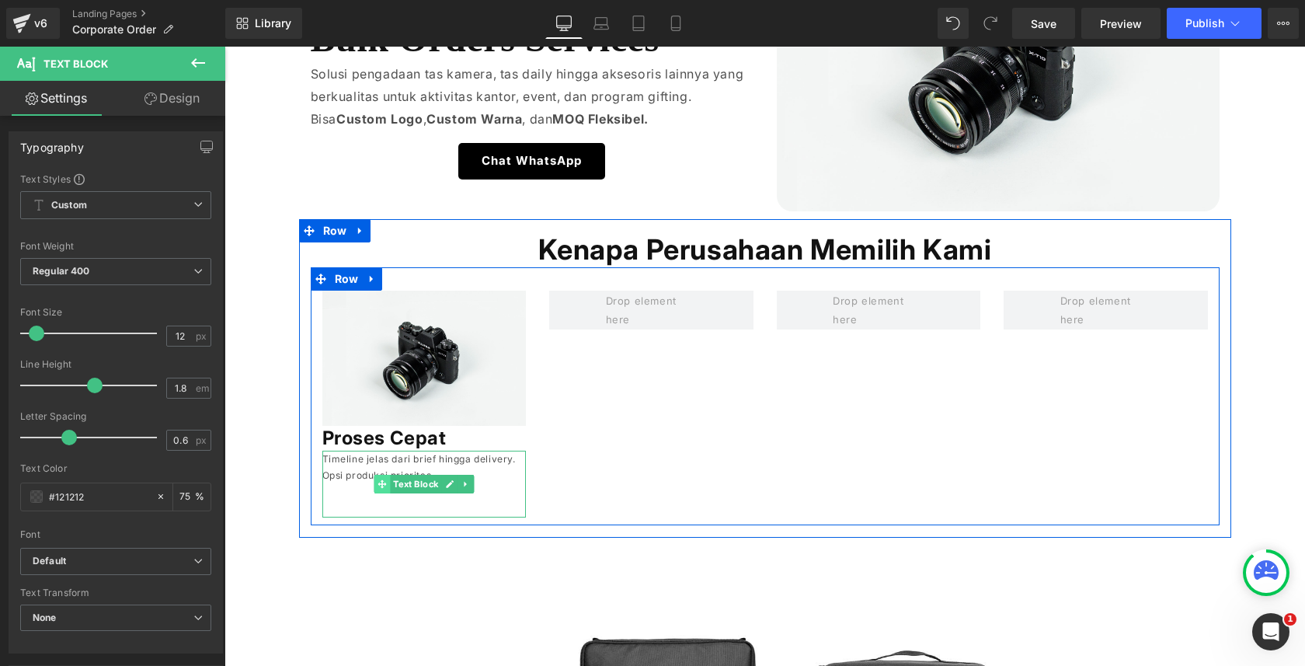
click at [387, 484] on span at bounding box center [382, 484] width 16 height 19
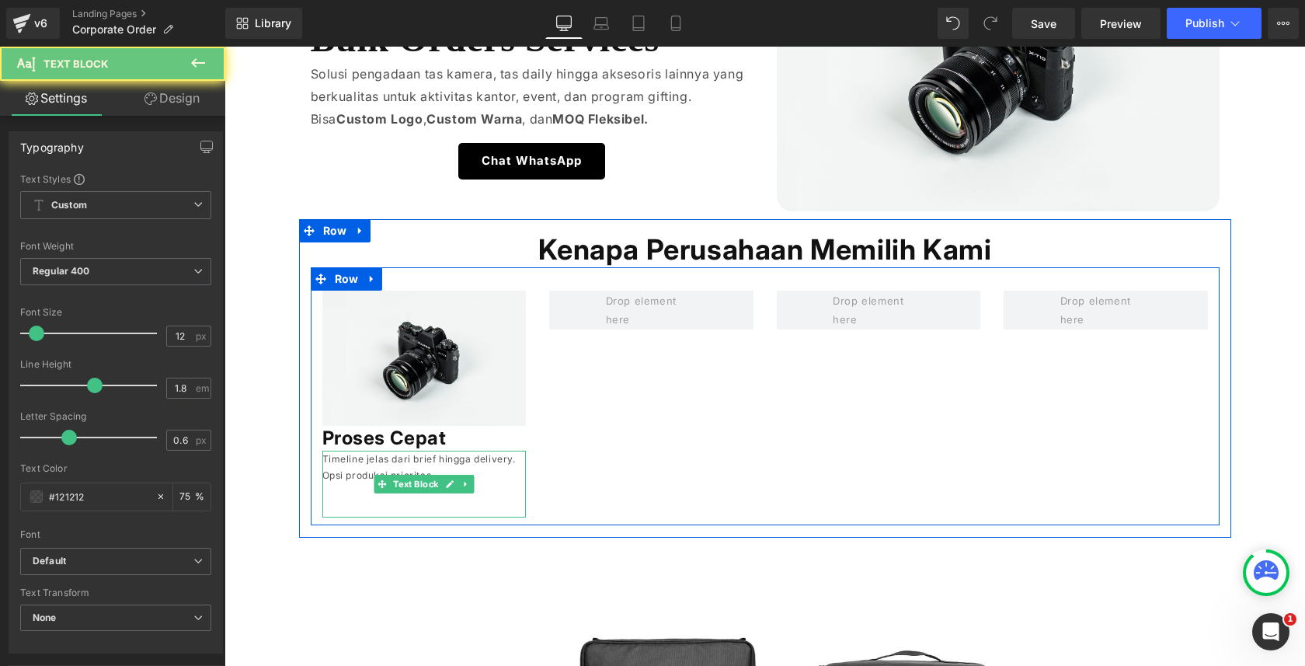
click at [342, 497] on p at bounding box center [424, 492] width 204 height 17
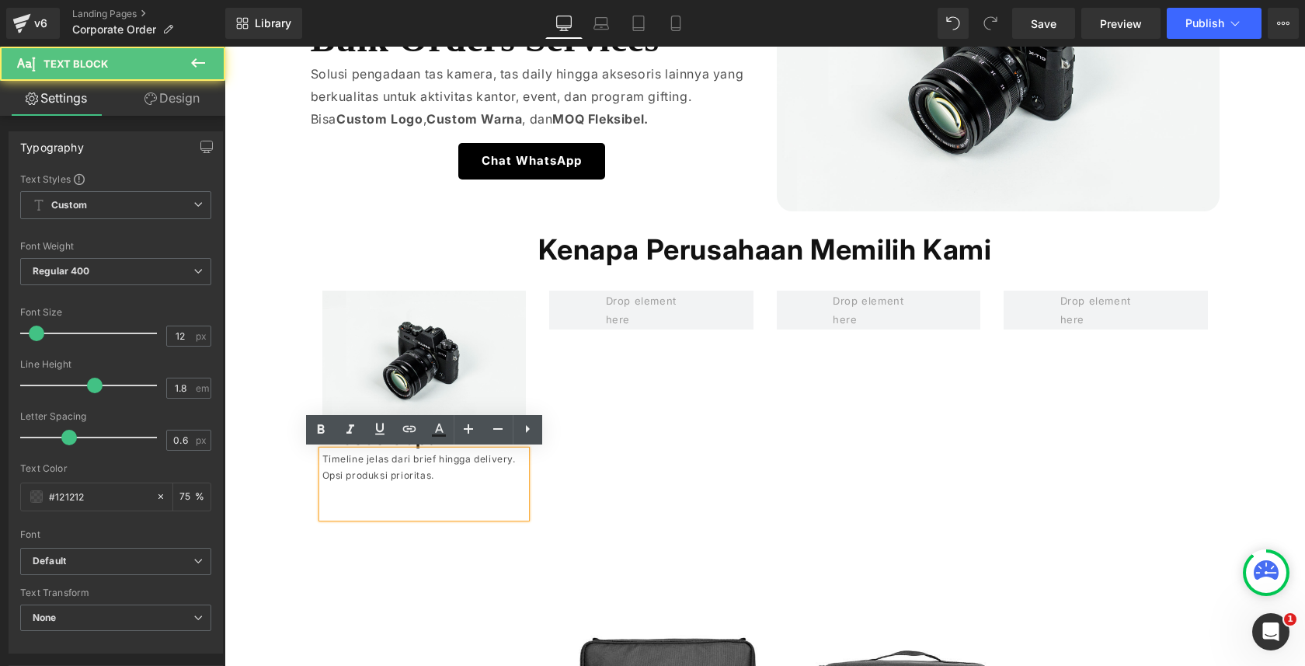
click at [355, 489] on p at bounding box center [424, 492] width 204 height 17
click at [355, 496] on p at bounding box center [424, 492] width 204 height 17
click at [357, 502] on p at bounding box center [424, 508] width 204 height 17
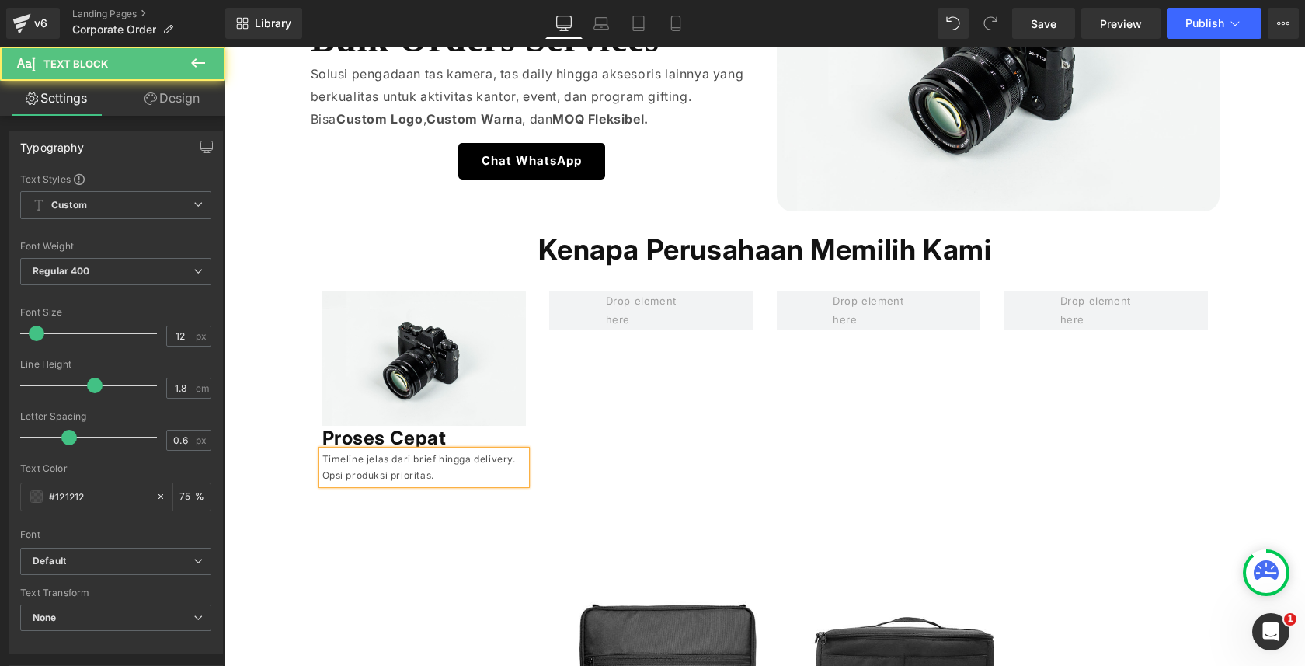
click at [374, 472] on p "Timeline jelas dari brief hingga delivery. Opsi produksi prioritas." at bounding box center [424, 467] width 204 height 33
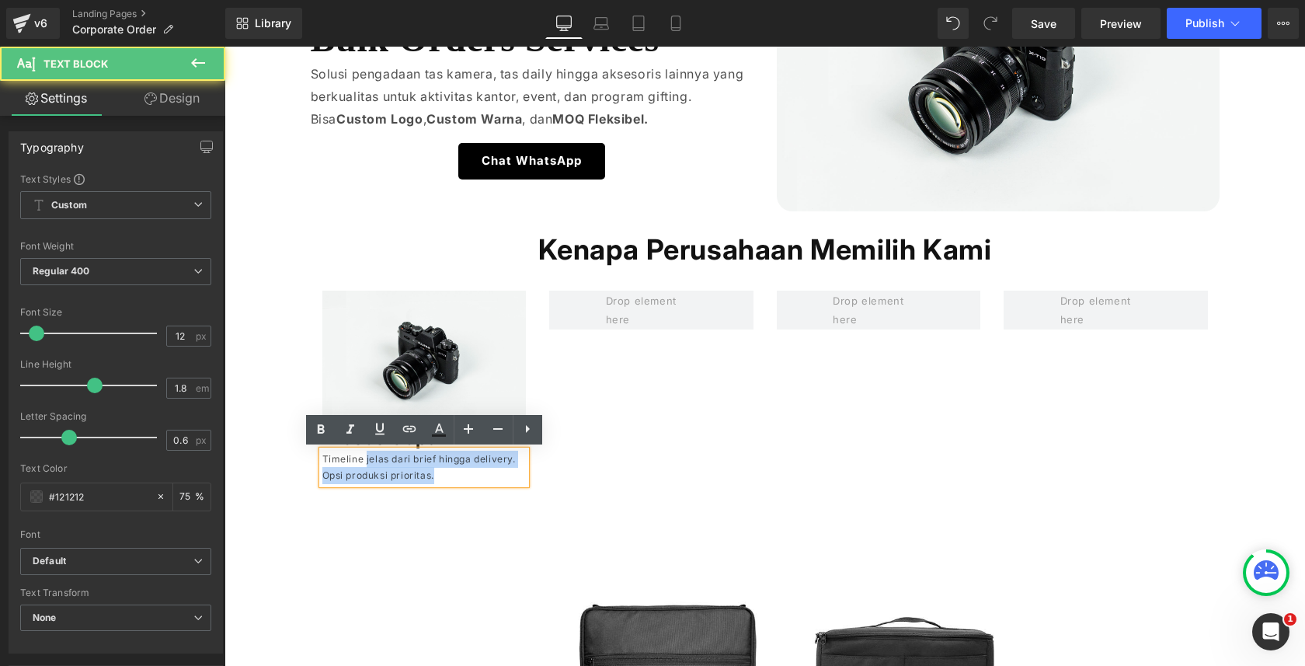
drag, startPoint x: 429, startPoint y: 475, endPoint x: 364, endPoint y: 465, distance: 65.9
click at [364, 465] on p "Timeline jelas dari brief hingga delivery. Opsi produksi prioritas." at bounding box center [424, 467] width 204 height 33
click at [364, 462] on p "Timeline jelas dari brief hingga delivery. Opsi produksi prioritas." at bounding box center [424, 467] width 204 height 33
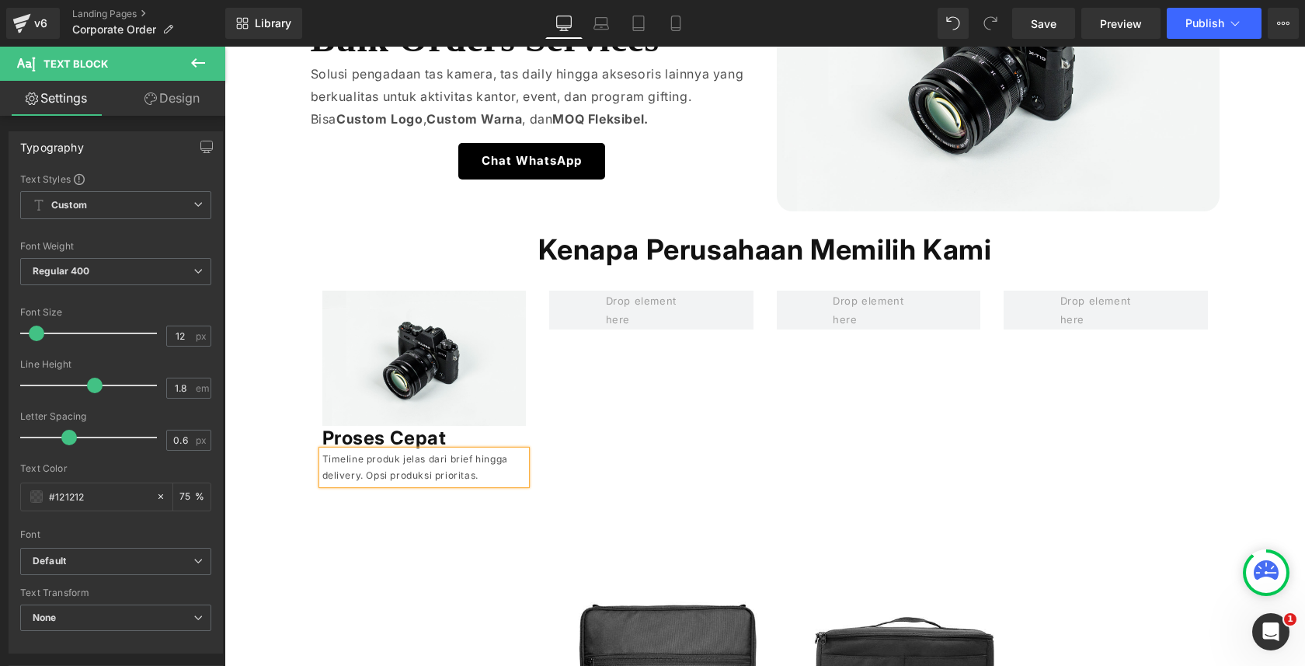
click at [448, 461] on p "Timeline produk jelas dari brief hingga delivery. Opsi produksi prioritas." at bounding box center [424, 467] width 204 height 33
click at [325, 479] on p "Timeline produk jelas dari brief hingga delivery. Opsi produksi prioritas." at bounding box center [424, 467] width 204 height 33
click at [399, 474] on p "Timeline produk jelas dari brief hingga proses delivery. Opsi produksi priorita…" at bounding box center [424, 467] width 204 height 33
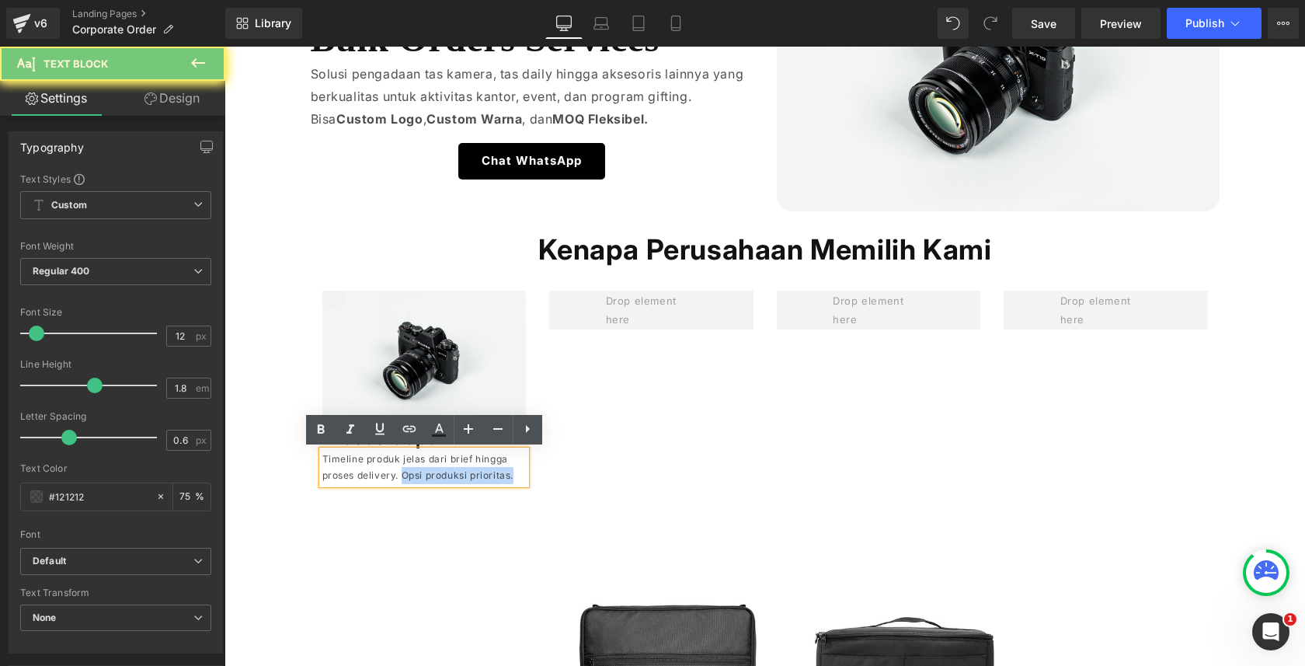
click at [501, 472] on p "Timeline produk jelas dari brief hingga proses delivery. Opsi produksi priorita…" at bounding box center [424, 467] width 204 height 33
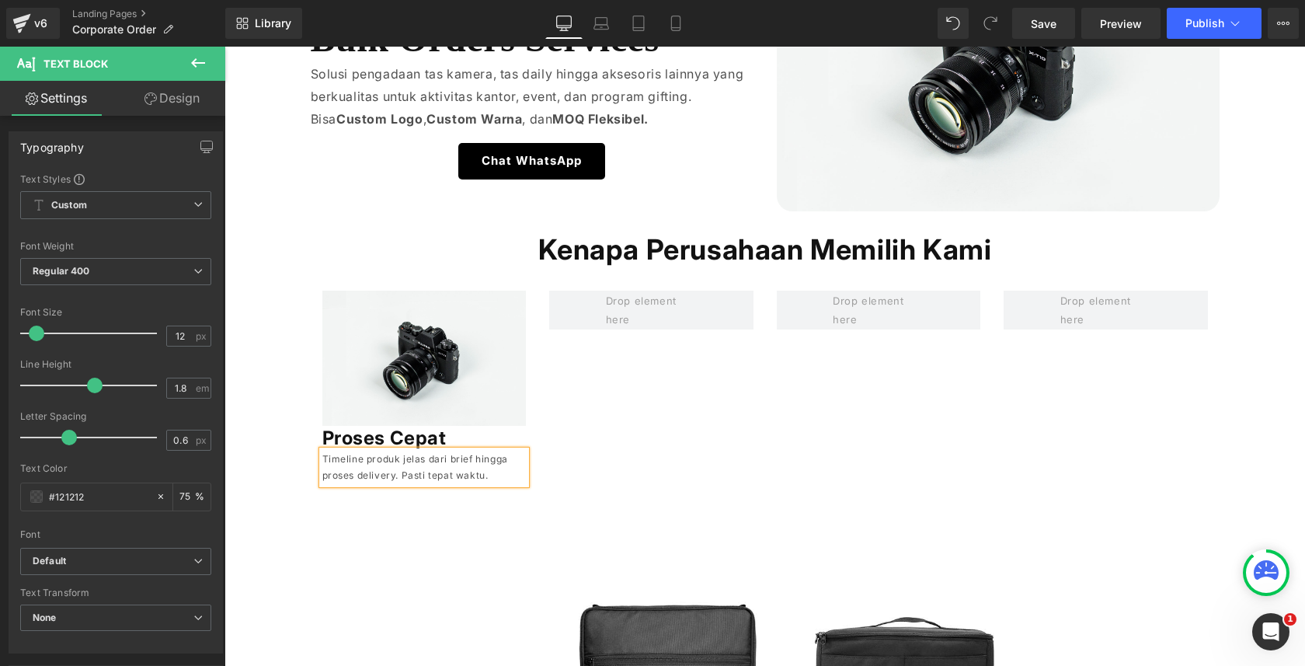
click at [403, 470] on p "Timeline produk jelas dari brief hingga proses delivery. Pasti tepat waktu." at bounding box center [424, 467] width 204 height 33
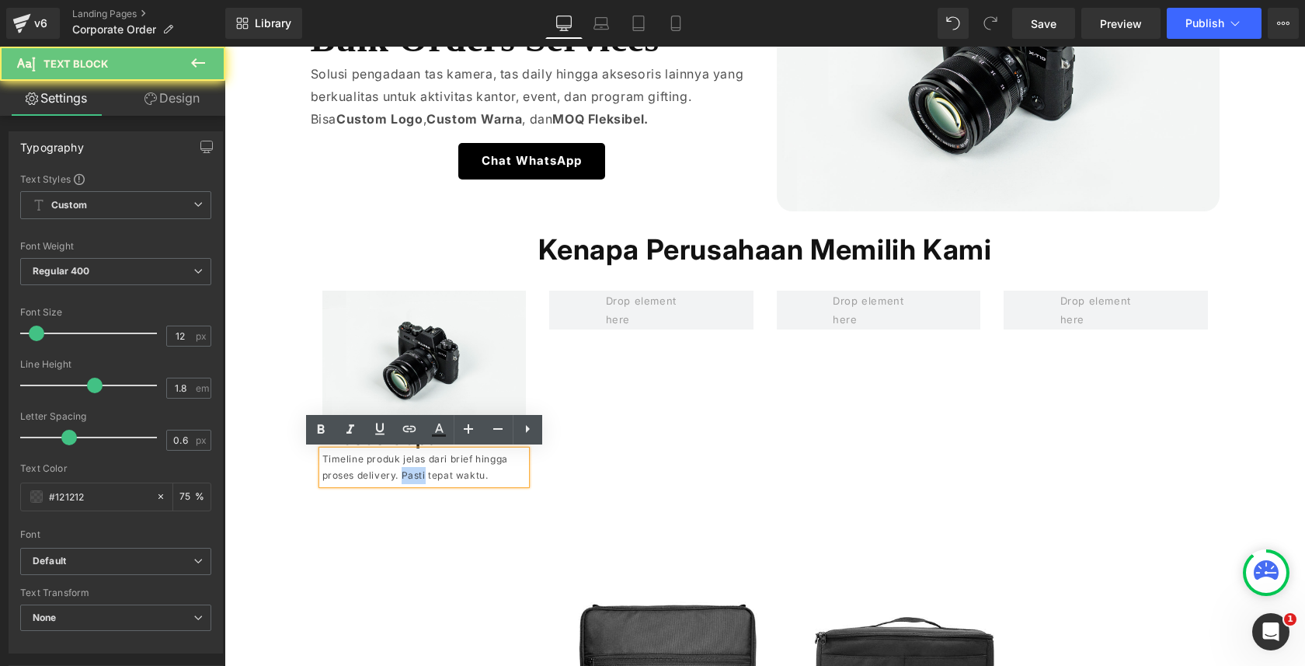
click at [403, 470] on p "Timeline produk jelas dari brief hingga proses delivery. Pasti tepat waktu." at bounding box center [424, 467] width 204 height 33
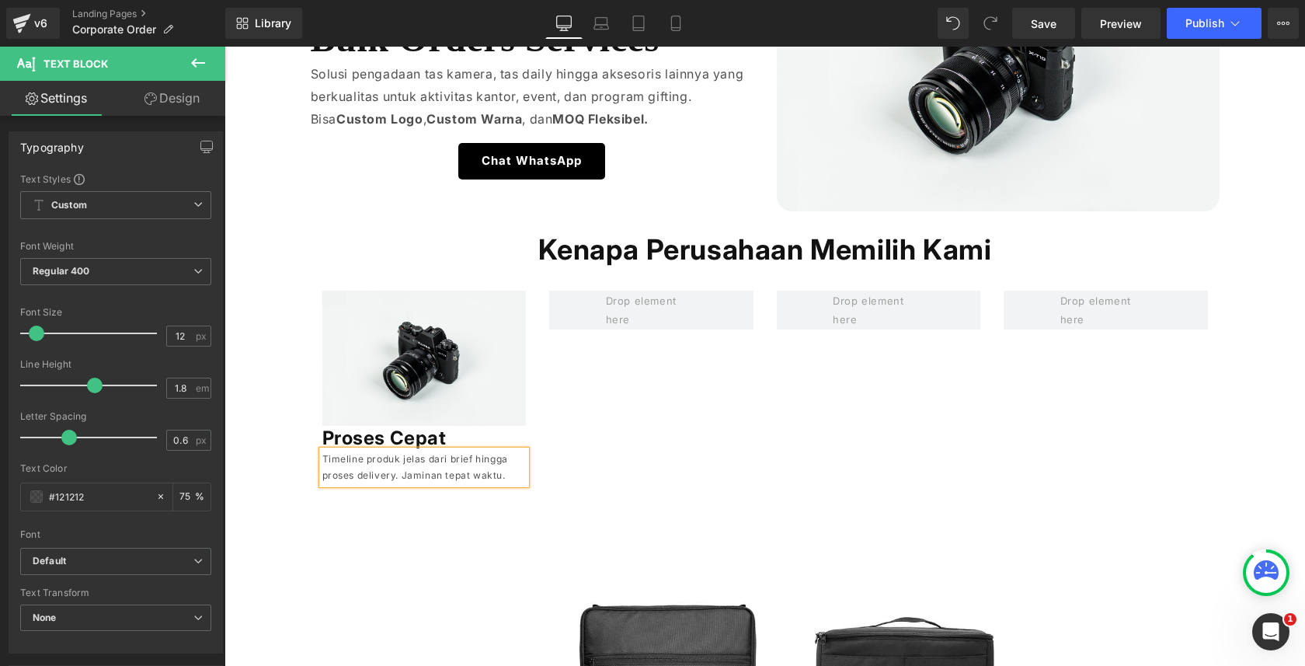
click at [354, 284] on div "Image Proses Cepat Heading Timeline produk jelas dari brief hingga proses deliv…" at bounding box center [765, 379] width 909 height 224
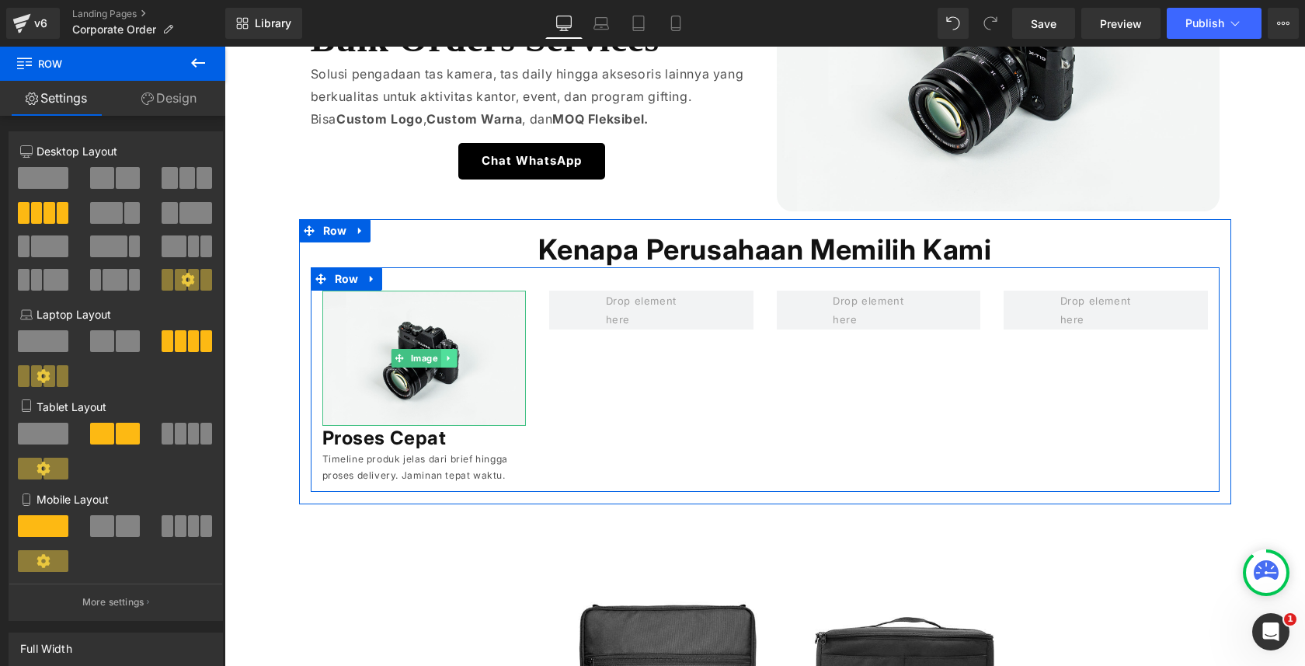
click at [451, 357] on icon at bounding box center [448, 358] width 9 height 9
click at [439, 358] on icon at bounding box center [441, 358] width 9 height 9
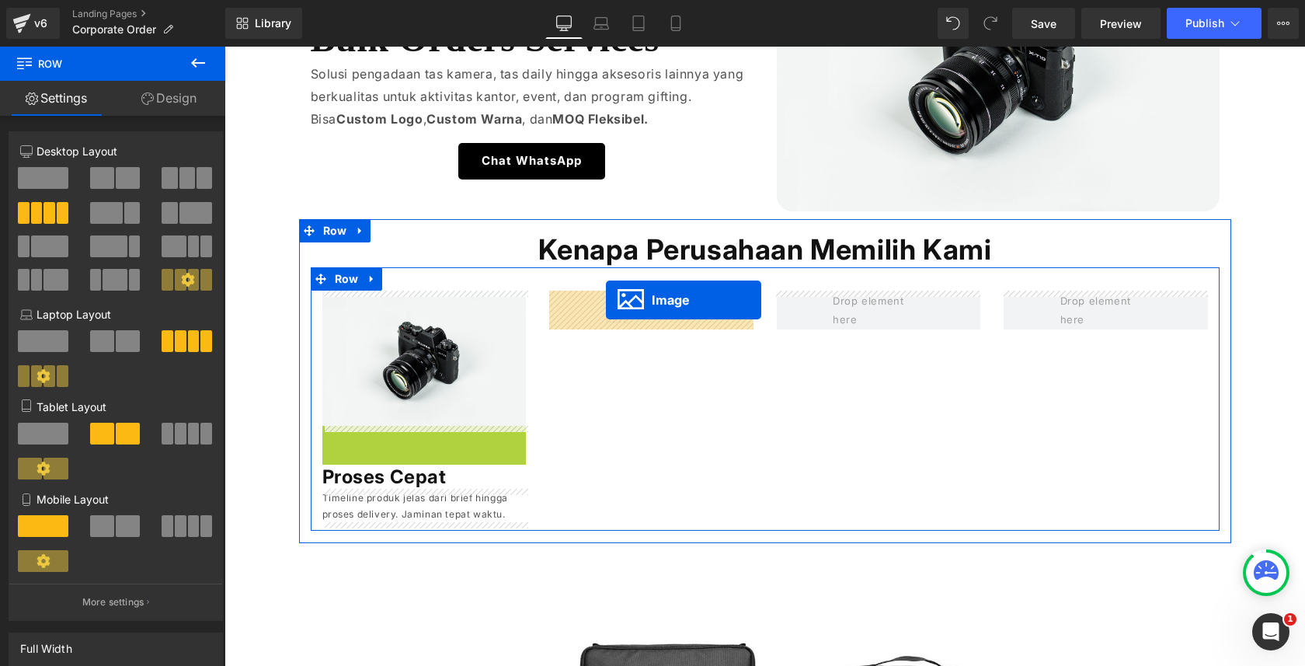
drag, startPoint x: 402, startPoint y: 486, endPoint x: 606, endPoint y: 300, distance: 276.7
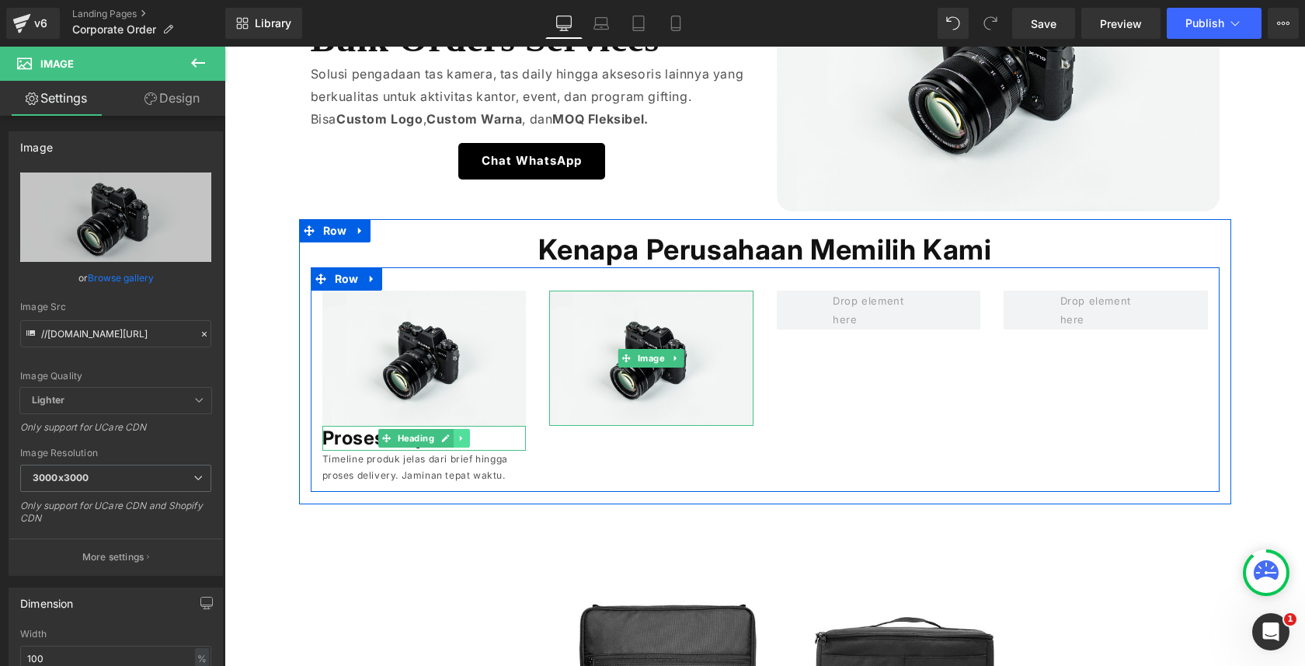
click at [458, 441] on icon at bounding box center [462, 438] width 9 height 9
click at [452, 440] on icon at bounding box center [453, 438] width 9 height 9
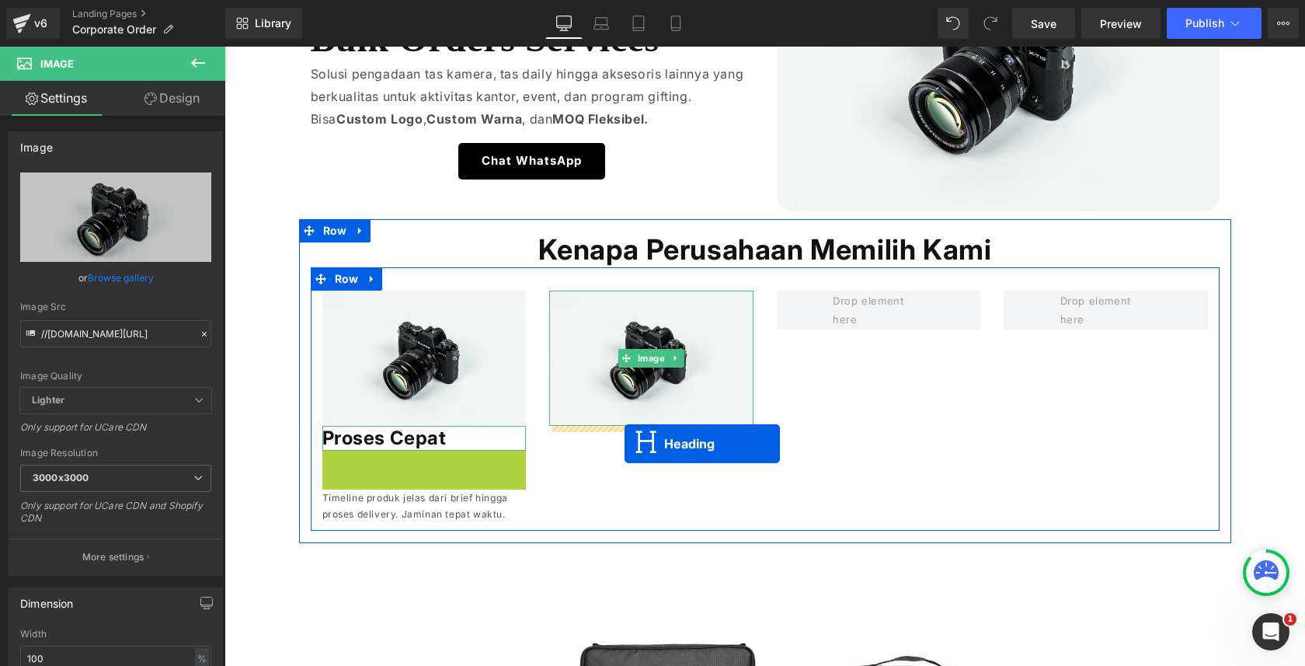
drag, startPoint x: 387, startPoint y: 468, endPoint x: 623, endPoint y: 442, distance: 237.6
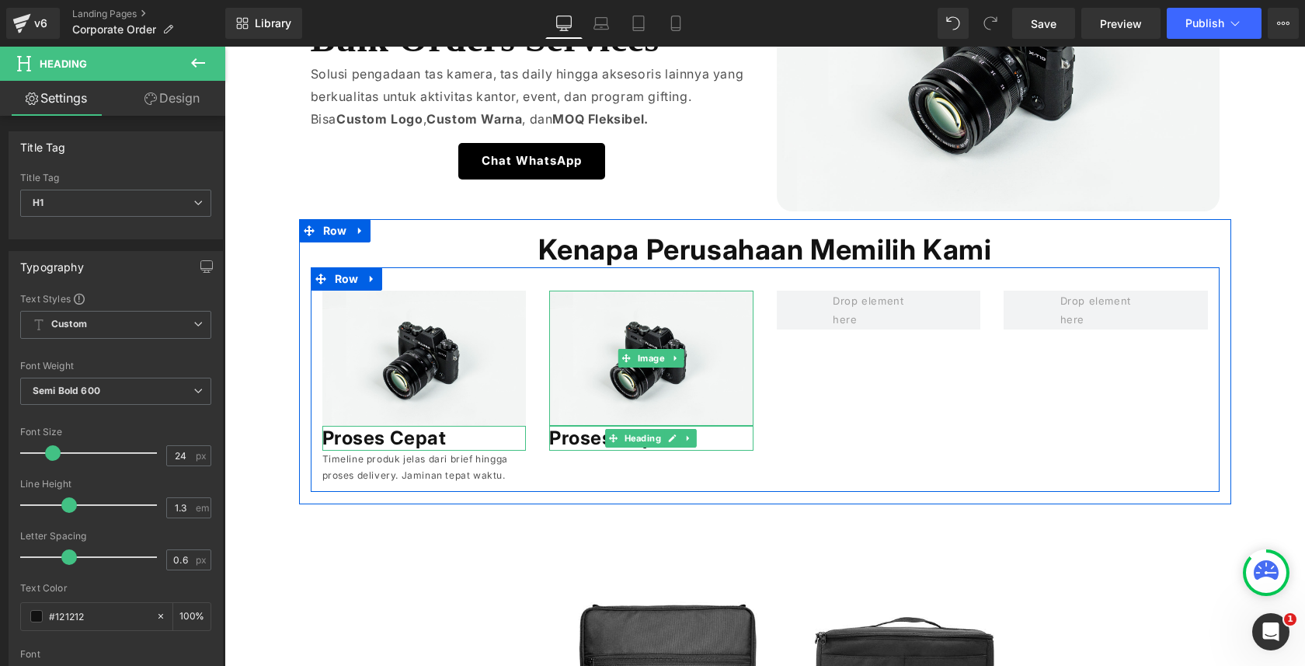
click at [594, 438] on h1 "Proses Cepat" at bounding box center [651, 438] width 204 height 24
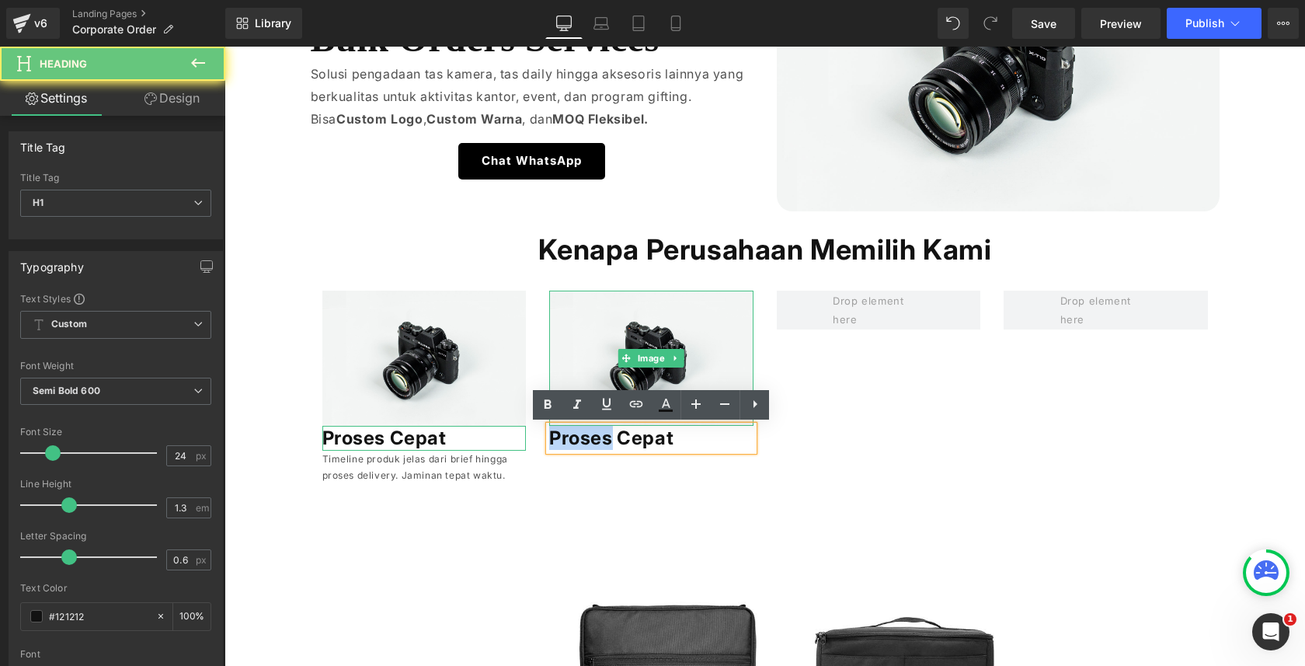
click at [594, 438] on h1 "Proses Cepat" at bounding box center [651, 438] width 204 height 24
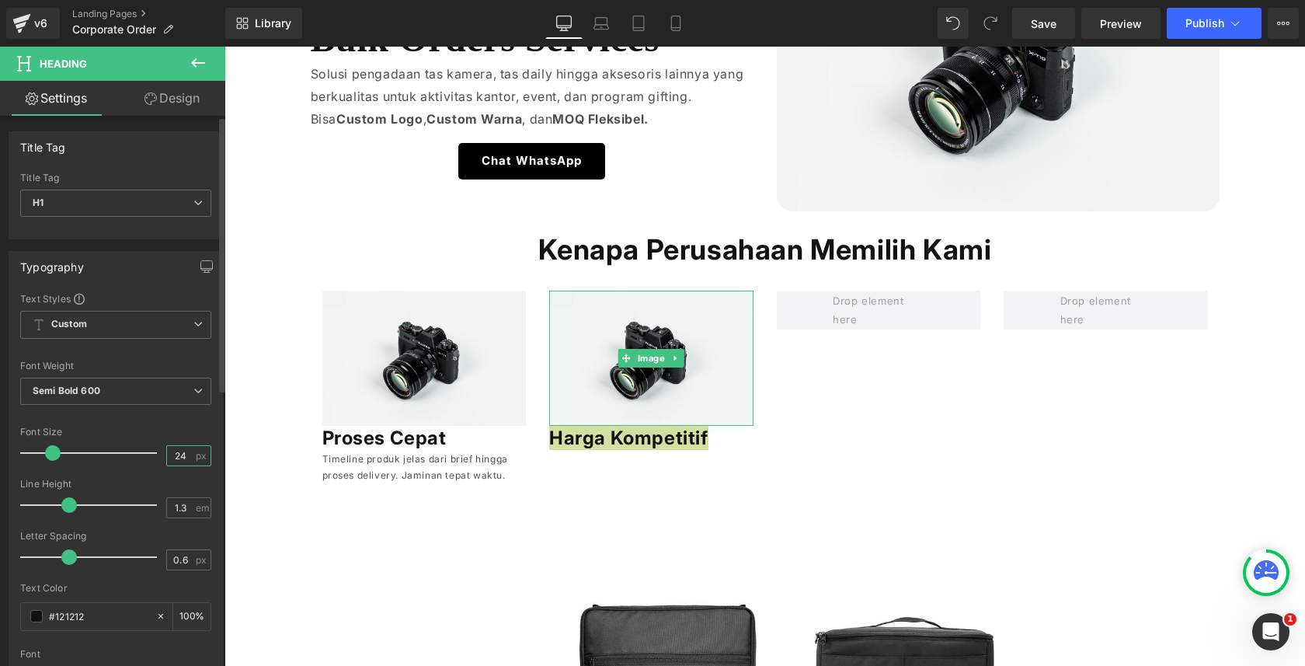
click at [173, 455] on input "24" at bounding box center [180, 455] width 27 height 19
click at [177, 454] on input "16" at bounding box center [180, 455] width 27 height 19
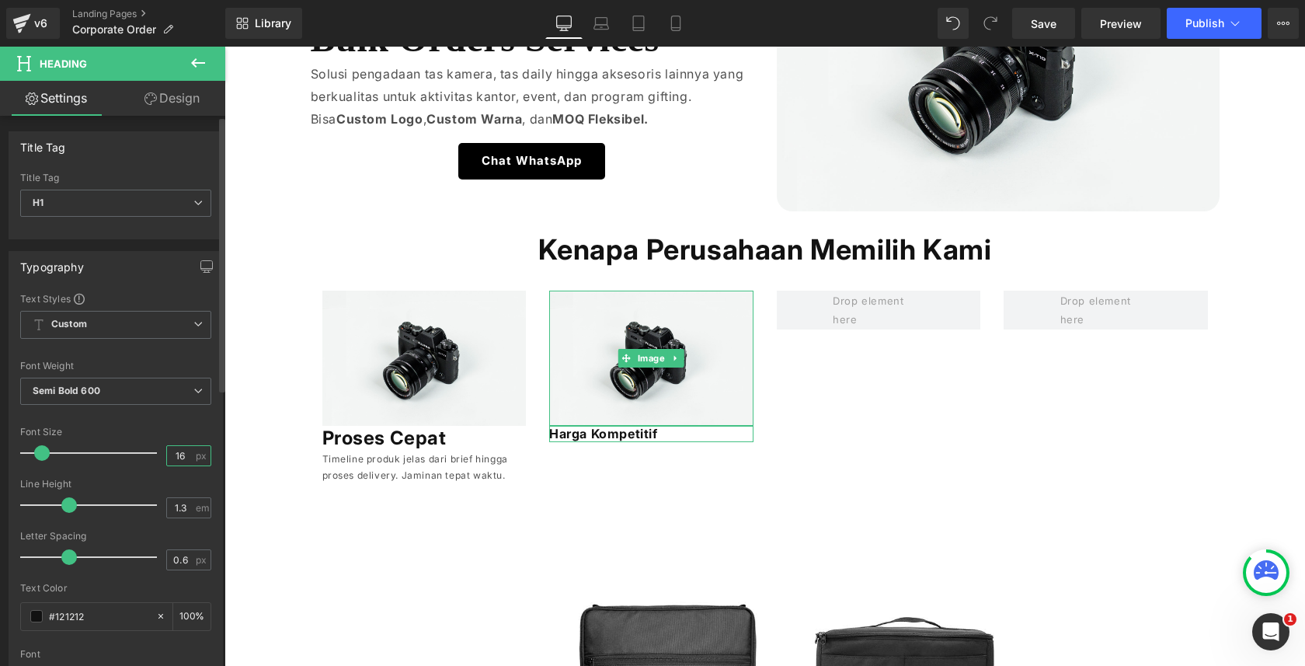
click at [176, 454] on input "16" at bounding box center [180, 455] width 27 height 19
type input "20"
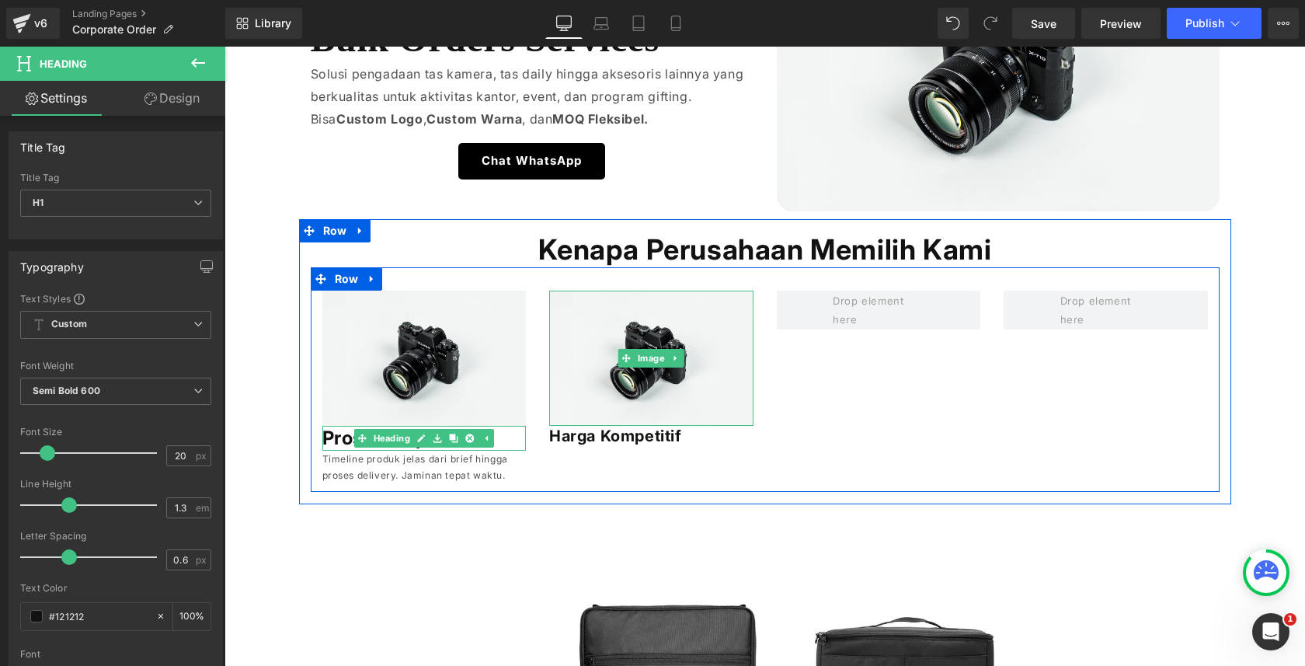
click at [347, 440] on h1 "Proses Cepat" at bounding box center [424, 438] width 204 height 24
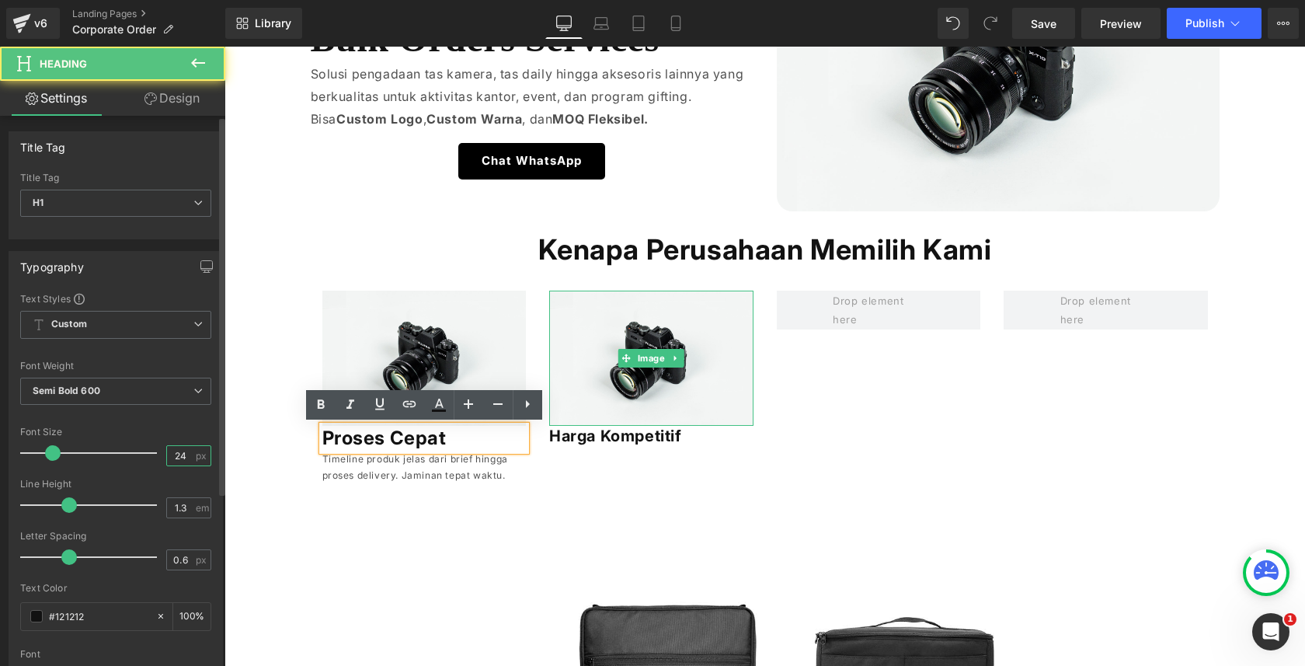
click at [172, 455] on input "24" at bounding box center [180, 455] width 27 height 19
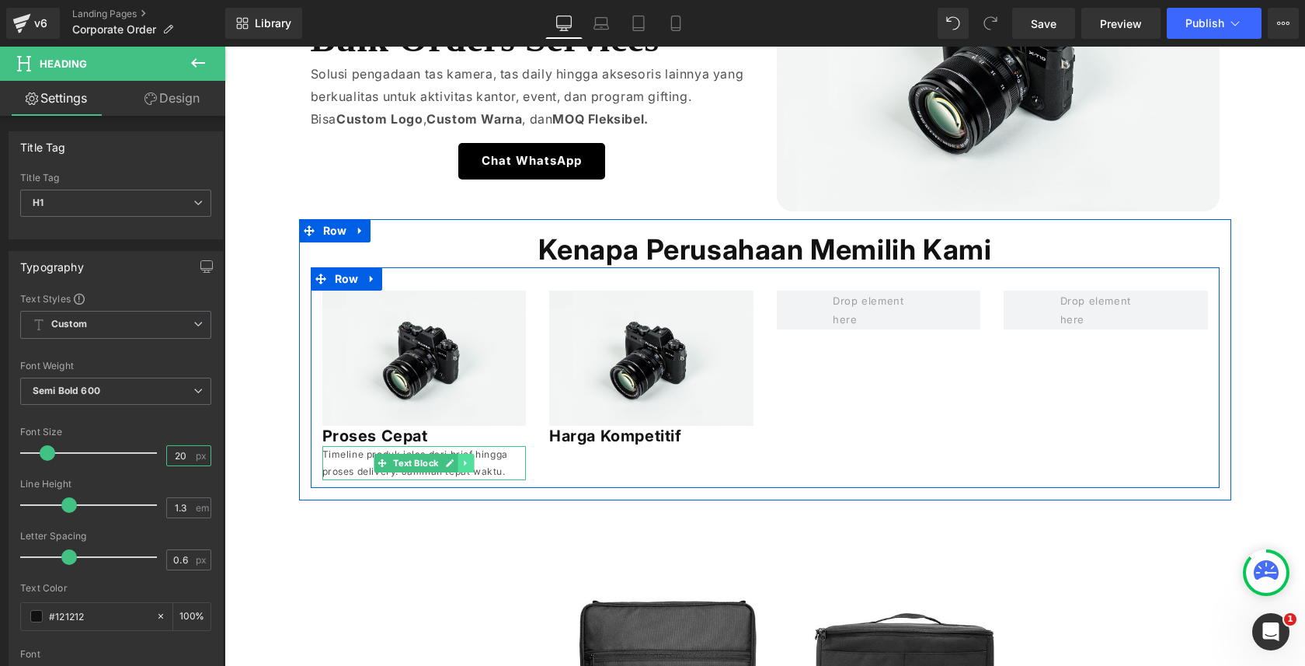
type input "20"
click at [462, 462] on icon at bounding box center [466, 462] width 9 height 9
click at [462, 462] on icon at bounding box center [458, 462] width 9 height 9
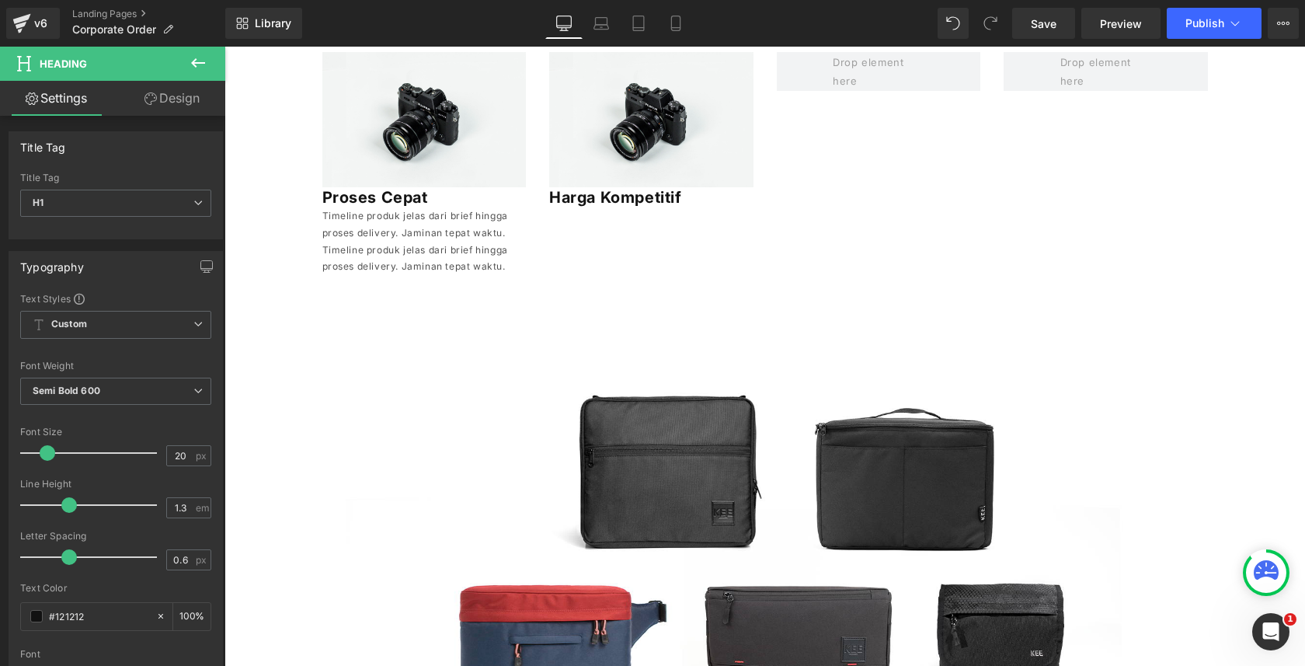
scroll to position [468, 0]
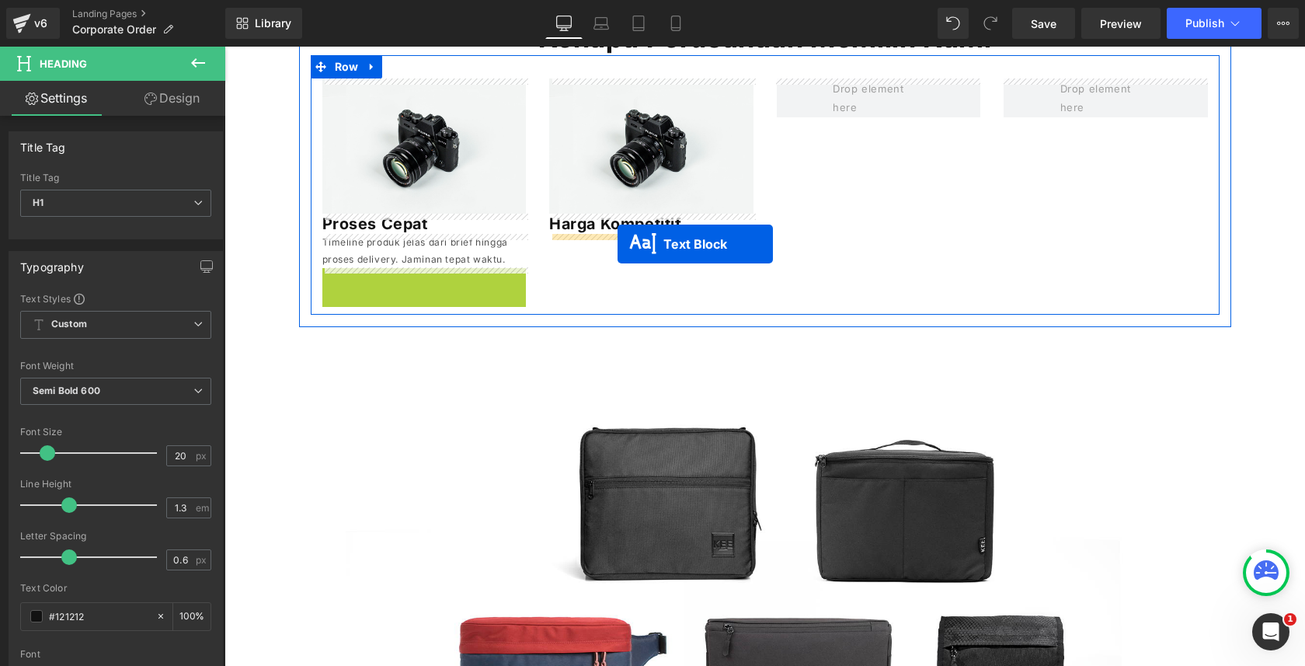
drag, startPoint x: 385, startPoint y: 281, endPoint x: 618, endPoint y: 243, distance: 236.2
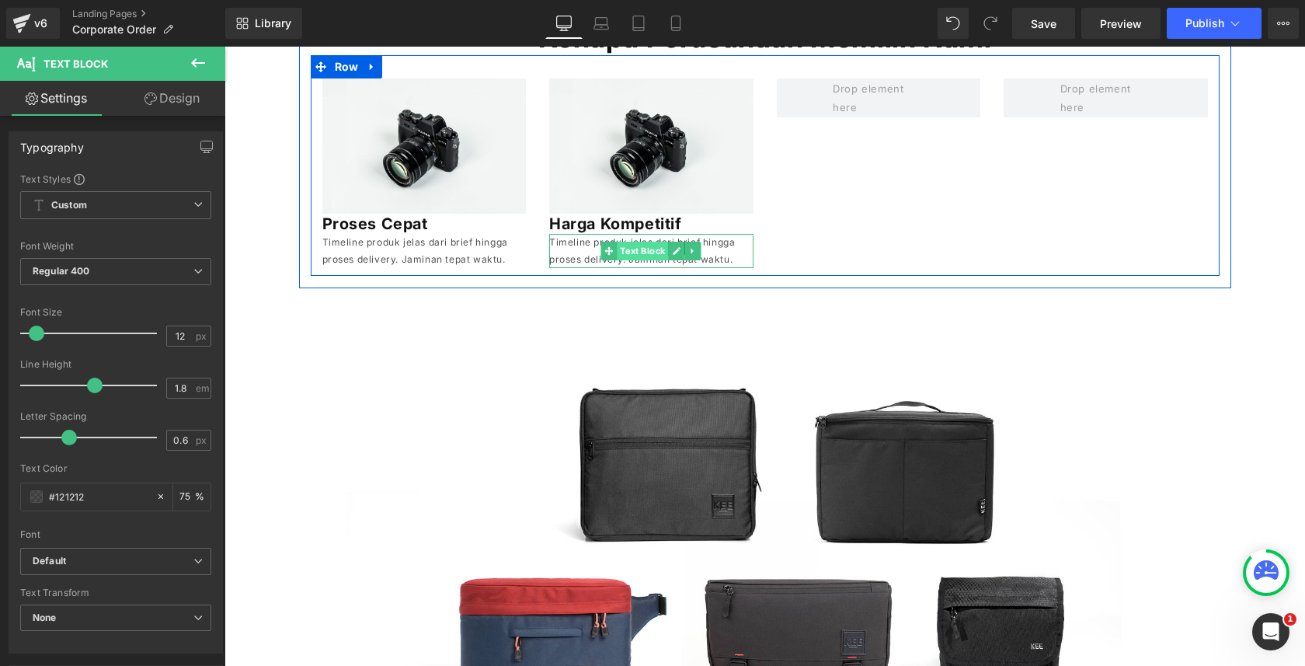
click at [649, 252] on span "Text Block" at bounding box center [643, 251] width 51 height 19
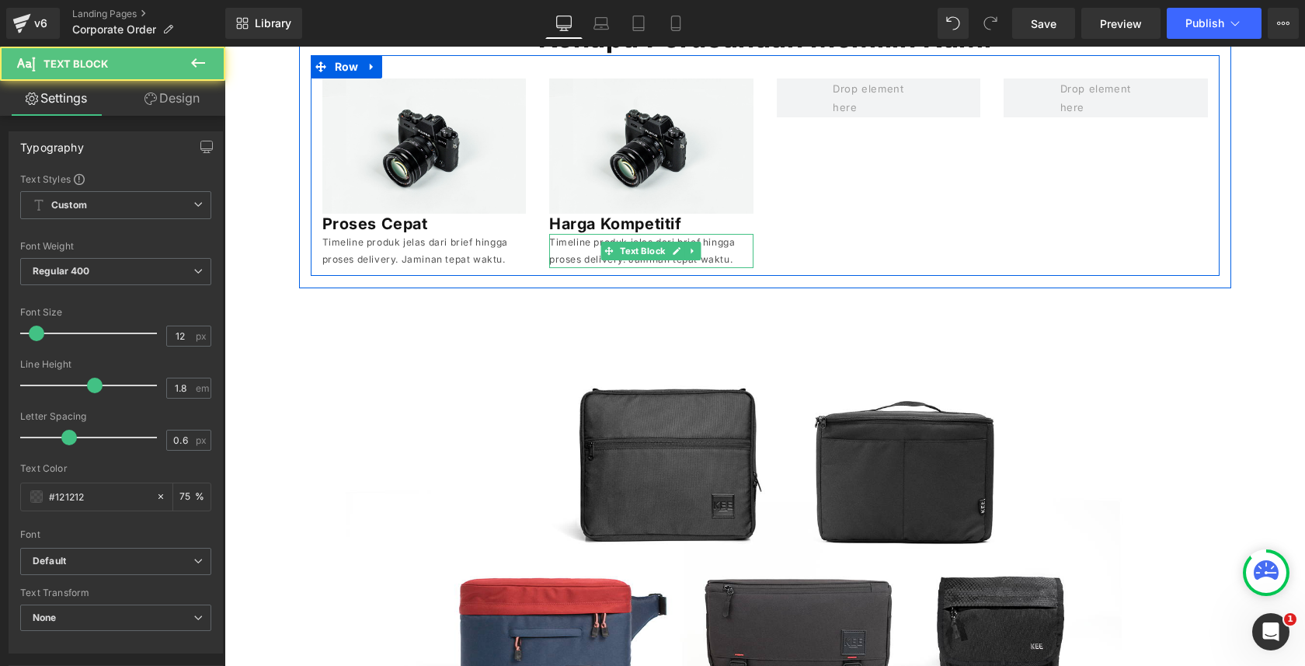
click at [590, 243] on p "Timeline produk jelas dari brief hingga proses delivery. Jaminan tepat waktu." at bounding box center [651, 250] width 204 height 33
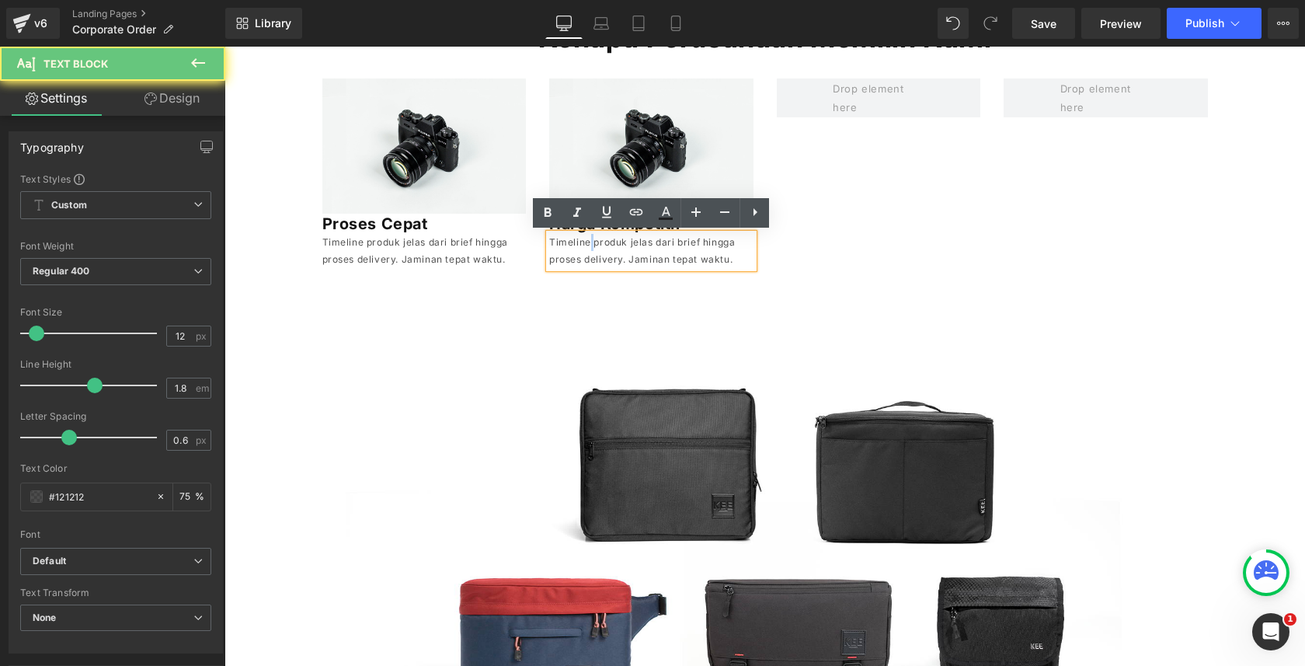
click at [590, 243] on p "Timeline produk jelas dari brief hingga proses delivery. Jaminan tepat waktu." at bounding box center [651, 250] width 204 height 33
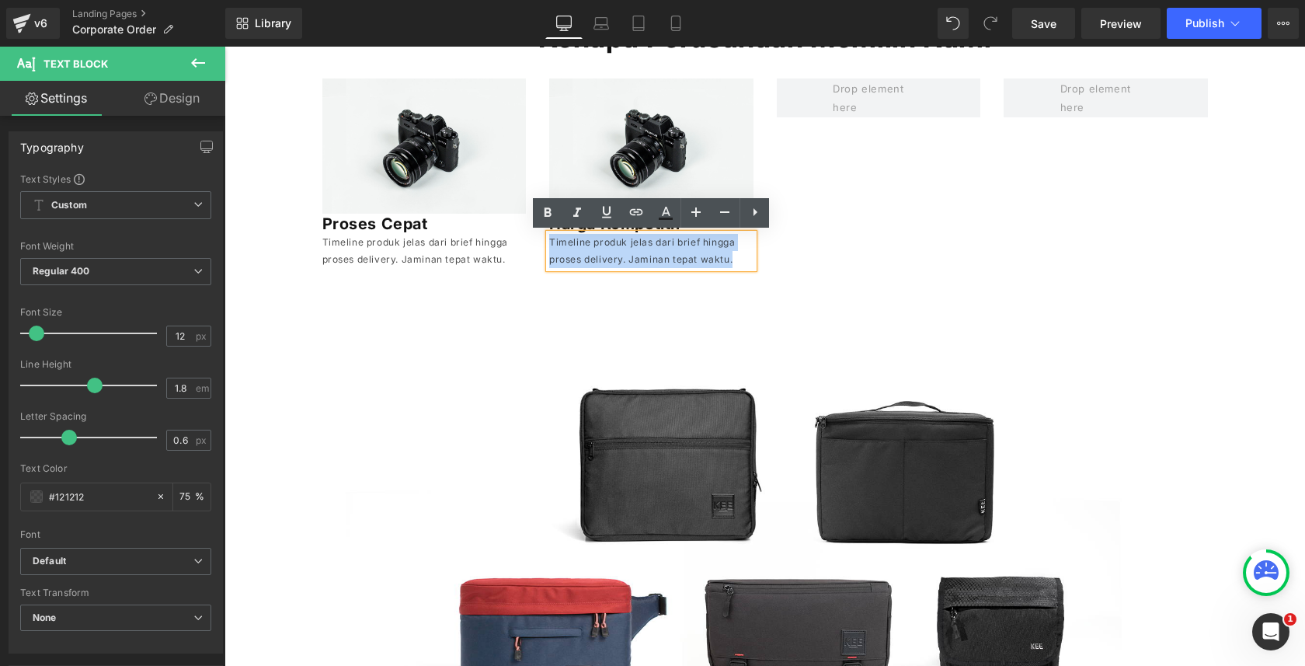
click at [590, 243] on p "Timeline produk jelas dari brief hingga proses delivery. Jaminan tepat waktu." at bounding box center [651, 250] width 204 height 33
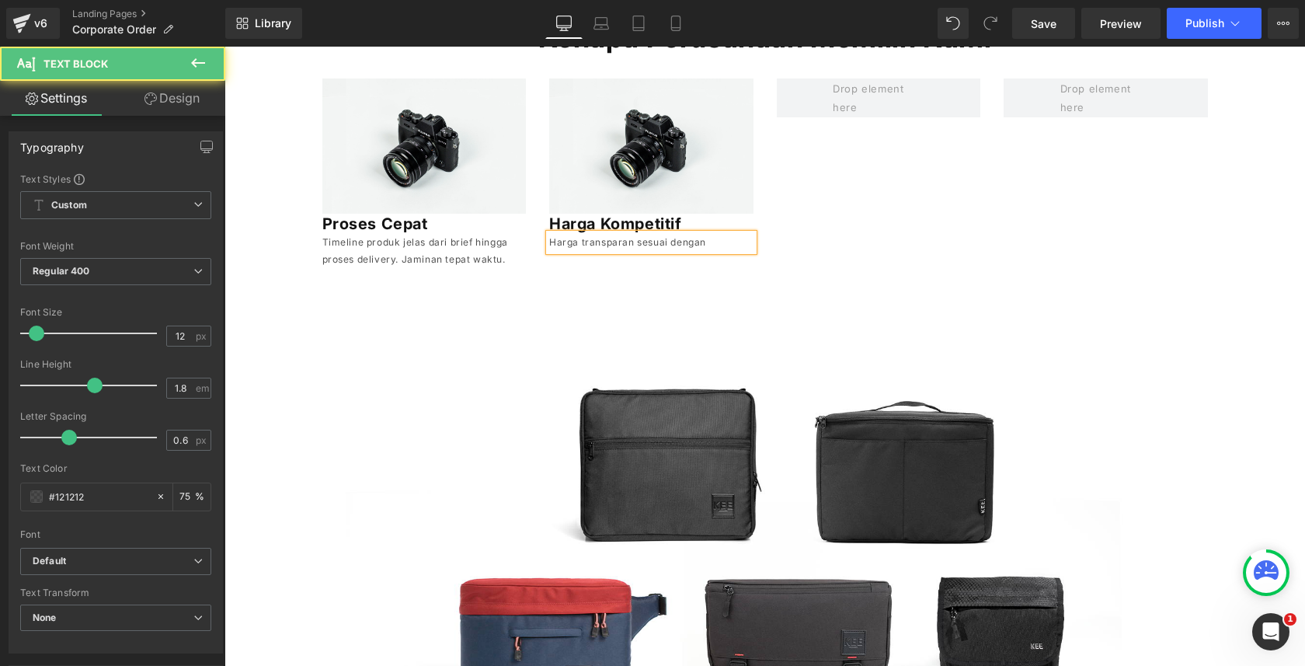
click at [657, 241] on p "Harga transparan sesuai dengan" at bounding box center [651, 242] width 204 height 17
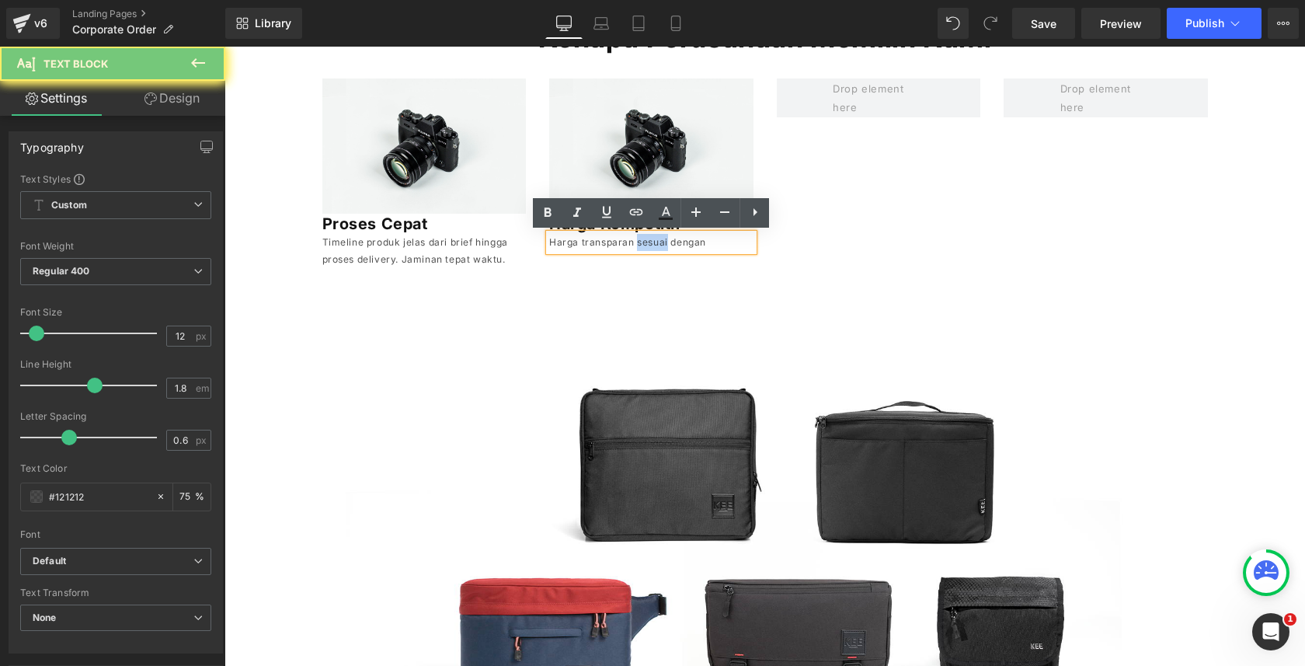
click at [657, 241] on p "Harga transparan sesuai dengan" at bounding box center [651, 242] width 204 height 17
